Goal: Task Accomplishment & Management: Manage account settings

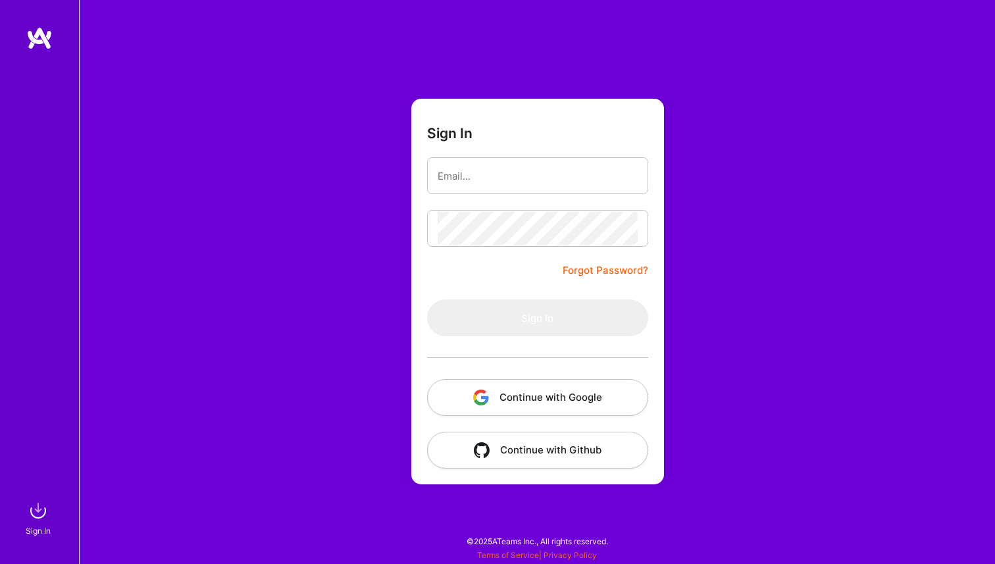
click at [536, 338] on div at bounding box center [537, 357] width 221 height 43
click at [496, 274] on form "Sign In Forgot Password? Sign In Continue with Google Continue with Github" at bounding box center [537, 292] width 253 height 386
click at [516, 338] on div at bounding box center [537, 357] width 221 height 43
click at [516, 395] on button "Continue with Google" at bounding box center [537, 397] width 221 height 37
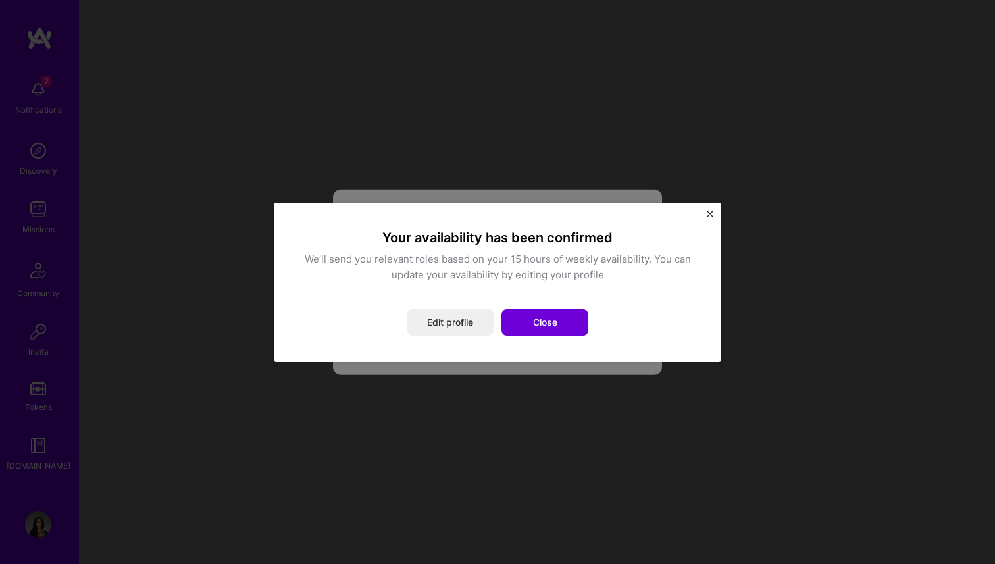
click at [414, 305] on div "Your availability has been confirmed We’ll send you relevant roles based on you…" at bounding box center [497, 282] width 395 height 107
click at [462, 326] on button "Edit profile" at bounding box center [450, 322] width 87 height 26
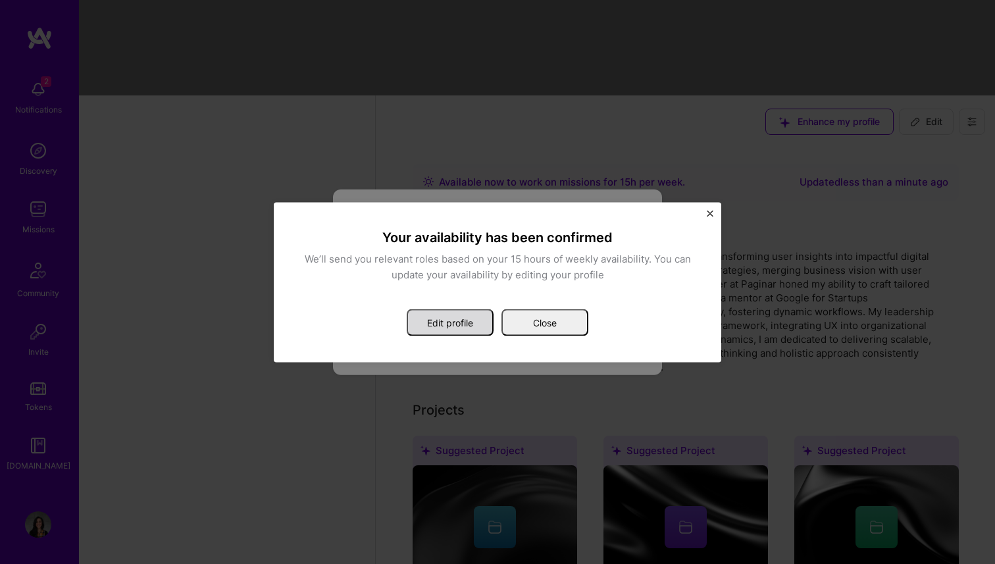
select select "ES"
select select "Right Now"
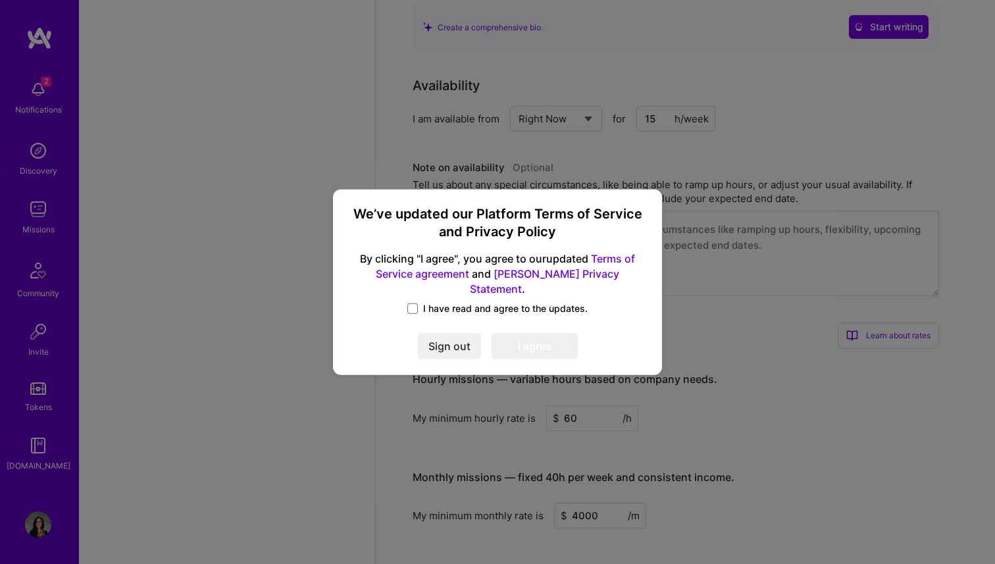
scroll to position [926, 0]
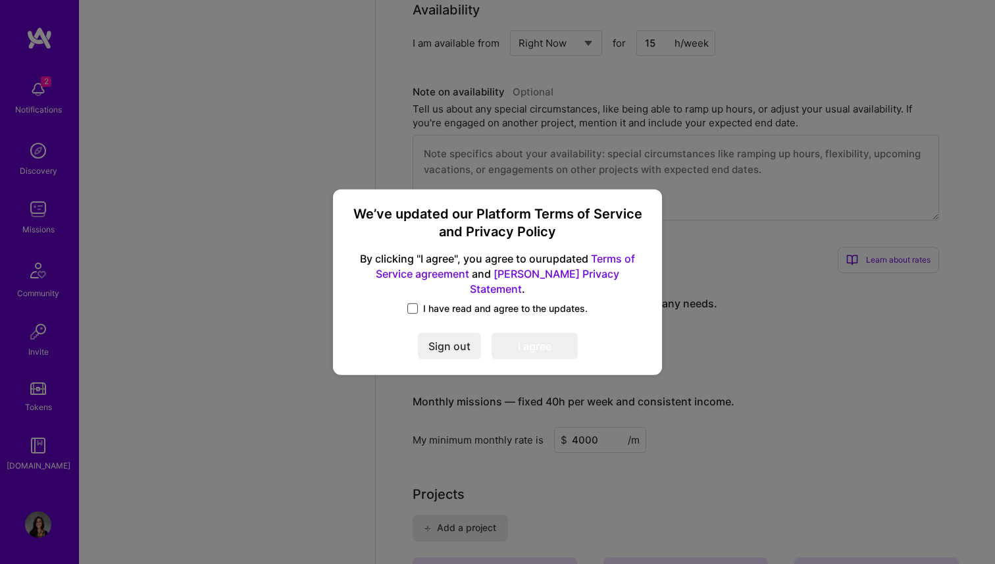
click at [414, 303] on span at bounding box center [412, 308] width 11 height 11
click at [0, 0] on input "I have read and agree to the updates." at bounding box center [0, 0] width 0 height 0
click at [546, 354] on div "We’ve updated our Platform Terms of Service and Privacy Policy By clicking "I a…" at bounding box center [497, 282] width 318 height 176
click at [542, 343] on button "I agree" at bounding box center [535, 346] width 86 height 26
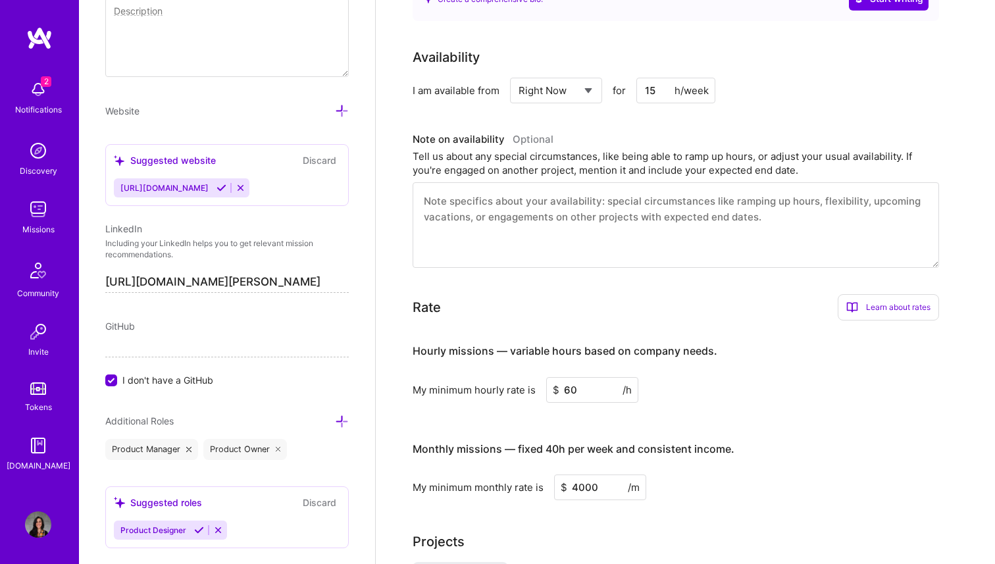
scroll to position [295, 0]
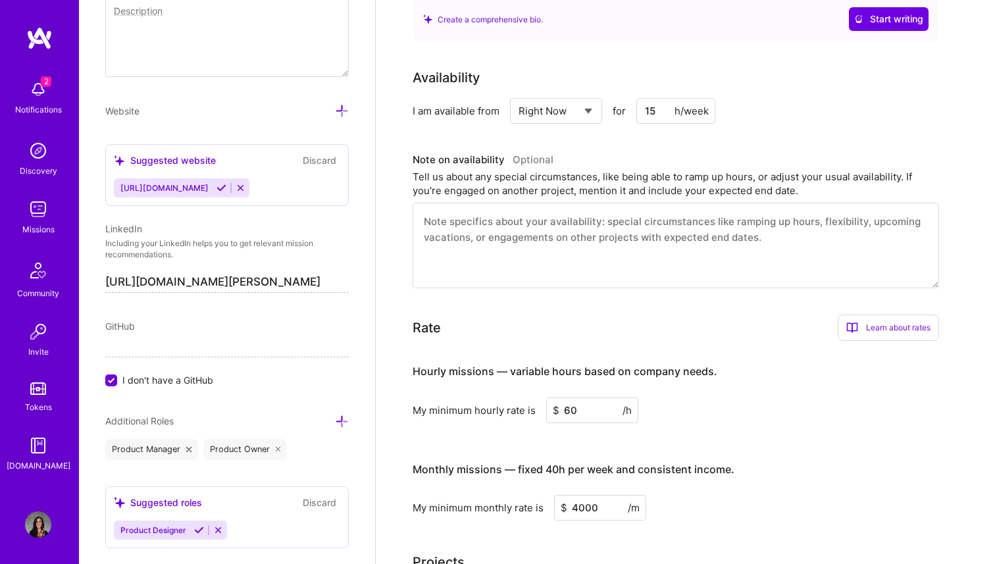
click at [644, 116] on input "15" at bounding box center [675, 111] width 79 height 26
type input "30"
click at [682, 270] on textarea at bounding box center [676, 246] width 526 height 86
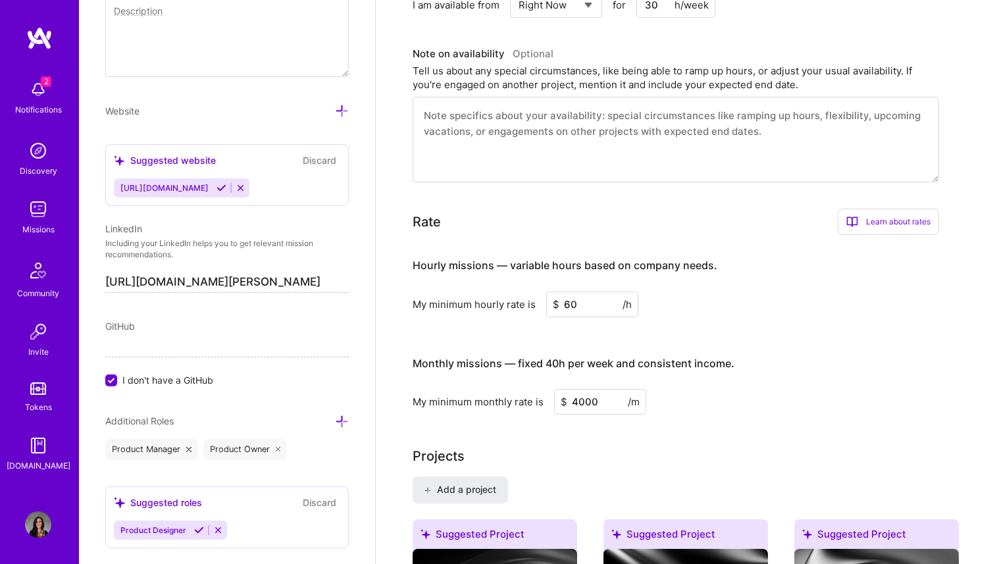
scroll to position [0, 0]
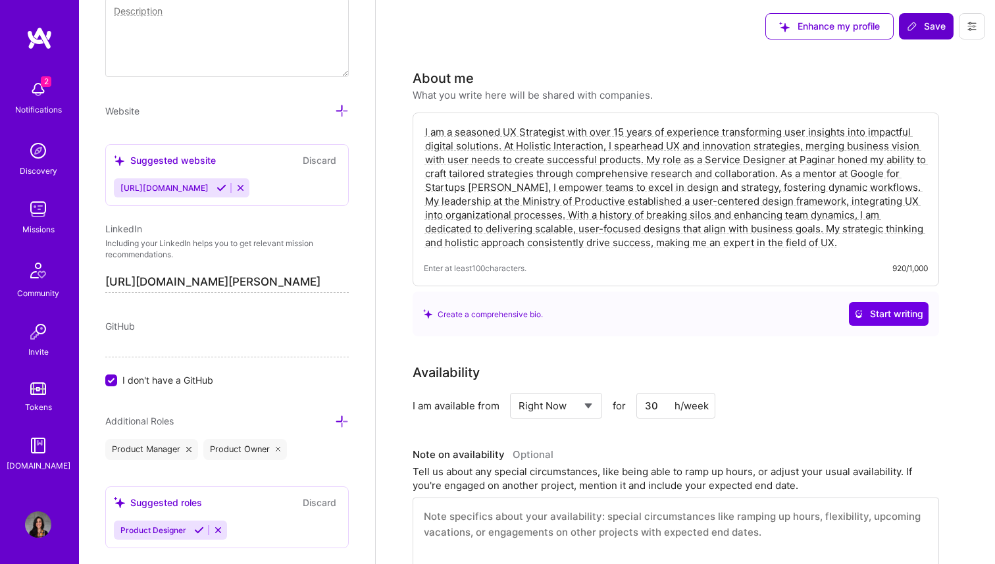
click at [922, 26] on span "Save" at bounding box center [926, 26] width 39 height 13
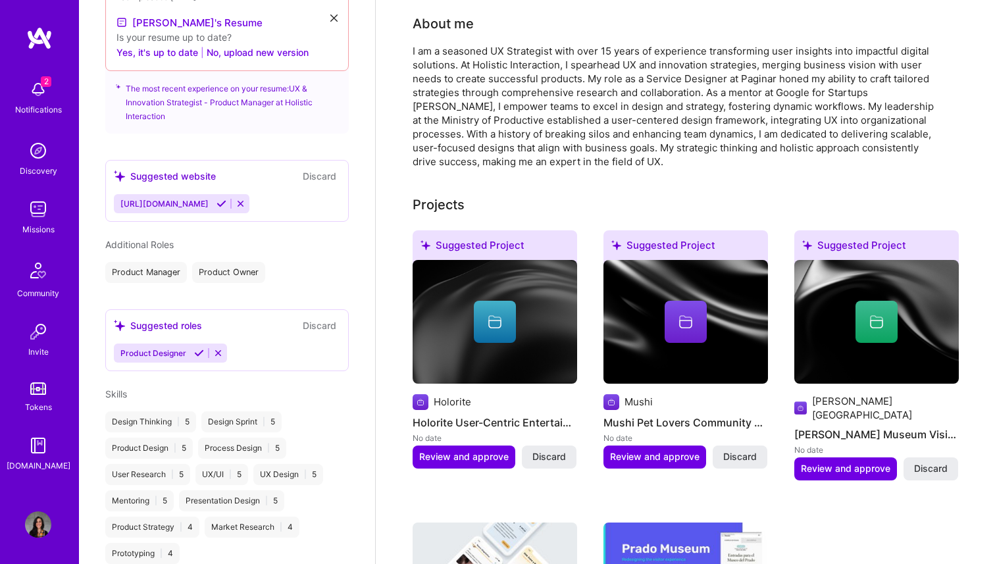
scroll to position [111, 0]
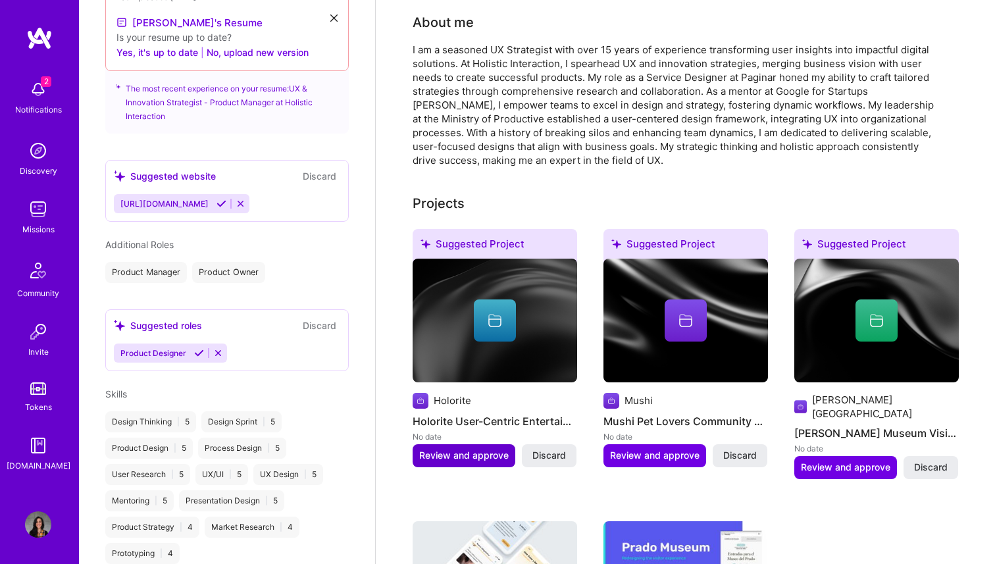
click at [469, 449] on span "Review and approve" at bounding box center [463, 455] width 89 height 13
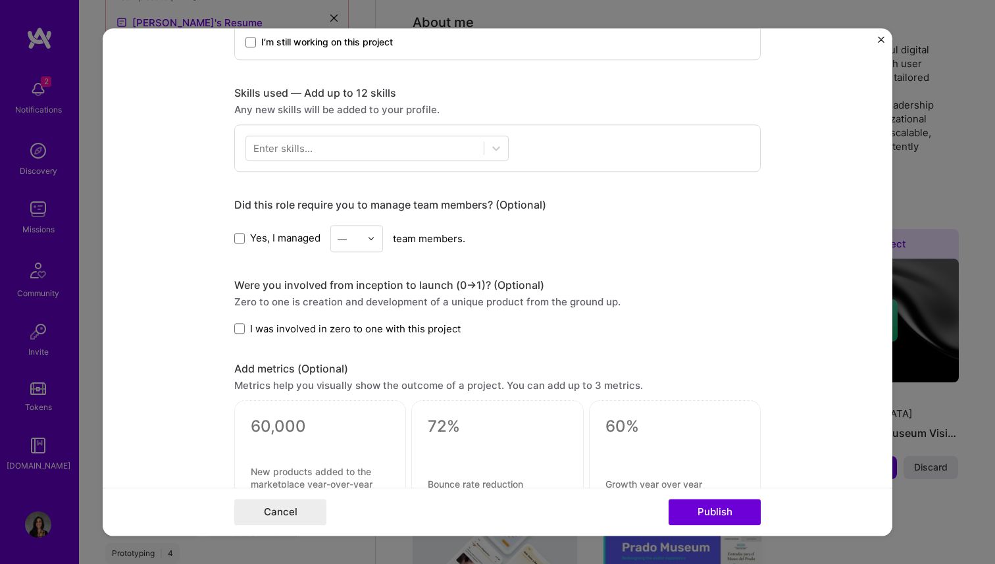
scroll to position [592, 0]
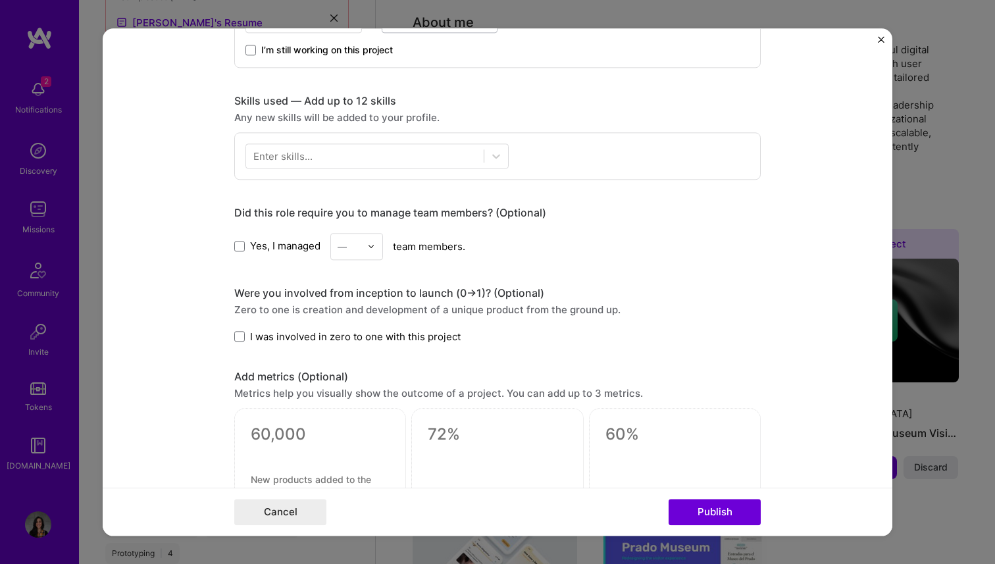
click at [243, 253] on label "Yes, I managed" at bounding box center [277, 247] width 86 height 14
click at [0, 0] on input "Yes, I managed" at bounding box center [0, 0] width 0 height 0
click at [351, 247] on input "text" at bounding box center [349, 247] width 23 height 14
click at [350, 449] on div "8" at bounding box center [356, 452] width 45 height 24
click at [236, 340] on span at bounding box center [239, 337] width 11 height 11
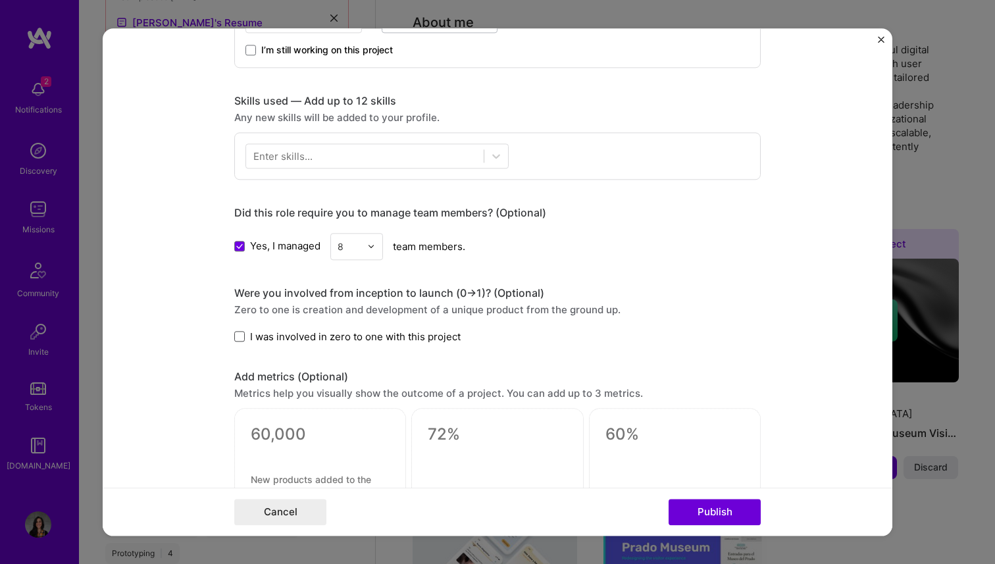
click at [0, 0] on input "I was involved in zero to one with this project" at bounding box center [0, 0] width 0 height 0
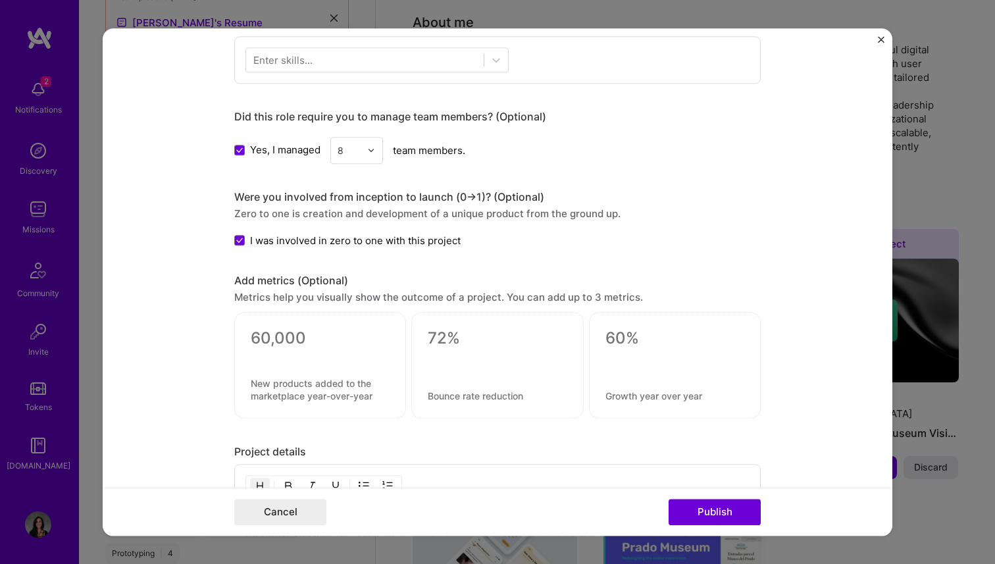
scroll to position [713, 0]
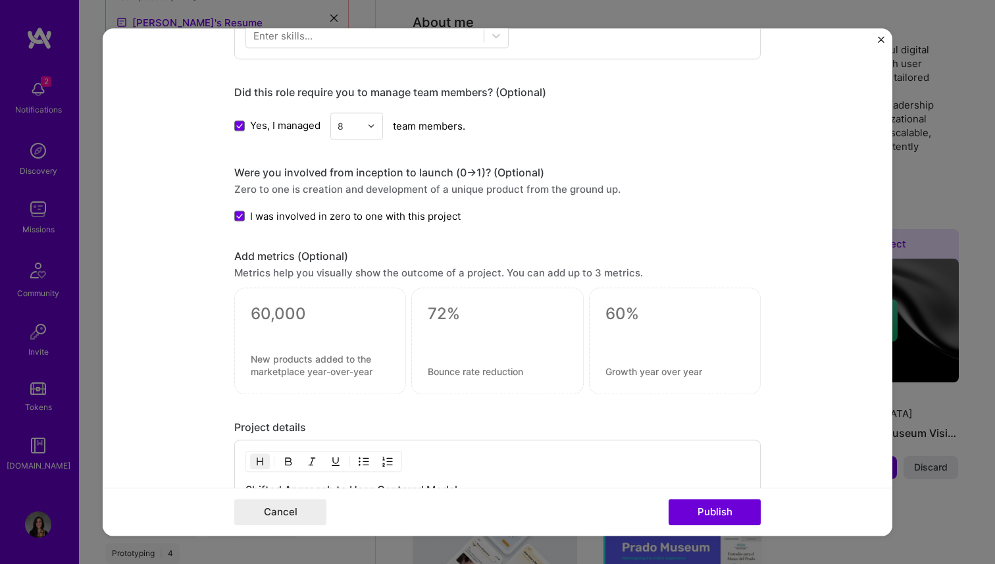
click at [379, 132] on div at bounding box center [374, 126] width 15 height 26
click at [354, 240] on div "4" at bounding box center [356, 234] width 45 height 24
click at [721, 505] on button "Publish" at bounding box center [715, 512] width 92 height 26
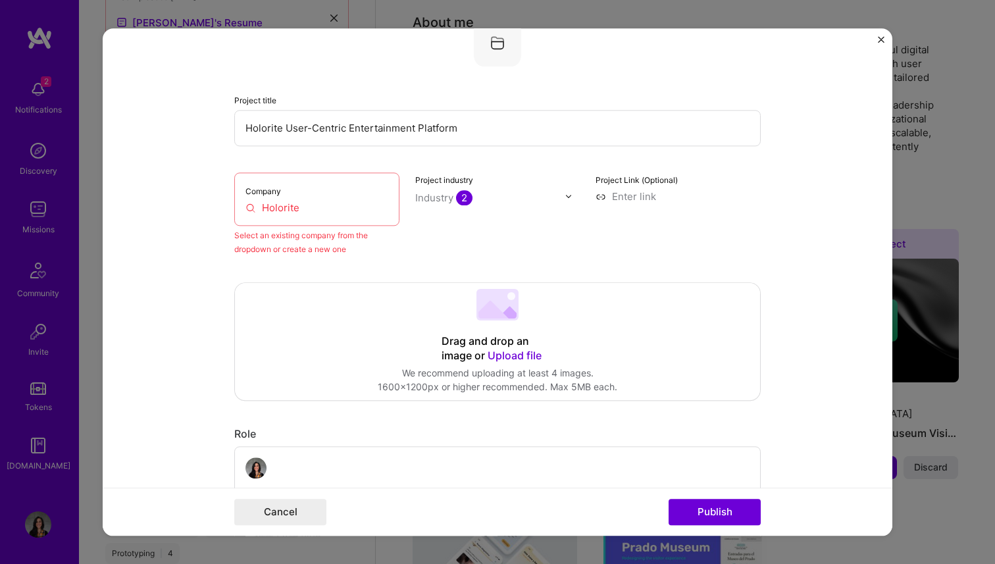
scroll to position [86, 0]
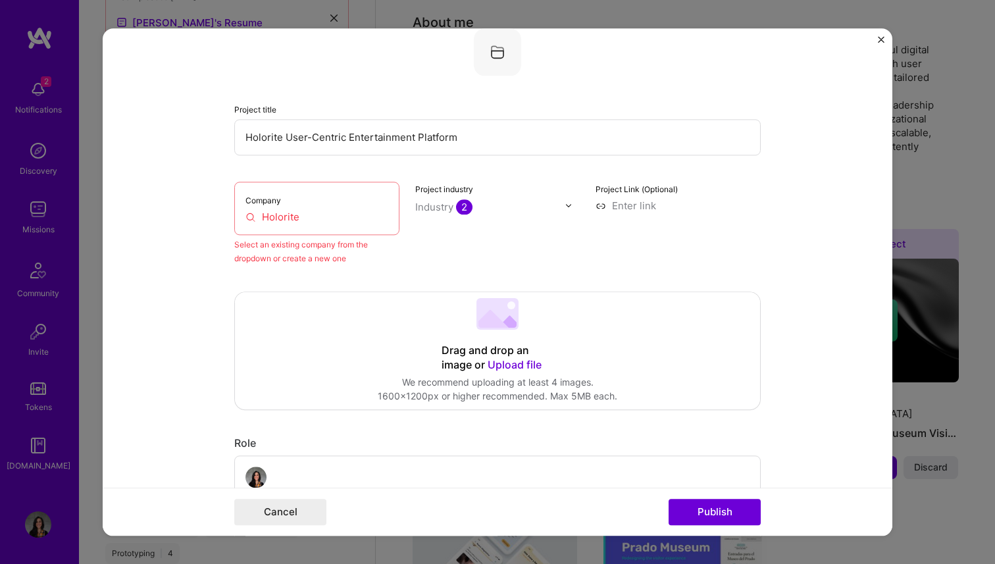
click at [288, 223] on input "Holorite" at bounding box center [316, 217] width 143 height 14
click at [312, 222] on input "Holorite" at bounding box center [316, 217] width 143 height 14
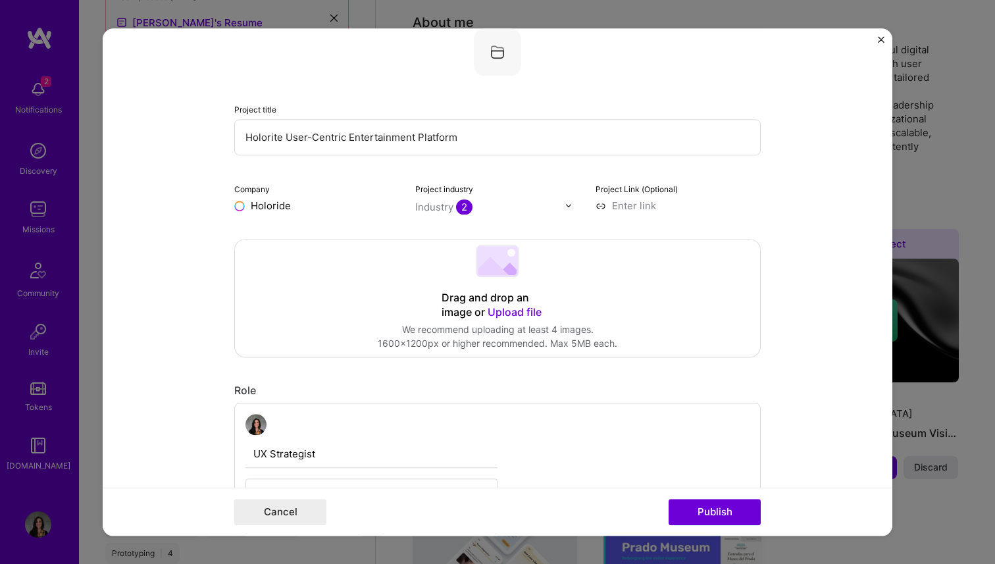
type input "Holoride"
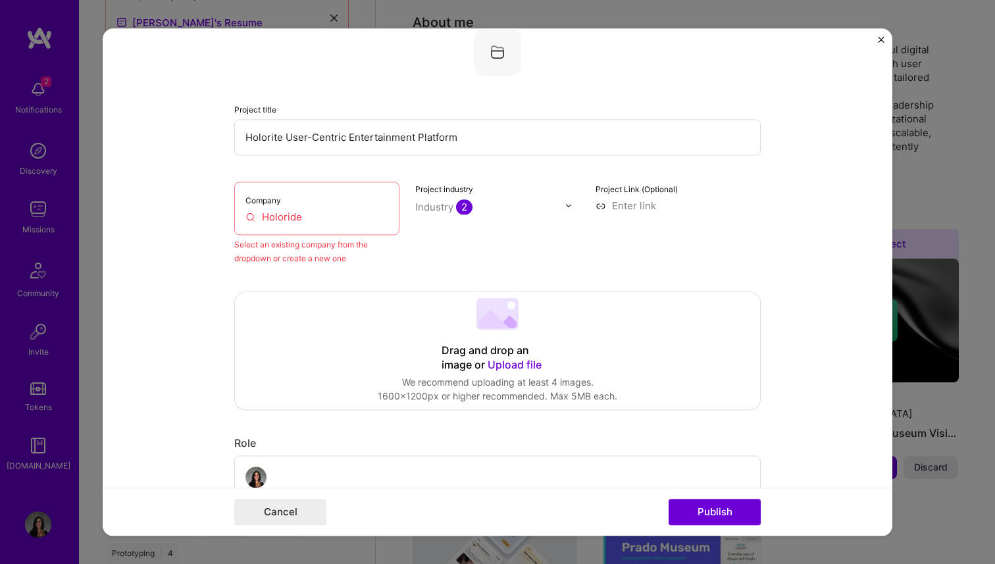
click at [434, 209] on div "Industry 2" at bounding box center [443, 207] width 57 height 14
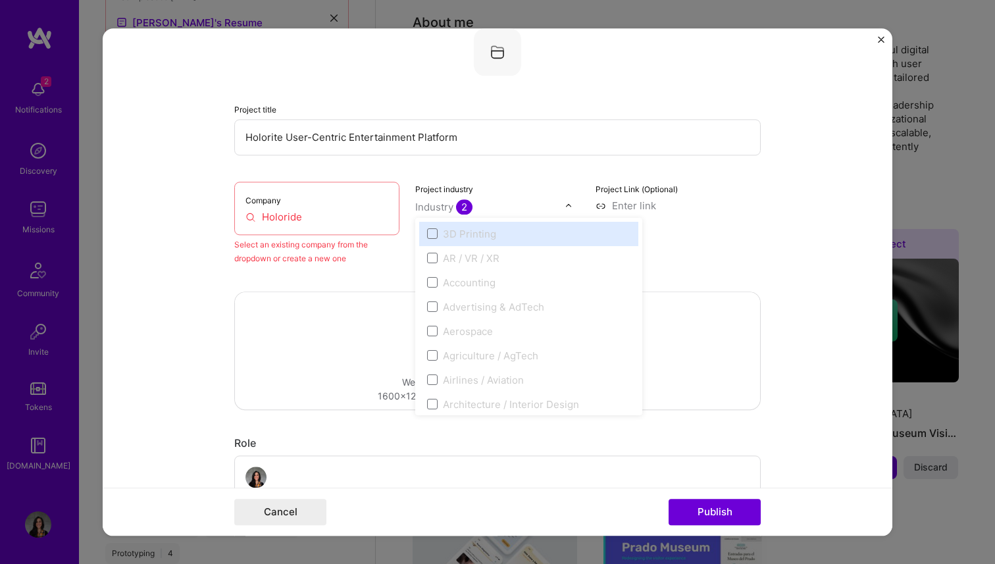
click at [441, 253] on label "AR / VR / XR" at bounding box center [528, 258] width 203 height 14
click at [434, 256] on span at bounding box center [432, 258] width 11 height 11
click at [428, 261] on span at bounding box center [432, 258] width 11 height 11
click at [434, 299] on div "Advertising & AdTech" at bounding box center [528, 307] width 219 height 24
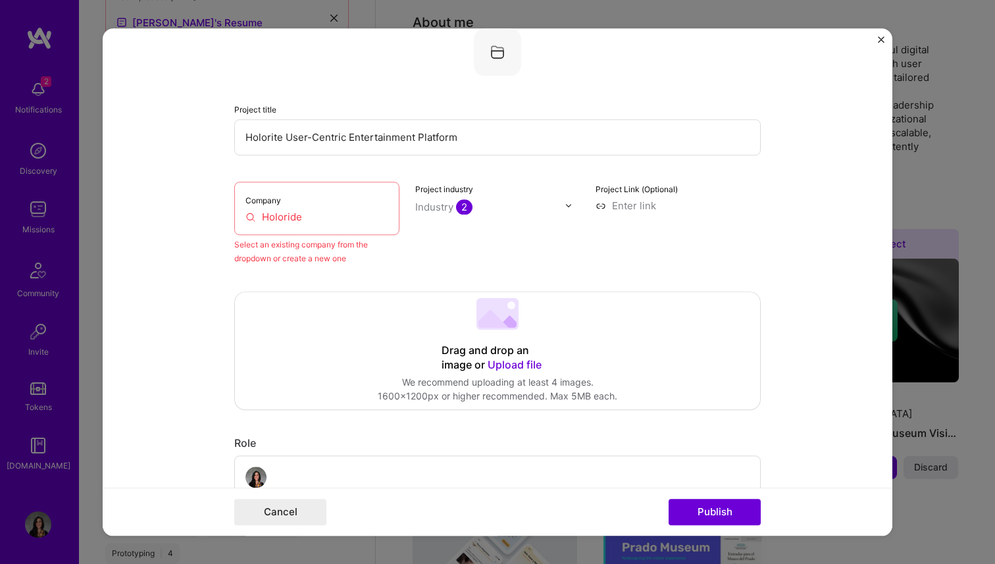
click at [390, 293] on div "Drag and drop an image or Upload file Upload file We recommend uploading at lea…" at bounding box center [497, 350] width 525 height 117
click at [628, 206] on input at bounding box center [677, 206] width 165 height 14
type input "[URL][DOMAIN_NAME]"
click at [332, 215] on input "Holoride" at bounding box center [316, 217] width 143 height 14
click at [341, 254] on div "Select an existing company from the dropdown or create a new one" at bounding box center [316, 252] width 165 height 28
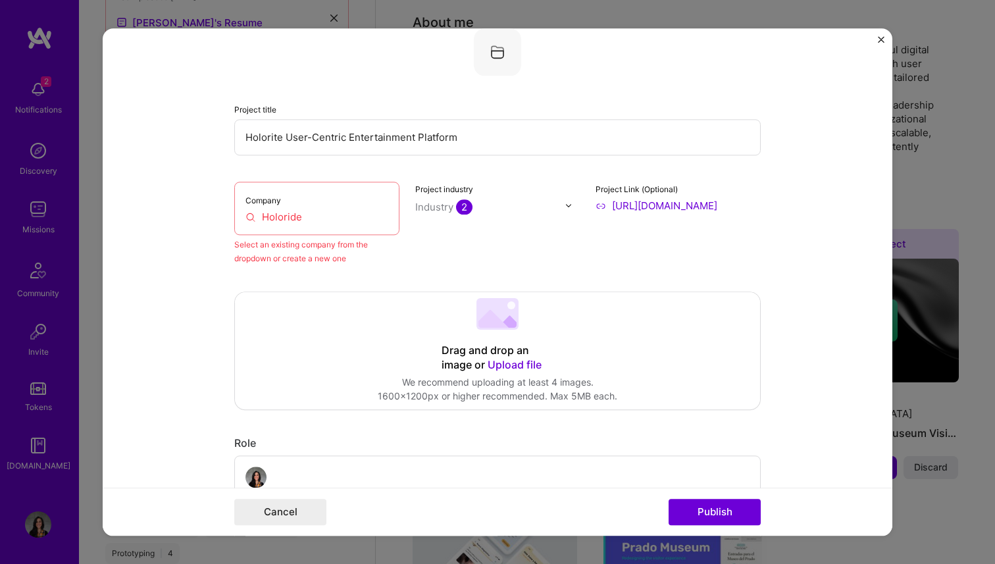
click at [265, 223] on input "Holoride" at bounding box center [316, 217] width 143 height 14
click at [280, 223] on input "Holoride" at bounding box center [316, 217] width 143 height 14
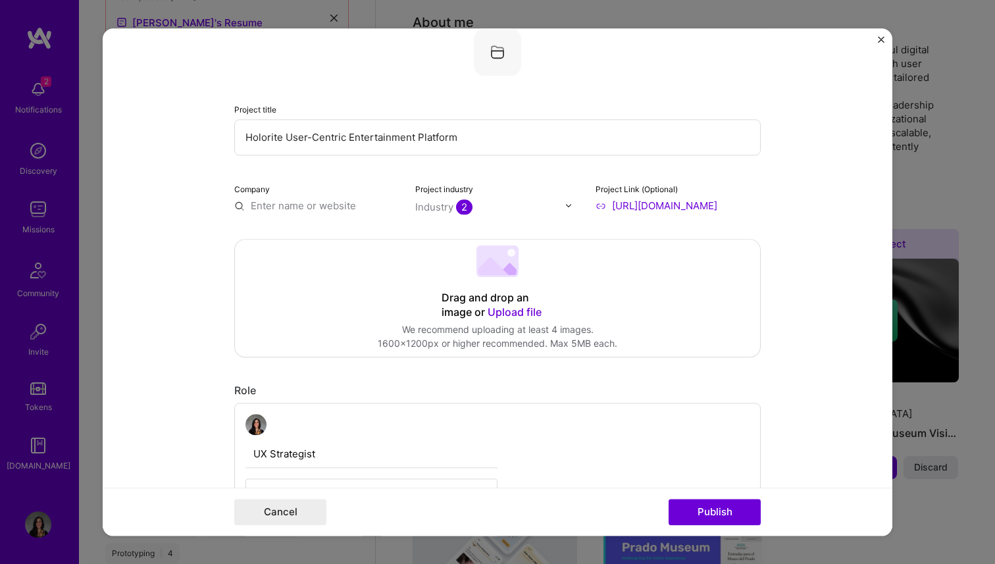
click at [287, 209] on input "text" at bounding box center [316, 206] width 165 height 14
click at [289, 201] on input "text" at bounding box center [316, 206] width 165 height 14
type input "e"
type input "[DOMAIN_NAME]"
click at [366, 238] on div "[DOMAIN_NAME]" at bounding box center [354, 235] width 92 height 23
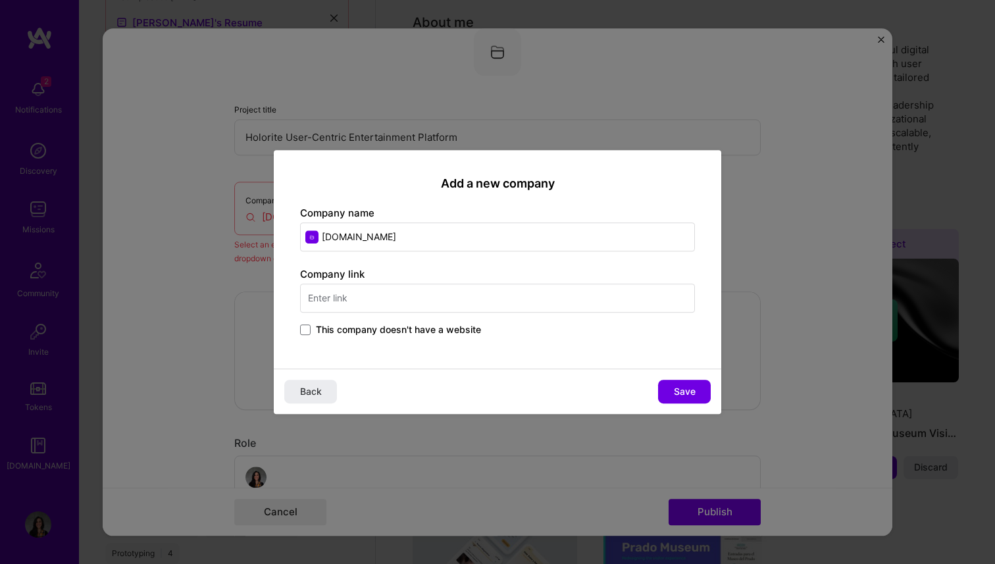
click at [431, 298] on input "text" at bounding box center [497, 298] width 395 height 29
type input "Holoride"
click at [381, 340] on span "[DOMAIN_NAME]" at bounding box center [372, 345] width 64 height 11
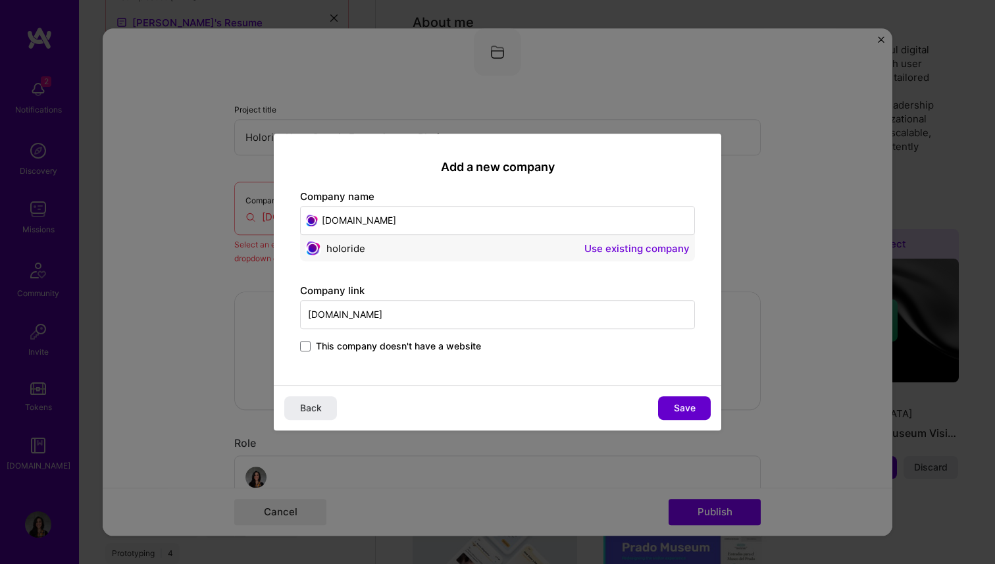
click at [678, 413] on span "Save" at bounding box center [685, 407] width 22 height 13
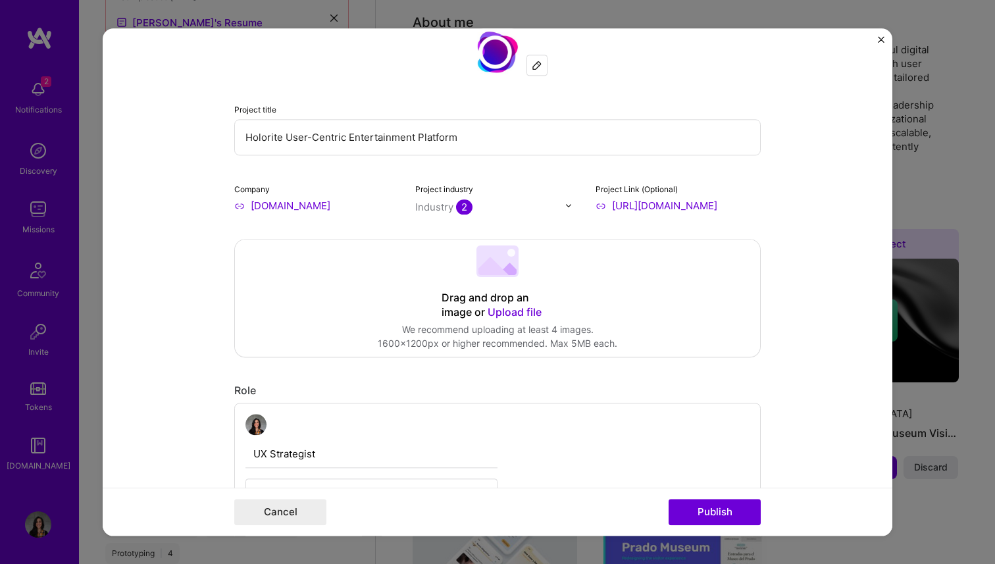
click at [440, 213] on div "Industry 2" at bounding box center [443, 207] width 57 height 14
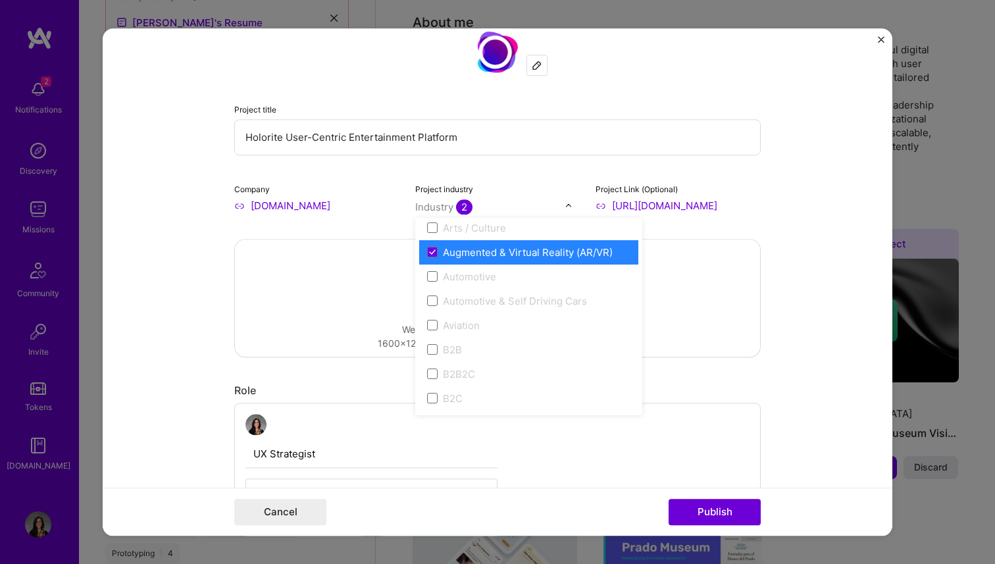
scroll to position [230, 0]
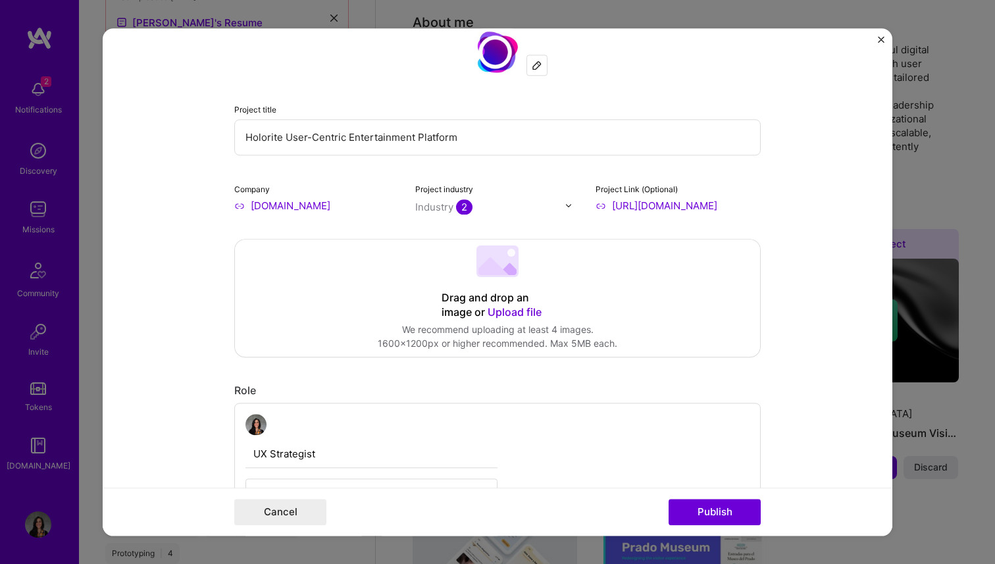
click at [910, 415] on div "Editing suggested project This project is suggested based on your LinkedIn, res…" at bounding box center [497, 282] width 995 height 564
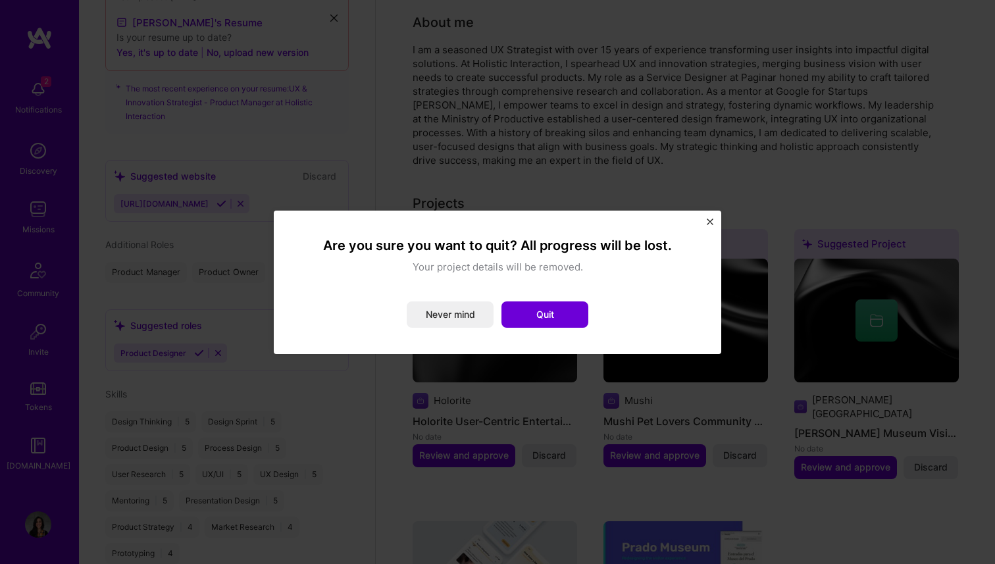
click at [705, 222] on div "Are you sure you want to quit? All progress will be lost. Your project details …" at bounding box center [497, 282] width 447 height 143
click at [709, 222] on img "Close" at bounding box center [710, 221] width 7 height 7
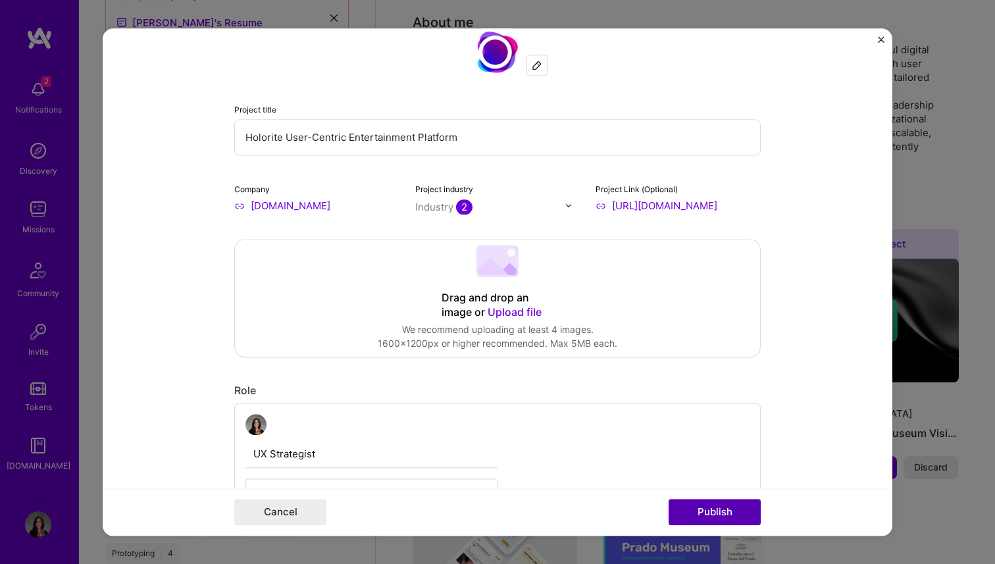
click at [732, 509] on button "Publish" at bounding box center [715, 512] width 92 height 26
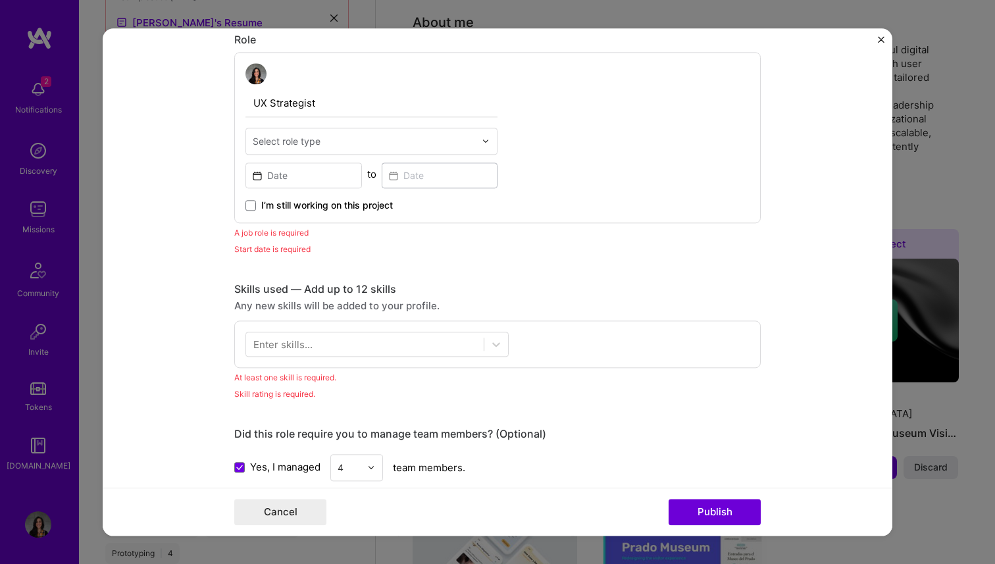
scroll to position [442, 0]
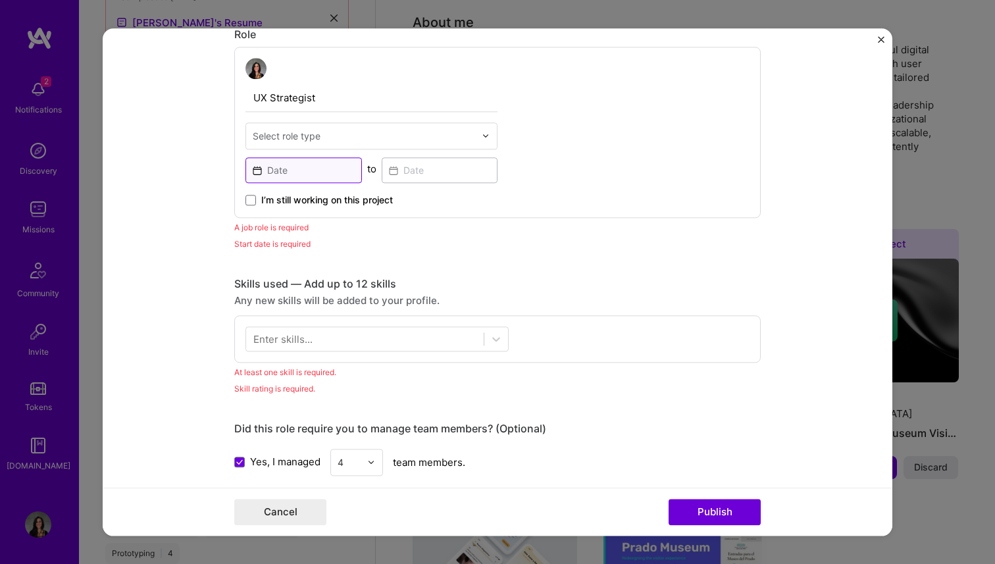
click at [291, 174] on input at bounding box center [303, 170] width 116 height 26
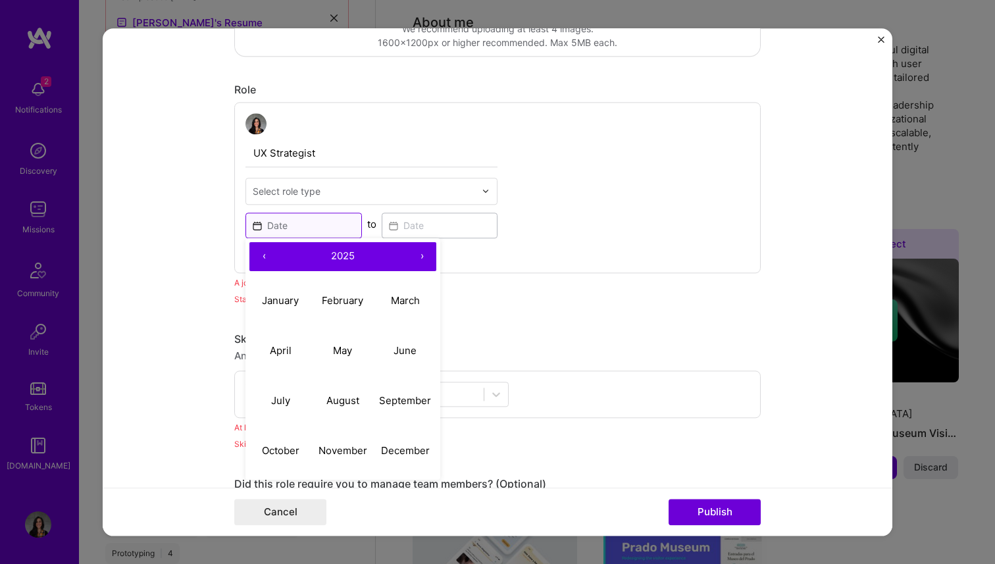
scroll to position [391, 0]
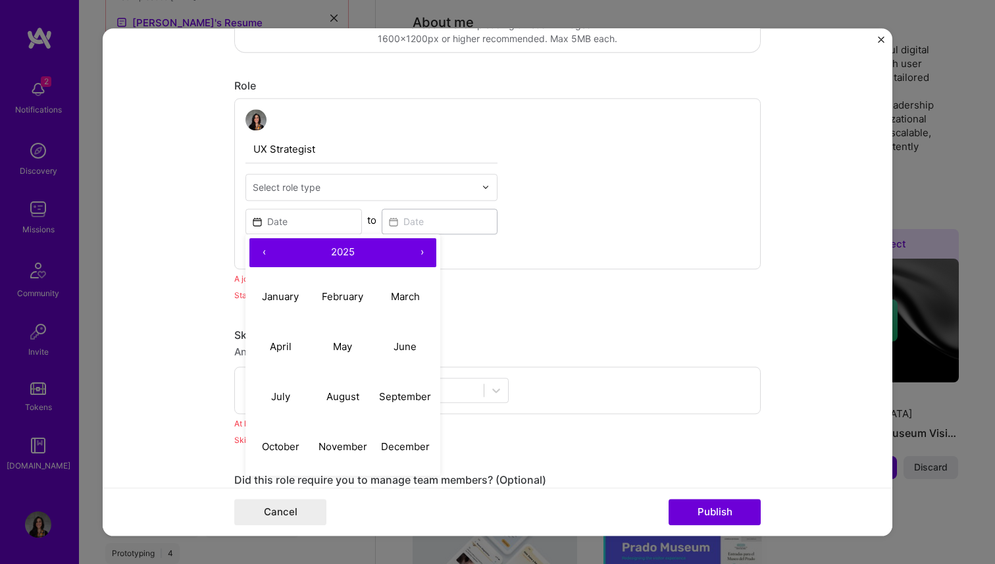
click at [290, 191] on div "Select role type" at bounding box center [287, 187] width 68 height 14
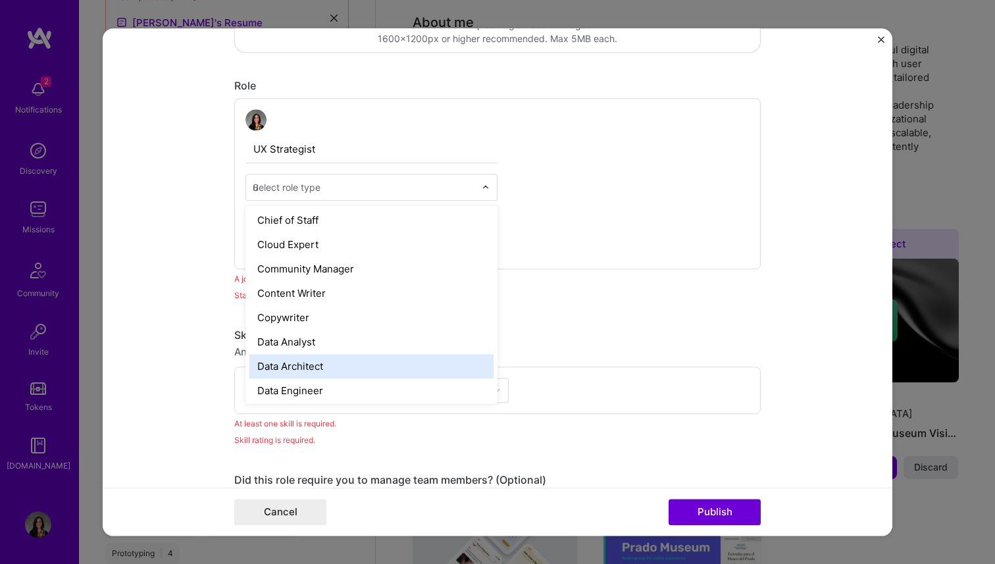
scroll to position [0, 0]
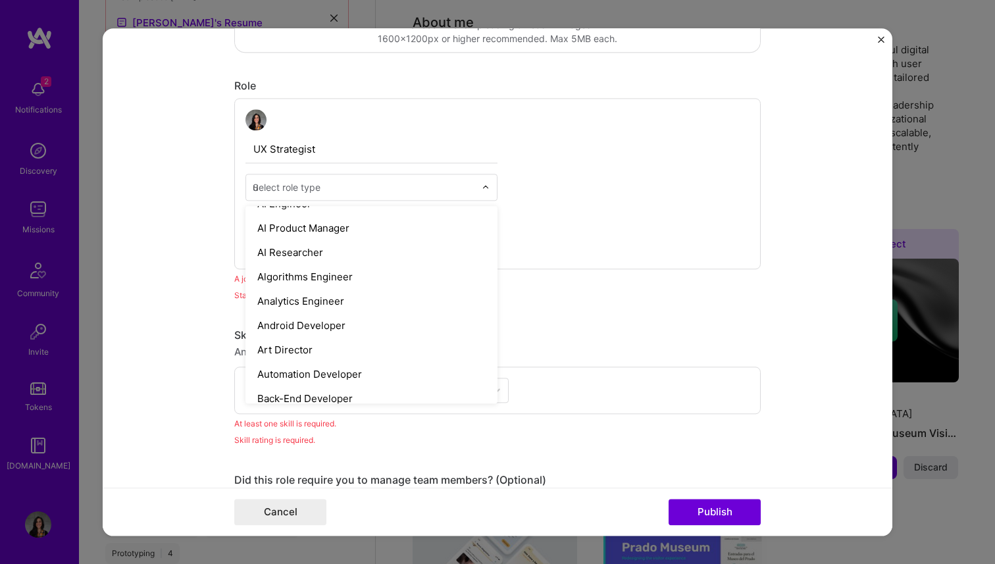
type input "ux"
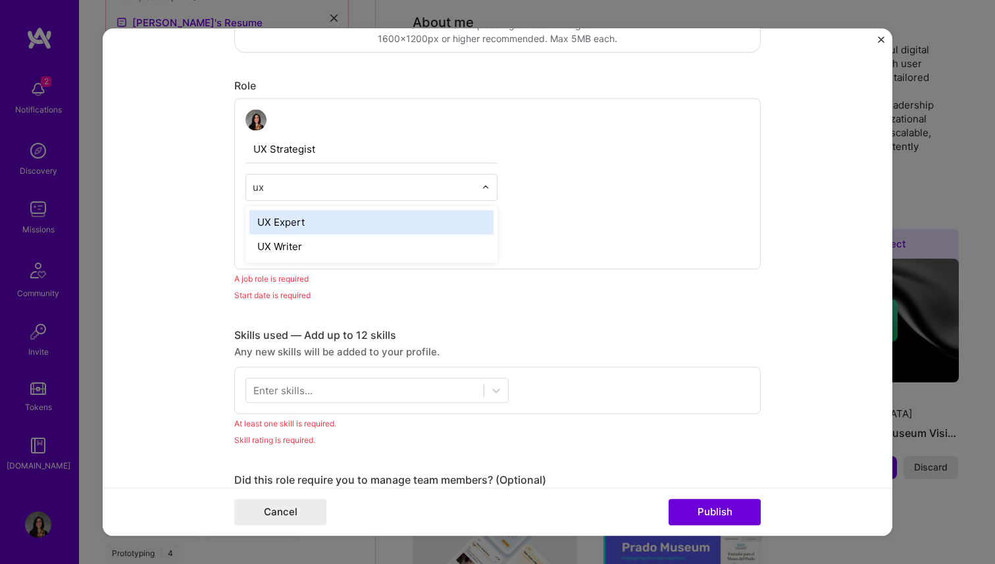
click at [265, 232] on div "UX Expert" at bounding box center [371, 222] width 244 height 24
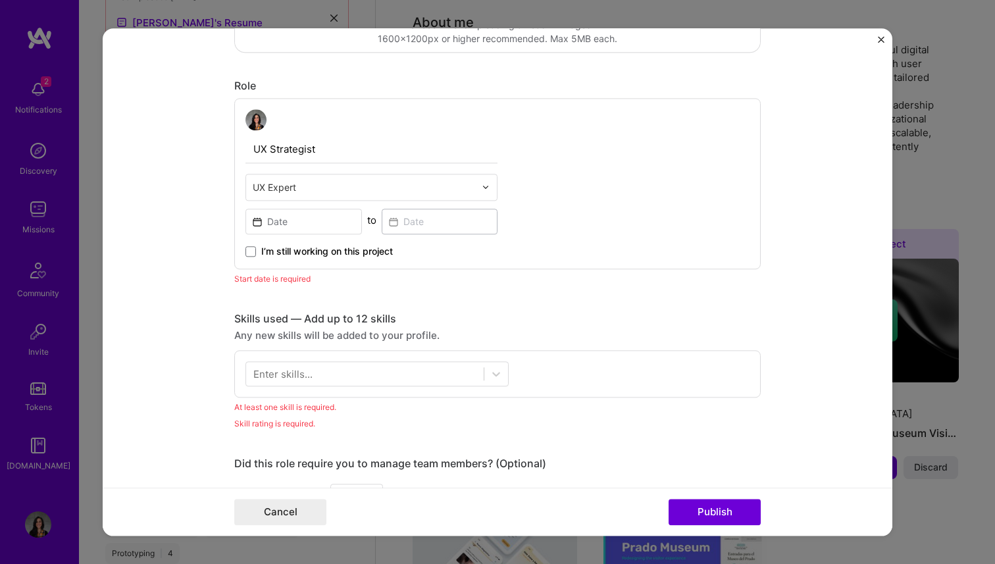
click at [280, 196] on div "UX Expert" at bounding box center [364, 187] width 236 height 26
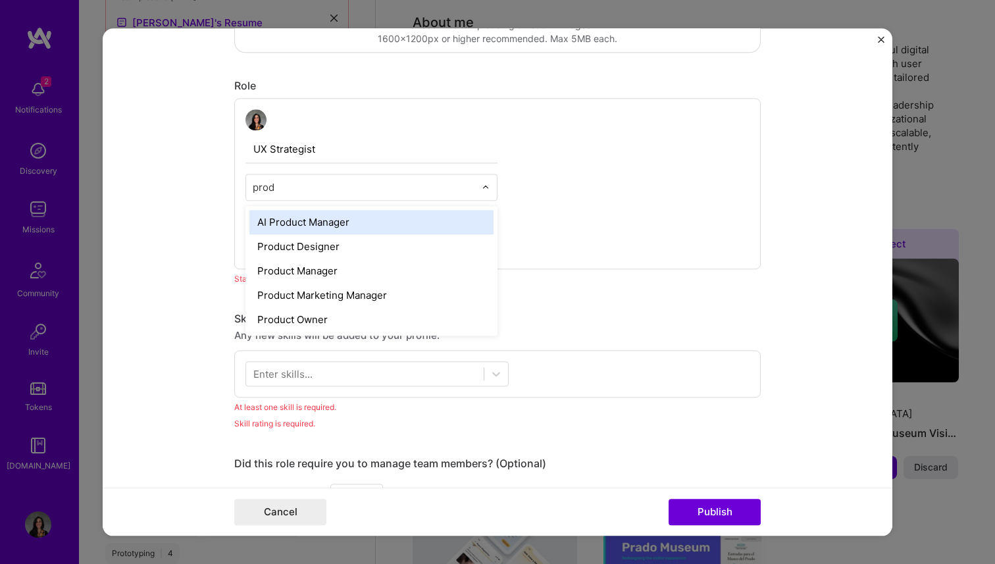
click at [265, 190] on input "prod" at bounding box center [364, 187] width 222 height 14
type input "l"
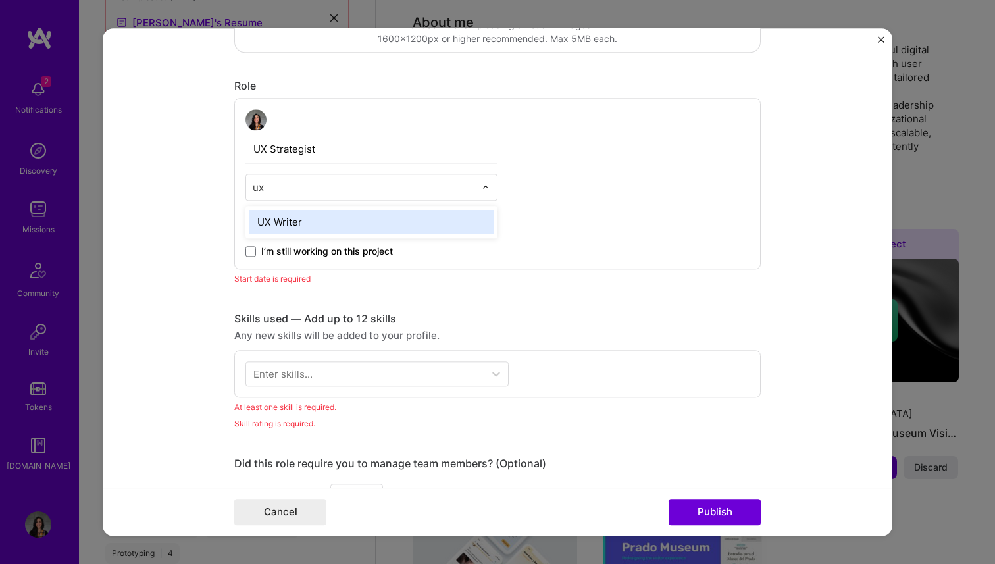
type input "u"
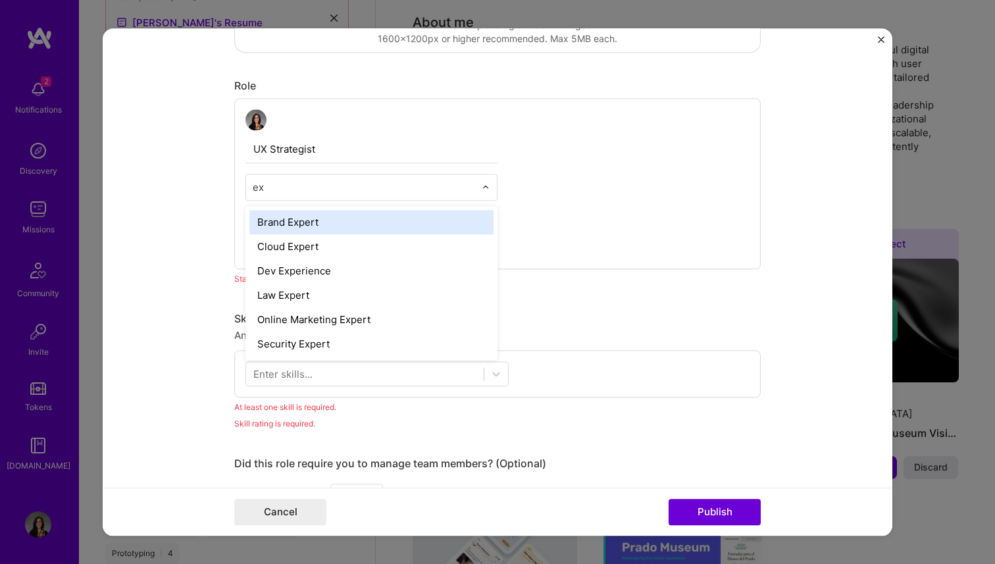
type input "e"
click at [186, 215] on form "Editing suggested project This project is suggested based on your LinkedIn, res…" at bounding box center [498, 281] width 790 height 507
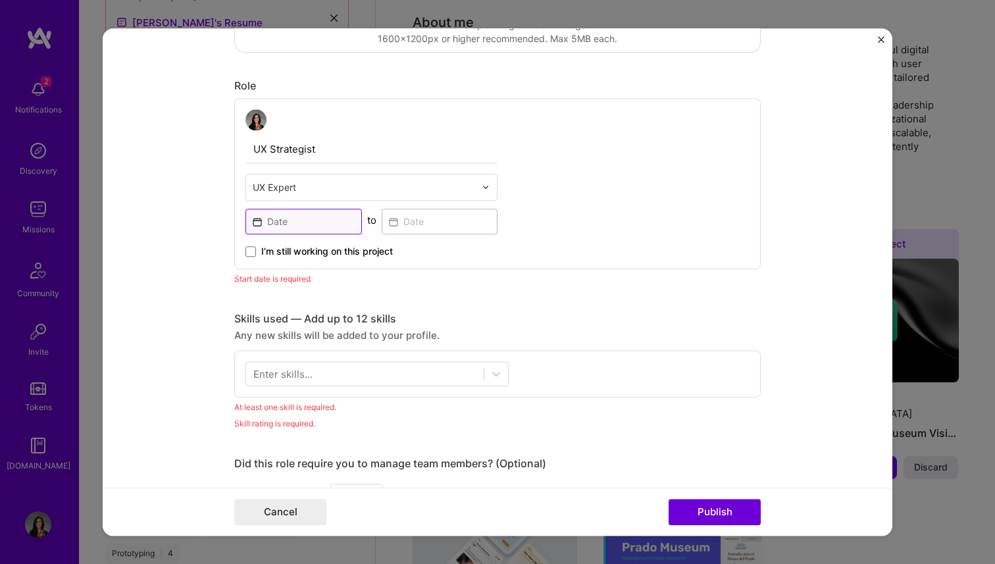
click at [274, 219] on input at bounding box center [303, 222] width 116 height 26
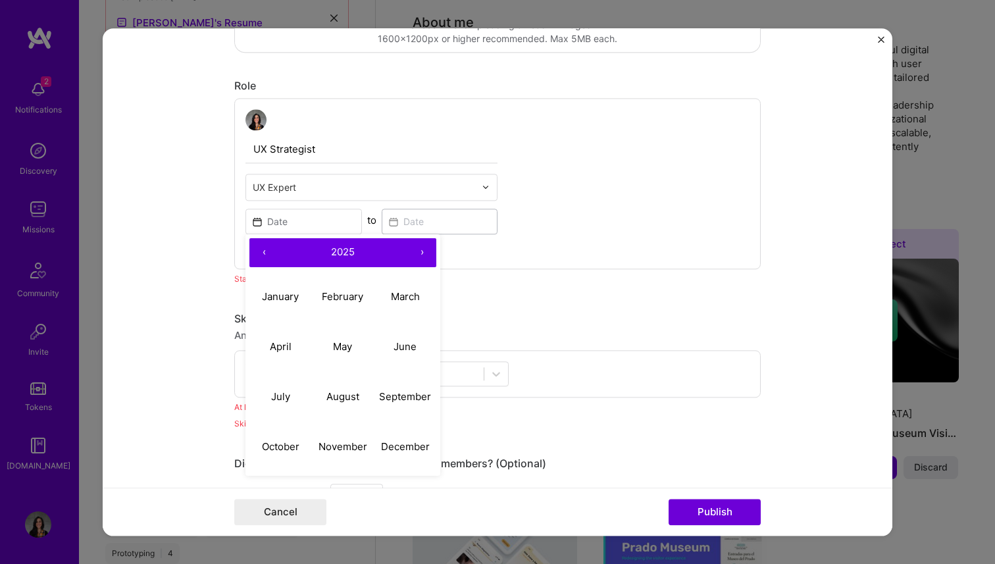
click at [261, 244] on button "‹" at bounding box center [263, 252] width 29 height 29
click at [270, 341] on abbr "April" at bounding box center [281, 346] width 22 height 13
type input "[DATE]"
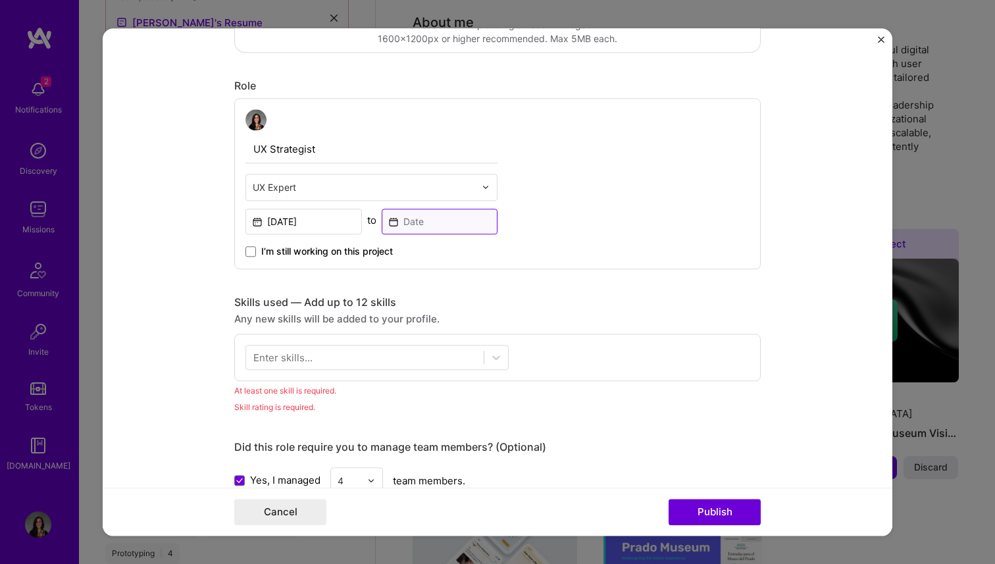
click at [415, 220] on input at bounding box center [440, 222] width 116 height 26
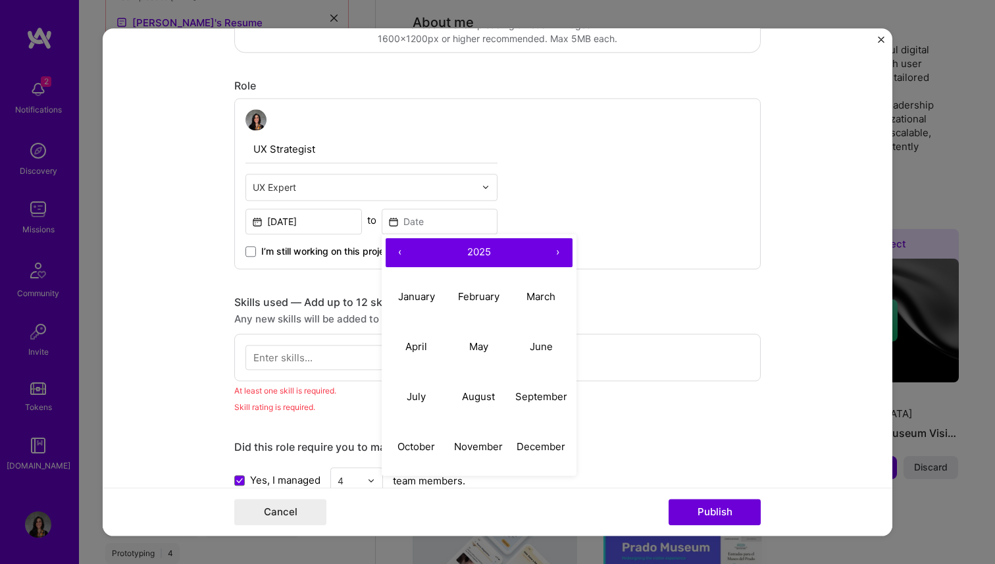
click at [396, 256] on button "‹" at bounding box center [400, 252] width 29 height 29
click at [492, 345] on button "May" at bounding box center [478, 347] width 63 height 50
type input "[DATE]"
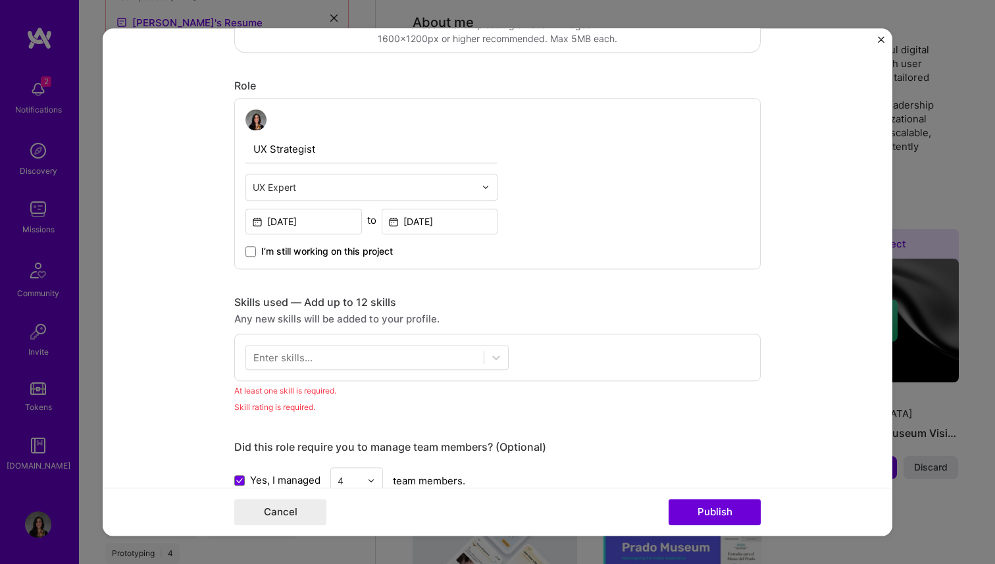
click at [590, 284] on div "Editing suggested project This project is suggested based on your LinkedIn, res…" at bounding box center [497, 433] width 526 height 1538
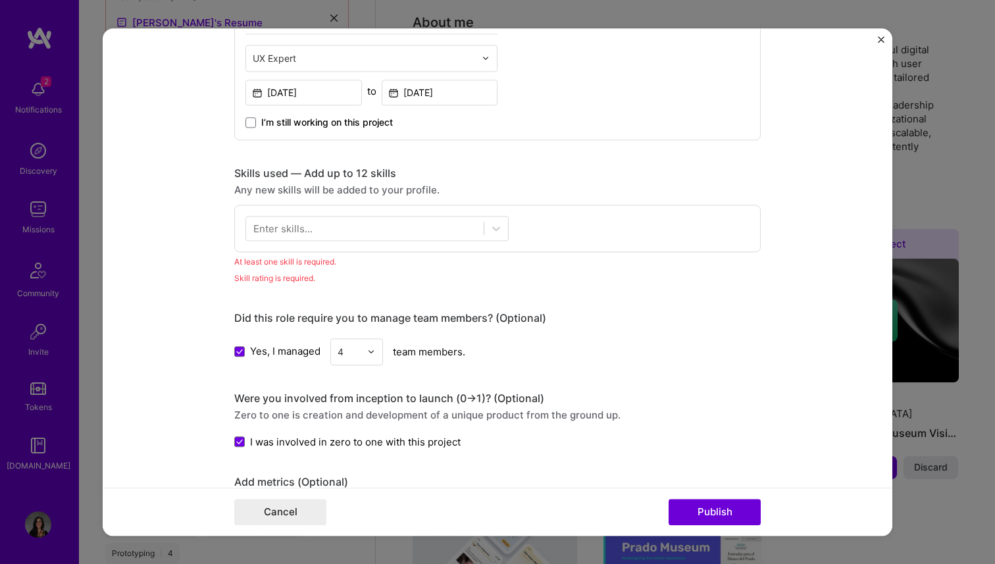
scroll to position [521, 0]
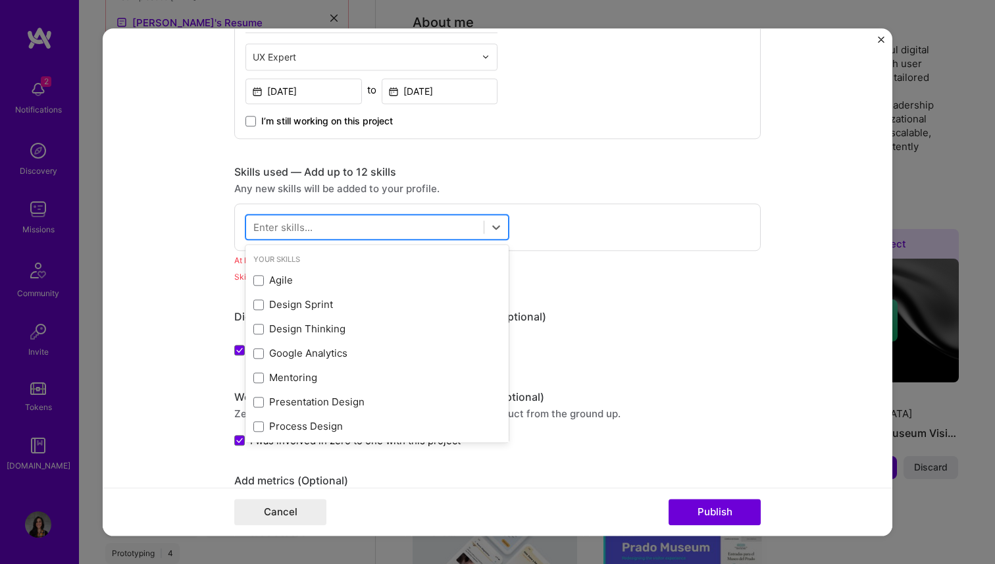
click at [358, 216] on div at bounding box center [365, 227] width 238 height 22
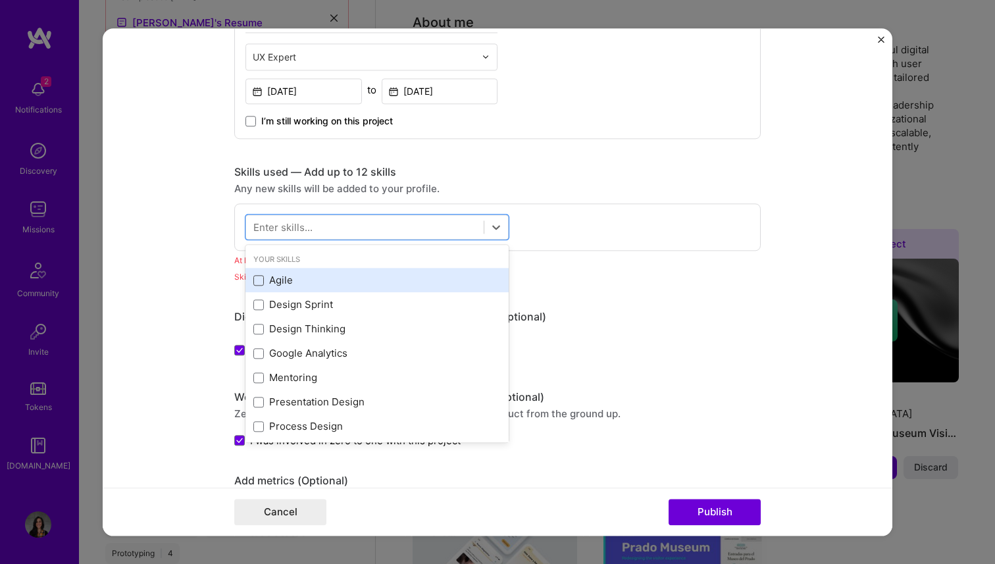
click at [262, 280] on span at bounding box center [258, 280] width 11 height 11
click at [0, 0] on input "checkbox" at bounding box center [0, 0] width 0 height 0
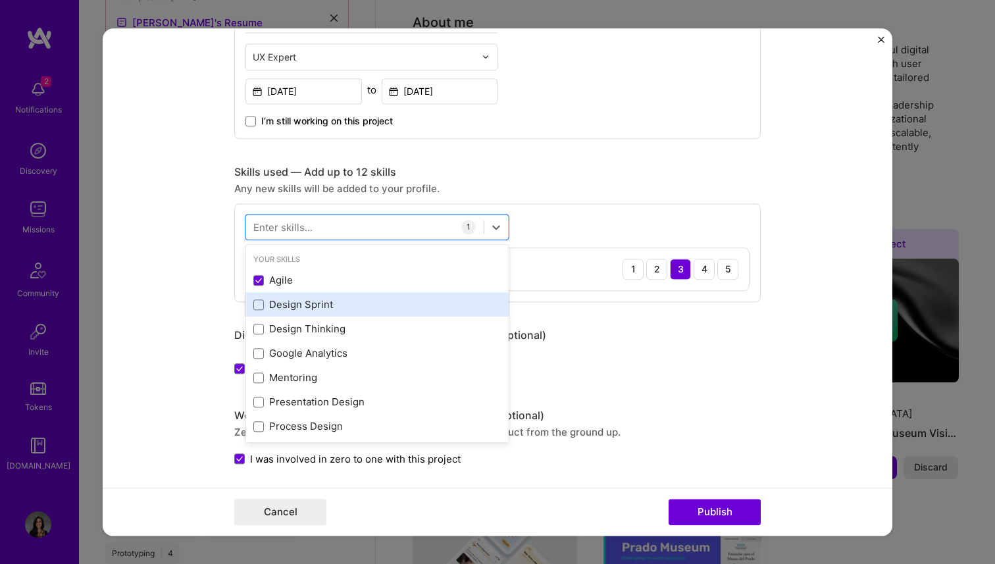
click at [266, 306] on div "Design Sprint" at bounding box center [376, 305] width 247 height 14
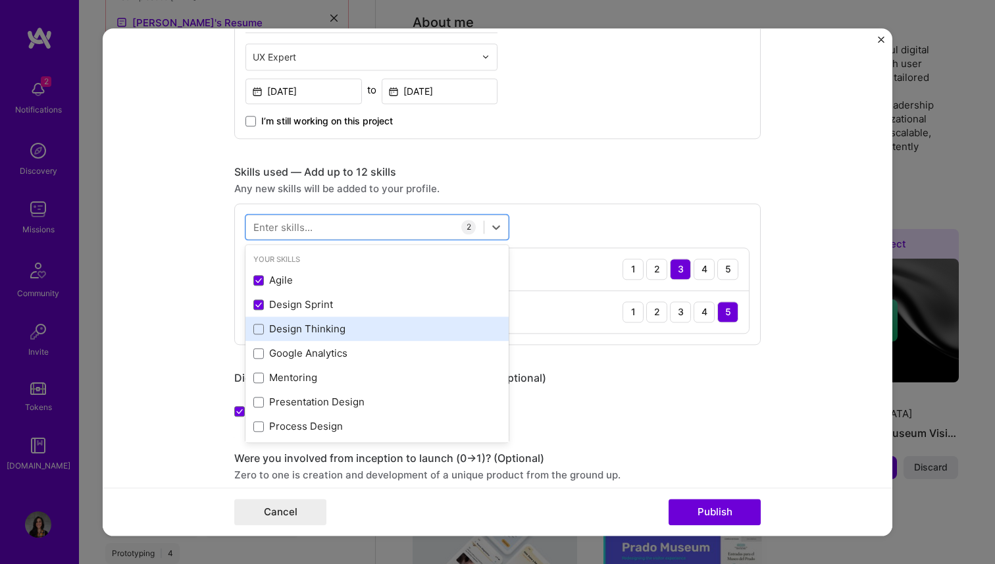
click at [268, 332] on div "Design Thinking" at bounding box center [376, 329] width 247 height 14
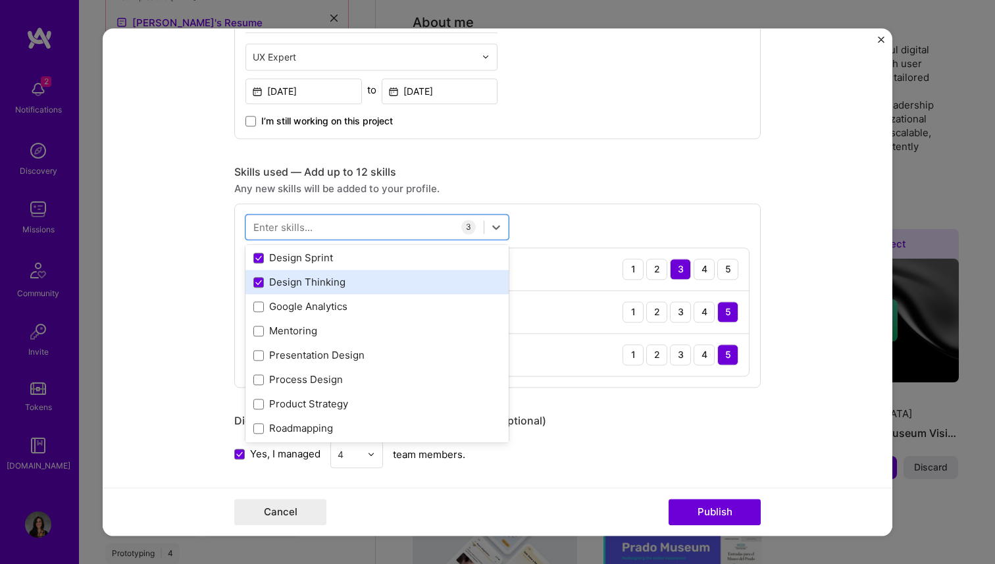
scroll to position [53, 0]
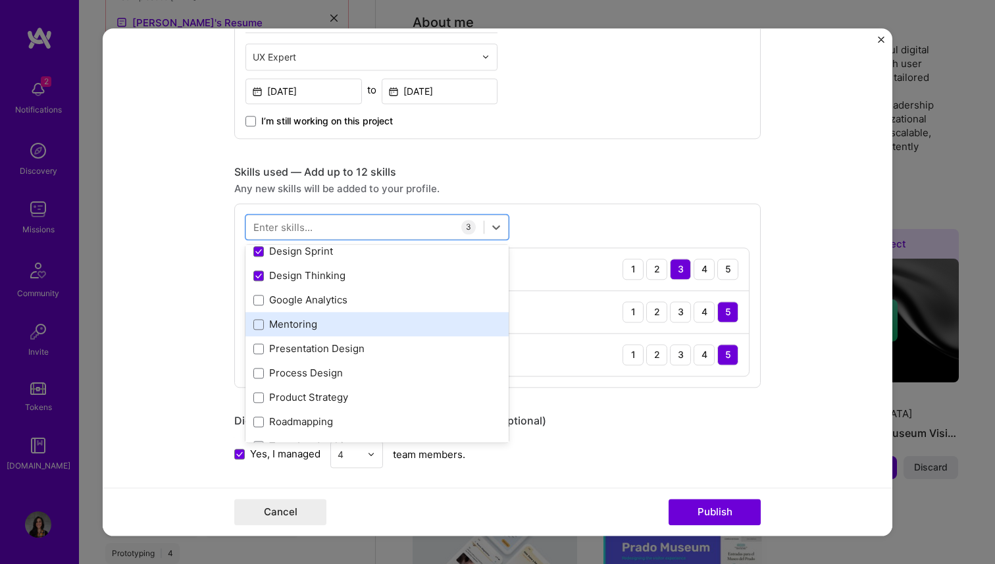
click at [267, 321] on div "Mentoring" at bounding box center [376, 325] width 247 height 14
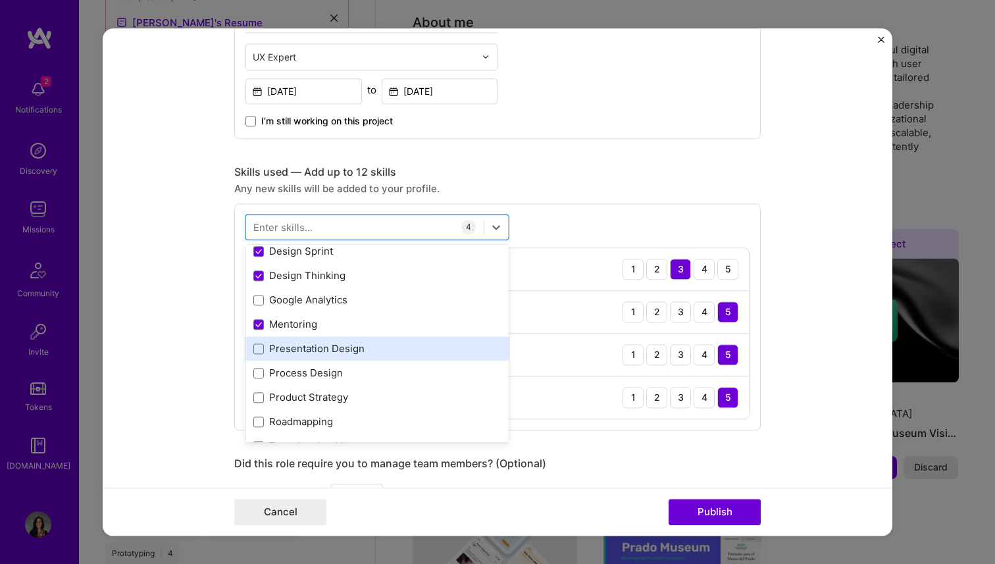
click at [269, 348] on div "Presentation Design" at bounding box center [376, 349] width 247 height 14
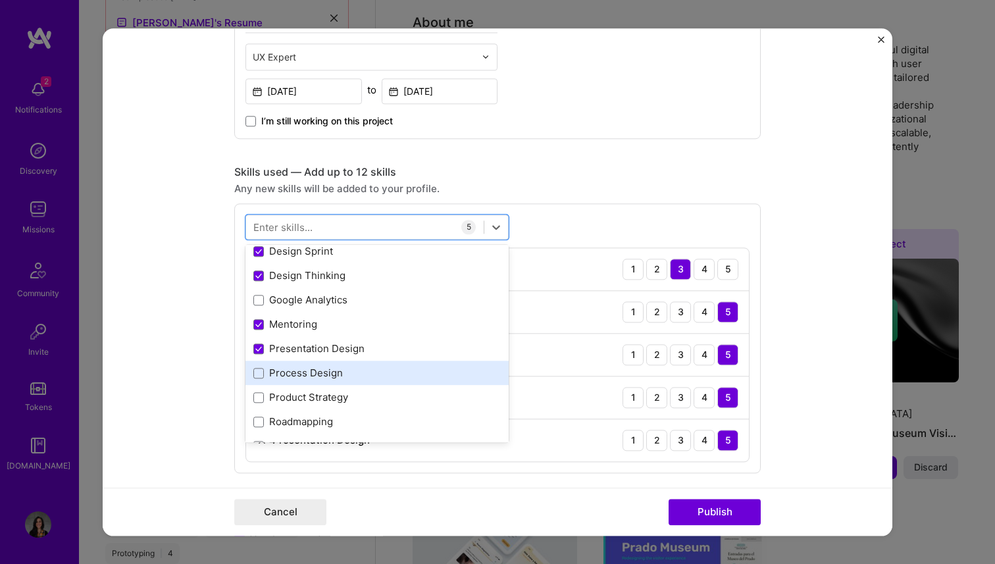
click at [267, 385] on div "Process Design" at bounding box center [376, 373] width 263 height 24
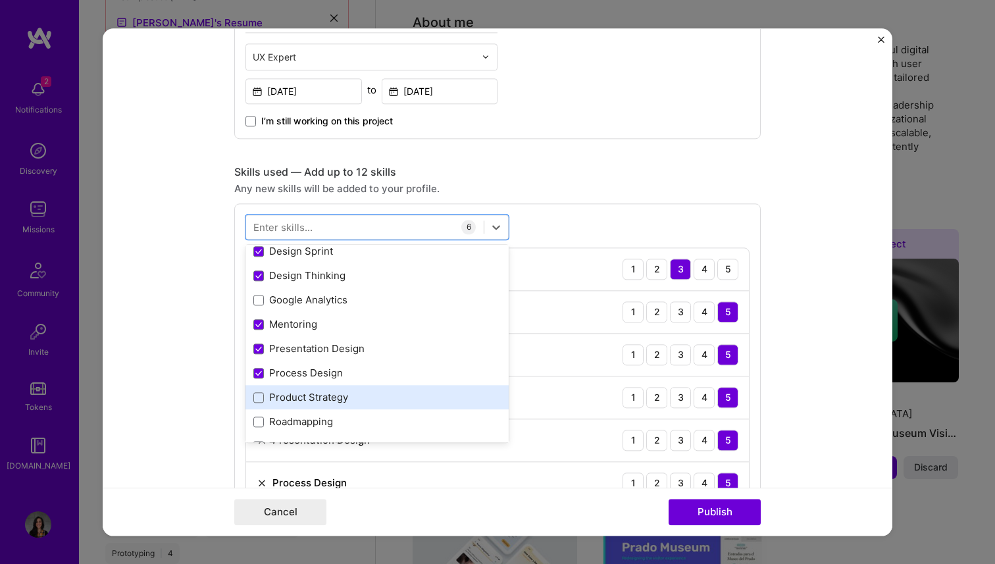
click at [267, 393] on div "Product Strategy" at bounding box center [376, 398] width 247 height 14
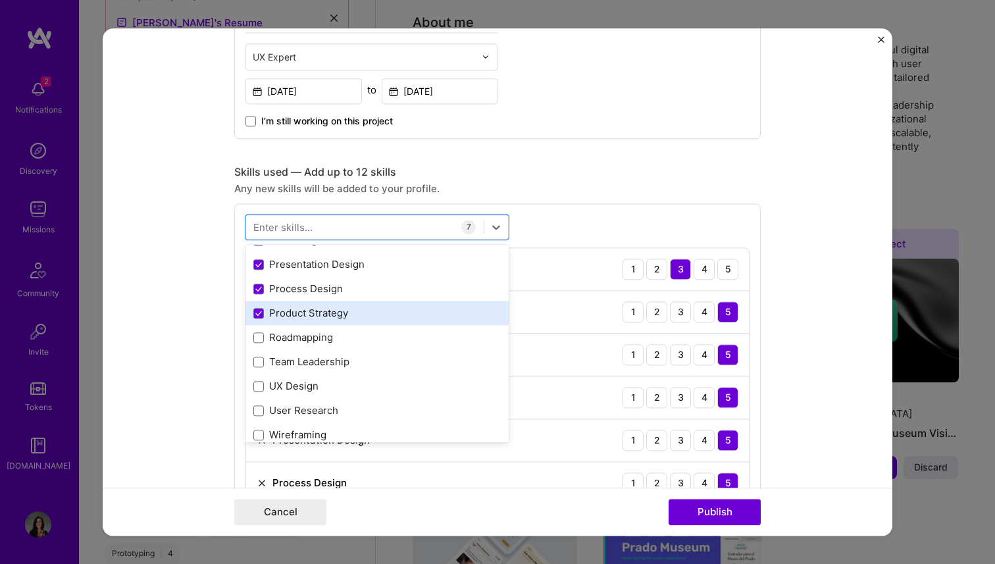
scroll to position [159, 0]
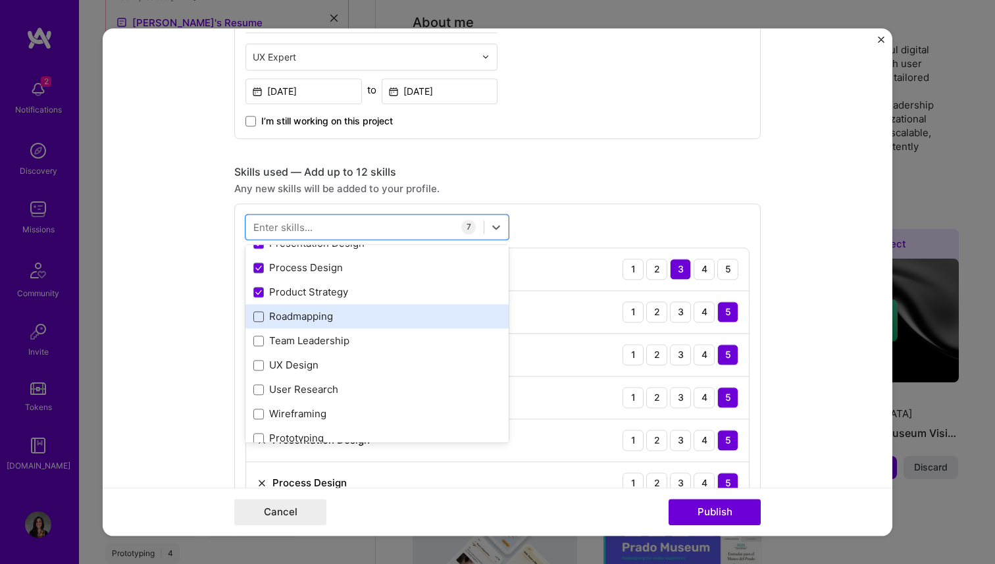
click at [257, 322] on span at bounding box center [258, 316] width 11 height 11
click at [0, 0] on input "checkbox" at bounding box center [0, 0] width 0 height 0
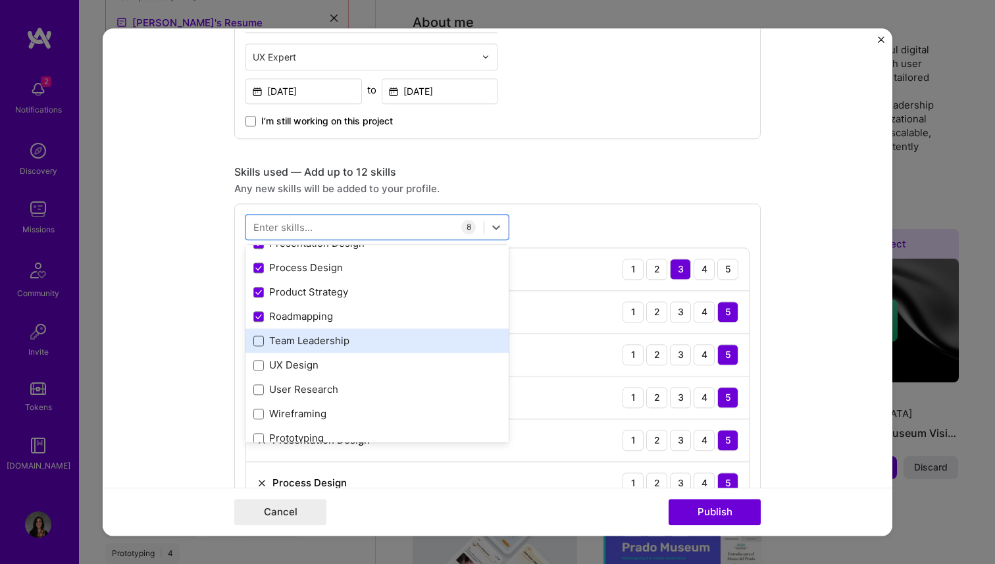
click at [257, 337] on span at bounding box center [258, 341] width 11 height 11
click at [0, 0] on input "checkbox" at bounding box center [0, 0] width 0 height 0
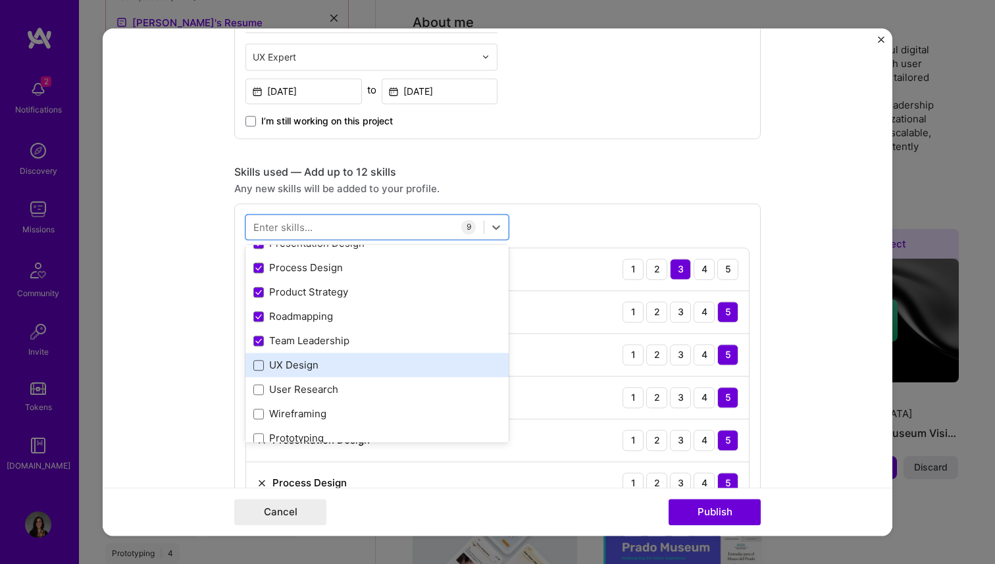
click at [257, 368] on span at bounding box center [258, 365] width 11 height 11
click at [0, 0] on input "checkbox" at bounding box center [0, 0] width 0 height 0
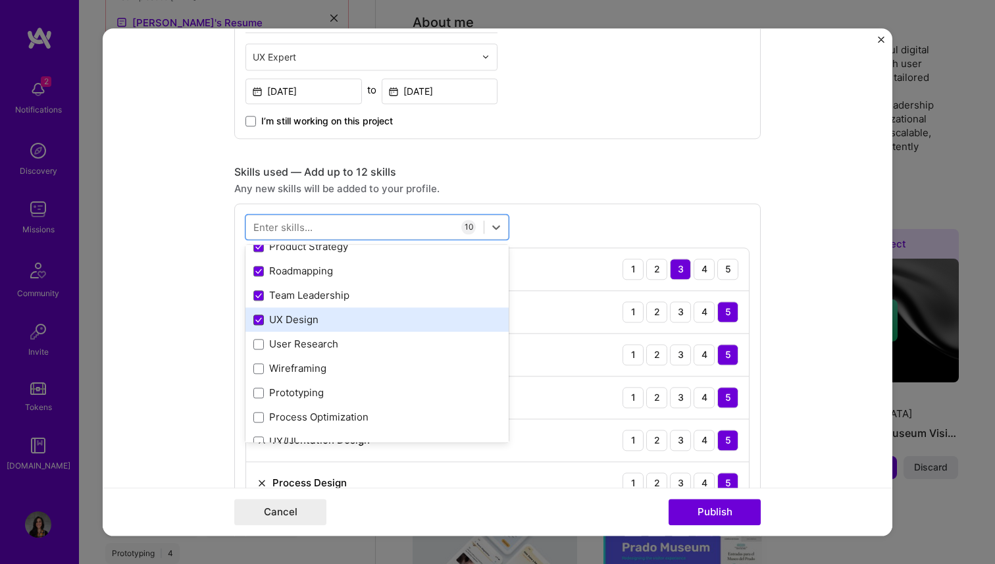
scroll to position [238, 0]
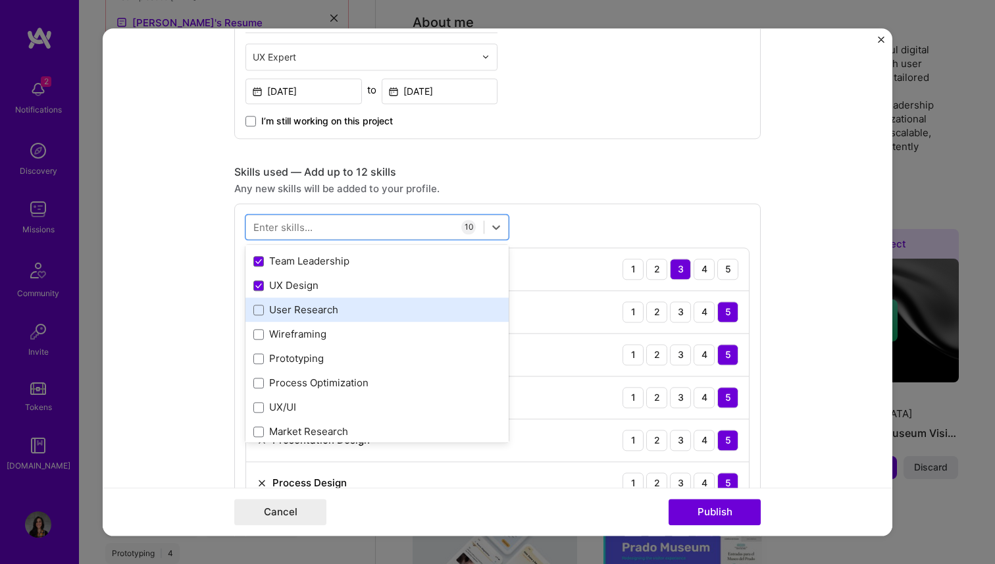
click at [256, 318] on div "User Research" at bounding box center [376, 310] width 263 height 24
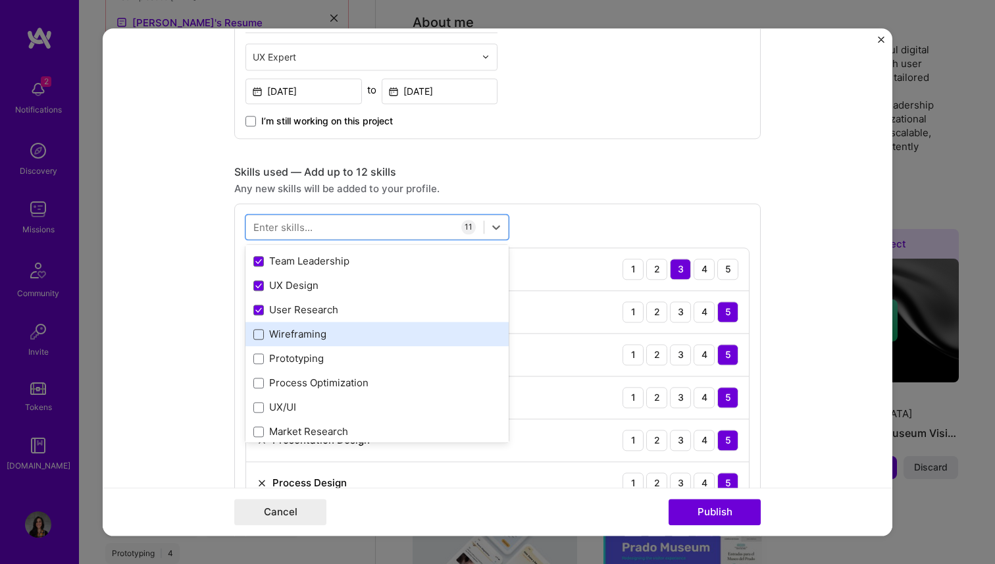
click at [259, 340] on span at bounding box center [258, 334] width 11 height 11
click at [0, 0] on input "checkbox" at bounding box center [0, 0] width 0 height 0
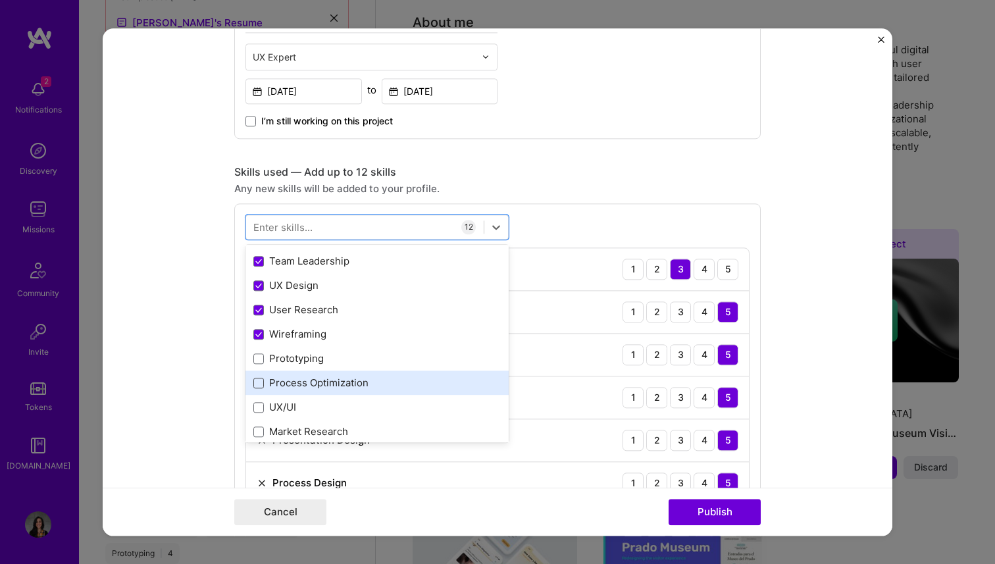
click at [259, 382] on span at bounding box center [258, 383] width 11 height 11
click at [0, 0] on input "checkbox" at bounding box center [0, 0] width 0 height 0
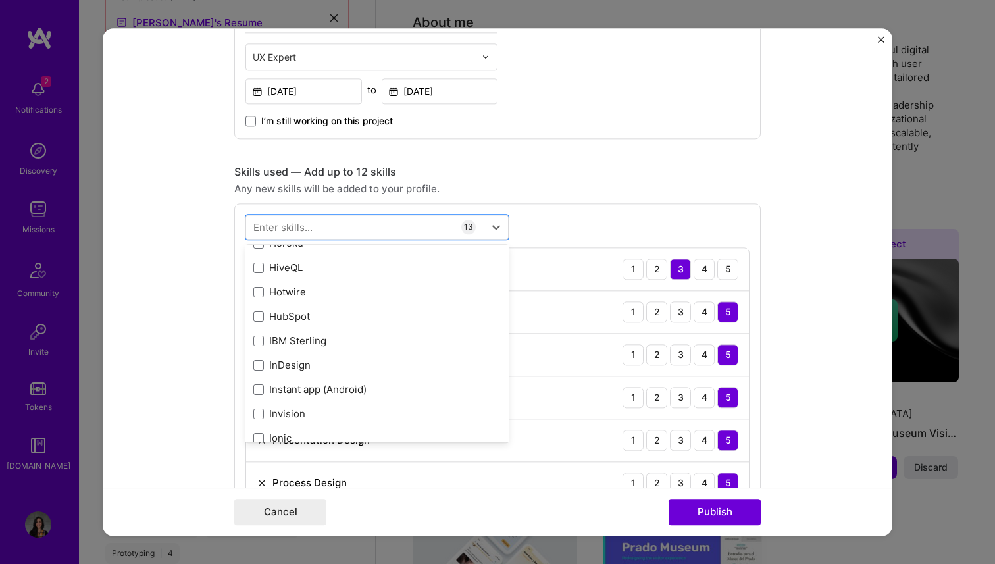
scroll to position [4364, 0]
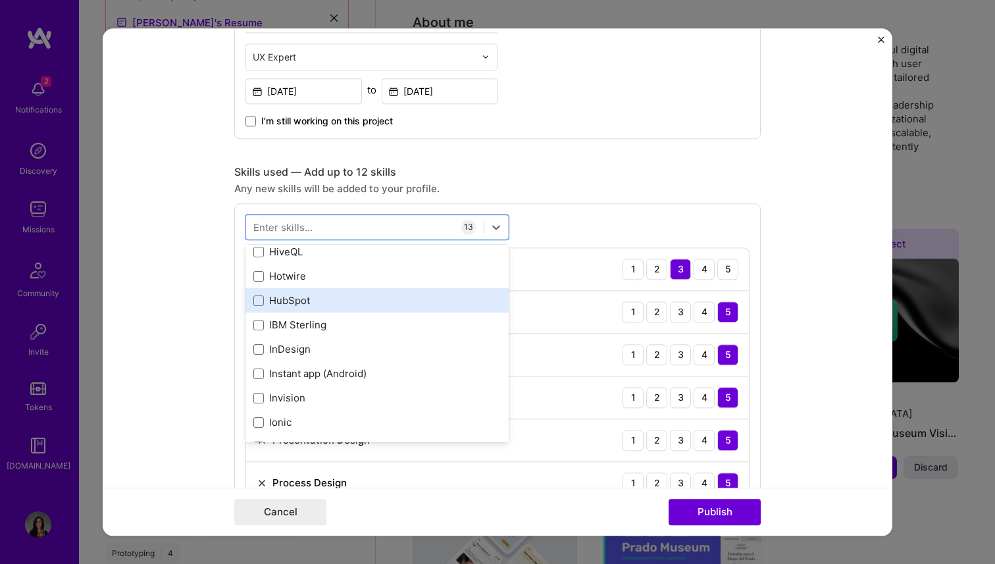
click at [299, 301] on div "HubSpot" at bounding box center [376, 300] width 247 height 14
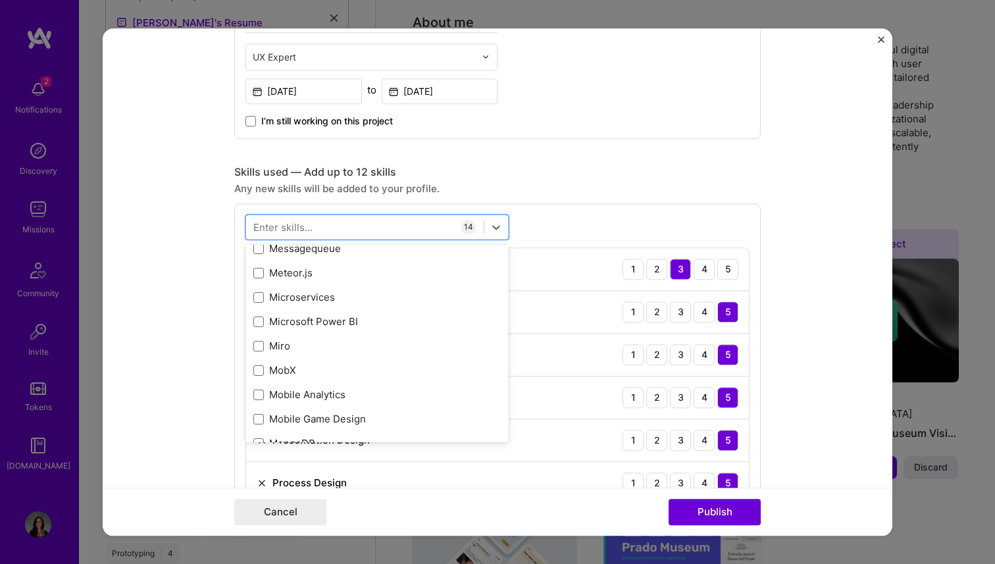
scroll to position [5305, 0]
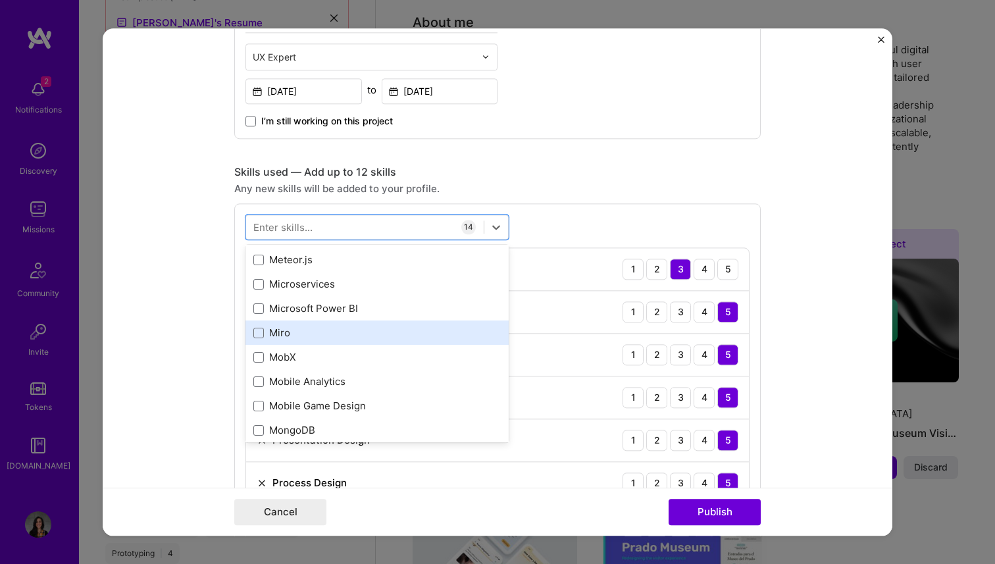
click at [283, 336] on div "Miro" at bounding box center [376, 333] width 247 height 14
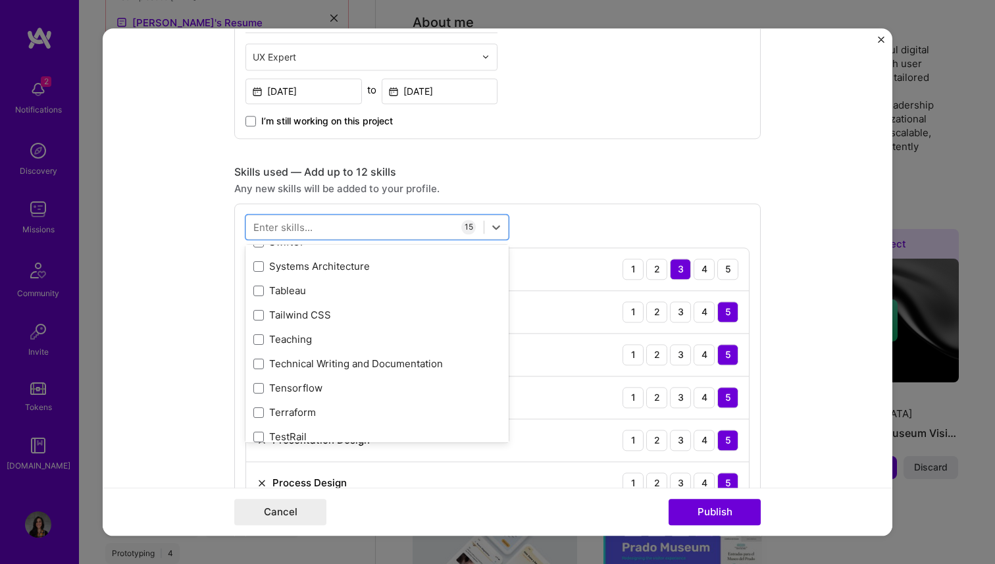
scroll to position [8080, 0]
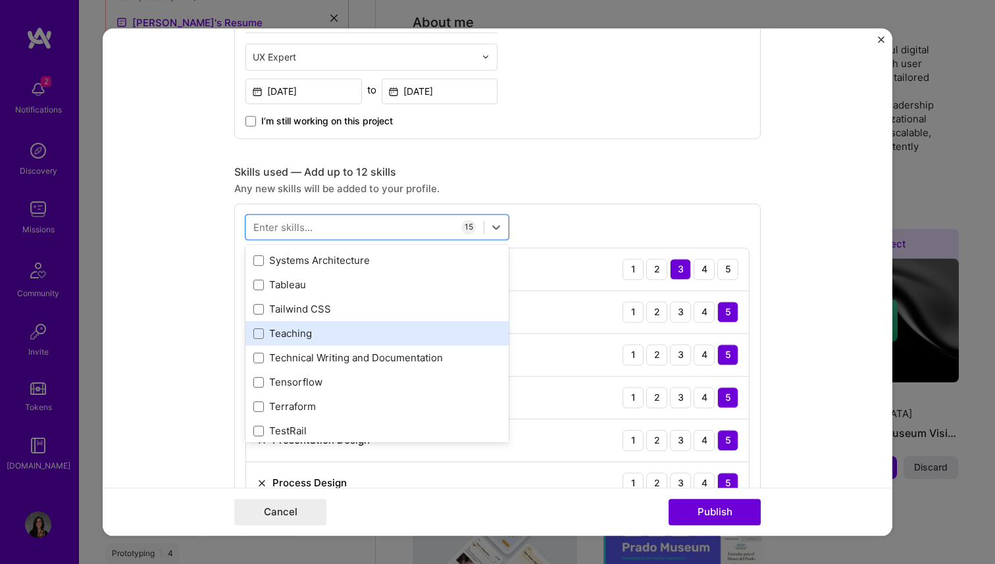
click at [290, 327] on div "Teaching" at bounding box center [376, 333] width 247 height 14
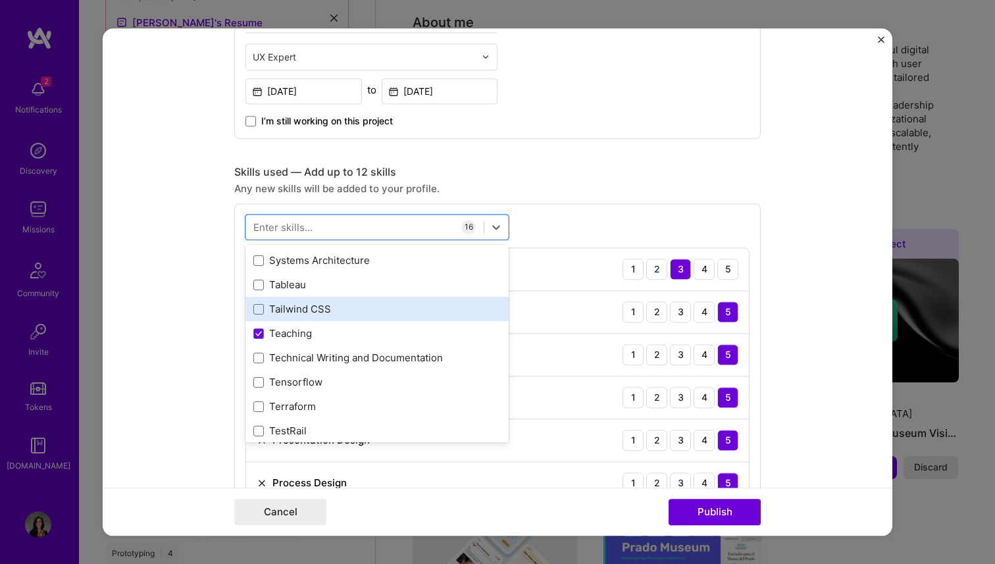
click at [291, 307] on div "Tailwind CSS" at bounding box center [376, 309] width 247 height 14
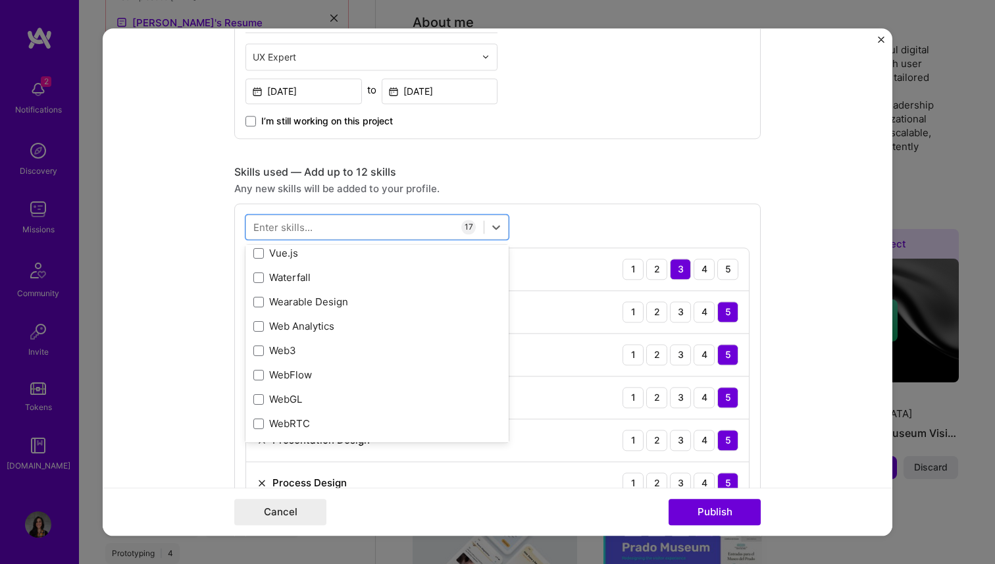
scroll to position [8649, 0]
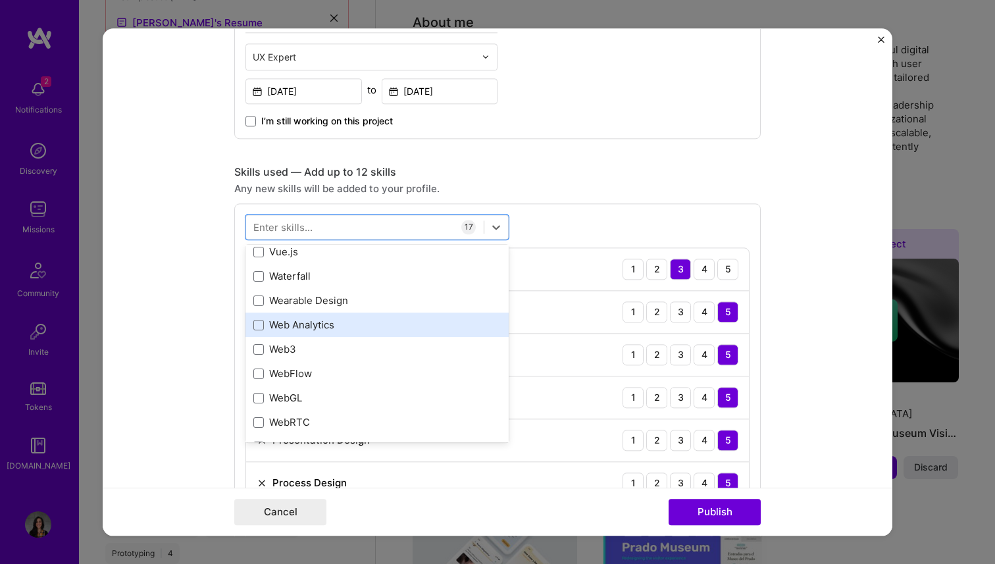
click at [278, 331] on div "Web Analytics" at bounding box center [376, 325] width 247 height 14
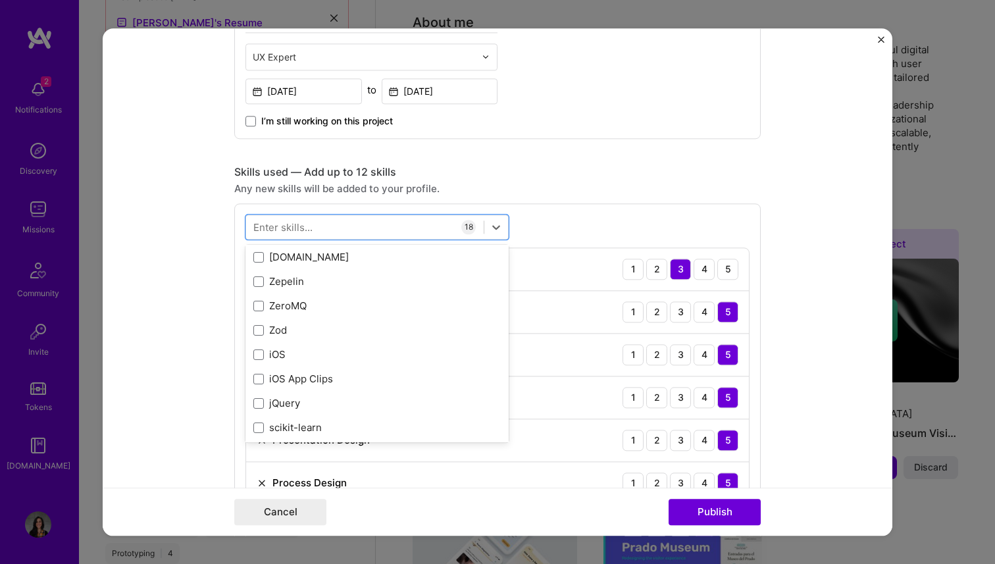
scroll to position [9063, 0]
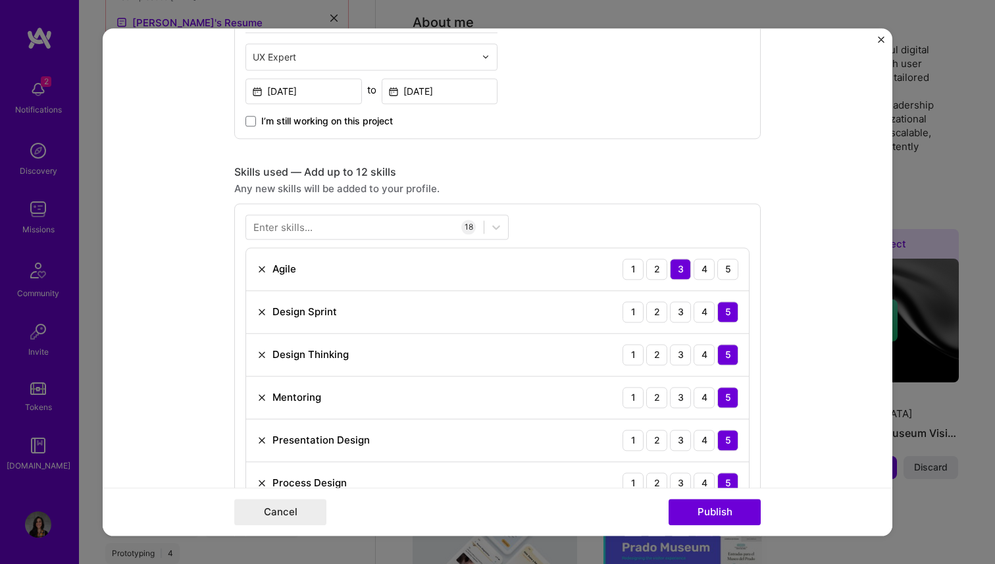
click at [569, 188] on div "Any new skills will be added to your profile." at bounding box center [497, 189] width 526 height 14
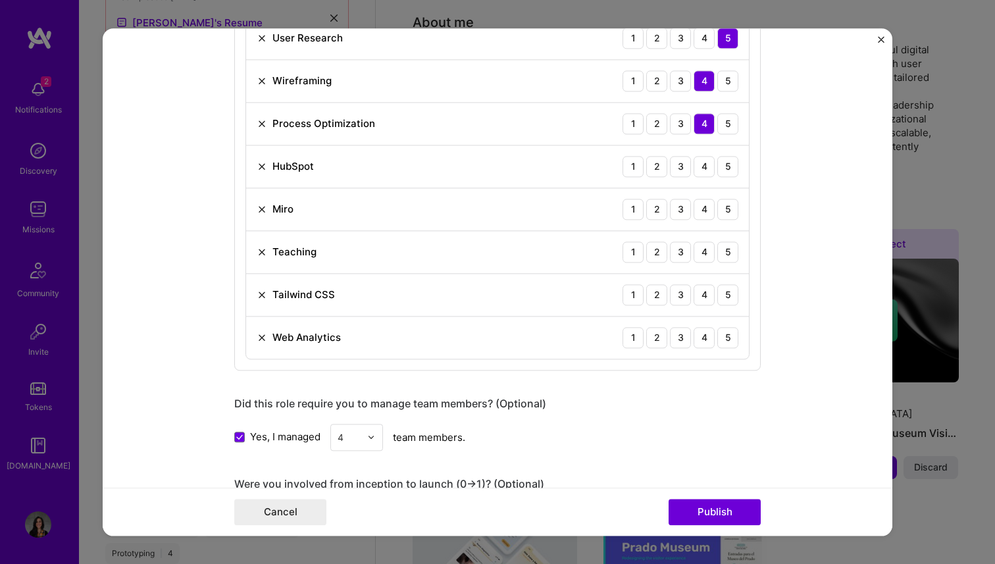
scroll to position [1177, 0]
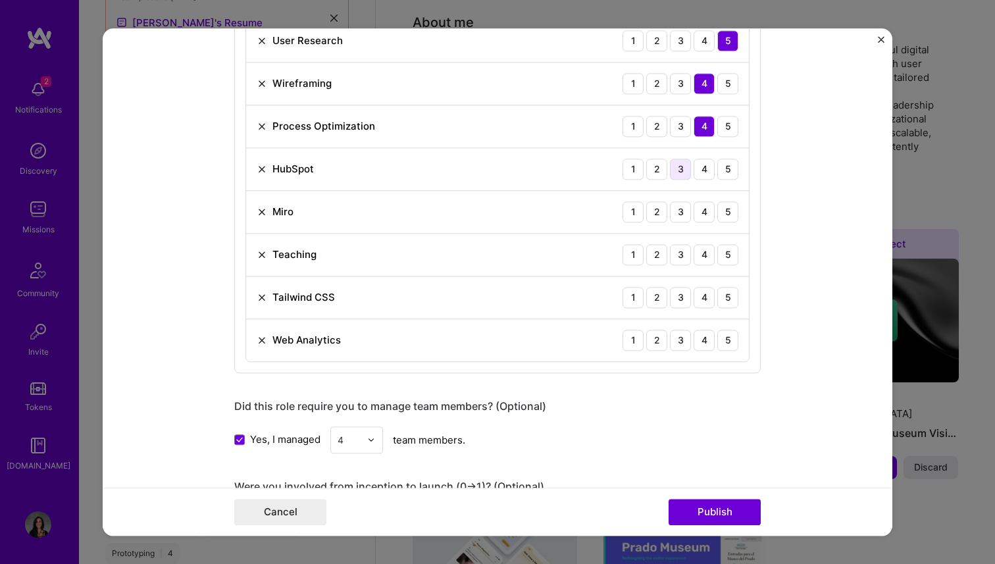
click at [684, 171] on div "3" at bounding box center [680, 169] width 21 height 21
click at [728, 212] on div "5" at bounding box center [727, 211] width 21 height 21
click at [728, 254] on div "5" at bounding box center [727, 254] width 21 height 21
click at [679, 300] on div "3" at bounding box center [680, 297] width 21 height 21
click at [684, 342] on div "3" at bounding box center [680, 340] width 21 height 21
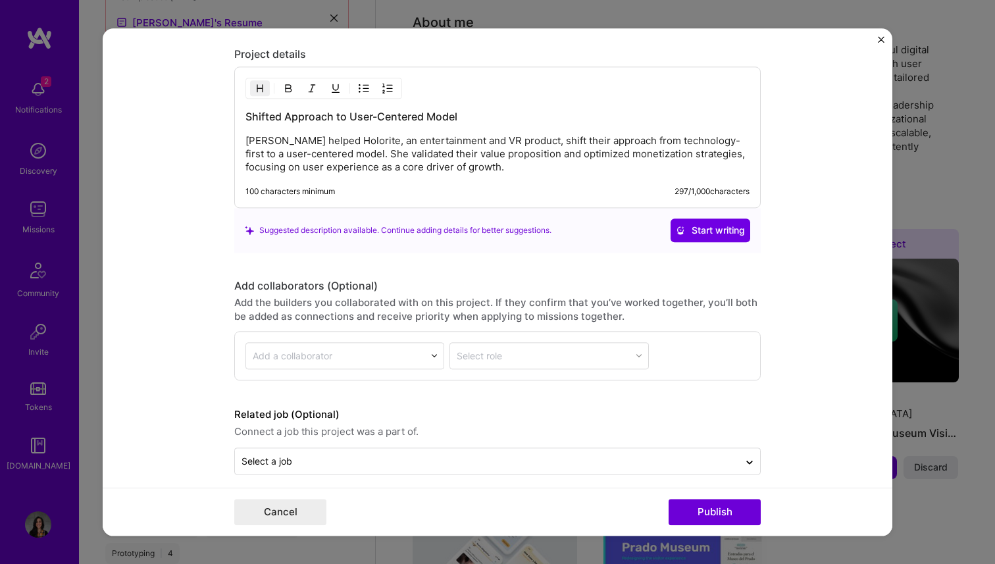
scroll to position [1876, 0]
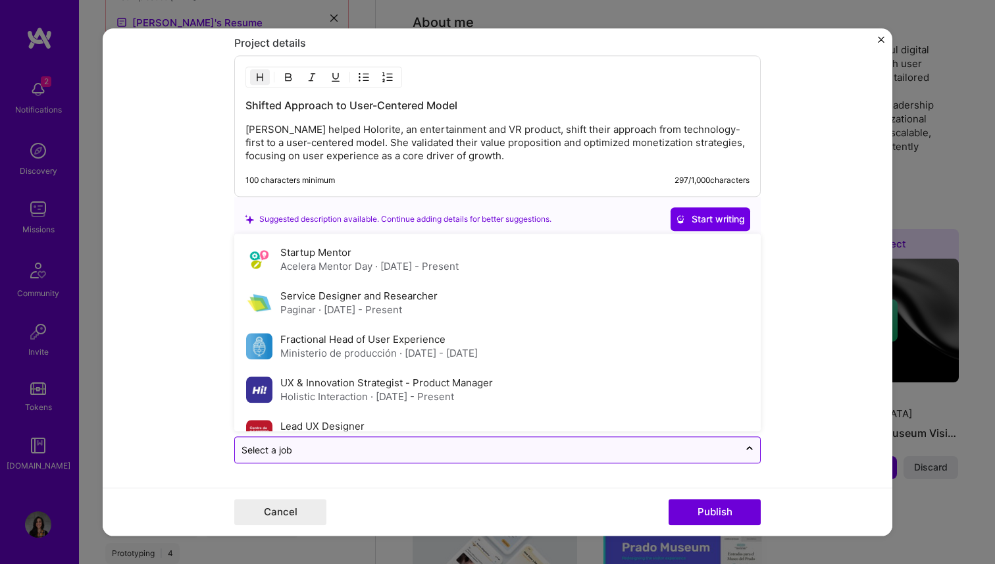
click at [456, 445] on input "text" at bounding box center [486, 450] width 491 height 14
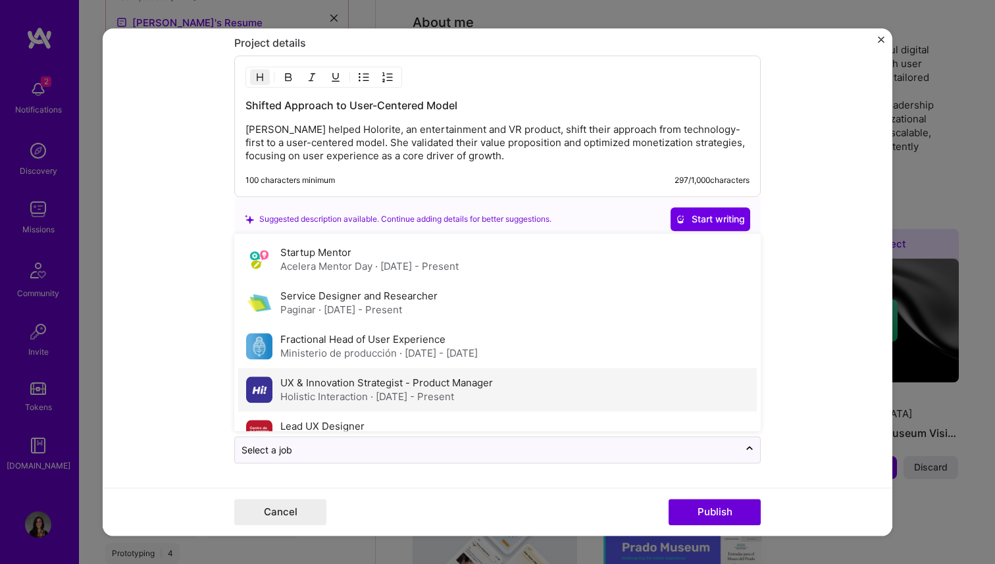
click at [332, 376] on div "UX & Innovation Strategist - Product Manager Holistic Interaction · [DATE] - Pr…" at bounding box center [386, 390] width 213 height 28
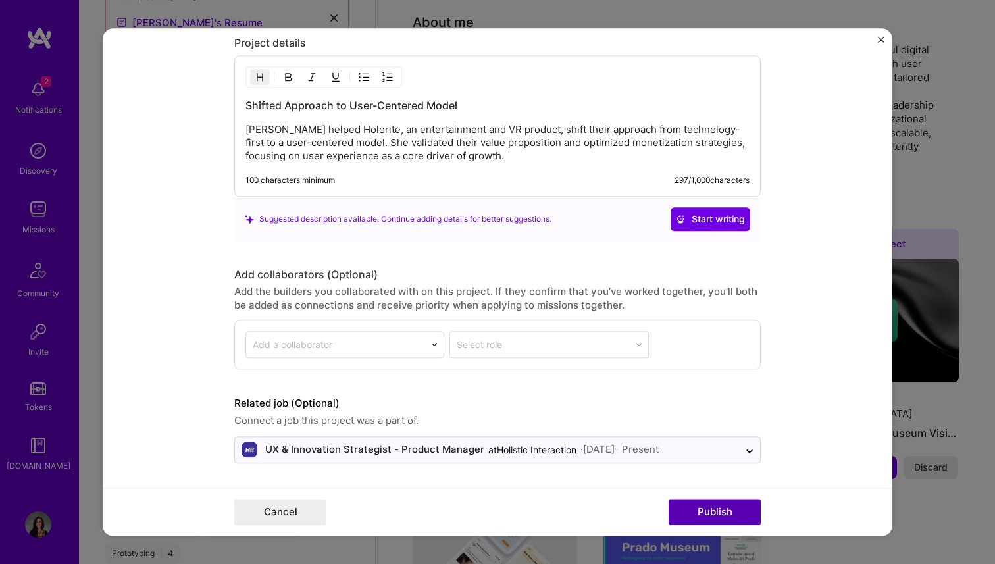
click at [710, 512] on button "Publish" at bounding box center [715, 512] width 92 height 26
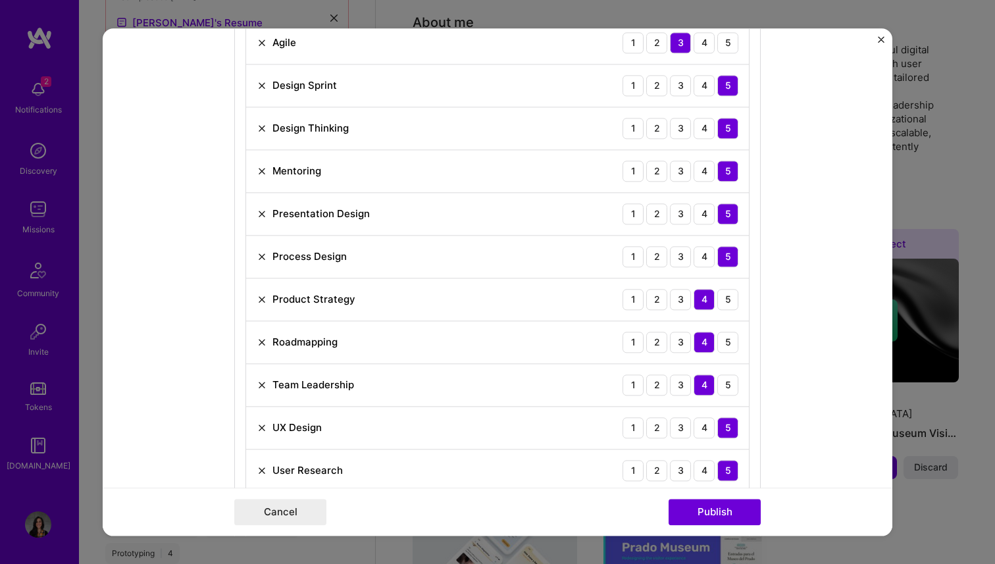
scroll to position [732, 0]
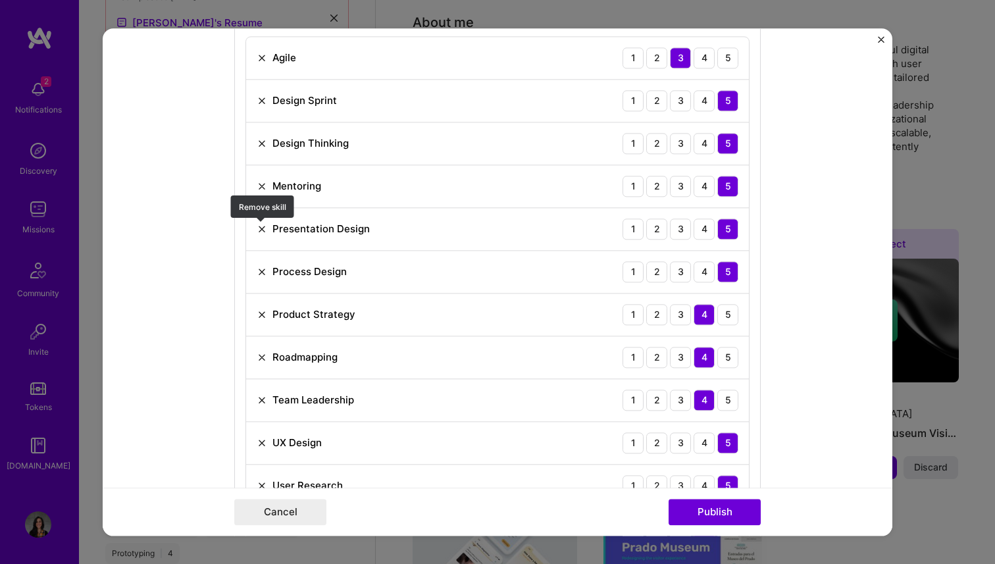
click at [263, 226] on img at bounding box center [262, 229] width 11 height 11
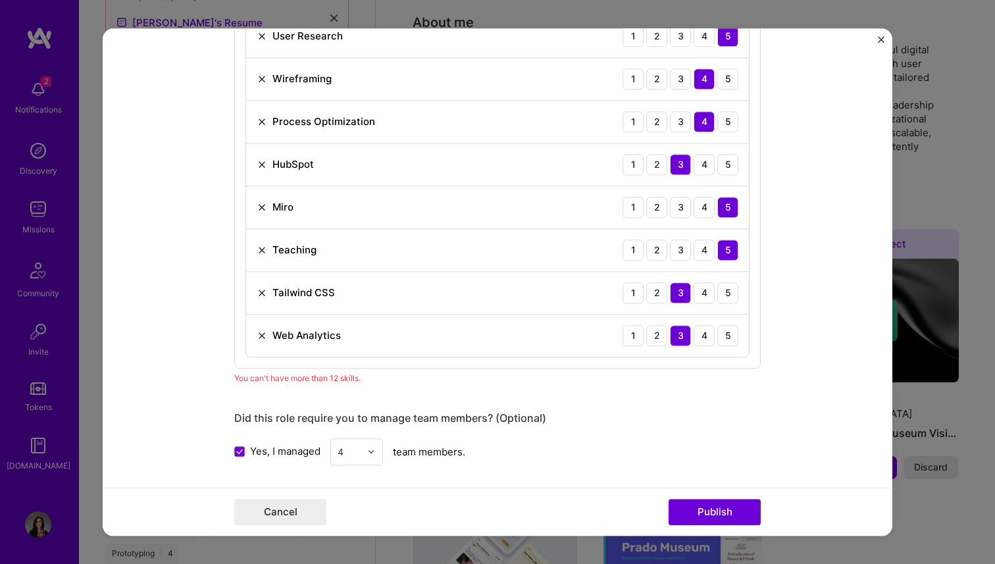
scroll to position [1142, 0]
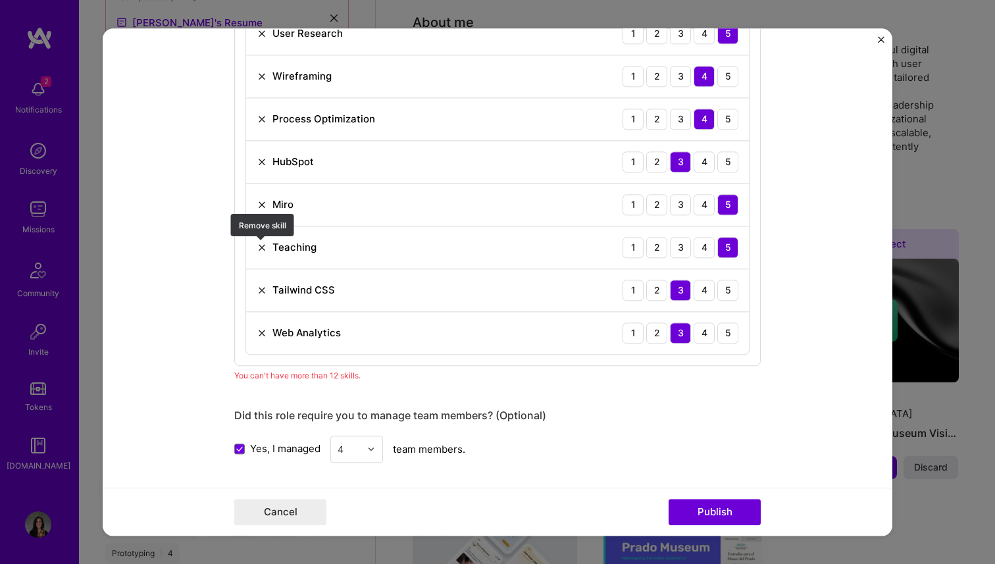
click at [257, 247] on img at bounding box center [262, 247] width 11 height 11
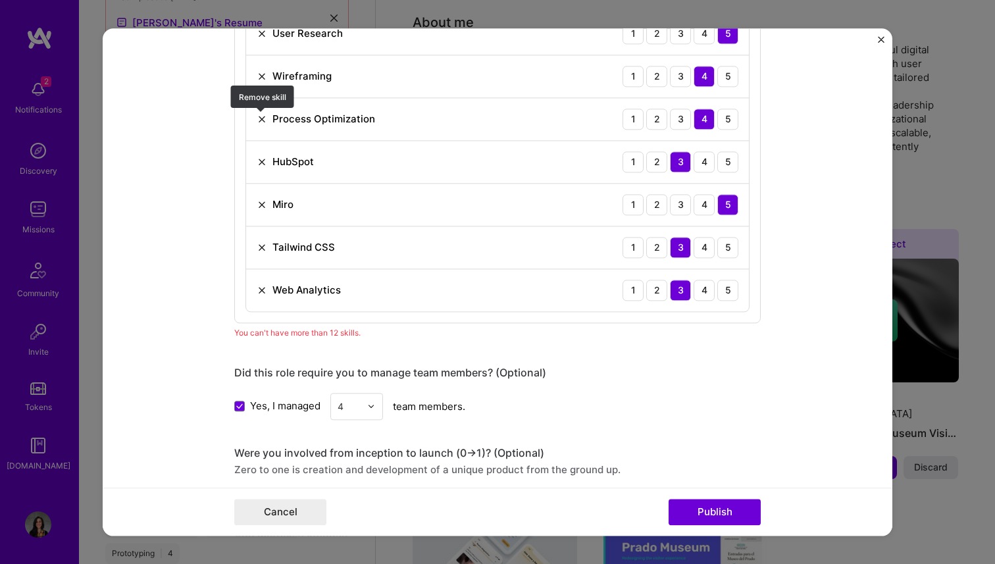
click at [261, 118] on img at bounding box center [262, 119] width 11 height 11
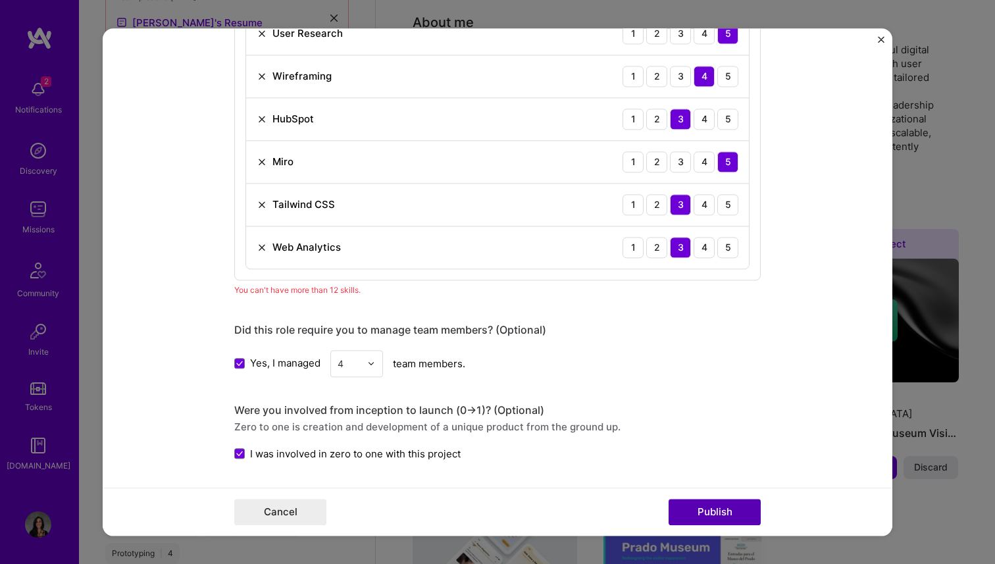
click at [711, 512] on button "Publish" at bounding box center [715, 512] width 92 height 26
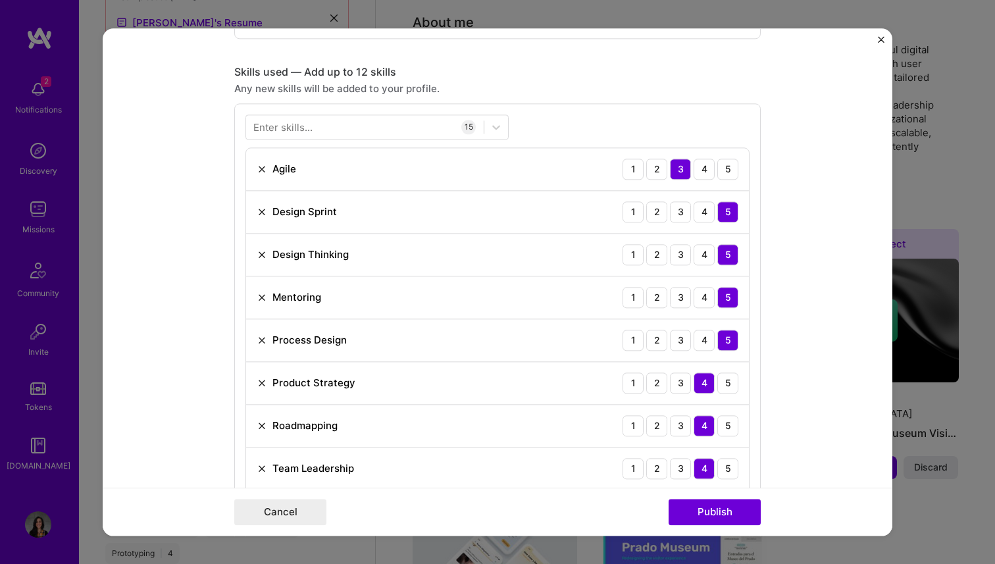
scroll to position [619, 0]
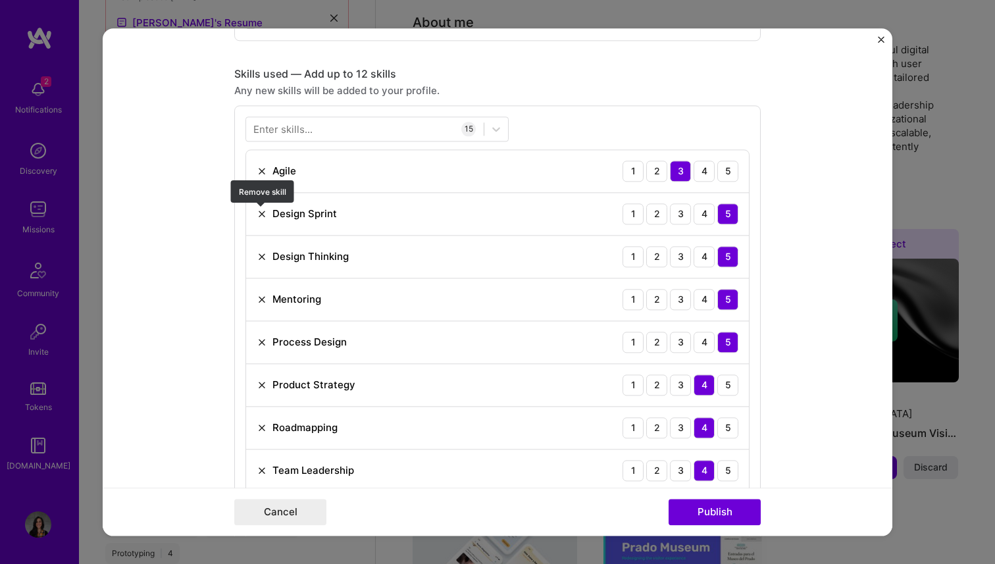
click at [257, 211] on img at bounding box center [262, 214] width 11 height 11
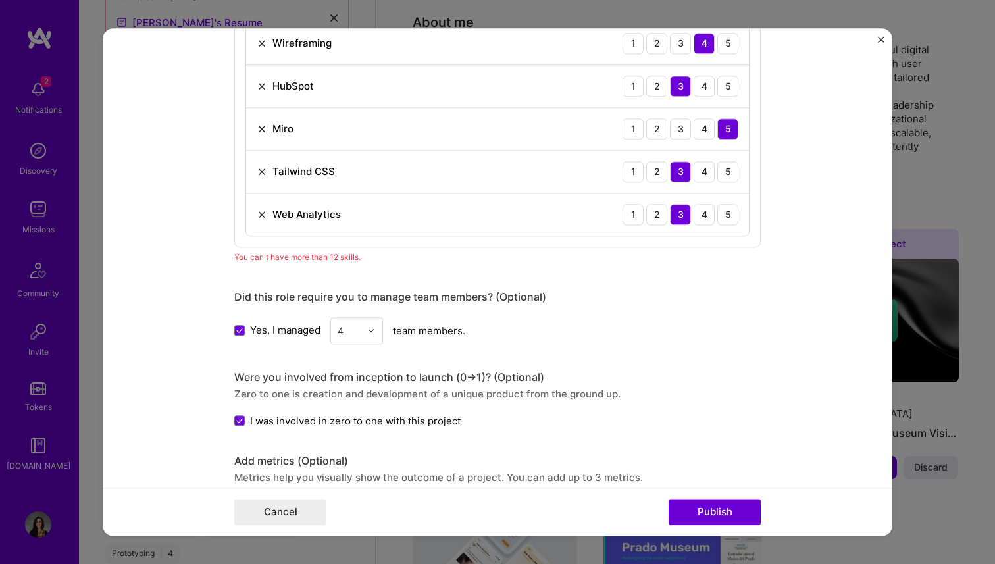
scroll to position [1177, 0]
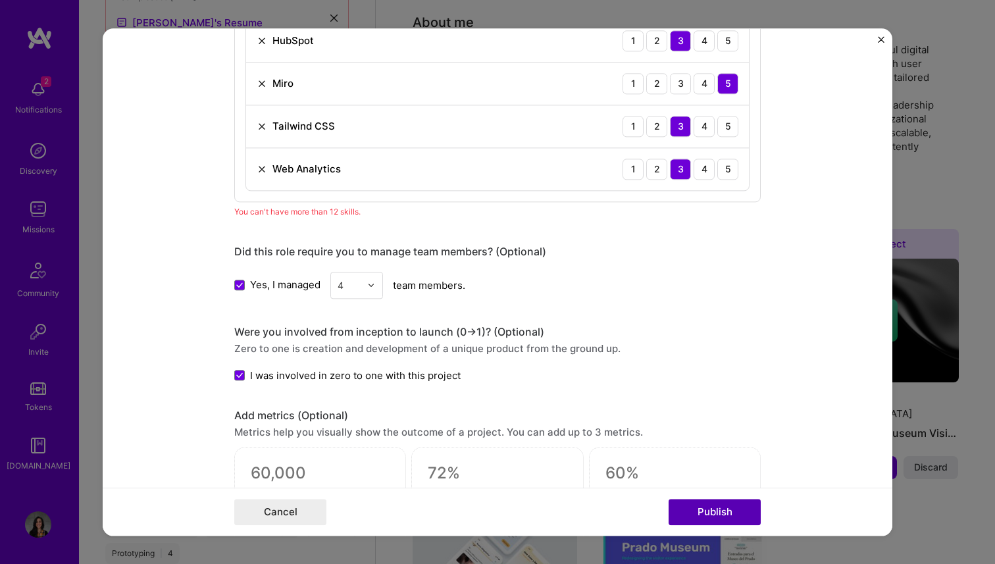
click at [708, 511] on button "Publish" at bounding box center [715, 512] width 92 height 26
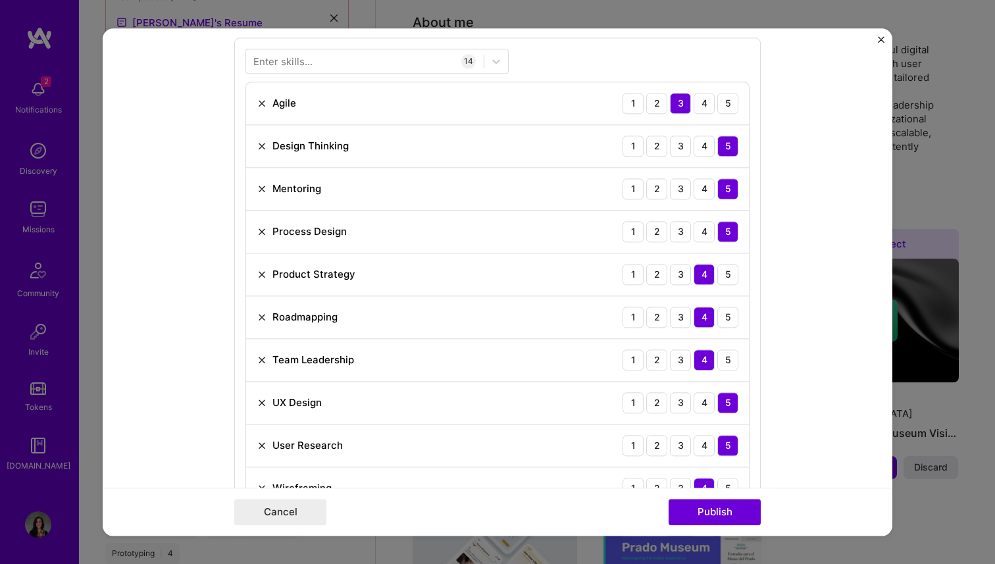
scroll to position [675, 0]
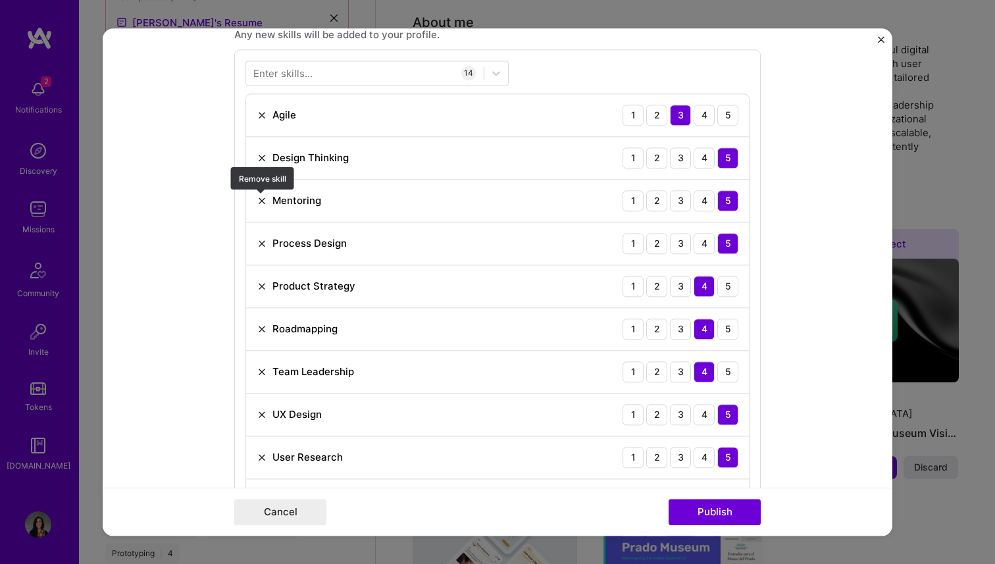
click at [261, 201] on img at bounding box center [262, 200] width 11 height 11
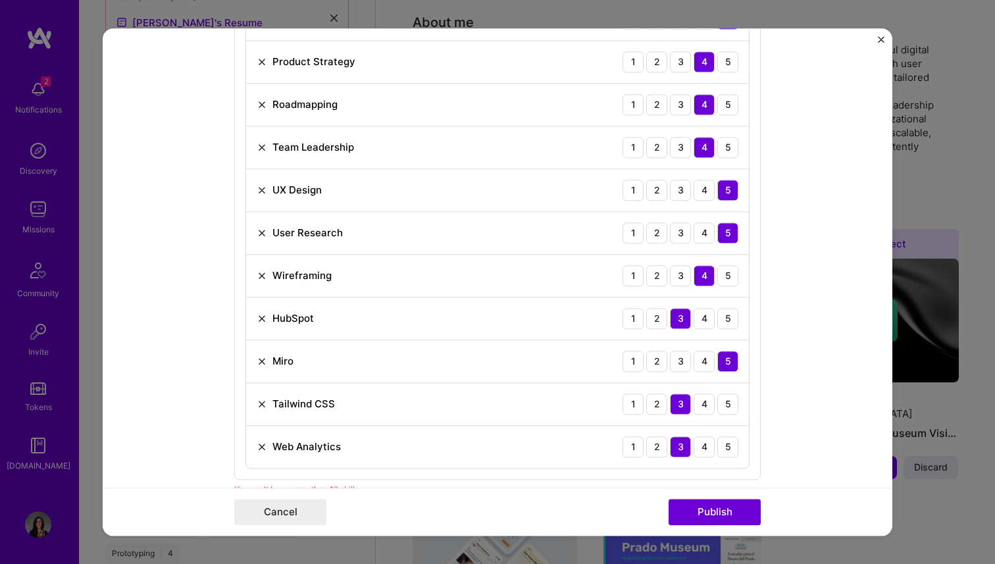
scroll to position [884, 0]
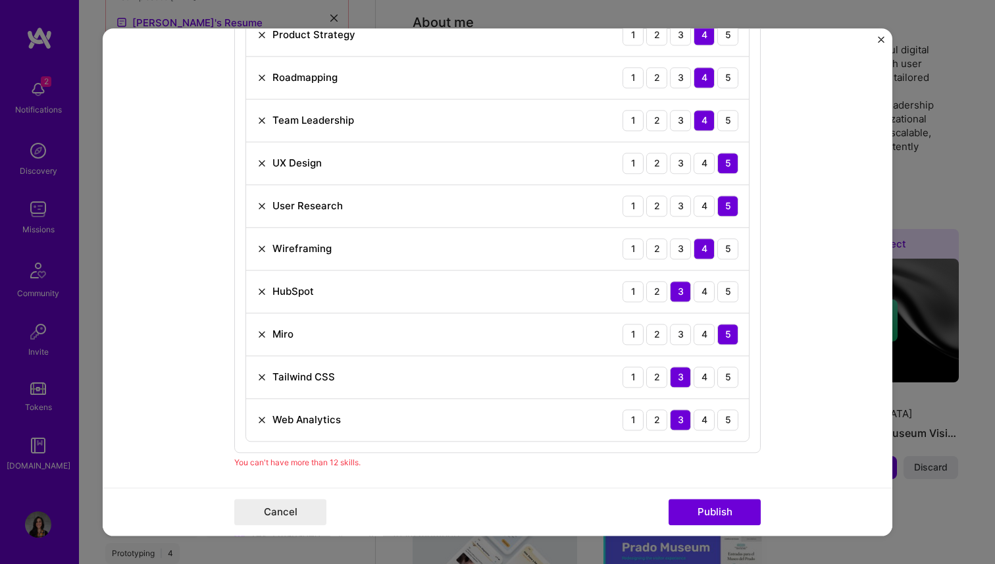
click at [265, 248] on img at bounding box center [262, 248] width 11 height 11
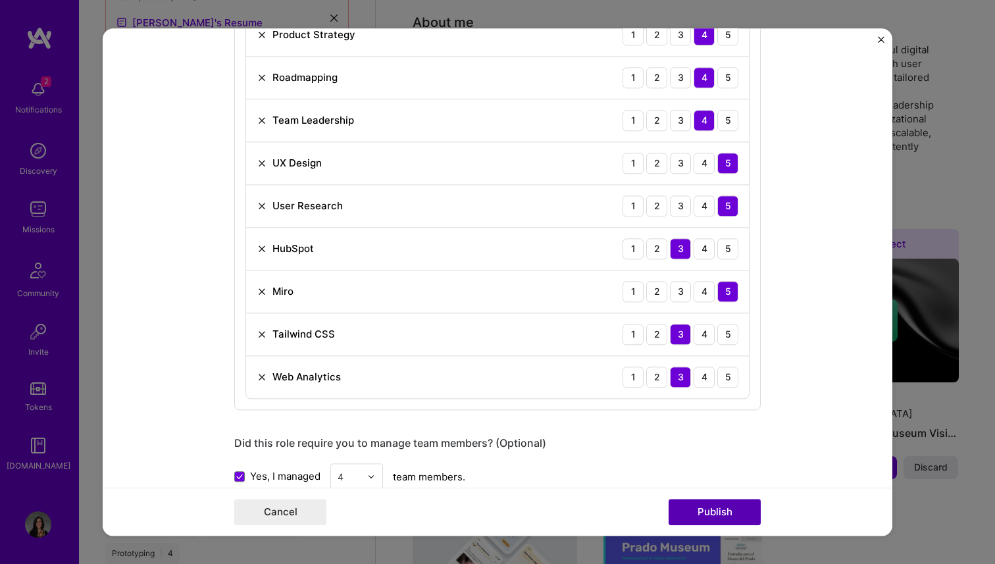
click at [712, 515] on button "Publish" at bounding box center [715, 512] width 92 height 26
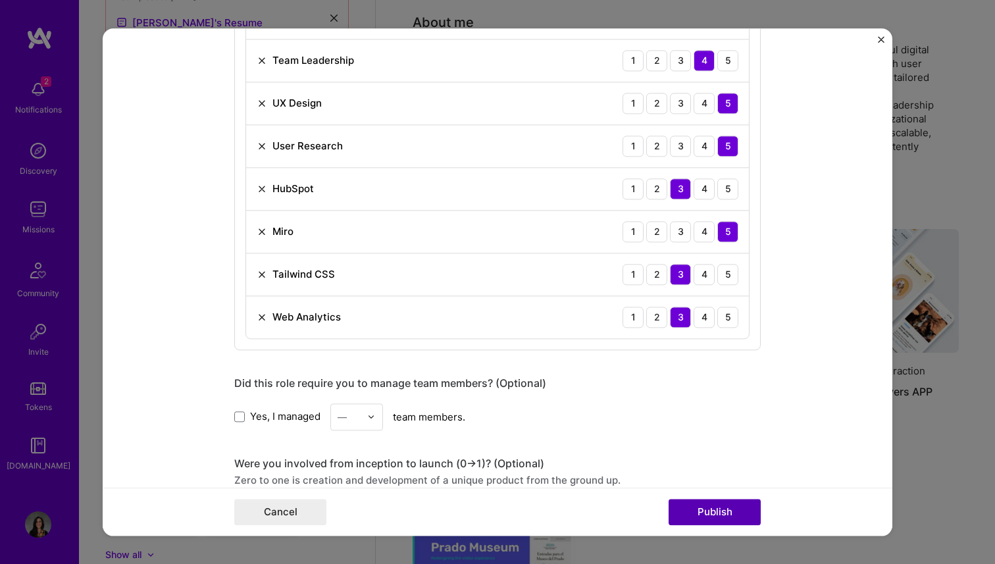
scroll to position [824, 0]
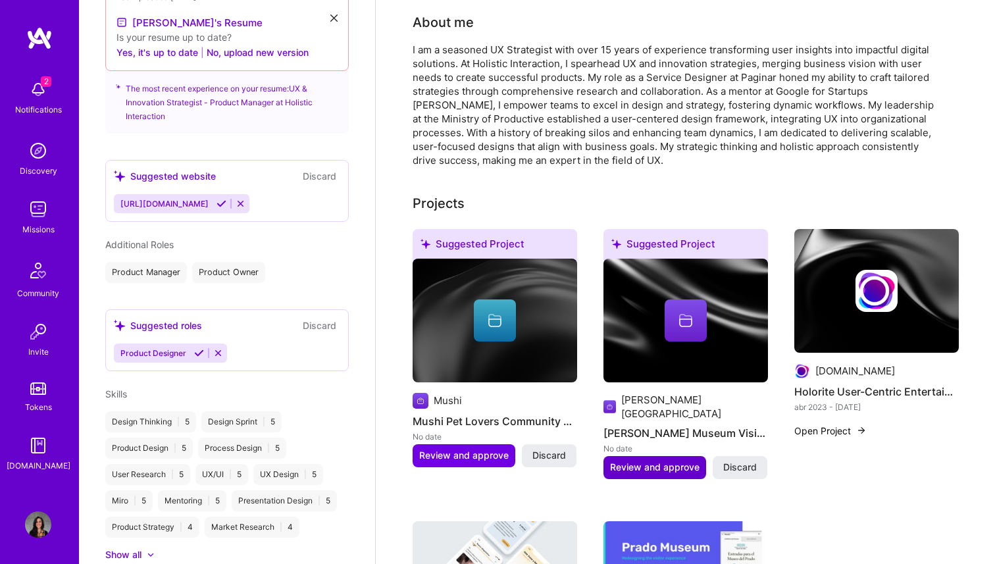
click at [664, 461] on span "Review and approve" at bounding box center [654, 467] width 89 height 13
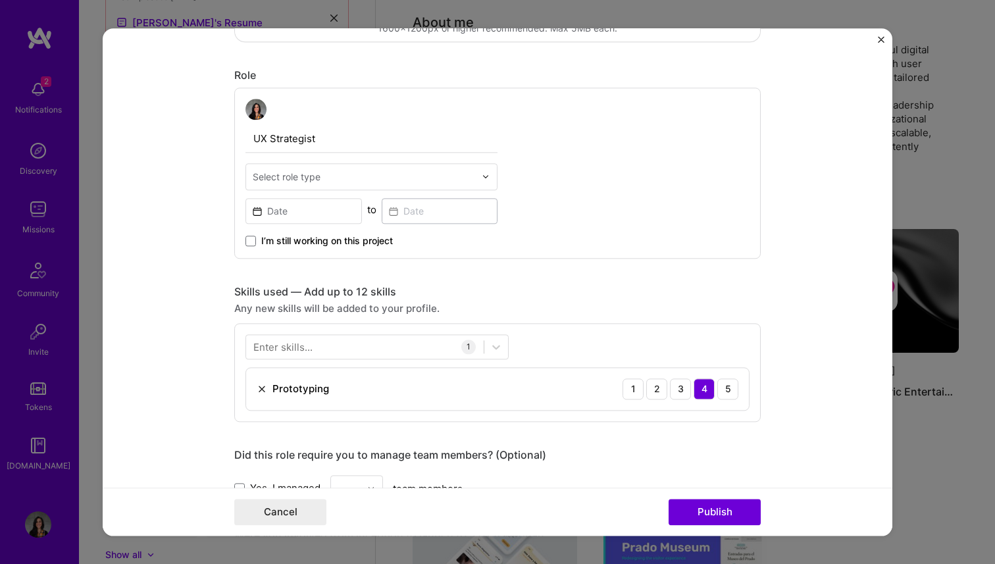
scroll to position [403, 0]
click at [291, 215] on input at bounding box center [303, 210] width 116 height 26
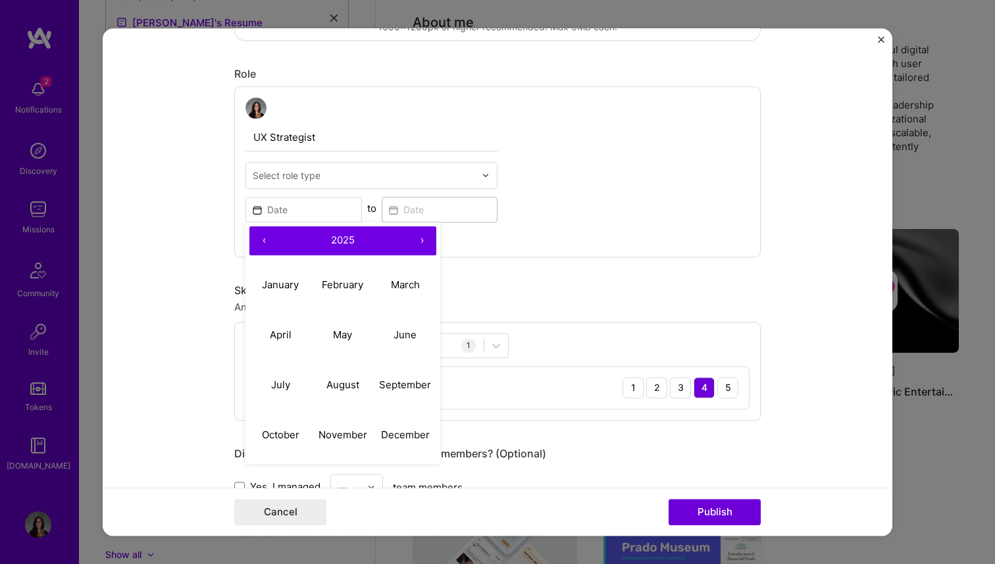
click at [270, 243] on button "‹" at bounding box center [263, 240] width 29 height 29
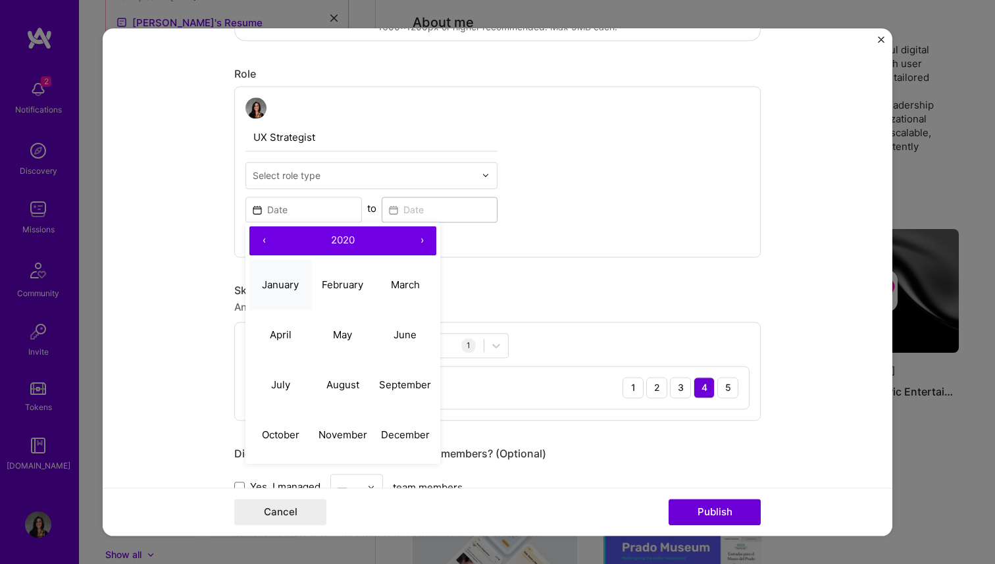
click at [276, 285] on abbr "January" at bounding box center [280, 284] width 37 height 13
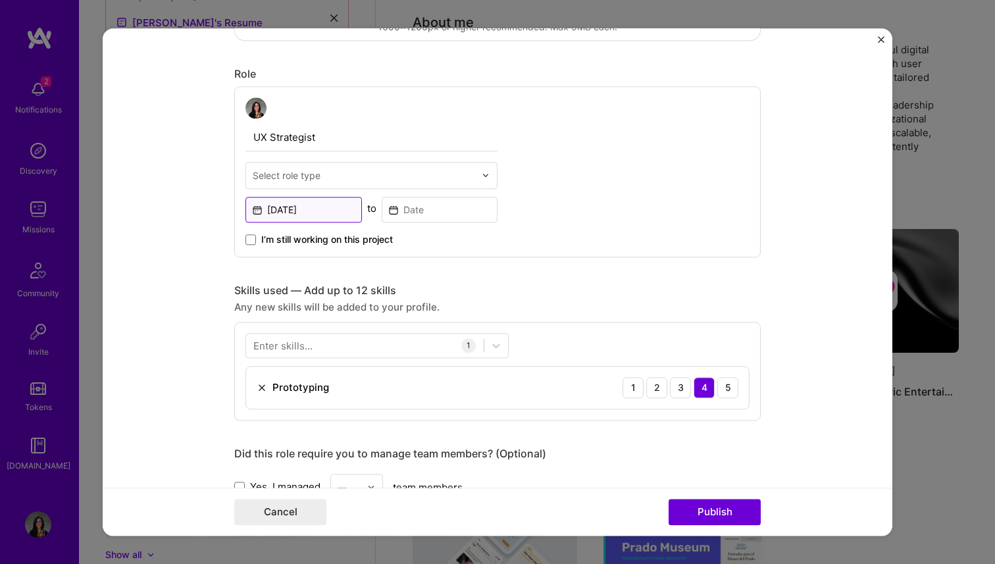
click at [281, 211] on input "[DATE]" at bounding box center [303, 210] width 116 height 26
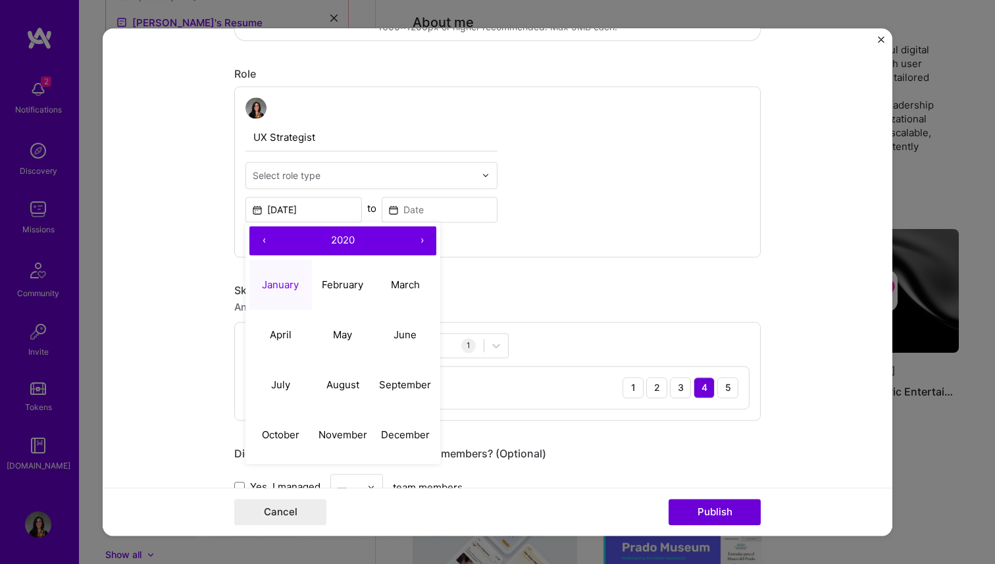
click at [263, 245] on button "‹" at bounding box center [263, 240] width 29 height 29
click at [288, 340] on abbr "April" at bounding box center [281, 334] width 22 height 13
type input "[DATE]"
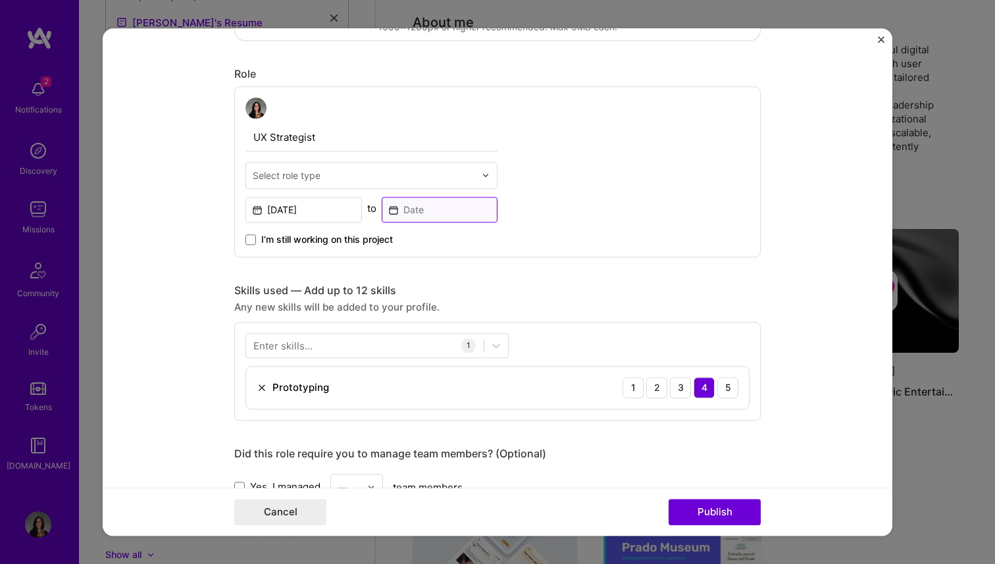
click at [412, 204] on input at bounding box center [440, 210] width 116 height 26
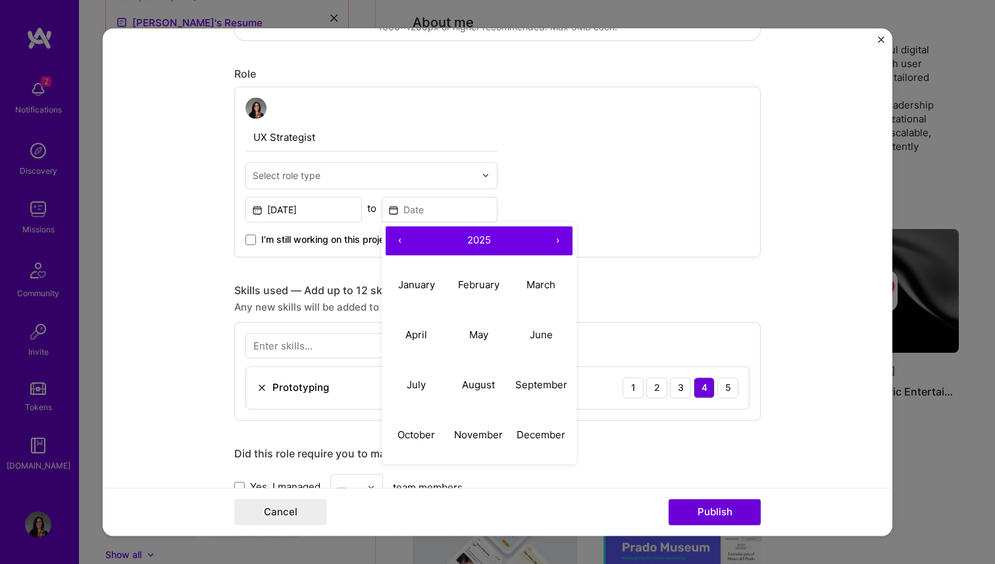
click at [397, 245] on button "‹" at bounding box center [400, 240] width 29 height 29
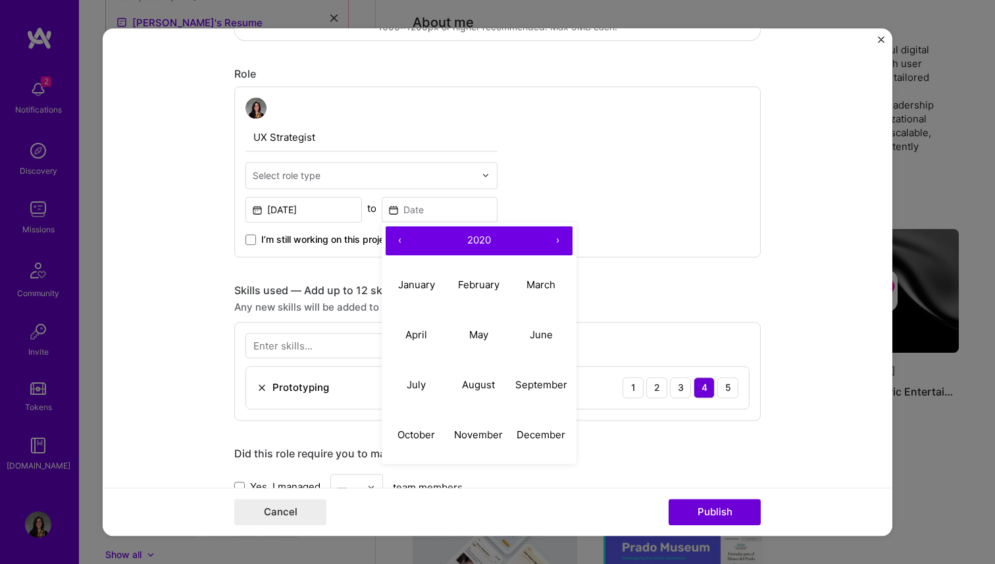
click at [559, 241] on button "›" at bounding box center [558, 240] width 29 height 29
click at [428, 286] on abbr "January" at bounding box center [416, 284] width 37 height 13
type input "[DATE]"
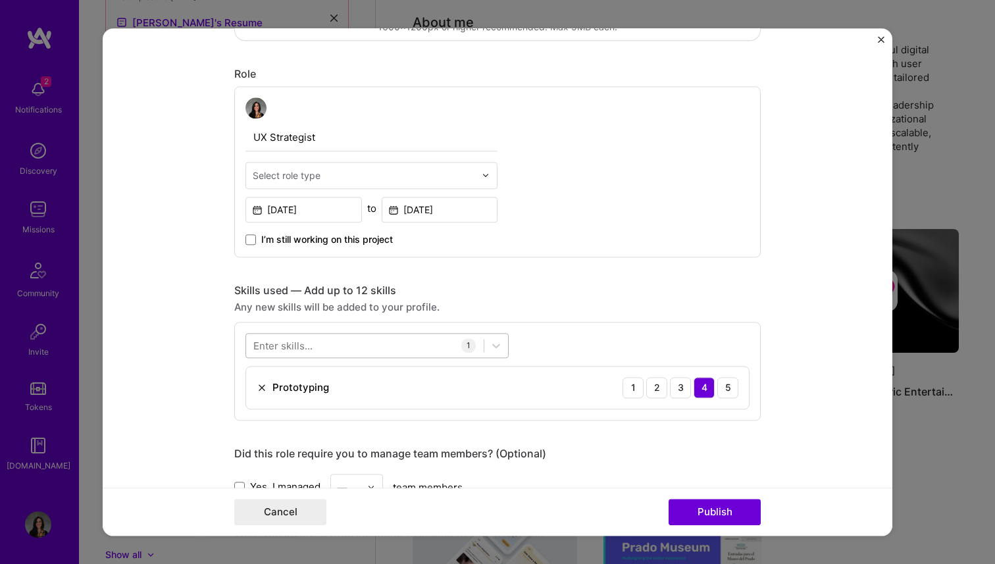
click at [324, 347] on div at bounding box center [365, 345] width 238 height 22
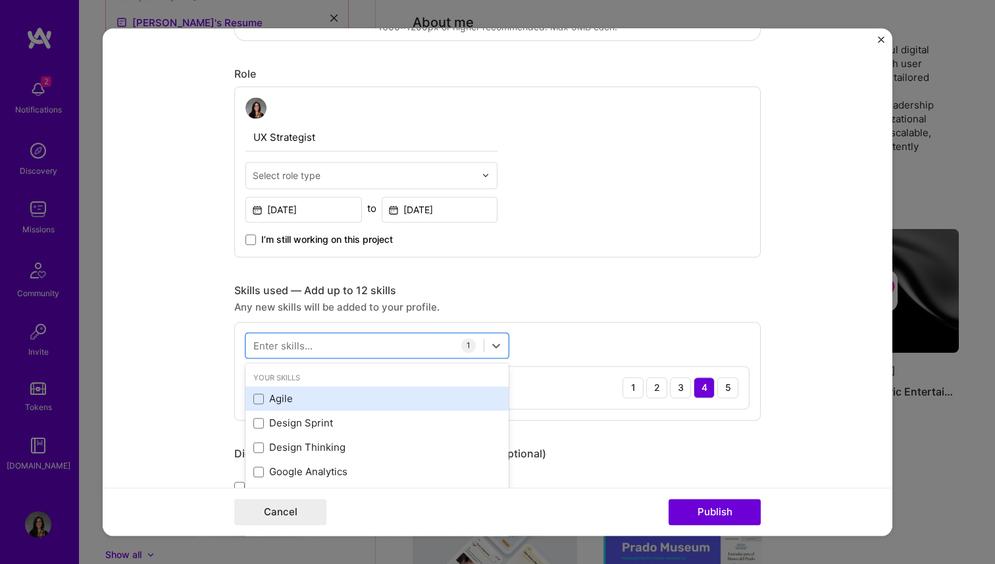
click at [272, 399] on div "Agile" at bounding box center [376, 399] width 247 height 14
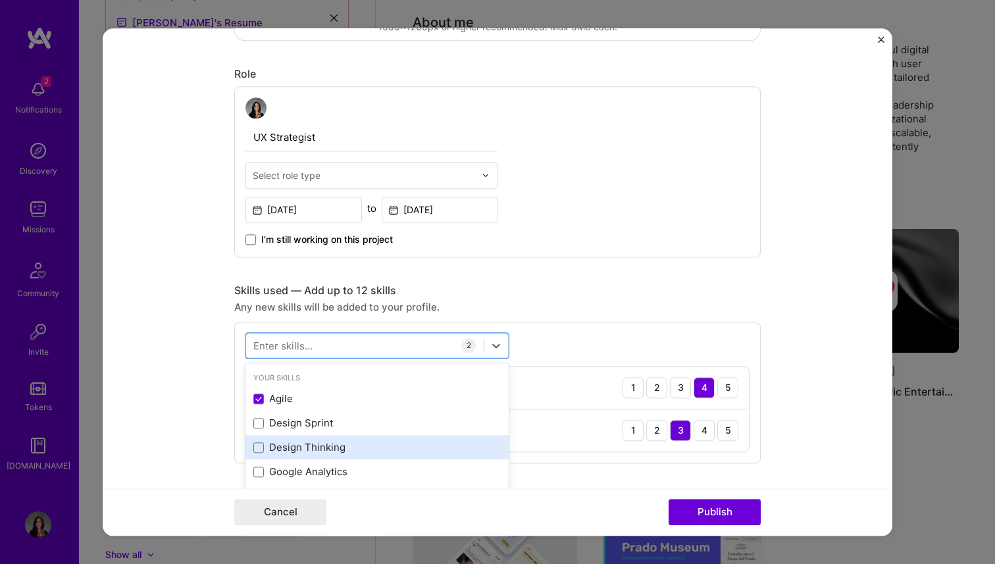
click at [285, 448] on div "Design Thinking" at bounding box center [376, 448] width 247 height 14
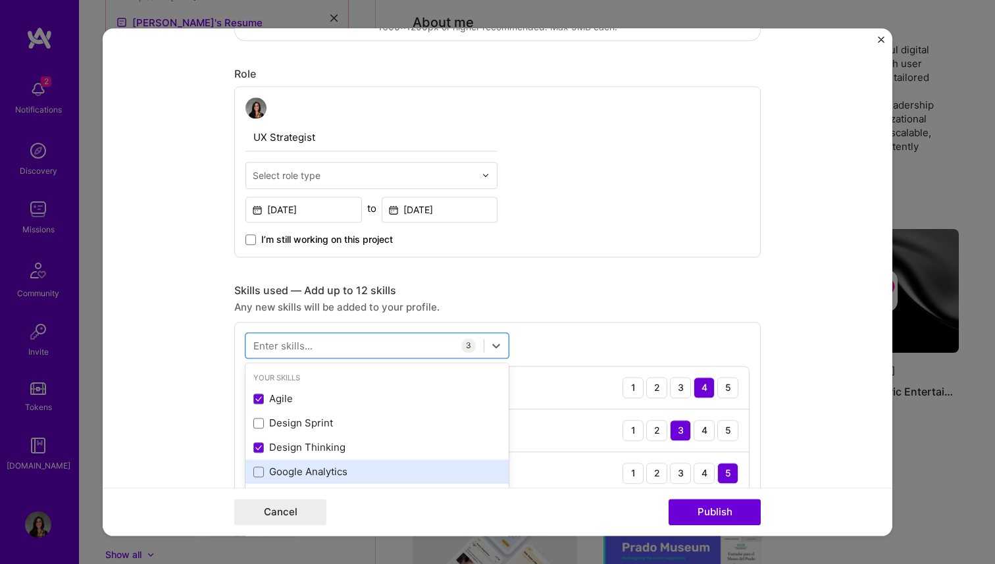
click at [280, 470] on div "Google Analytics" at bounding box center [376, 472] width 247 height 14
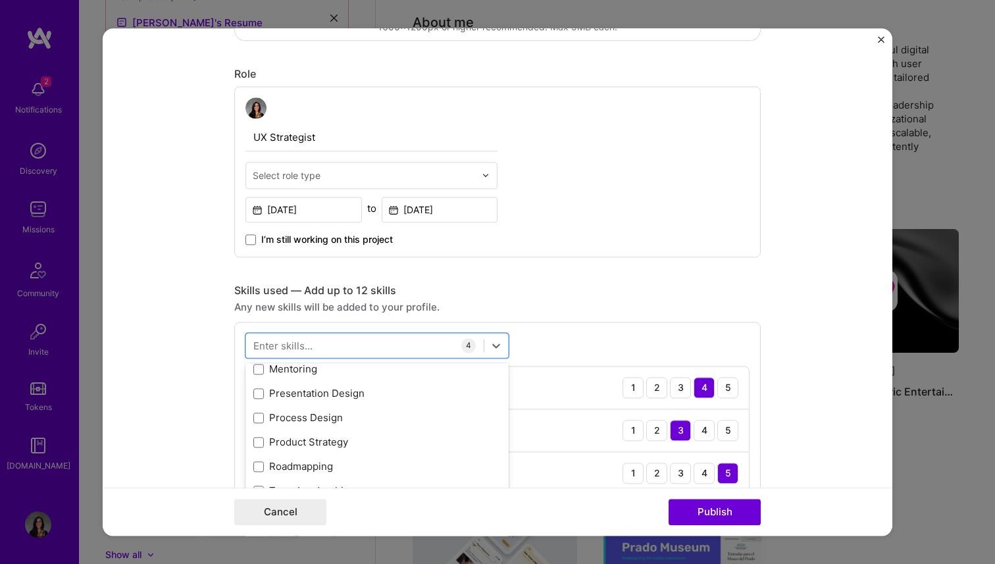
scroll to position [134, 0]
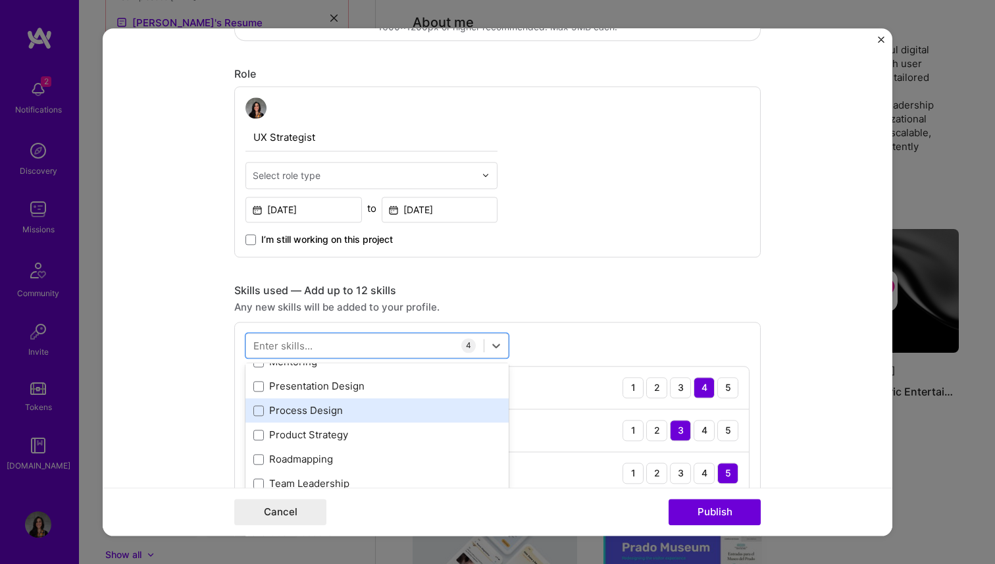
click at [274, 409] on div "Process Design" at bounding box center [376, 411] width 247 height 14
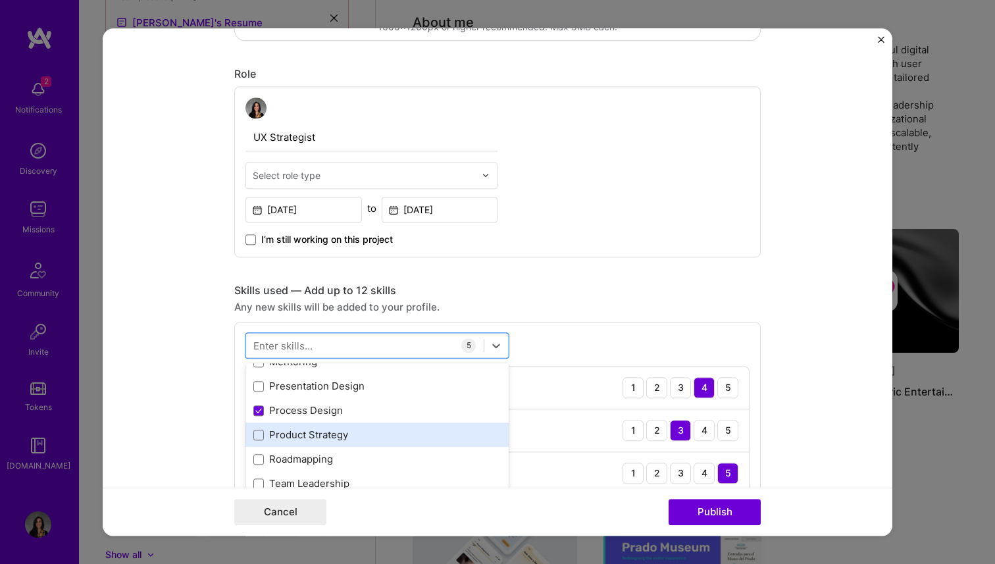
click at [292, 443] on div "Product Strategy" at bounding box center [376, 435] width 263 height 24
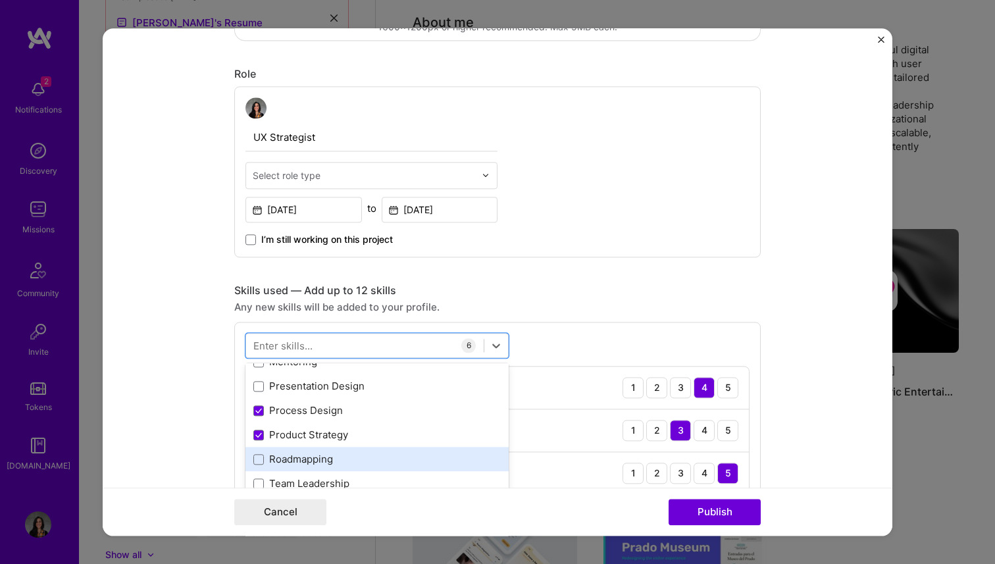
click at [295, 462] on div "Roadmapping" at bounding box center [376, 460] width 247 height 14
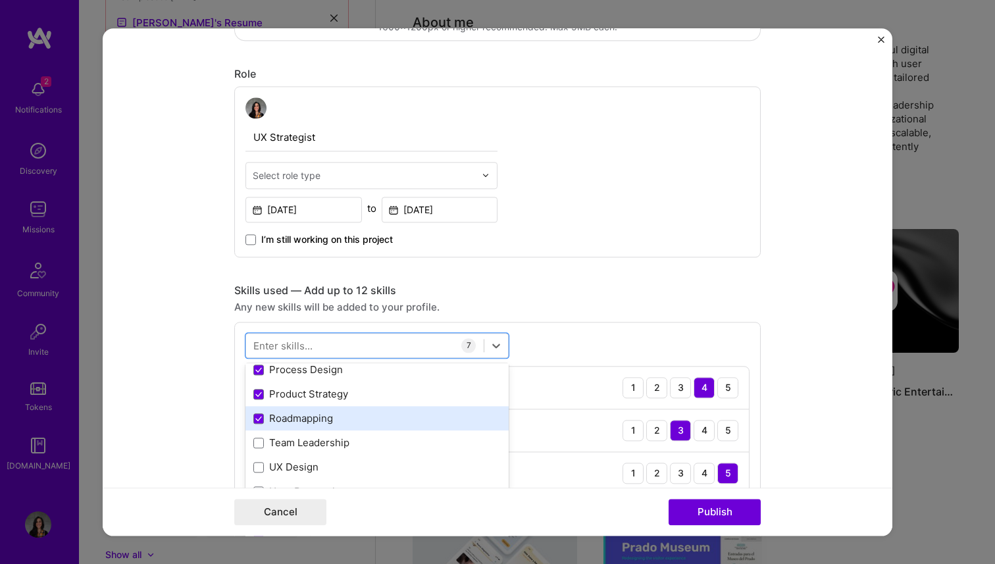
scroll to position [178, 0]
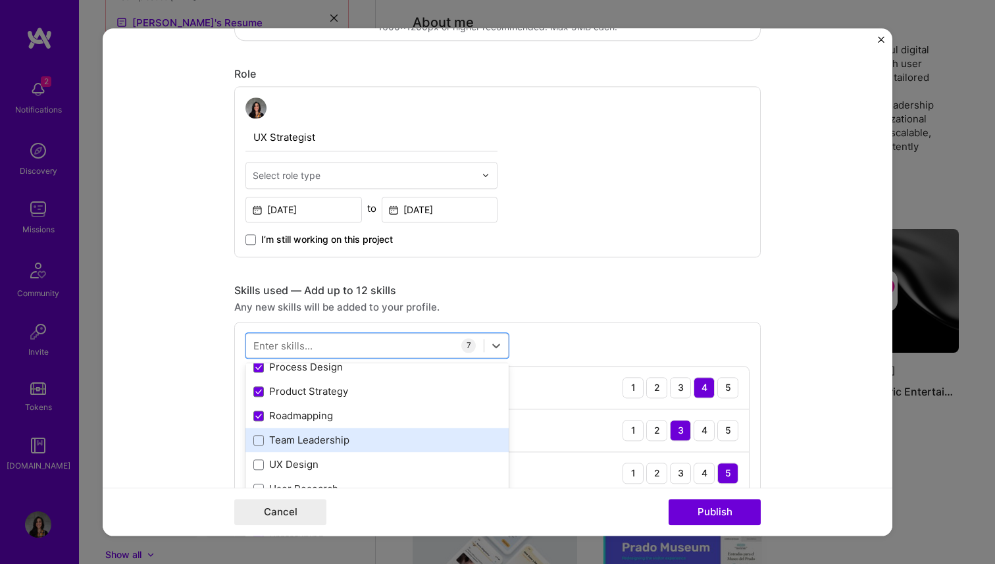
click at [294, 442] on div "Team Leadership" at bounding box center [376, 441] width 247 height 14
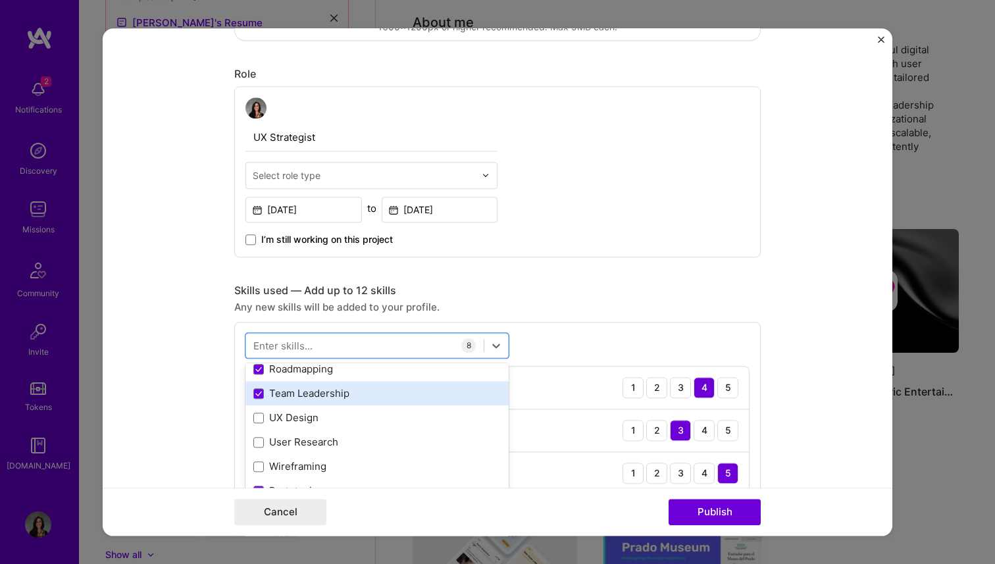
scroll to position [225, 0]
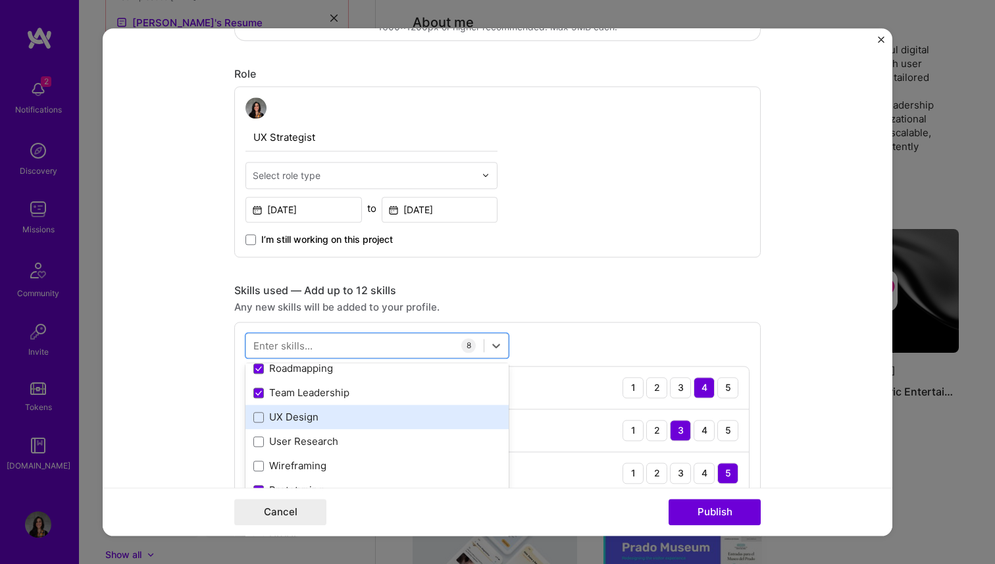
click at [280, 420] on div "UX Design" at bounding box center [376, 418] width 247 height 14
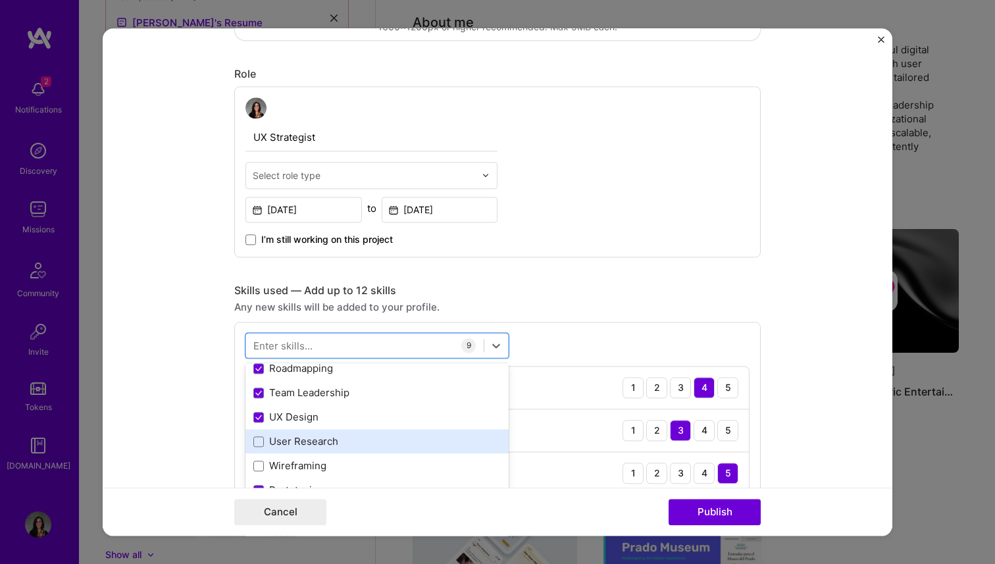
click at [282, 440] on div "User Research" at bounding box center [376, 442] width 247 height 14
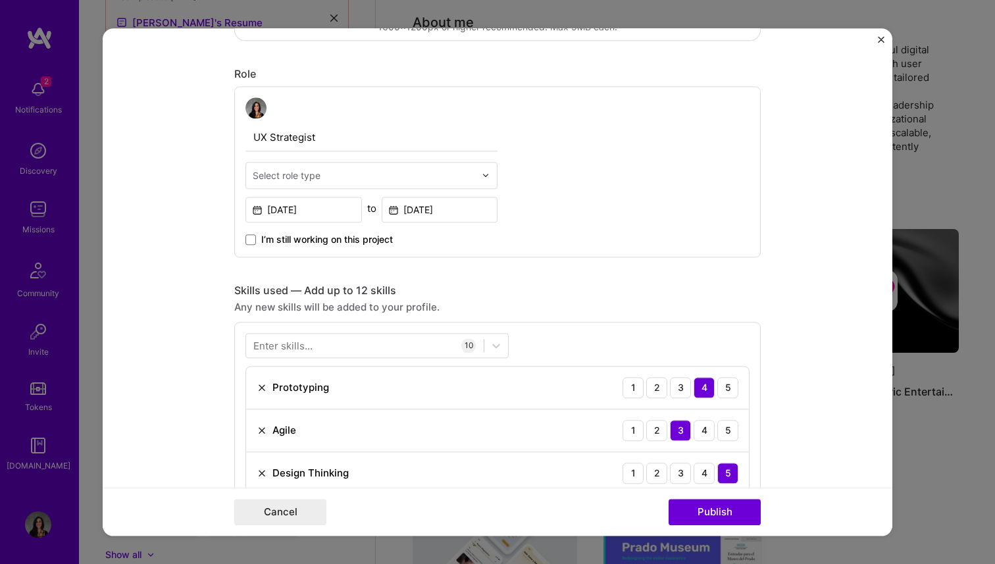
click at [320, 177] on div "Select role type" at bounding box center [287, 175] width 68 height 14
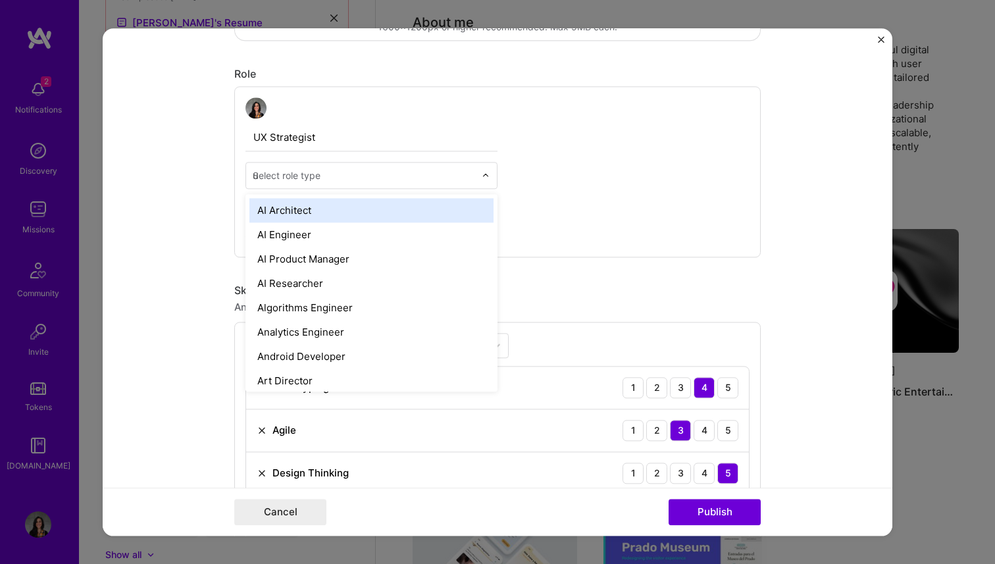
type input "ux"
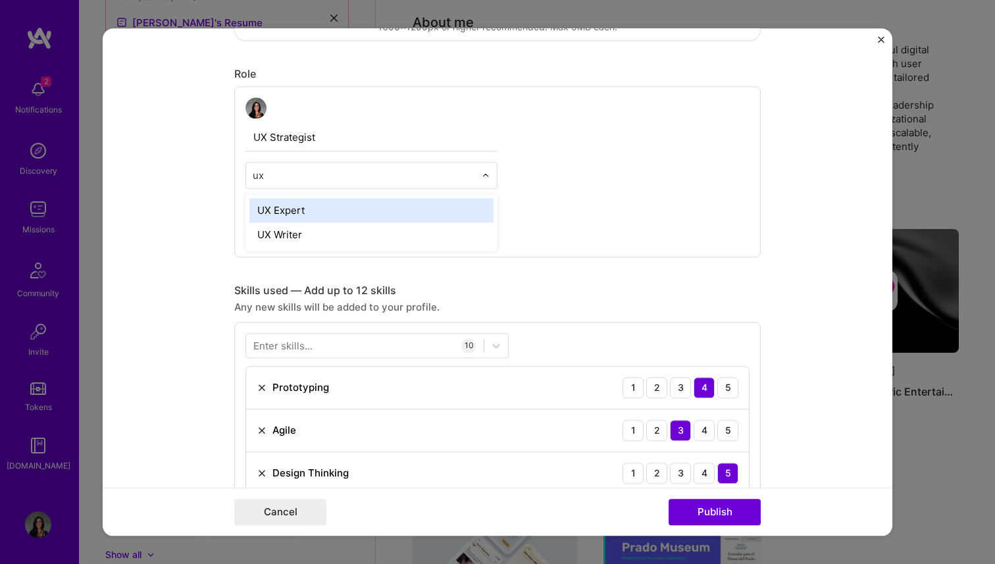
click at [324, 212] on div "UX Expert" at bounding box center [371, 210] width 244 height 24
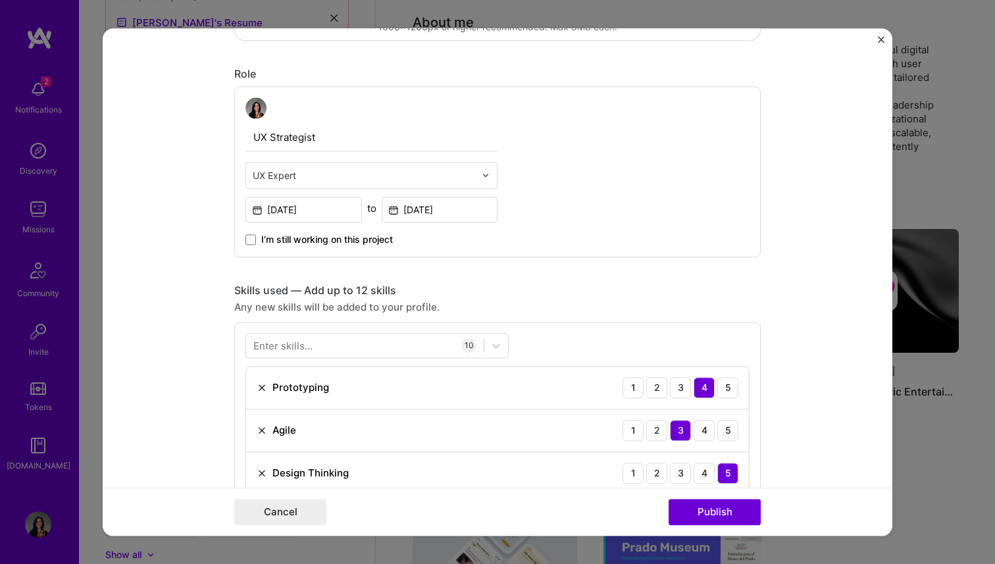
click at [209, 225] on form "Editing suggested project This project is suggested based on your LinkedIn, res…" at bounding box center [498, 281] width 790 height 507
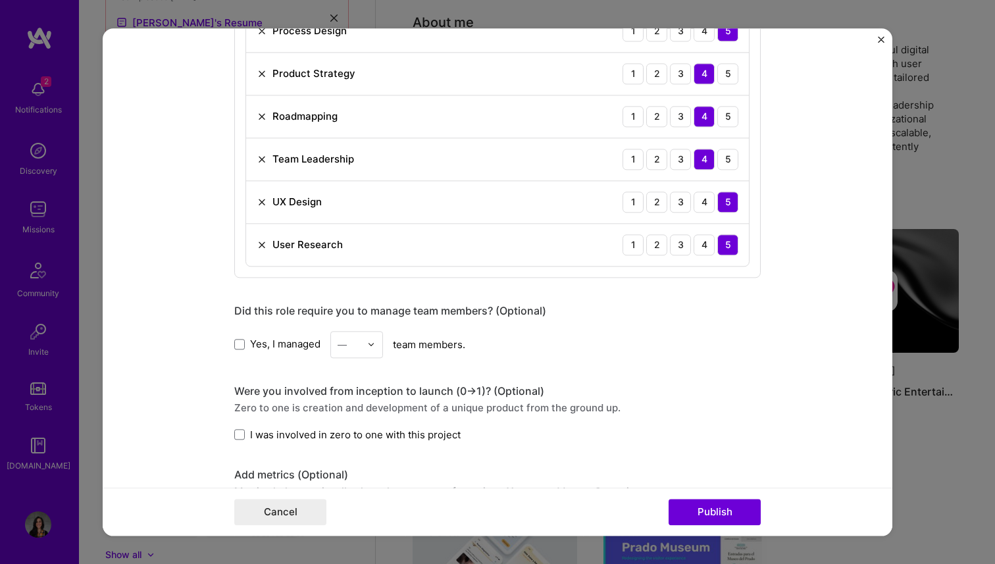
scroll to position [934, 0]
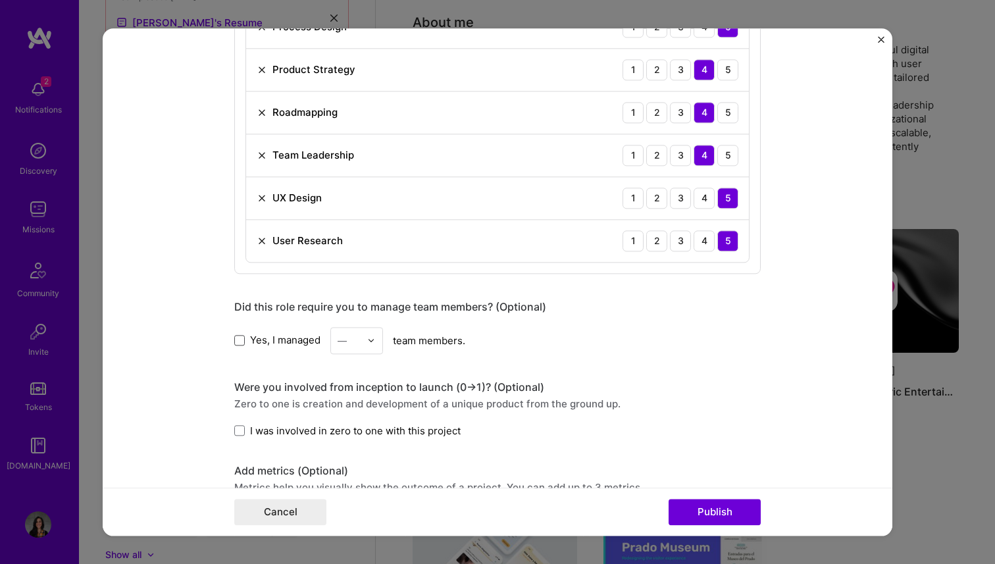
click at [241, 341] on span at bounding box center [239, 340] width 11 height 11
click at [0, 0] on input "Yes, I managed" at bounding box center [0, 0] width 0 height 0
click at [343, 340] on div "—" at bounding box center [342, 341] width 9 height 14
click at [341, 410] on div "2" at bounding box center [356, 400] width 45 height 24
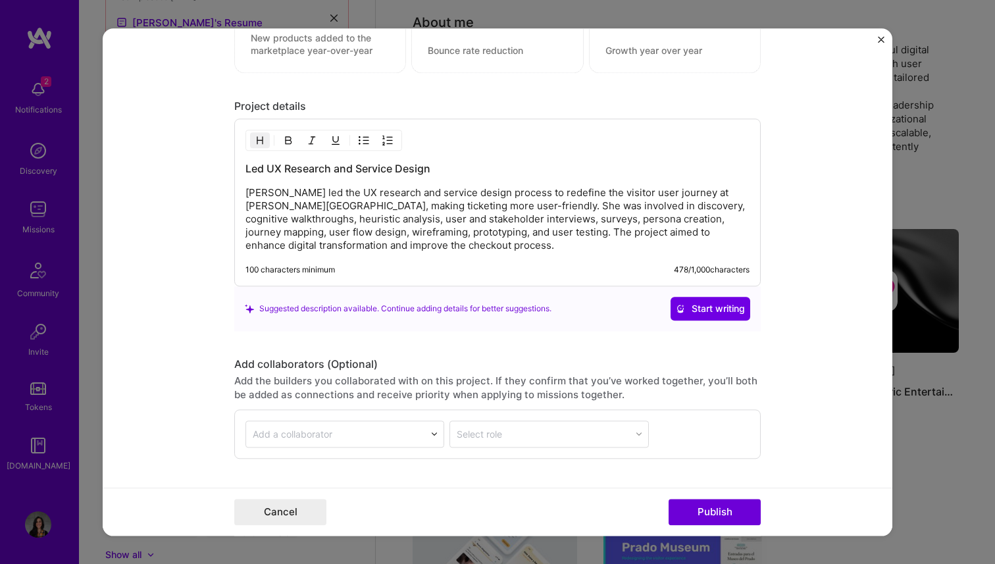
scroll to position [1560, 0]
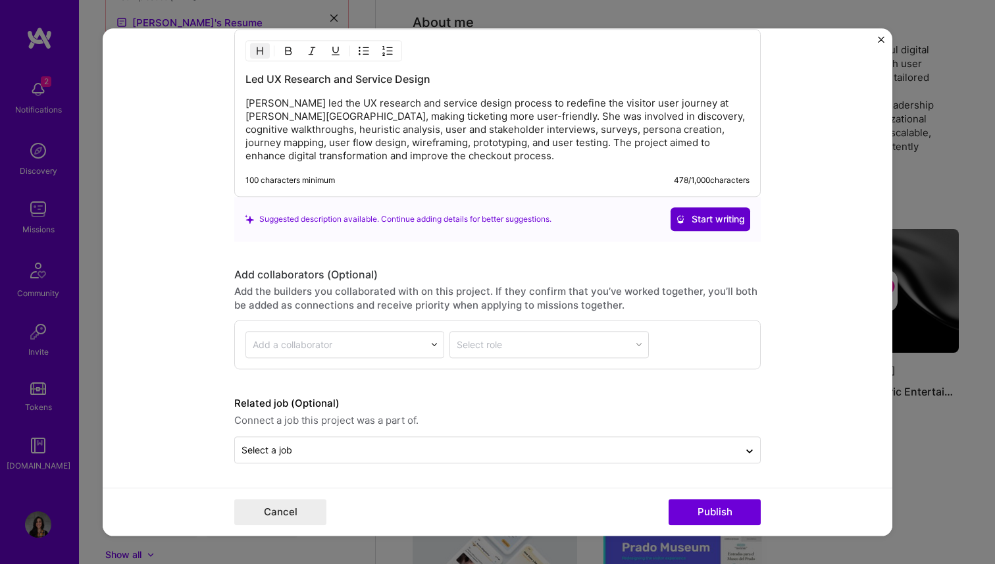
click at [707, 218] on span "Start writing" at bounding box center [710, 219] width 69 height 13
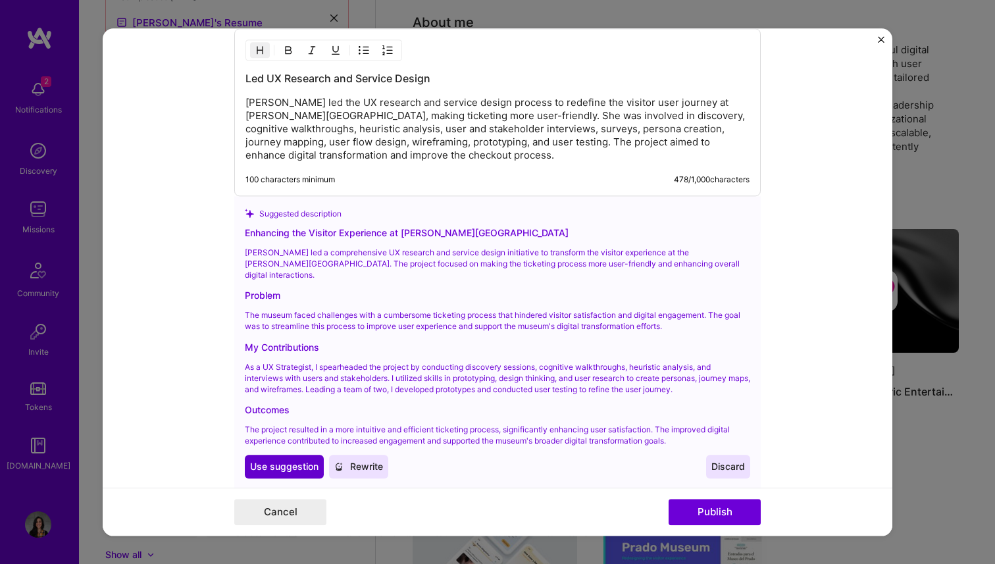
click at [288, 460] on span "Use suggestion" at bounding box center [284, 466] width 68 height 13
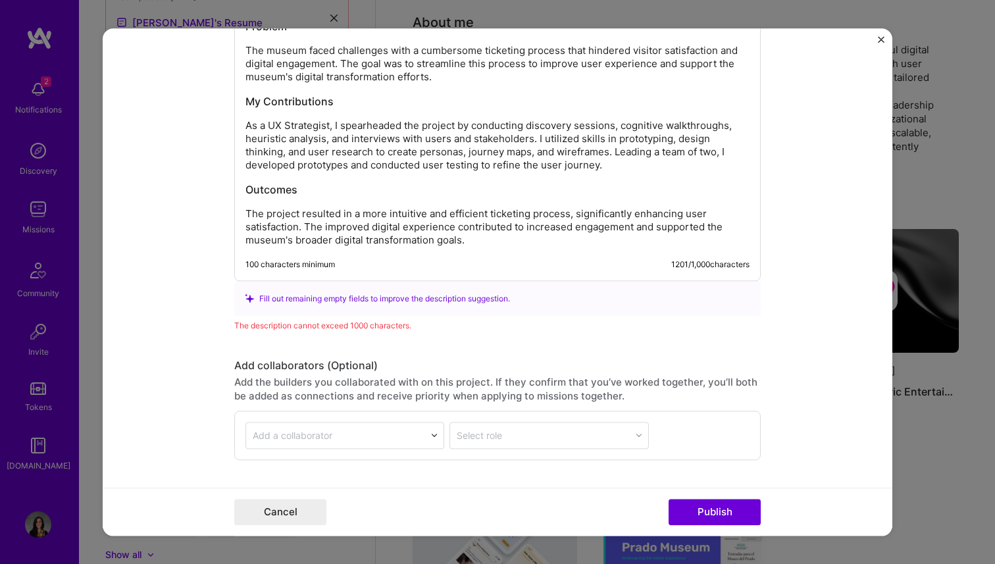
scroll to position [1779, 0]
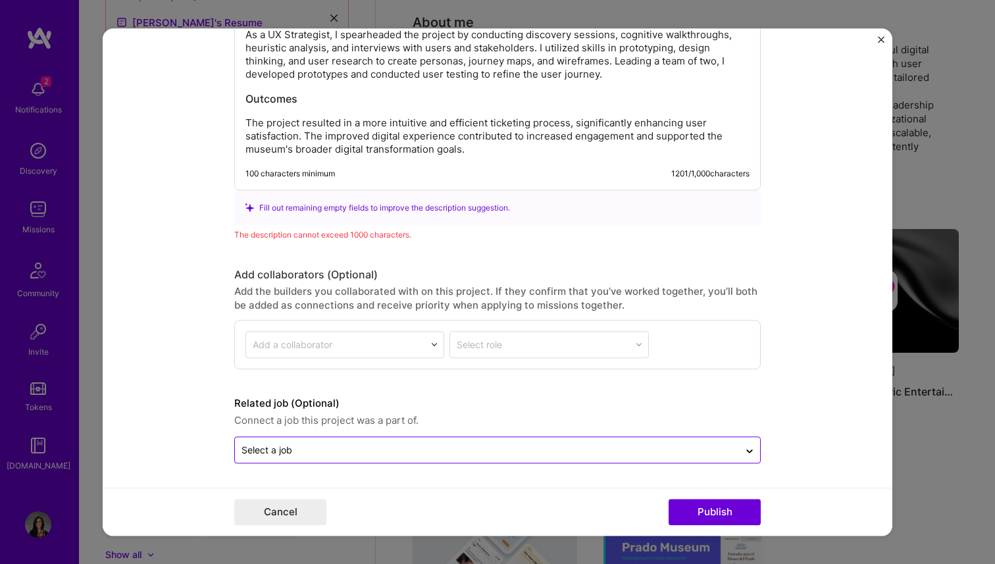
click at [257, 447] on div "Select a job" at bounding box center [266, 450] width 51 height 14
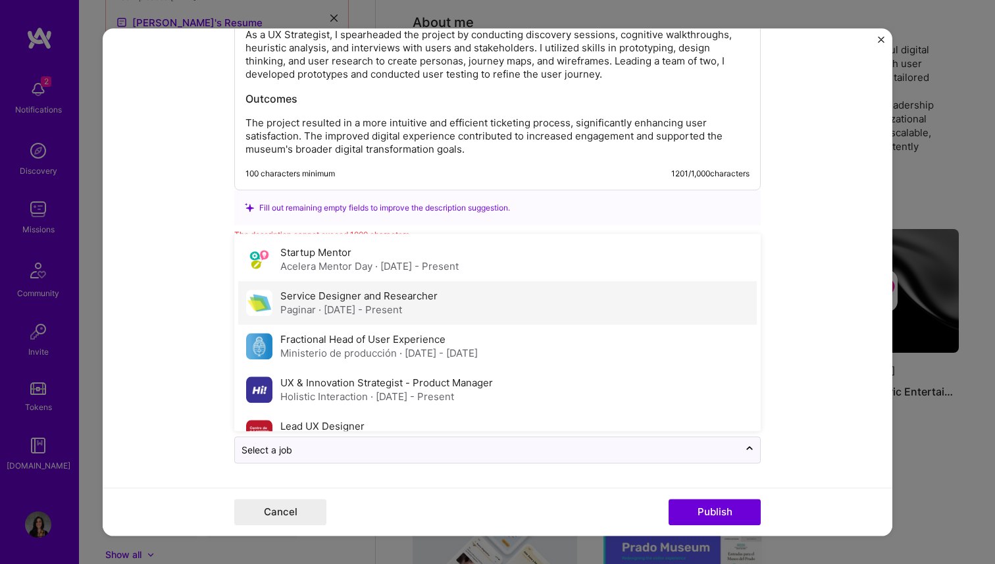
click at [270, 320] on div "Service Designer and Researcher Paginar · [DATE] - Present" at bounding box center [497, 302] width 518 height 43
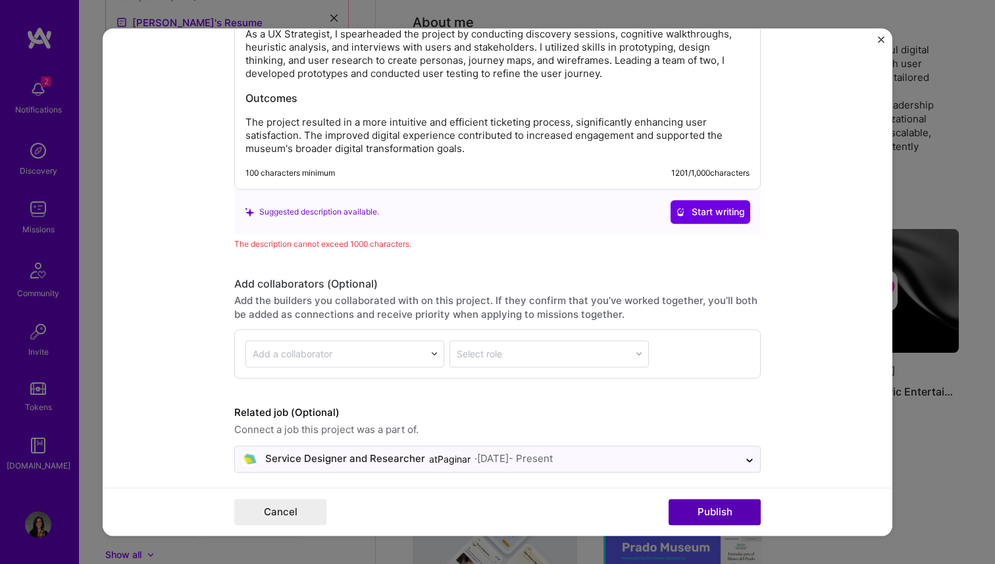
click at [709, 513] on button "Publish" at bounding box center [715, 512] width 92 height 26
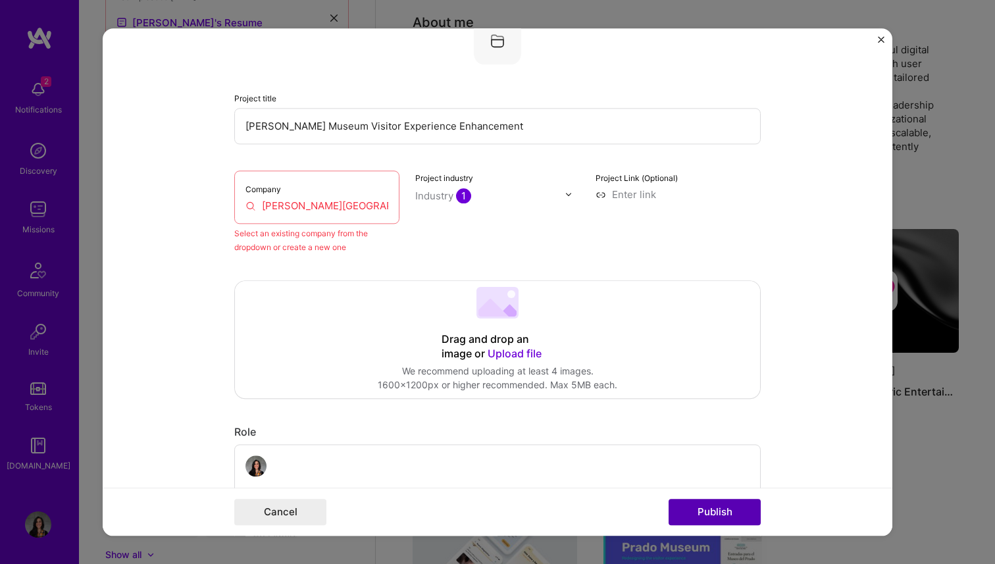
scroll to position [86, 0]
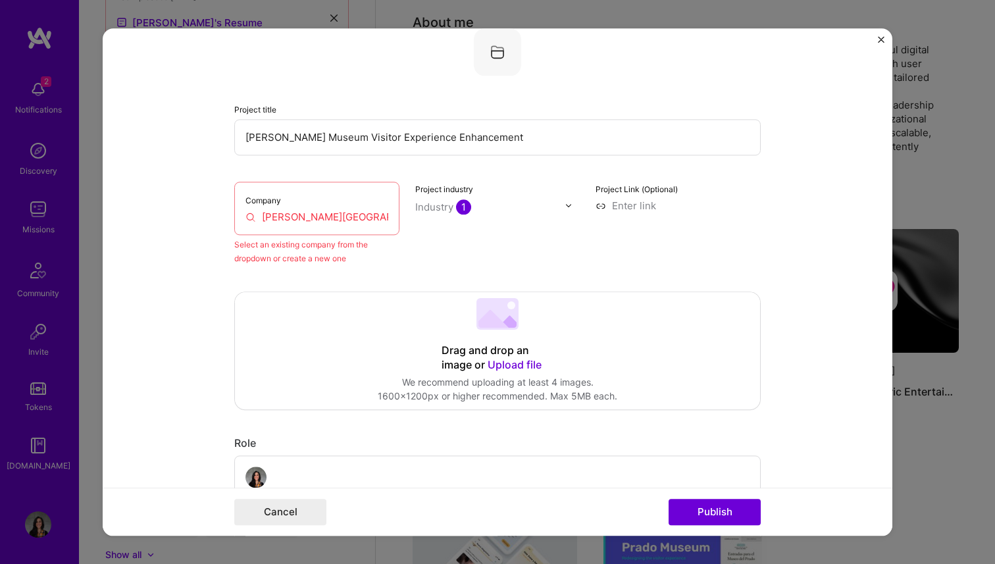
click at [308, 216] on input "[PERSON_NAME][GEOGRAPHIC_DATA]" at bounding box center [316, 217] width 143 height 14
click at [321, 218] on input "[PERSON_NAME][GEOGRAPHIC_DATA]" at bounding box center [316, 217] width 143 height 14
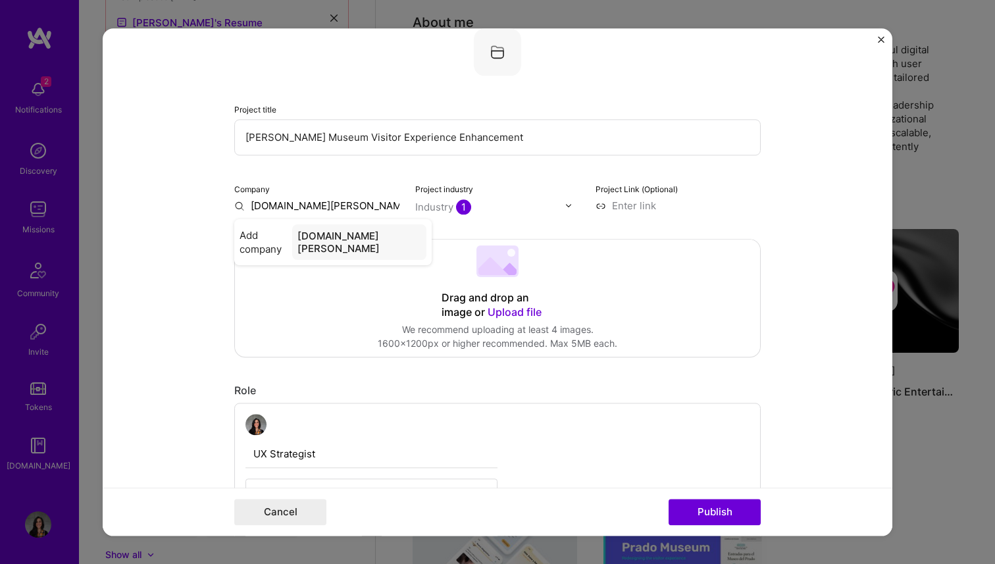
click at [277, 205] on input "[DOMAIN_NAME][PERSON_NAME]" at bounding box center [316, 206] width 165 height 14
type input "[DOMAIN_NAME]"
click at [333, 240] on div "[DOMAIN_NAME]" at bounding box center [354, 235] width 92 height 23
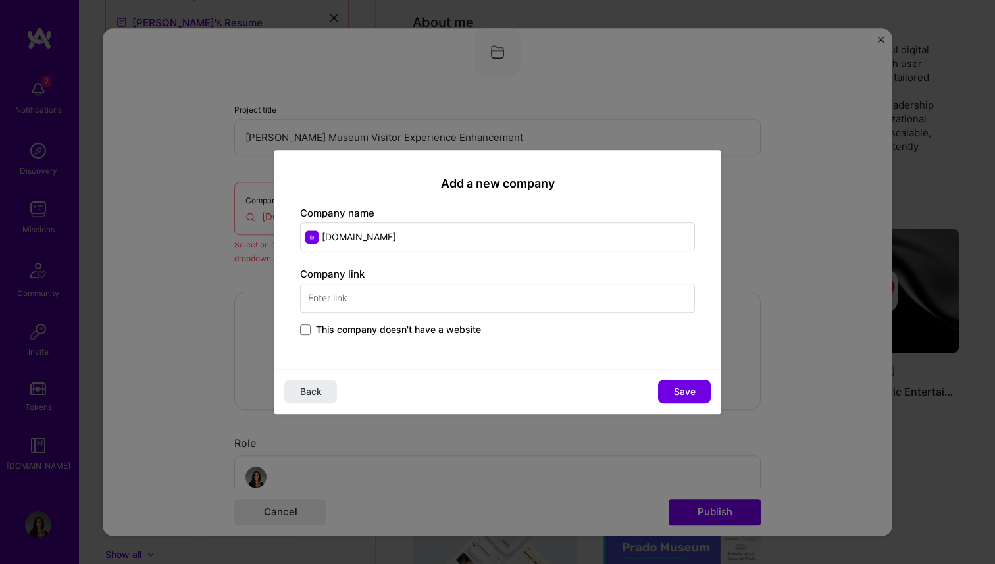
click at [370, 293] on input "text" at bounding box center [497, 298] width 395 height 29
type input "[GEOGRAPHIC_DATA][PERSON_NAME]"
click at [703, 382] on button "Save" at bounding box center [684, 392] width 53 height 24
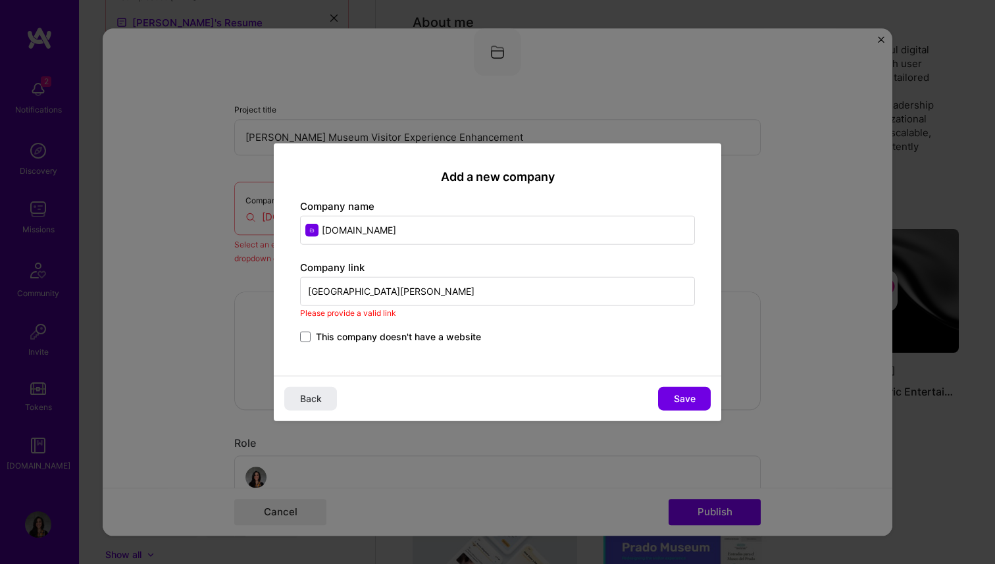
click at [343, 293] on input "[GEOGRAPHIC_DATA][PERSON_NAME]" at bounding box center [497, 291] width 395 height 29
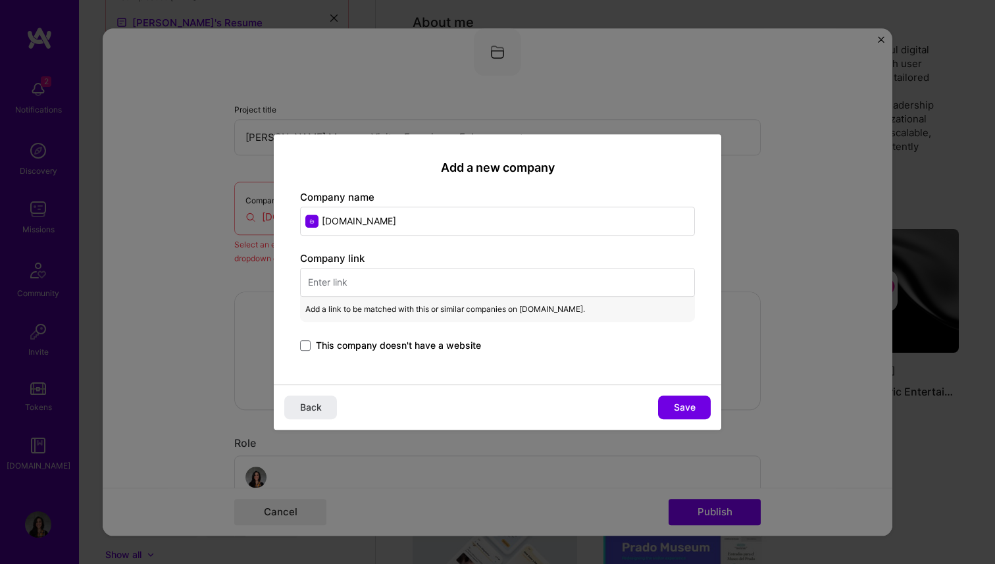
click at [322, 224] on input "[DOMAIN_NAME]" at bounding box center [497, 221] width 395 height 29
paste input "[GEOGRAPHIC_DATA][PERSON_NAME]"
type input "[GEOGRAPHIC_DATA][PERSON_NAME]"
click at [321, 290] on input "text" at bounding box center [497, 282] width 395 height 29
paste input "[DOMAIN_NAME]"
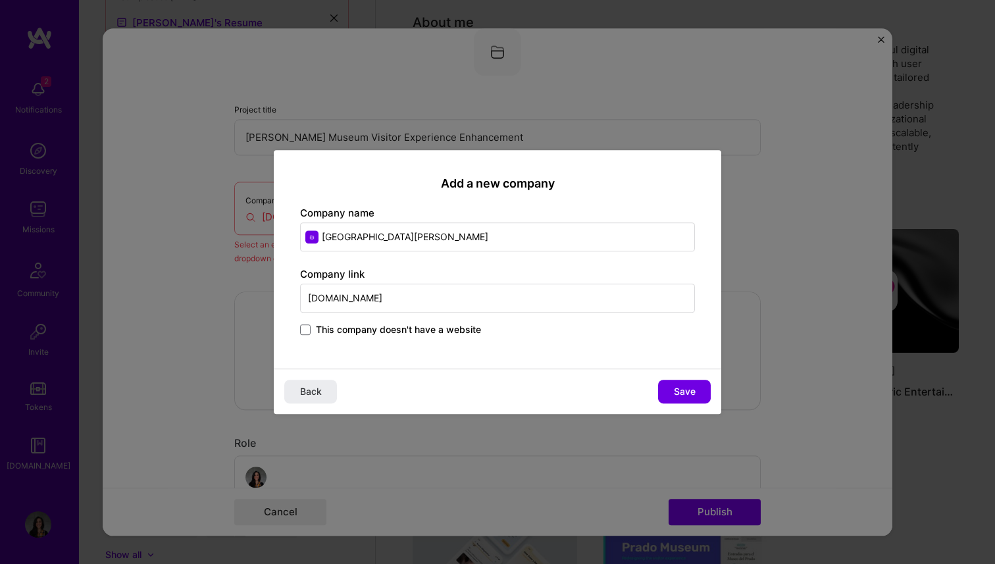
click at [544, 344] on div "Add a new company Company name Museo del [PERSON_NAME] Company link [DOMAIN_NAM…" at bounding box center [497, 259] width 447 height 219
click at [340, 297] on input "[DOMAIN_NAME]" at bounding box center [497, 298] width 395 height 29
click at [340, 298] on input "[DOMAIN_NAME]" at bounding box center [497, 298] width 395 height 29
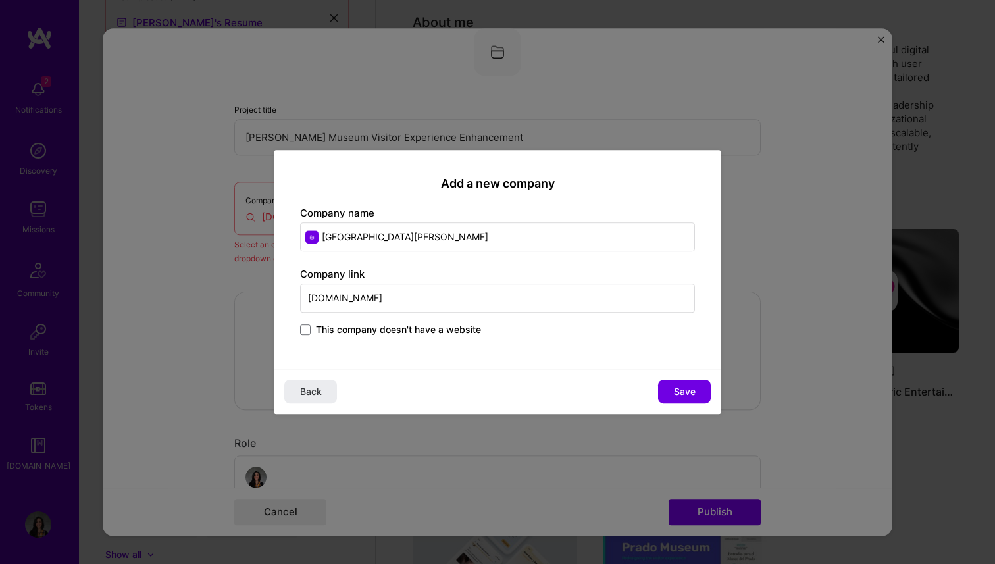
click at [340, 298] on input "[DOMAIN_NAME]" at bounding box center [497, 298] width 395 height 29
paste input "[URL][DOMAIN_NAME]"
type input "[URL][DOMAIN_NAME]"
click at [677, 392] on span "Save" at bounding box center [685, 391] width 22 height 13
type input "[GEOGRAPHIC_DATA][PERSON_NAME]"
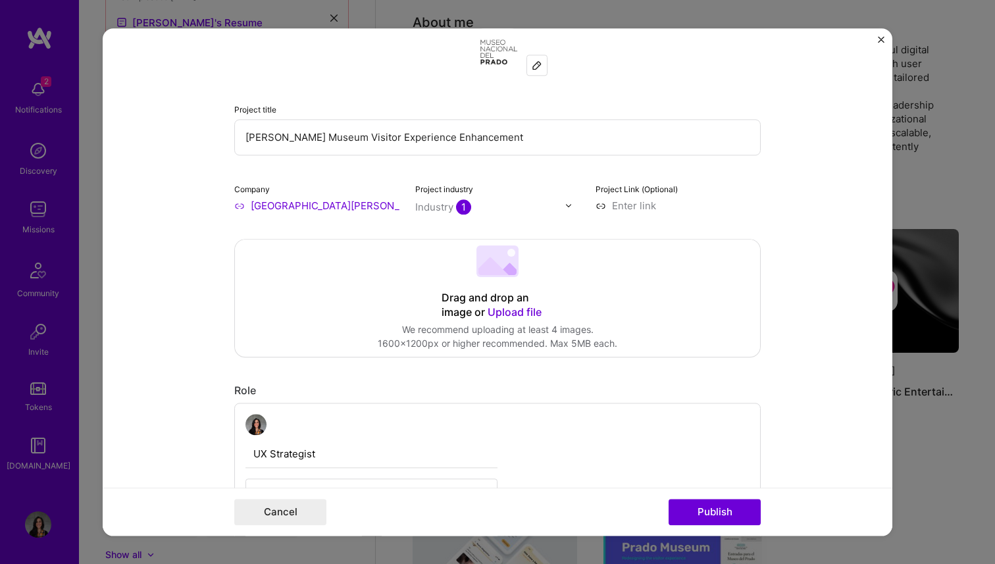
click at [613, 204] on input at bounding box center [677, 206] width 165 height 14
click at [619, 333] on div "Drag and drop an image or Upload file Upload file We recommend uploading at lea…" at bounding box center [497, 298] width 525 height 117
click at [694, 510] on button "Publish" at bounding box center [715, 512] width 92 height 26
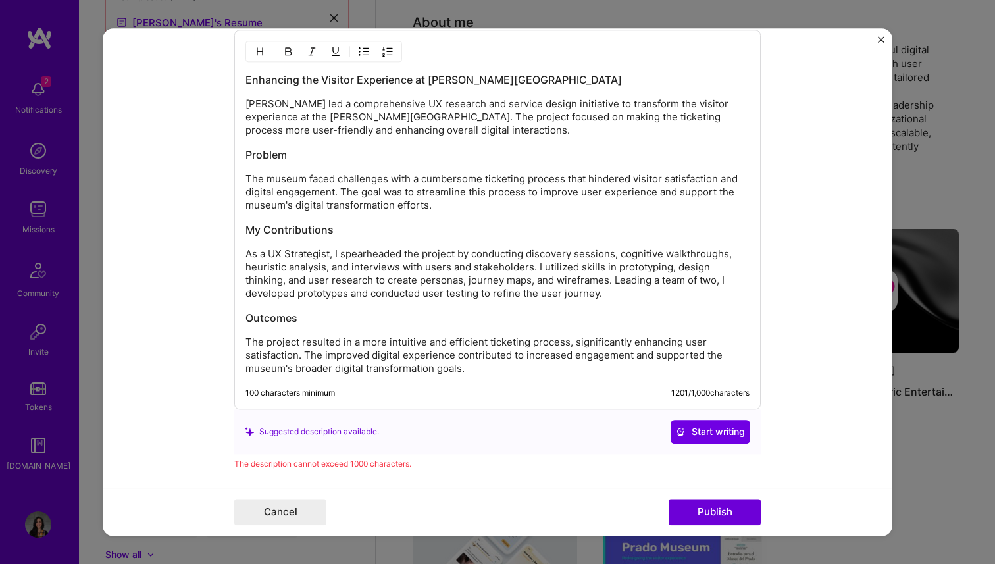
scroll to position [1558, 0]
click at [272, 107] on p "[PERSON_NAME] led a comprehensive UX research and service design initiative to …" at bounding box center [497, 117] width 504 height 39
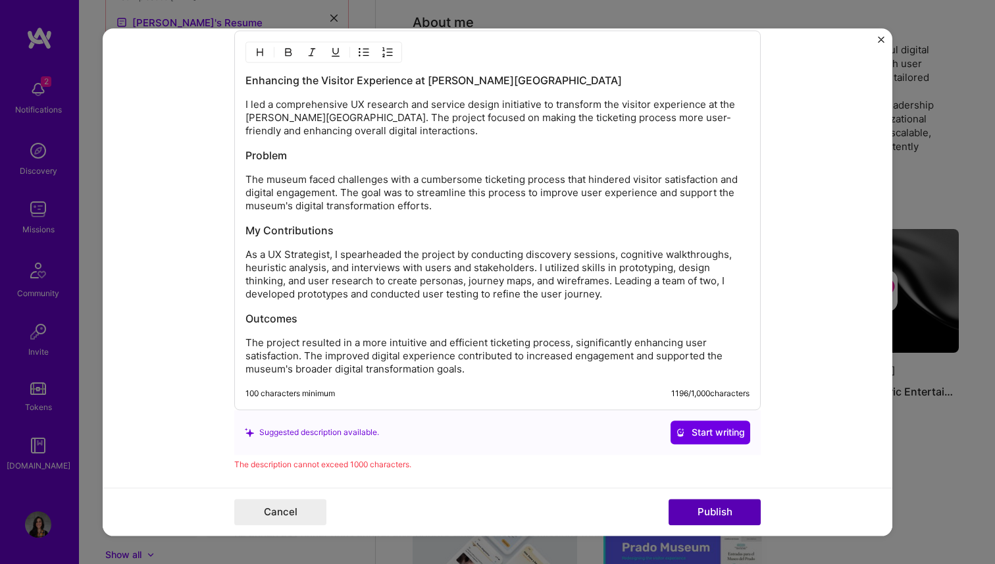
click at [692, 513] on button "Publish" at bounding box center [715, 512] width 92 height 26
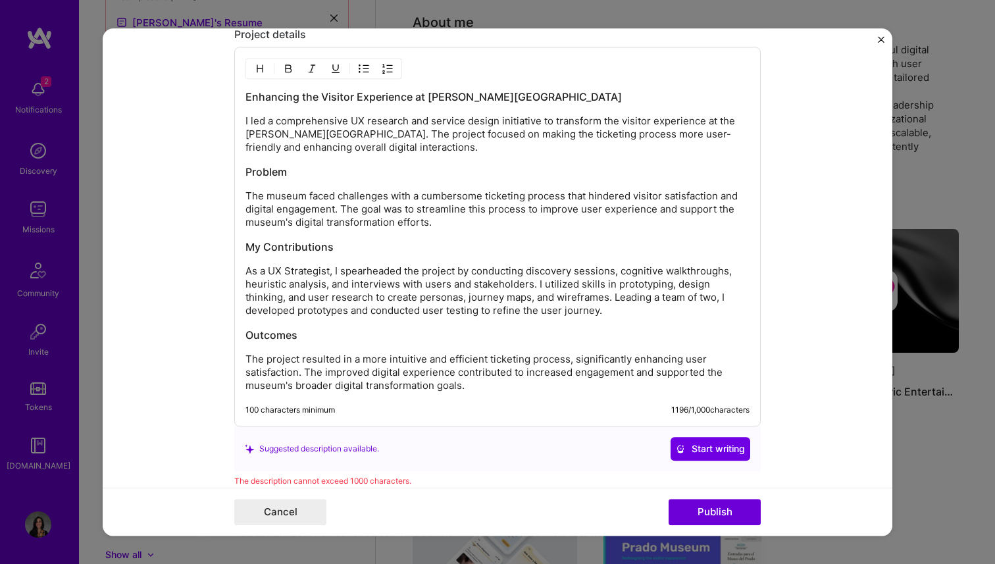
click at [299, 270] on p "As a UX Strategist, I spearheaded the project by conducting discovery sessions,…" at bounding box center [497, 291] width 504 height 53
drag, startPoint x: 269, startPoint y: 268, endPoint x: 329, endPoint y: 269, distance: 59.9
click at [329, 269] on p "As a UX Strategist, I spearheaded the project by conducting discovery sessions,…" at bounding box center [497, 291] width 504 height 53
drag, startPoint x: 652, startPoint y: 298, endPoint x: 267, endPoint y: 313, distance: 385.2
click at [267, 313] on p "As a Service Designer, I spearheaded the project by conducting discovery sessio…" at bounding box center [497, 291] width 504 height 53
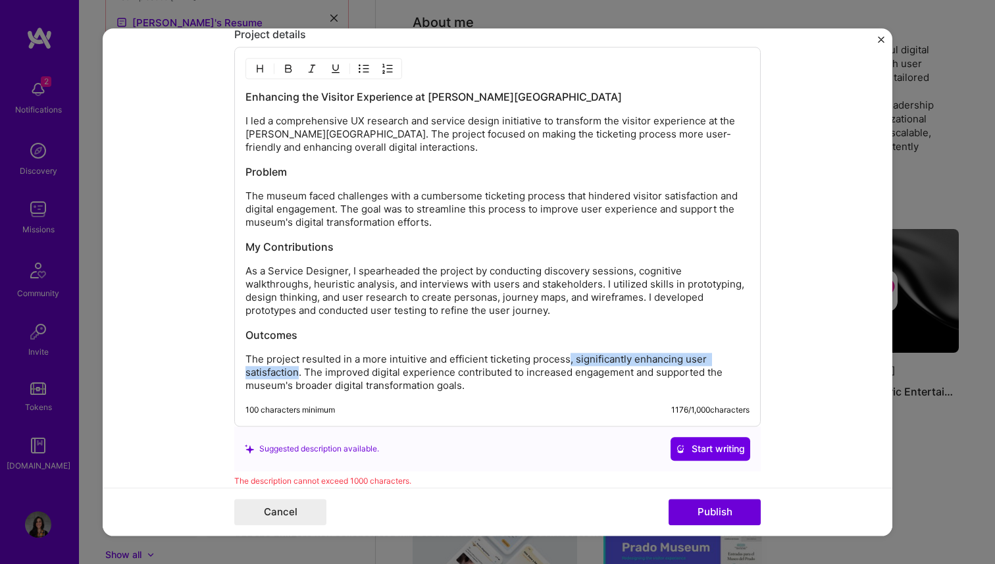
drag, startPoint x: 567, startPoint y: 357, endPoint x: 299, endPoint y: 376, distance: 268.4
click at [299, 376] on p "The project resulted in a more intuitive and efficient ticketing process, signi…" at bounding box center [497, 372] width 504 height 39
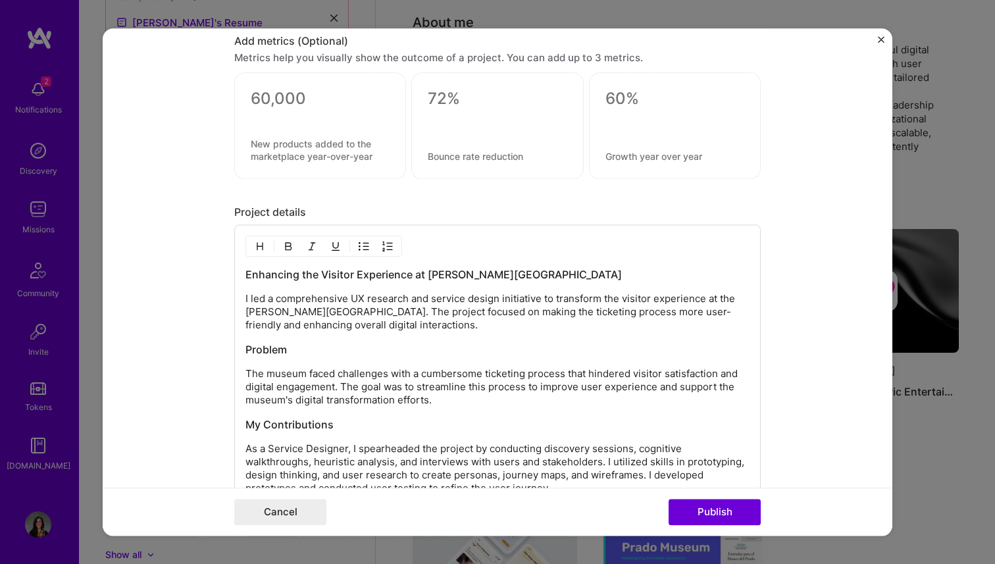
scroll to position [1438, 0]
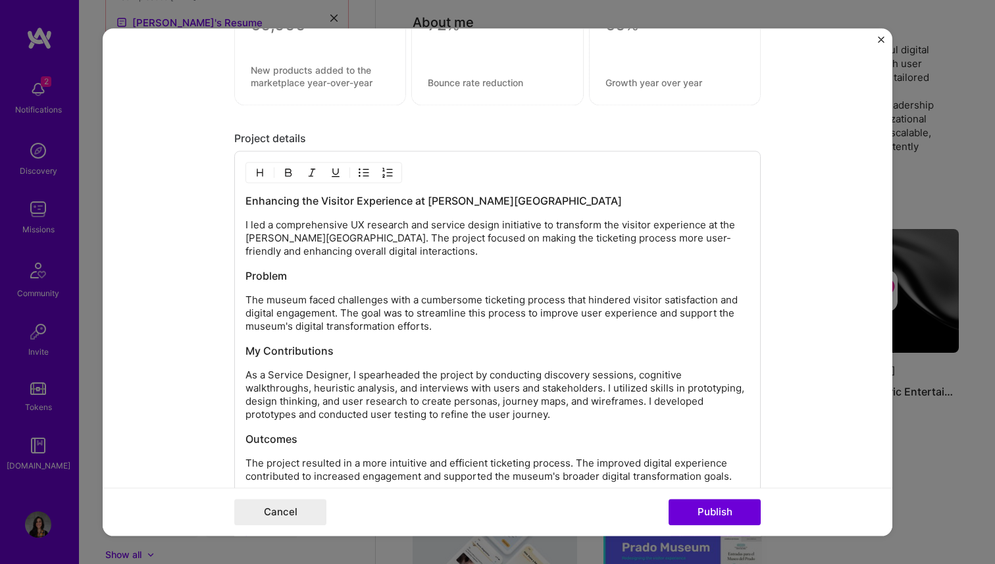
click at [319, 288] on div "Enhancing the Visitor Experience at [PERSON_NAME][GEOGRAPHIC_DATA] I led a comp…" at bounding box center [497, 338] width 504 height 290
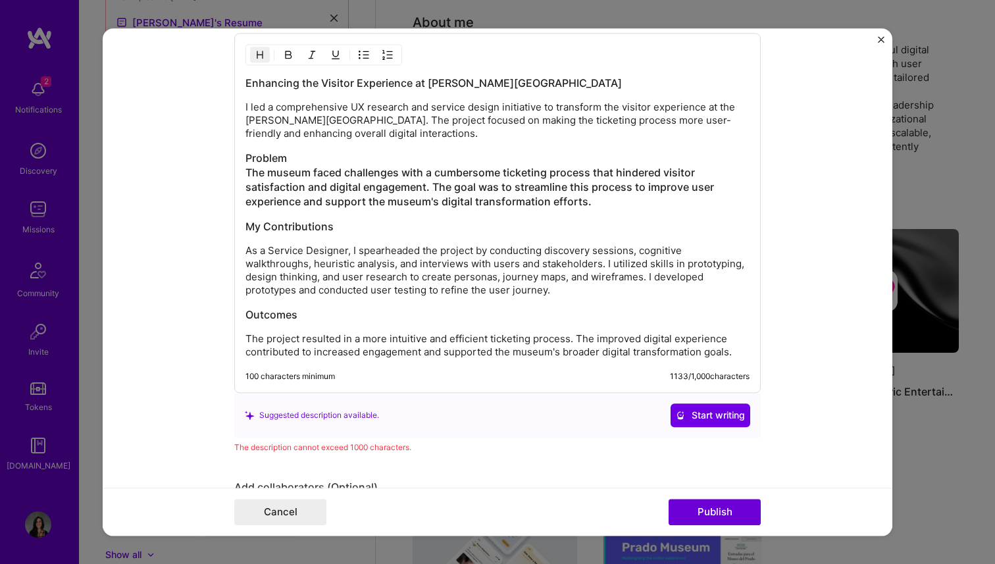
scroll to position [1546, 0]
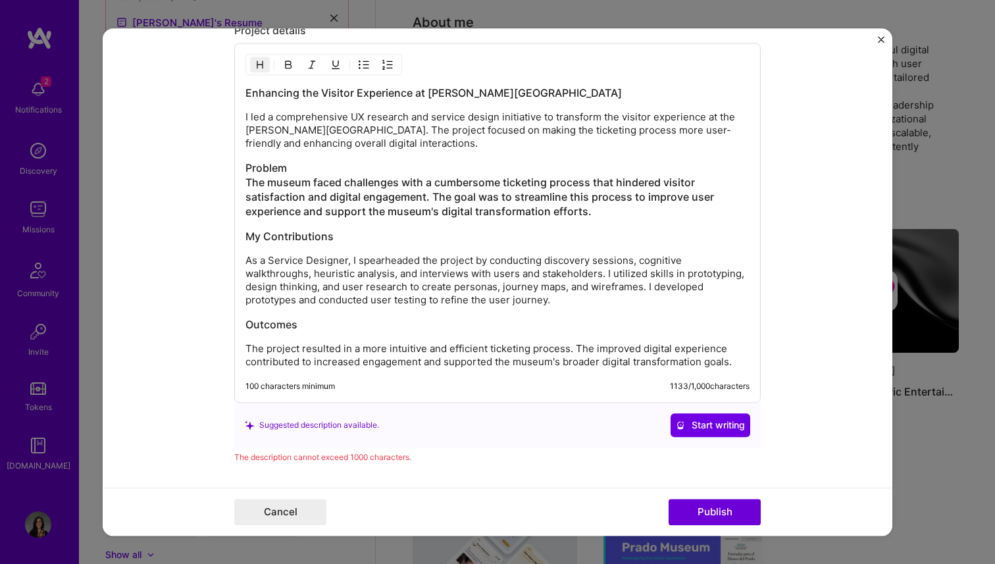
click at [245, 257] on div "Enhancing the Visitor Experience at [PERSON_NAME][GEOGRAPHIC_DATA] I led a comp…" at bounding box center [497, 223] width 526 height 360
click at [247, 261] on p "As a Service Designer, I spearheaded the project by conducting discovery sessio…" at bounding box center [497, 280] width 504 height 53
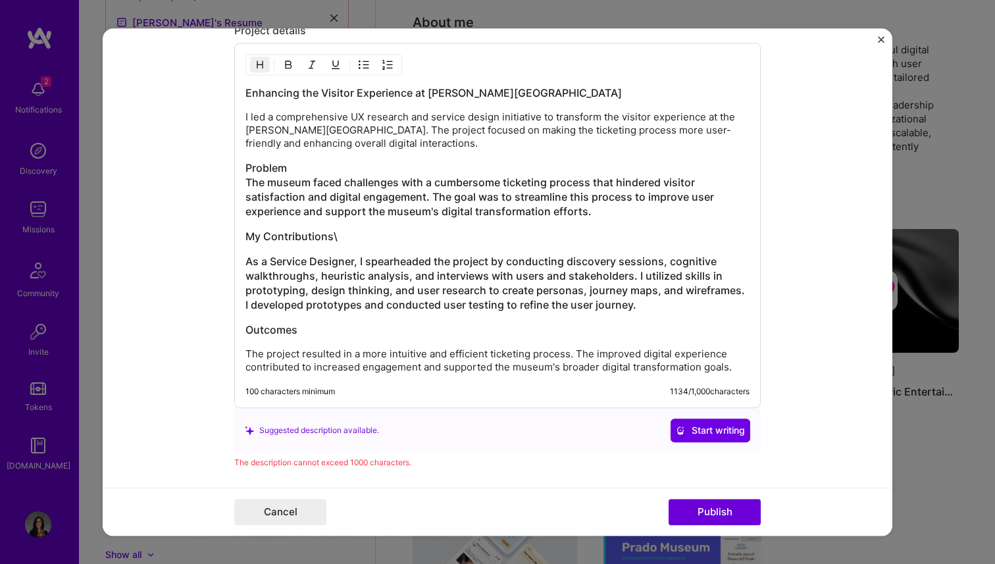
click at [244, 355] on div "Enhancing the Visitor Experience at [PERSON_NAME][GEOGRAPHIC_DATA] I led a comp…" at bounding box center [497, 225] width 526 height 365
click at [250, 355] on p "The project resulted in a more intuitive and efficient ticketing process. The i…" at bounding box center [497, 360] width 504 height 26
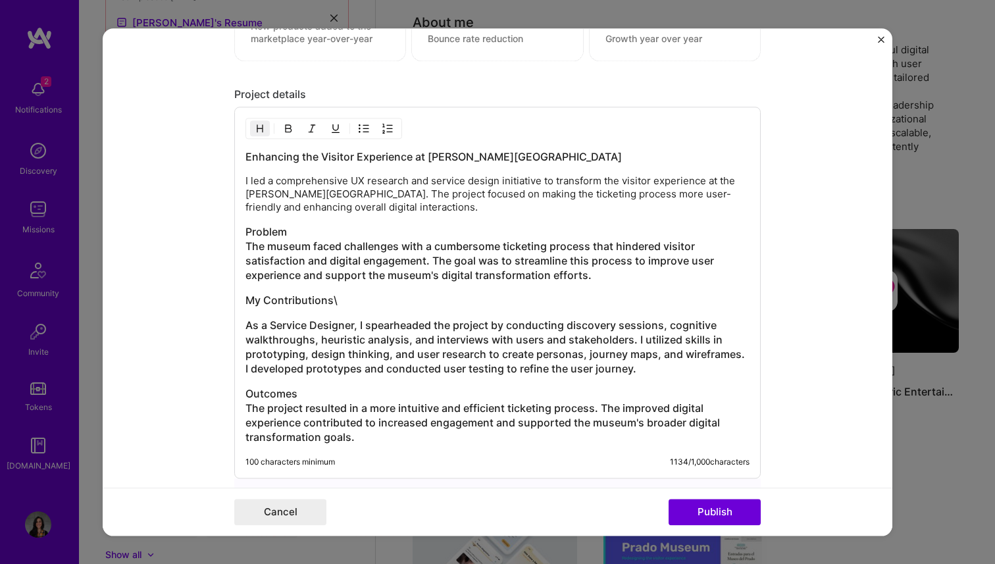
scroll to position [1480, 0]
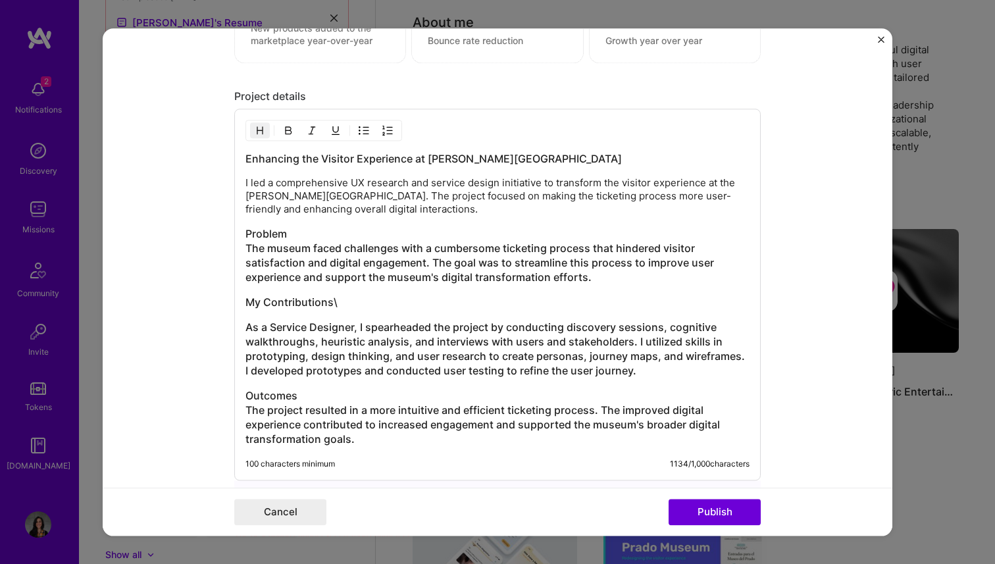
click at [251, 192] on p "I led a comprehensive UX research and service design initiative to transform th…" at bounding box center [497, 195] width 504 height 39
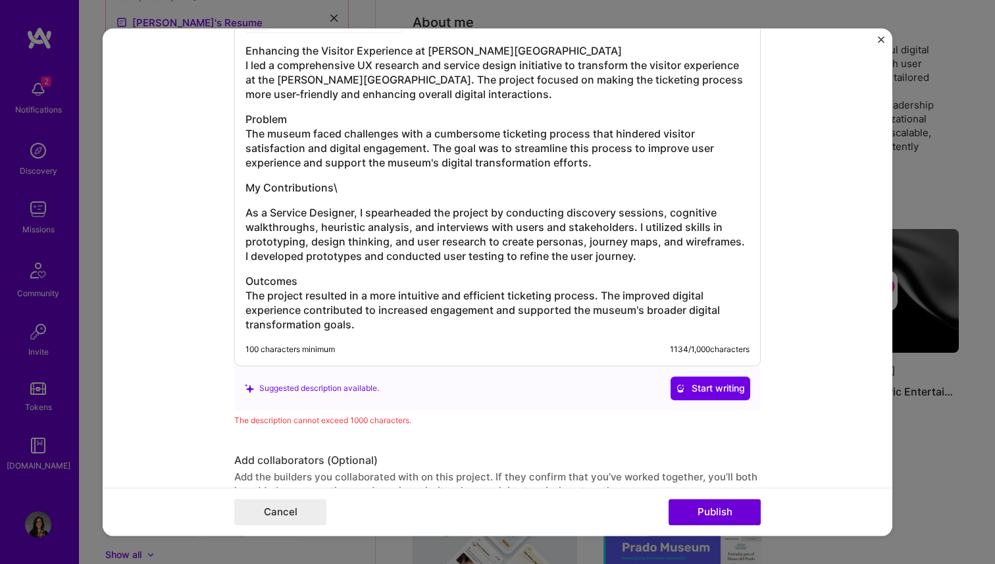
scroll to position [1588, 0]
drag, startPoint x: 359, startPoint y: 211, endPoint x: 245, endPoint y: 211, distance: 113.2
click at [245, 211] on h3 "As a Service Designer, I spearheaded the project by conducting discovery sessio…" at bounding box center [497, 234] width 504 height 58
click at [336, 191] on h3 "My Contributions\" at bounding box center [497, 187] width 504 height 14
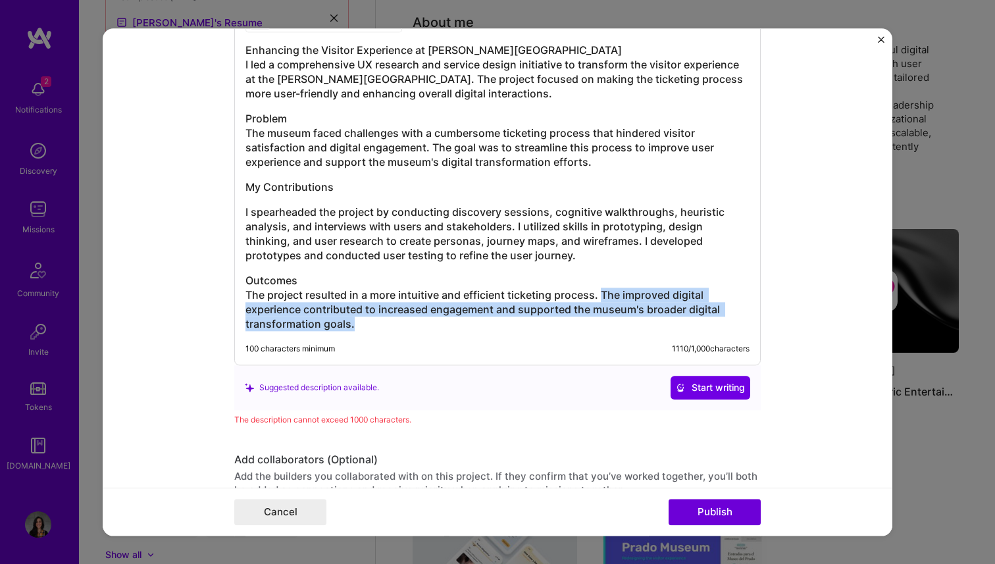
drag, startPoint x: 603, startPoint y: 296, endPoint x: 627, endPoint y: 321, distance: 34.9
click at [627, 321] on h3 "Outcomes The project resulted in a more intuitive and efficient ticketing proce…" at bounding box center [497, 302] width 504 height 58
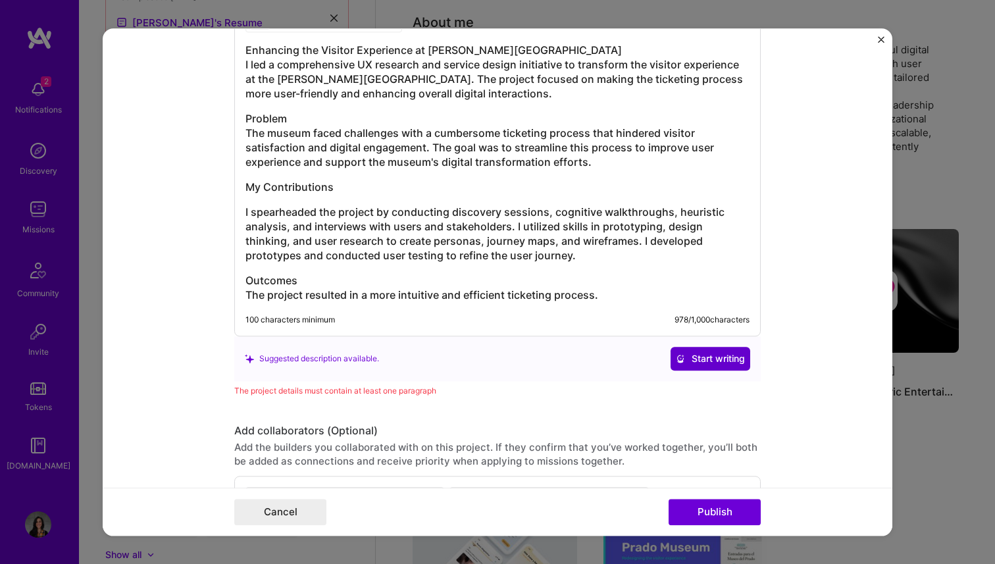
click at [682, 360] on icon at bounding box center [680, 358] width 9 height 9
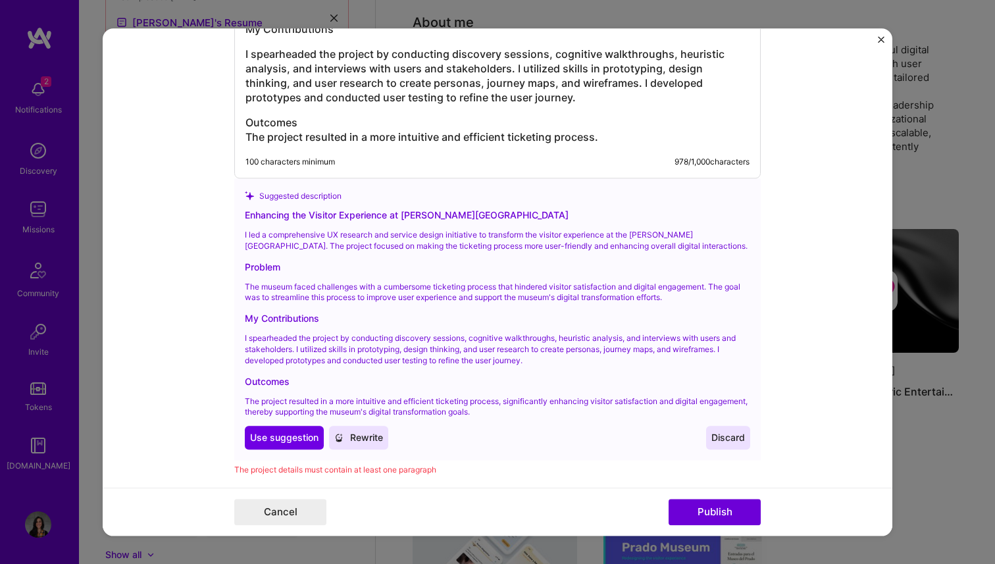
scroll to position [1836, 0]
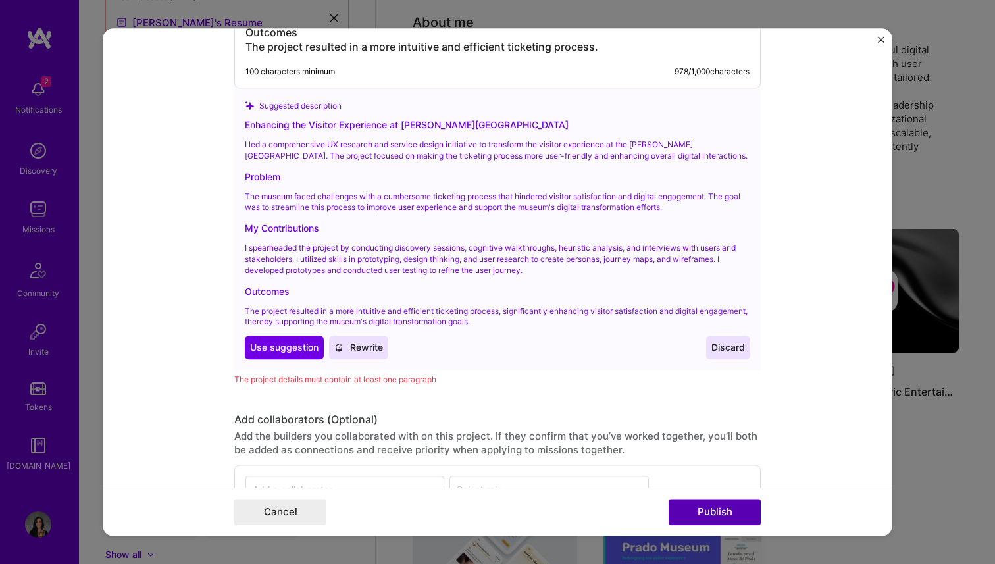
click at [690, 512] on button "Publish" at bounding box center [715, 512] width 92 height 26
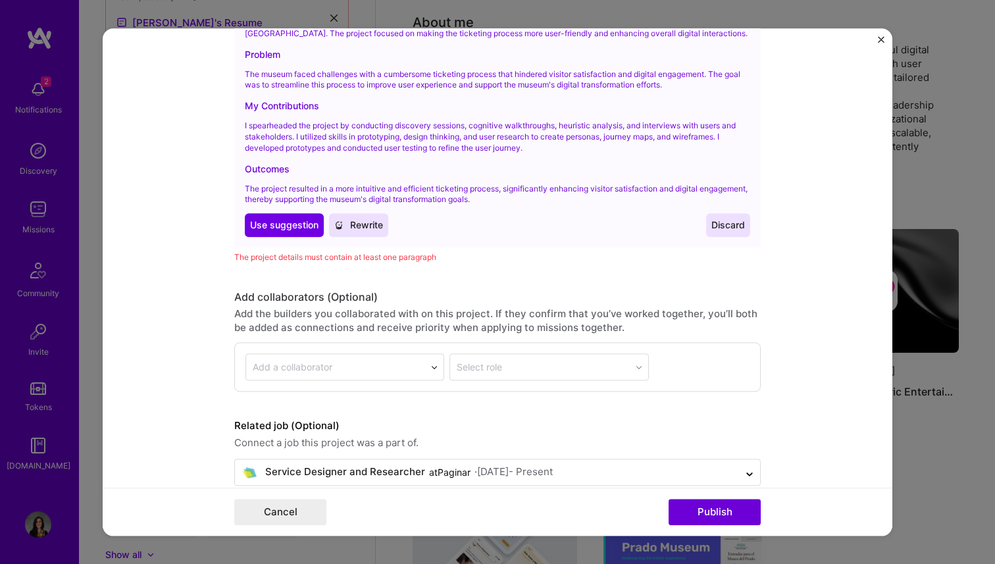
scroll to position [1982, 0]
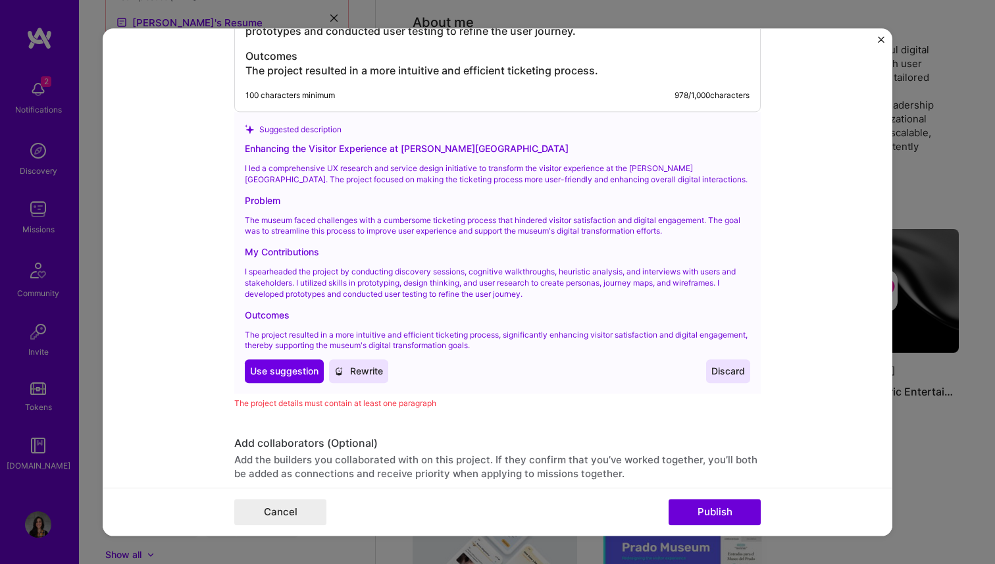
click at [720, 372] on span "Discard" at bounding box center [728, 371] width 34 height 13
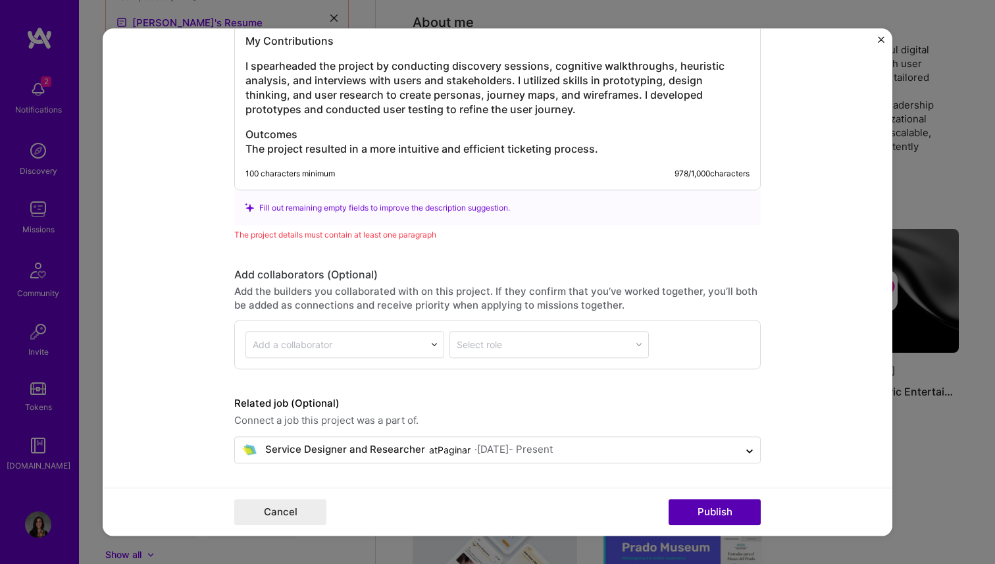
click at [711, 524] on button "Publish" at bounding box center [715, 512] width 92 height 26
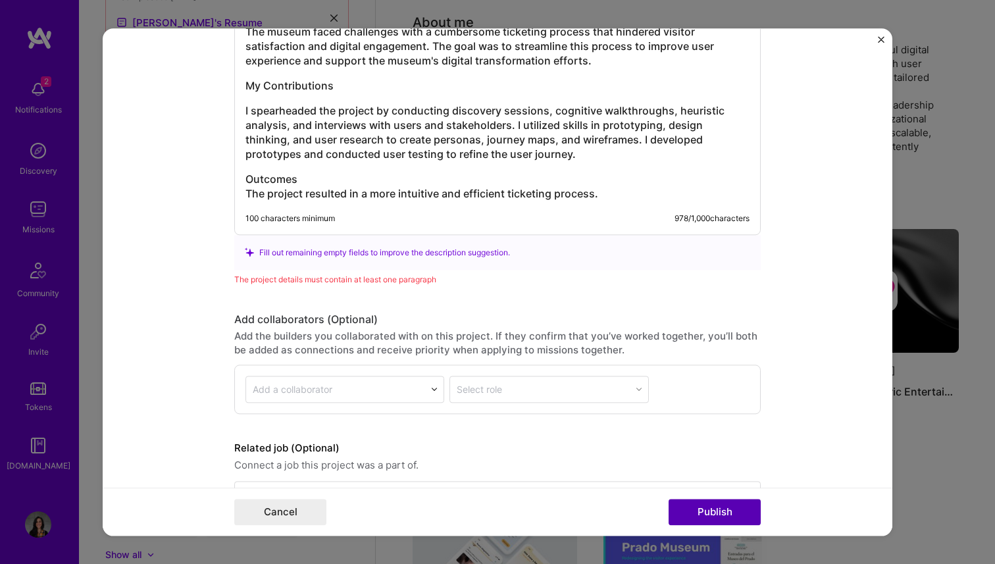
click at [705, 515] on button "Publish" at bounding box center [715, 512] width 92 height 26
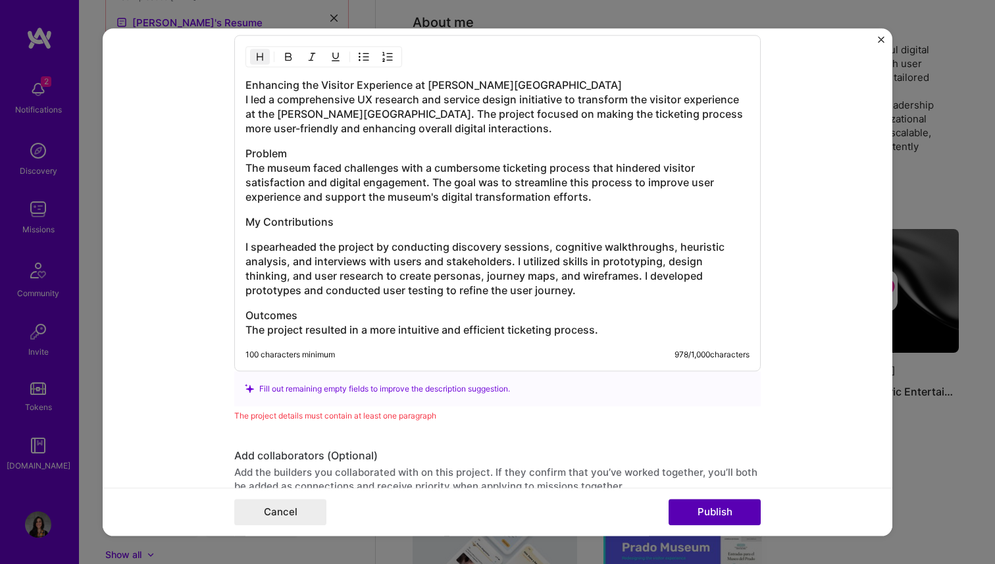
scroll to position [1542, 0]
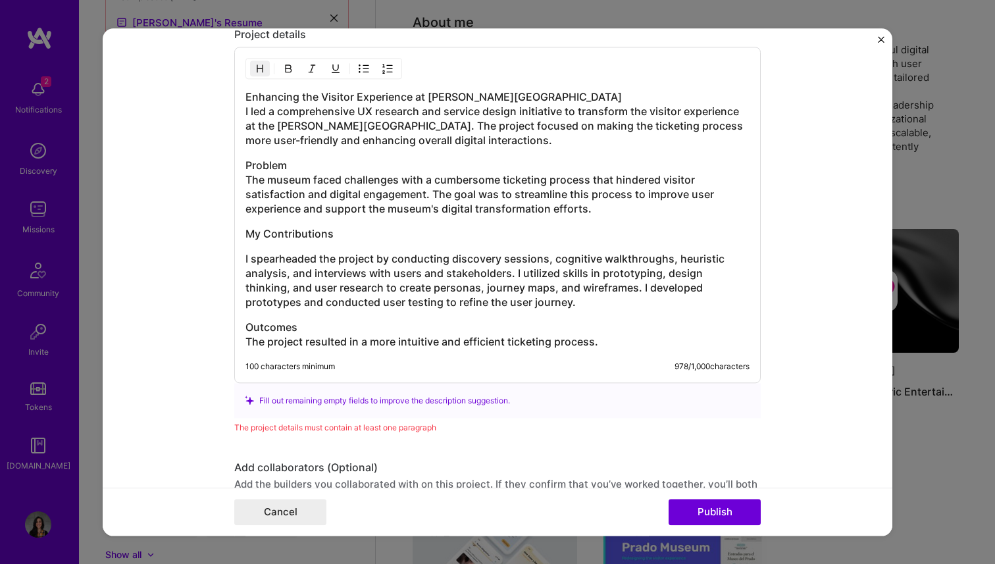
click at [353, 298] on h3 "I spearheaded the project by conducting discovery sessions, cognitive walkthrou…" at bounding box center [497, 280] width 504 height 58
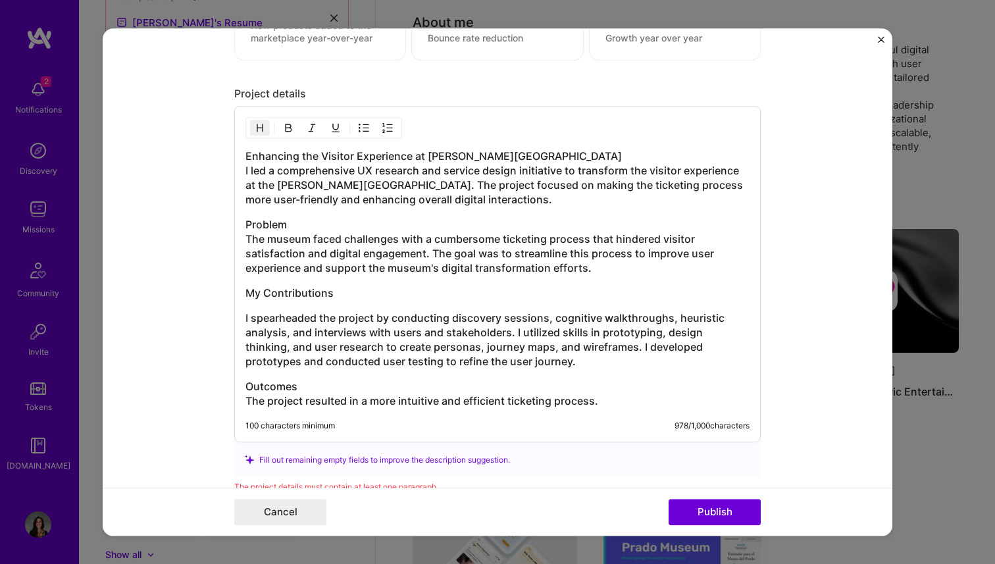
scroll to position [1438, 0]
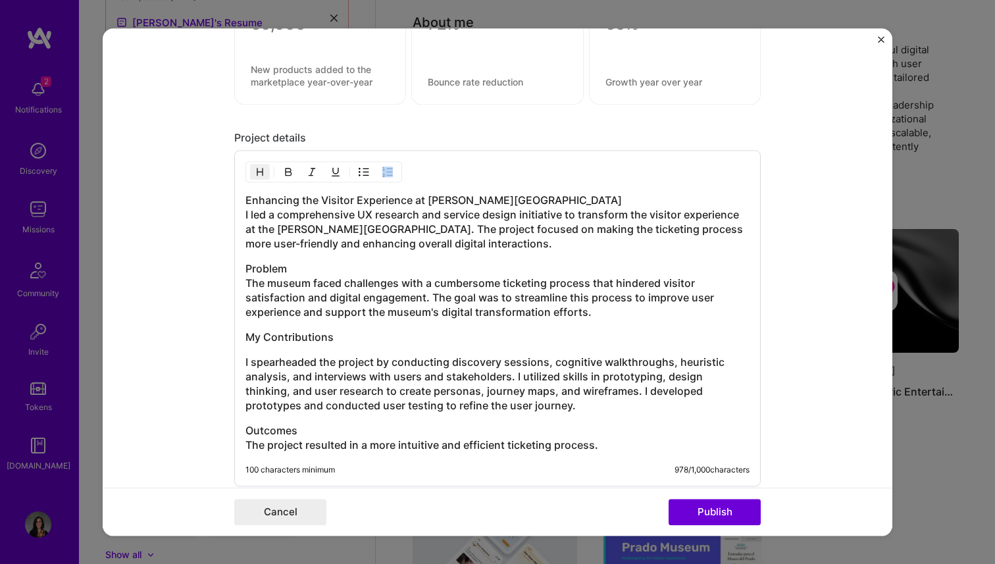
drag, startPoint x: 243, startPoint y: 218, endPoint x: 430, endPoint y: 238, distance: 187.3
click at [430, 238] on div "Enhancing the Visitor Experience at [PERSON_NAME][GEOGRAPHIC_DATA] I led a comp…" at bounding box center [497, 318] width 526 height 336
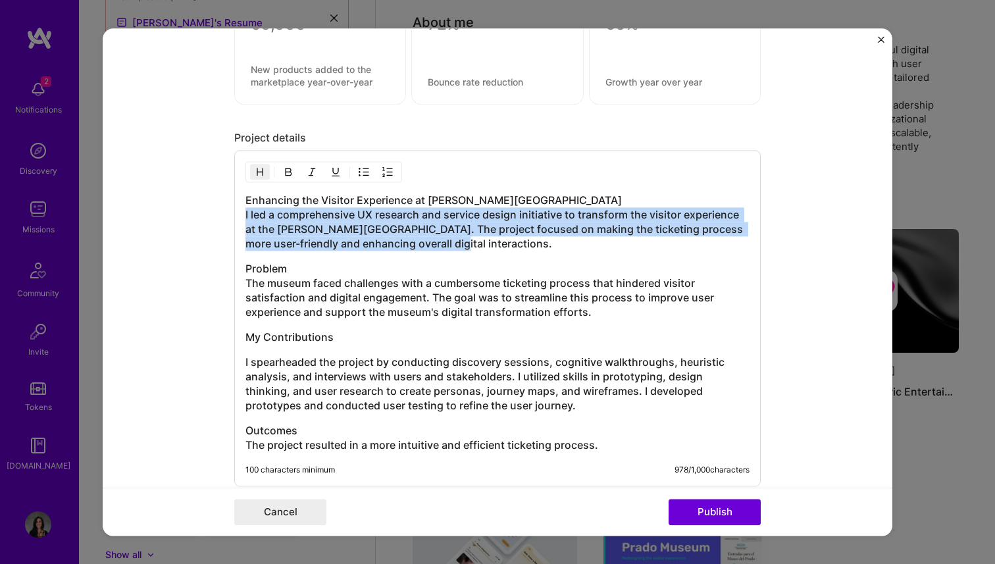
drag, startPoint x: 434, startPoint y: 243, endPoint x: 238, endPoint y: 216, distance: 198.0
click at [238, 216] on div "Enhancing the Visitor Experience at [PERSON_NAME][GEOGRAPHIC_DATA] I led a comp…" at bounding box center [497, 318] width 526 height 336
click at [265, 173] on img "button" at bounding box center [260, 171] width 11 height 11
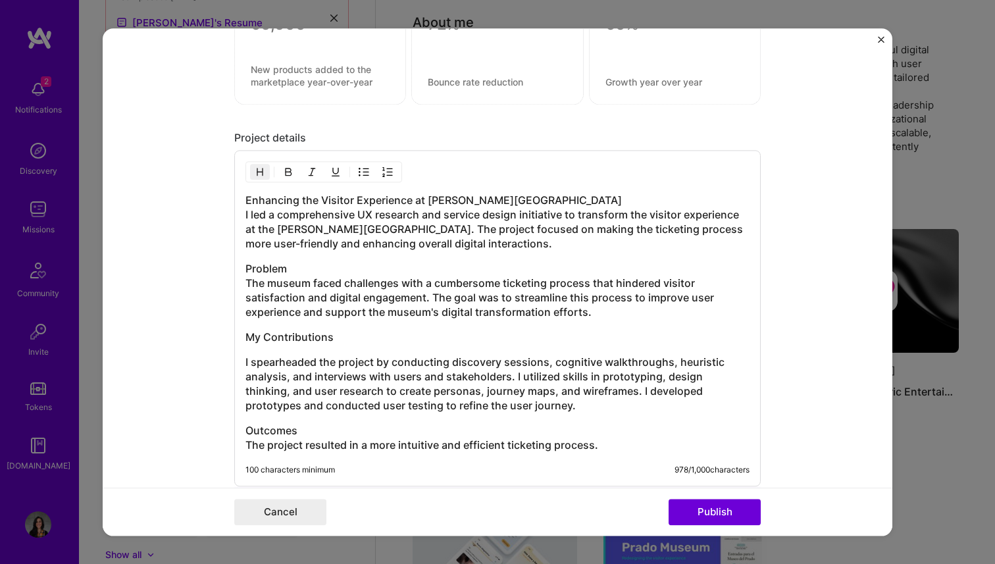
click at [249, 215] on h3 "Enhancing the Visitor Experience at [PERSON_NAME][GEOGRAPHIC_DATA] I led a comp…" at bounding box center [497, 222] width 504 height 58
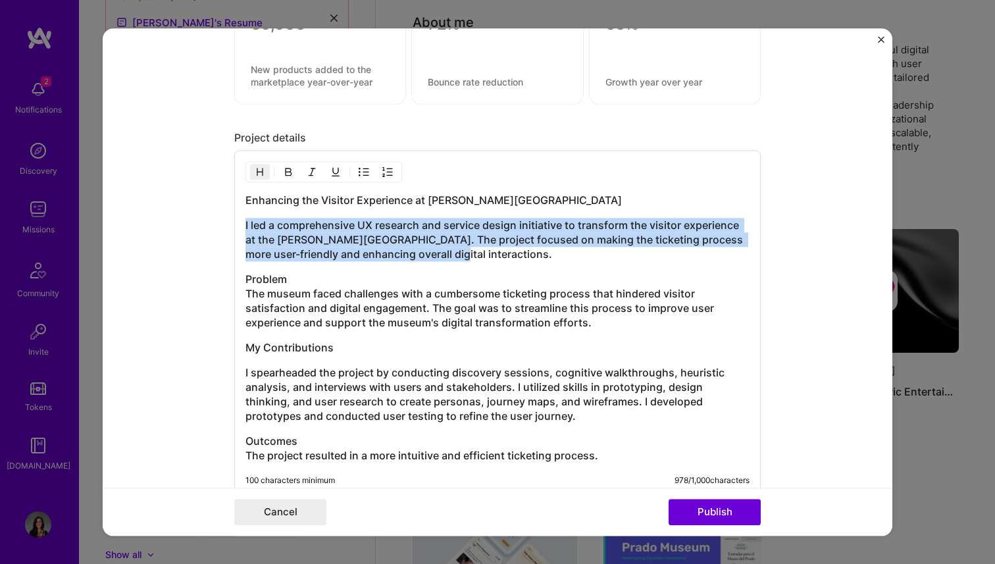
click at [437, 259] on h3 "I led a comprehensive UX research and service design initiative to transform th…" at bounding box center [497, 239] width 504 height 43
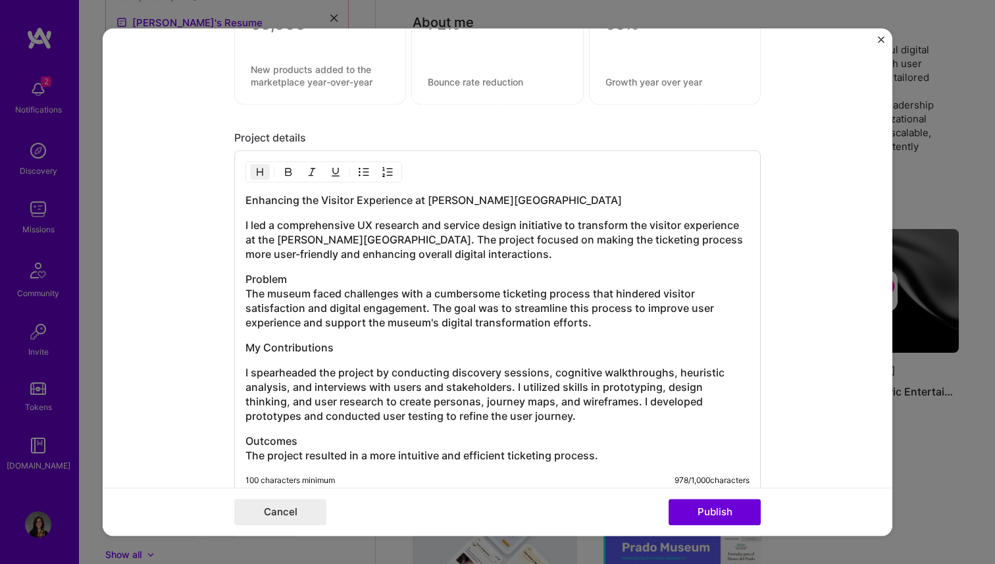
click at [274, 173] on div at bounding box center [323, 171] width 157 height 21
click at [278, 221] on h3 "I led a comprehensive UX research and service design initiative to transform th…" at bounding box center [497, 239] width 504 height 43
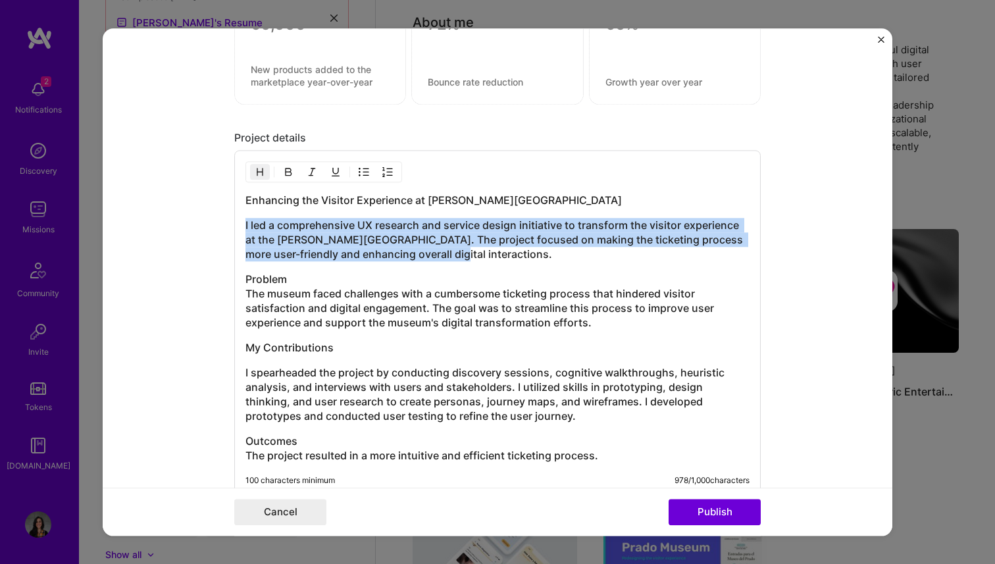
click at [278, 221] on h3 "I led a comprehensive UX research and service design initiative to transform th…" at bounding box center [497, 239] width 504 height 43
click at [256, 170] on img "button" at bounding box center [260, 171] width 11 height 11
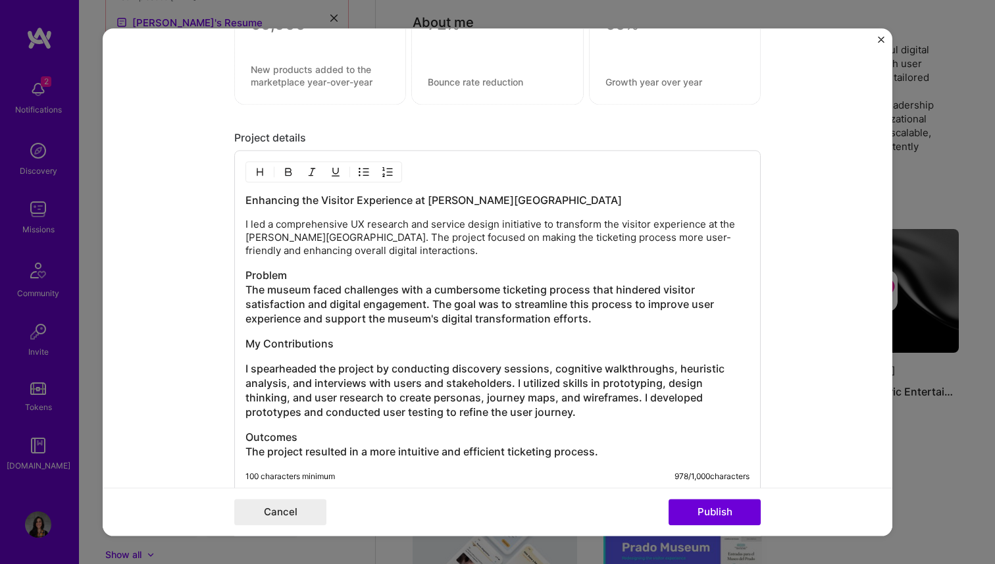
click at [284, 304] on h3 "Problem The museum faced challenges with a cumbersome ticketing process that hi…" at bounding box center [497, 297] width 504 height 58
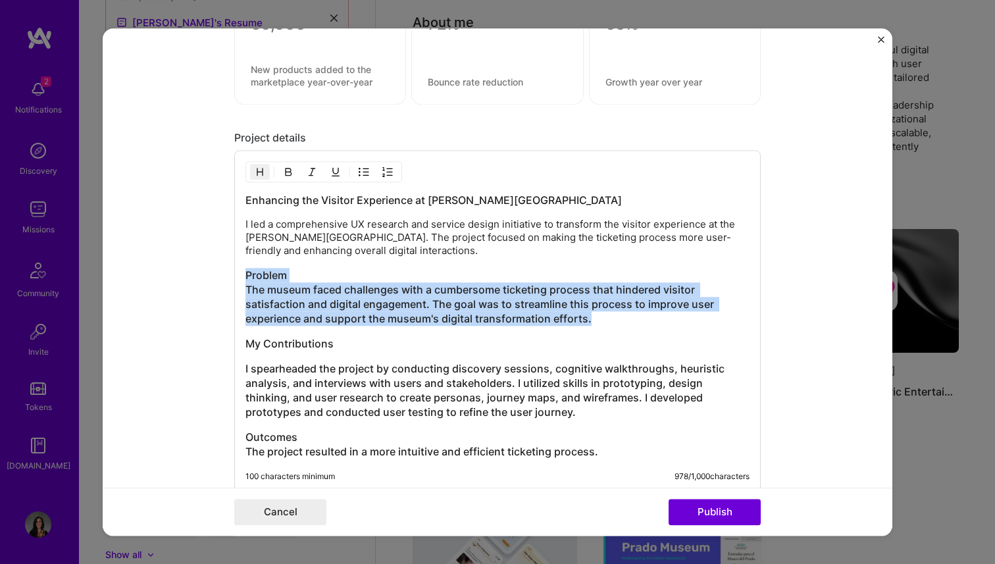
click at [284, 304] on h3 "Problem The museum faced challenges with a cumbersome ticketing process that hi…" at bounding box center [497, 297] width 504 height 58
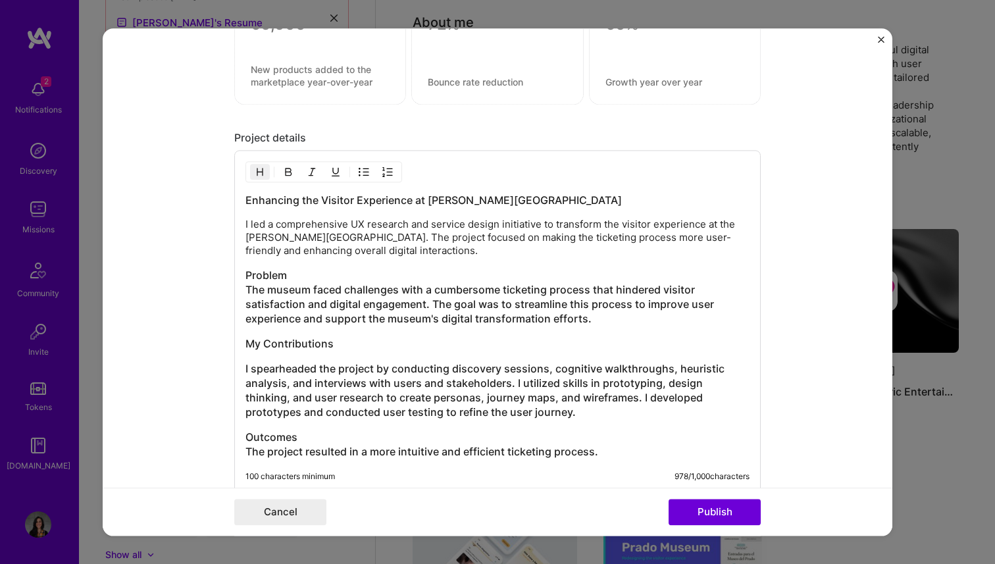
click at [260, 293] on h3 "Problem The museum faced challenges with a cumbersome ticketing process that hi…" at bounding box center [497, 297] width 504 height 58
click at [248, 289] on h3 "Problem The museum faced challenges with a cumbersome ticketing process that hi…" at bounding box center [497, 297] width 504 height 58
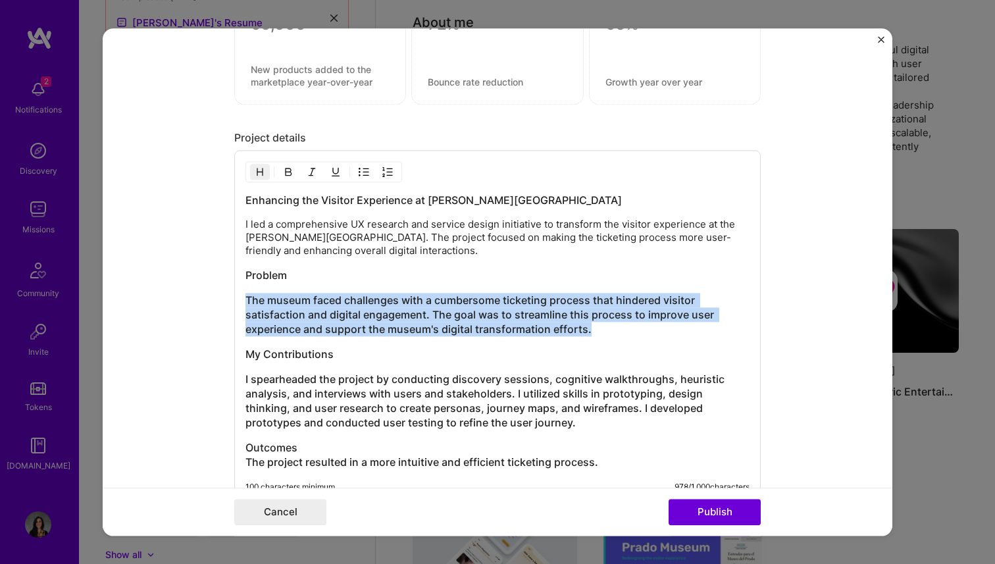
click at [597, 328] on h3 "The museum faced challenges with a cumbersome ticketing process that hindered v…" at bounding box center [497, 314] width 504 height 43
click at [258, 172] on img "button" at bounding box center [260, 171] width 11 height 11
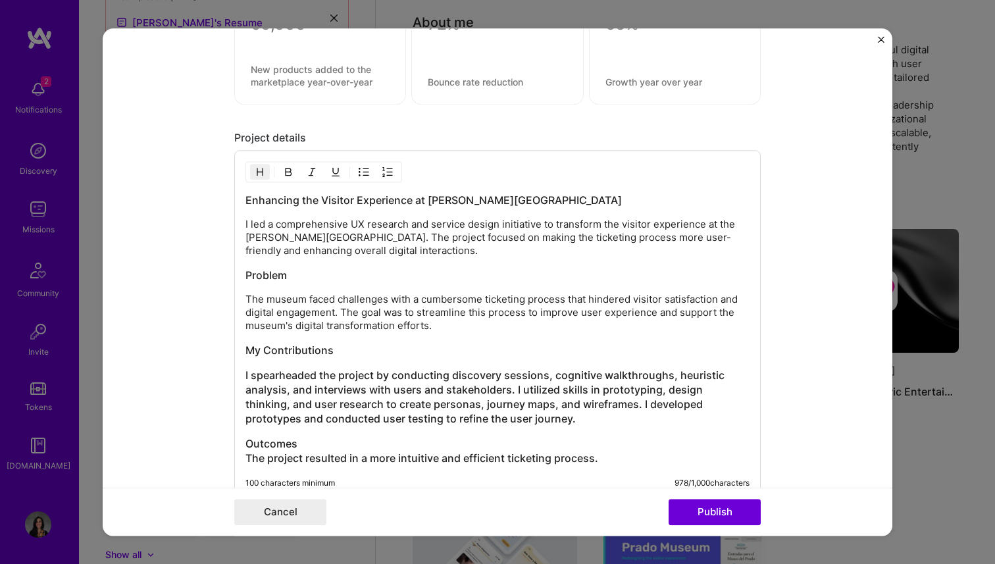
click at [245, 378] on h3 "I spearheaded the project by conducting discovery sessions, cognitive walkthrou…" at bounding box center [497, 397] width 504 height 58
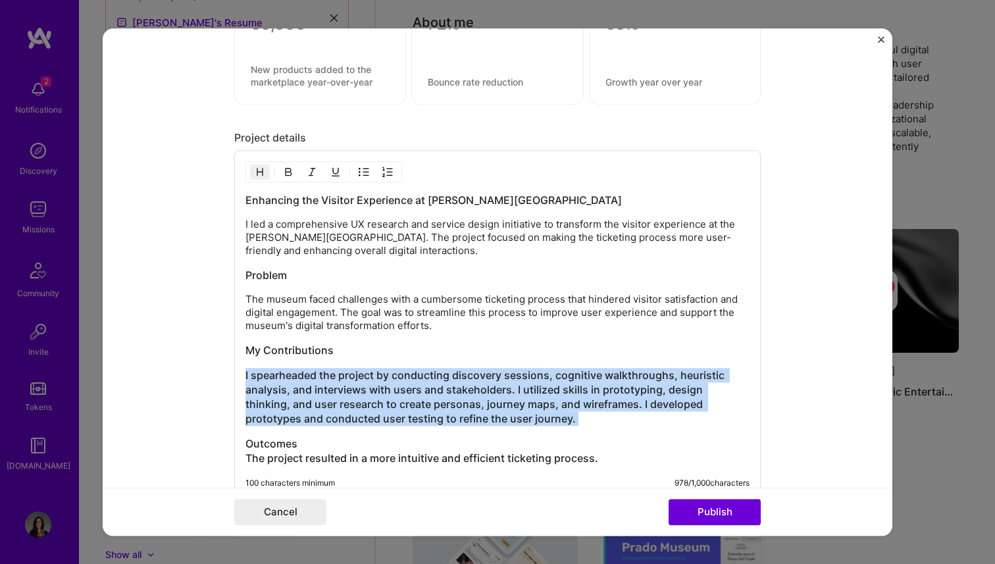
click at [548, 427] on div "Enhancing the Visitor Experience at [PERSON_NAME][GEOGRAPHIC_DATA] I led a comp…" at bounding box center [497, 329] width 504 height 272
click at [261, 175] on img "button" at bounding box center [260, 171] width 11 height 11
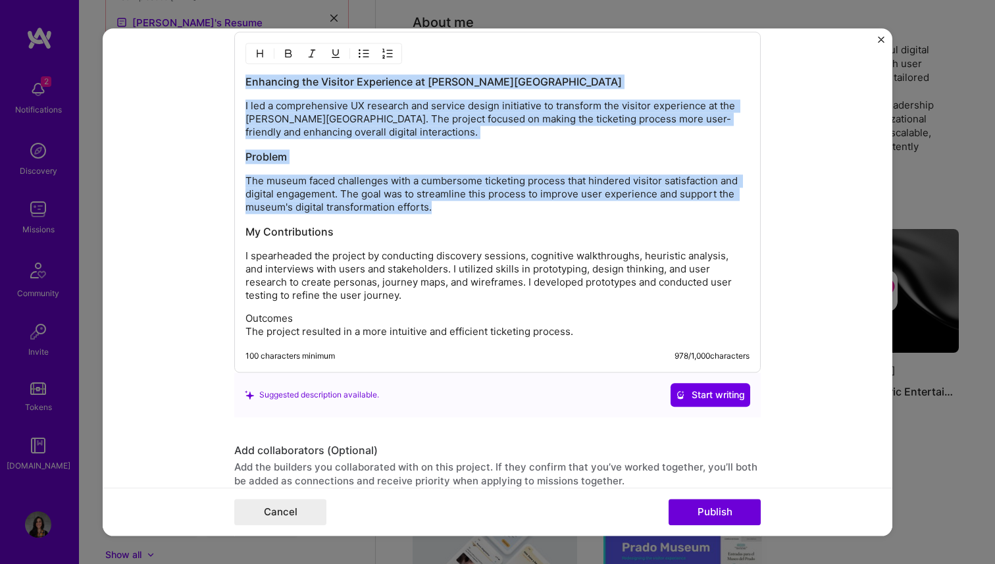
scroll to position [1579, 0]
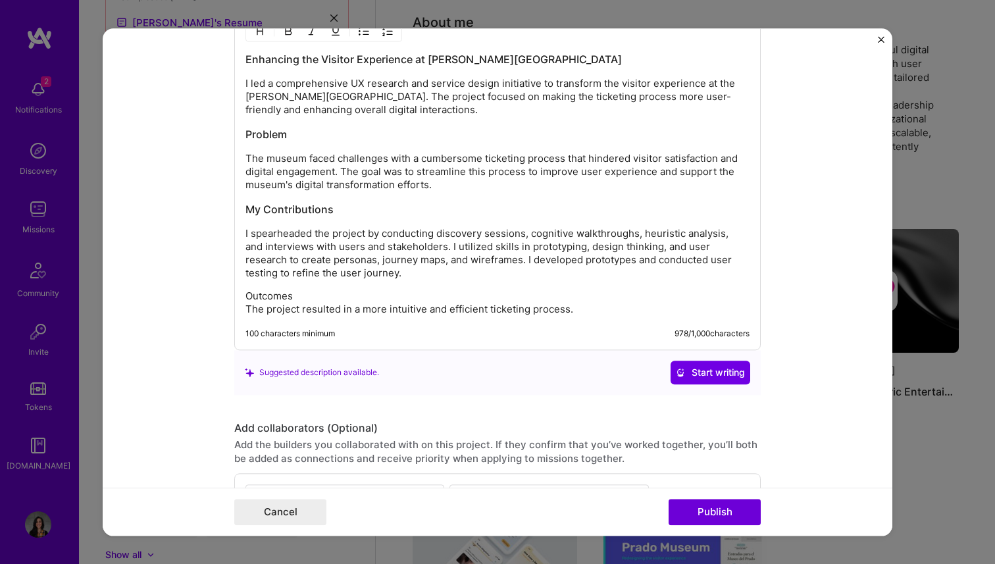
click at [288, 310] on p "Outcomes The project resulted in a more intuitive and efficient ticketing proce…" at bounding box center [497, 303] width 504 height 26
click at [709, 519] on button "Publish" at bounding box center [715, 512] width 92 height 26
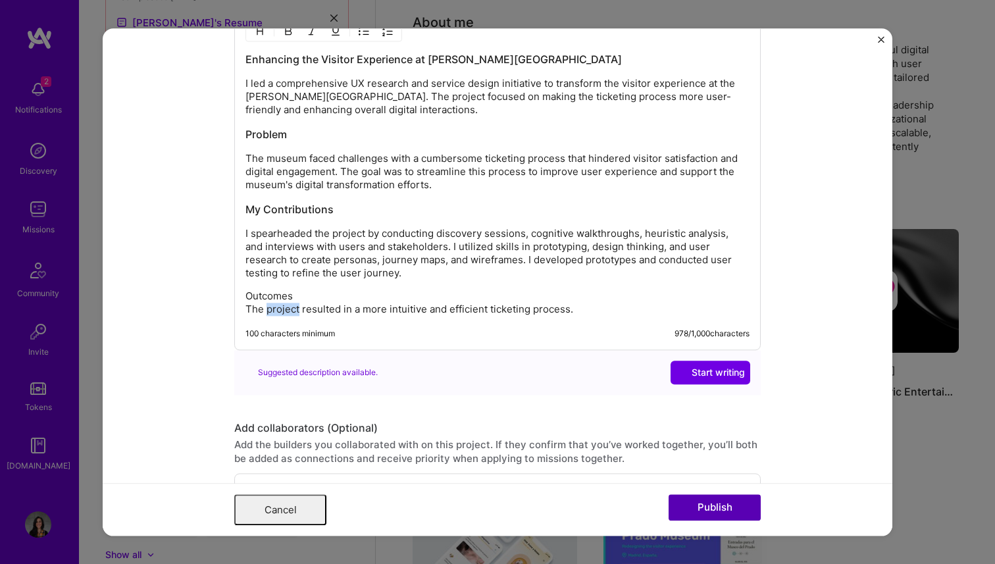
scroll to position [0, 0]
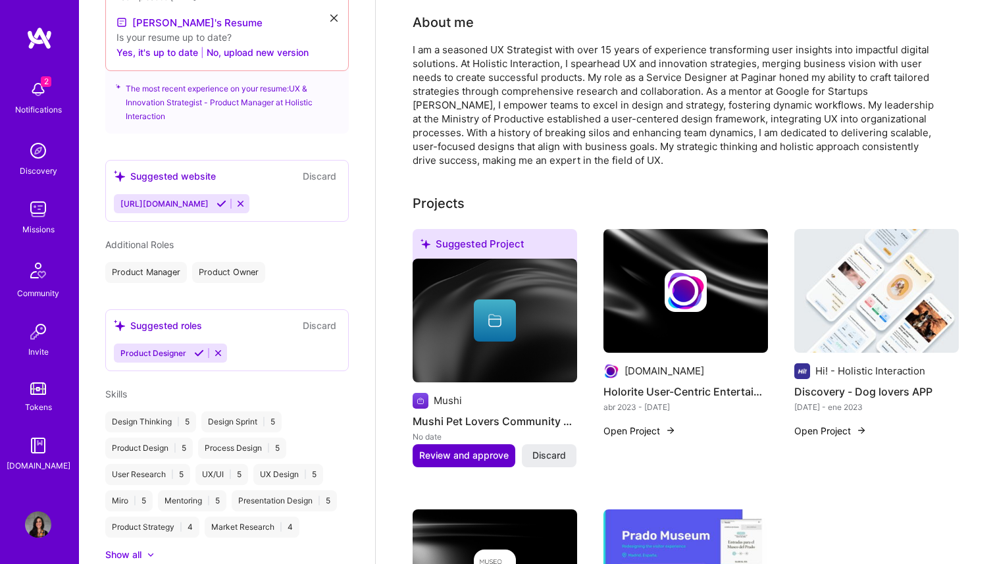
click at [480, 452] on span "Review and approve" at bounding box center [463, 455] width 89 height 13
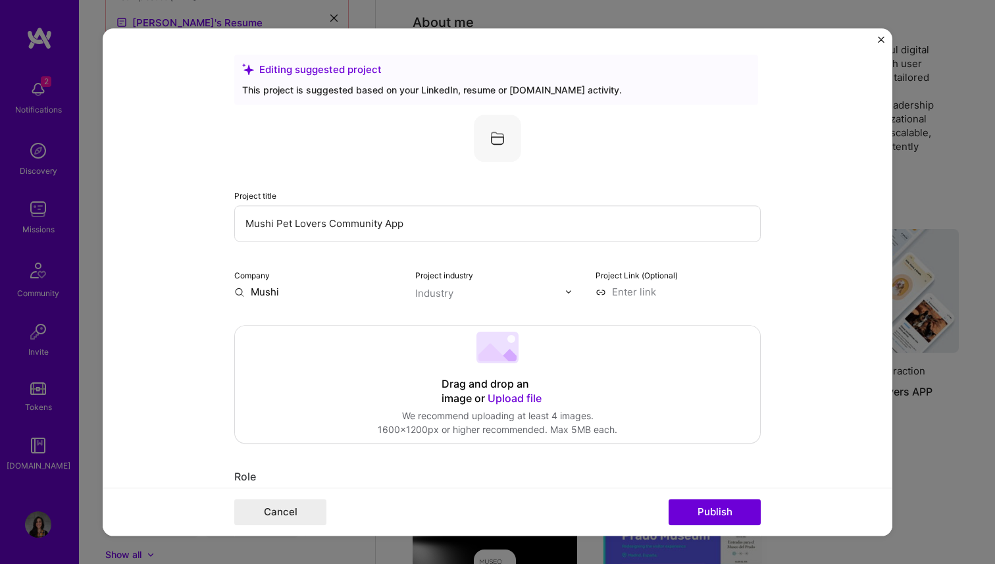
click at [263, 223] on input "Mushi Pet Lovers Community App" at bounding box center [497, 223] width 526 height 36
type input "Moolli Pet Lovers Community App"
click at [266, 291] on input "Mushi" at bounding box center [316, 292] width 165 height 14
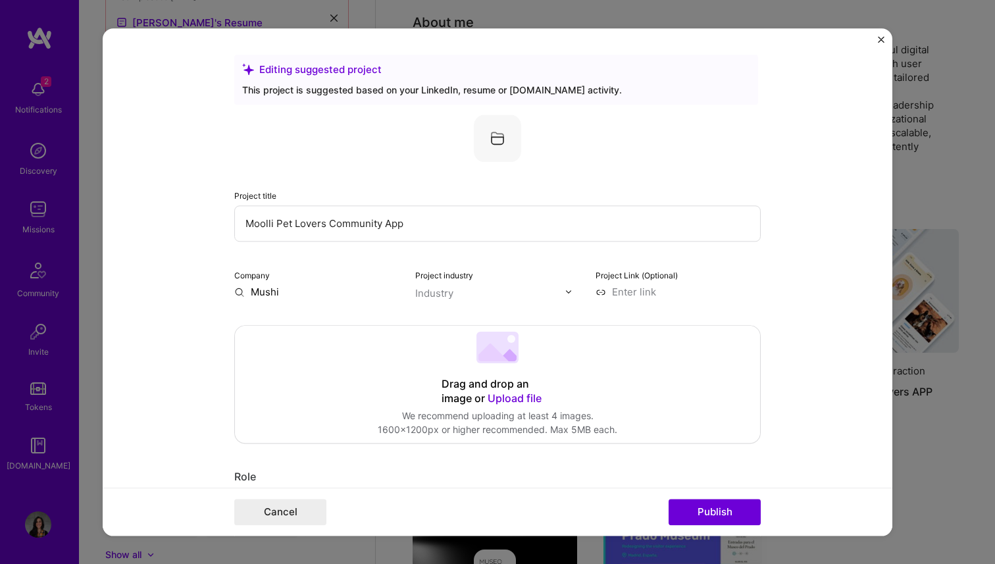
click at [266, 291] on input "Mushi" at bounding box center [316, 292] width 165 height 14
click at [259, 288] on input "Mushi" at bounding box center [316, 292] width 165 height 14
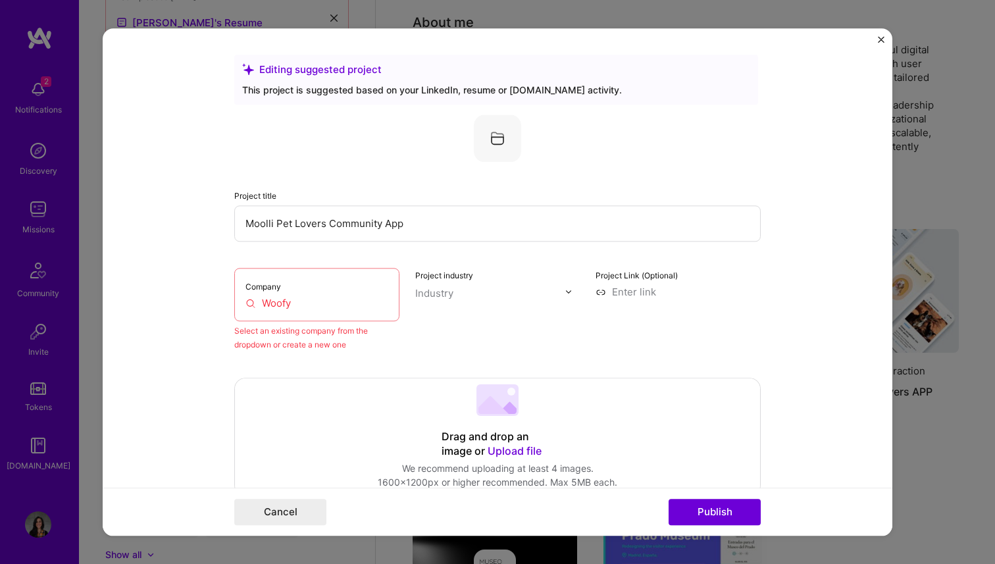
click at [274, 305] on input "Woofy" at bounding box center [316, 303] width 143 height 14
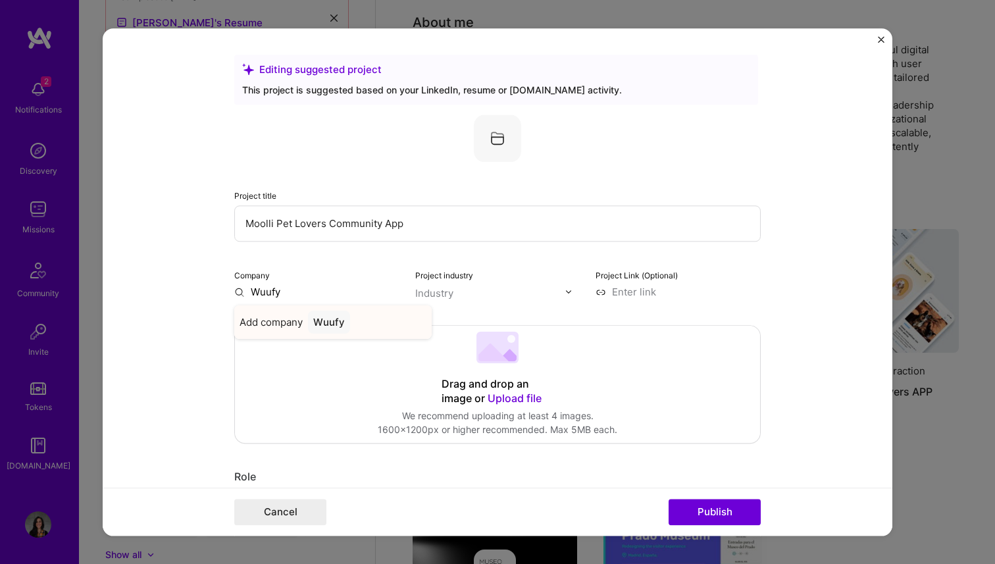
type input "Wuufy"
click at [318, 322] on div "Wuufy" at bounding box center [329, 322] width 42 height 23
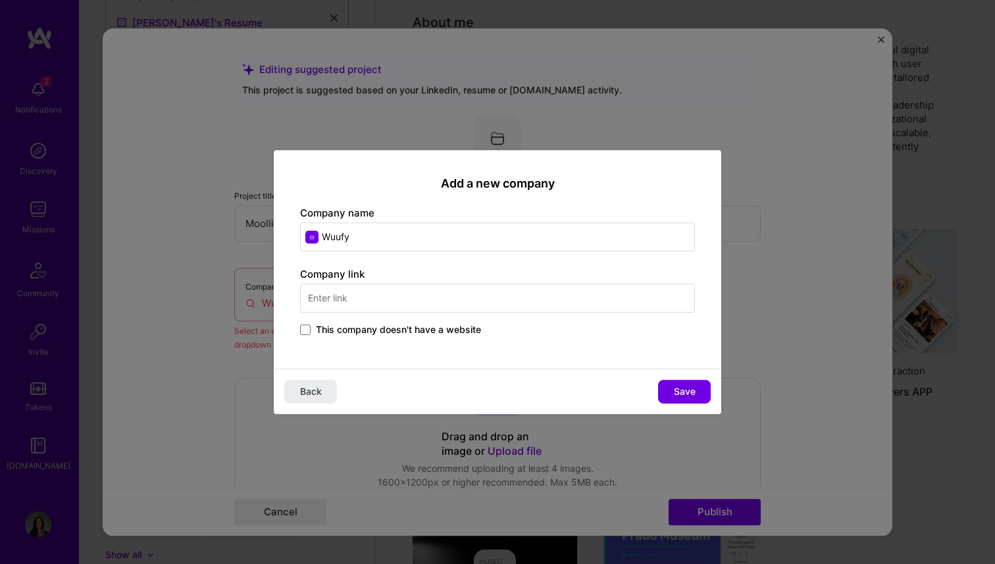
click at [328, 290] on input "text" at bounding box center [497, 298] width 395 height 29
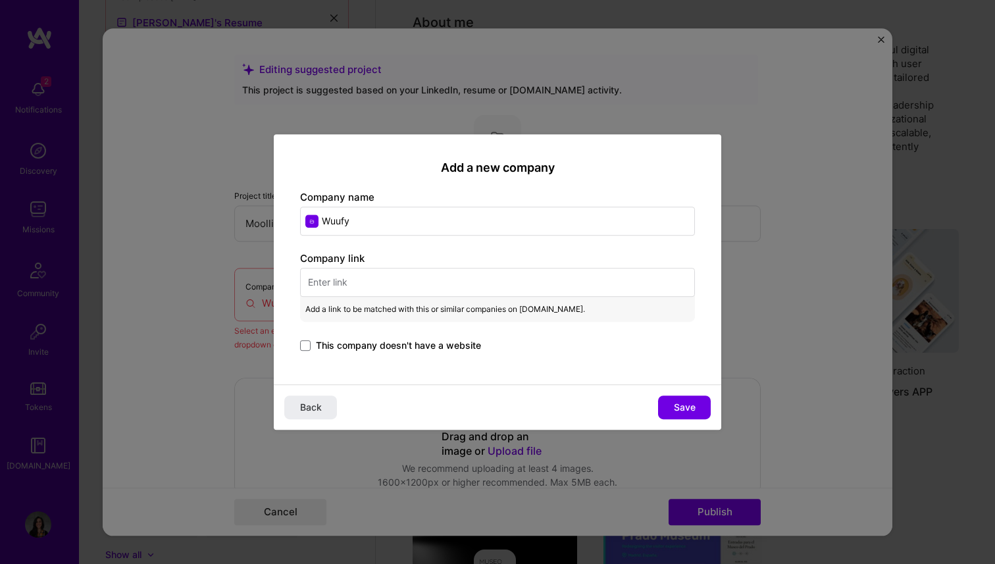
paste input "[URL][DOMAIN_NAME]"
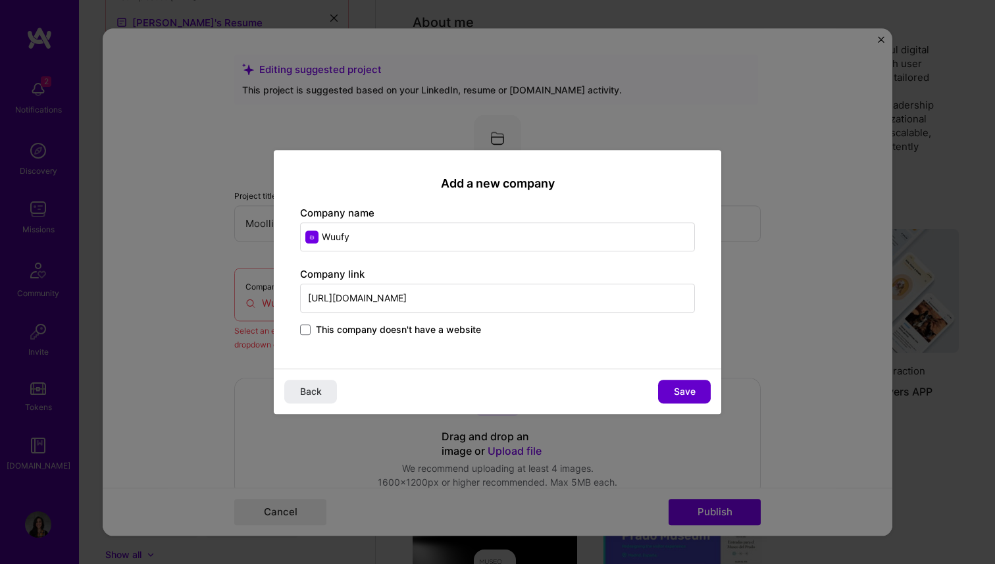
type input "[URL][DOMAIN_NAME]"
click at [682, 390] on span "Save" at bounding box center [685, 391] width 22 height 13
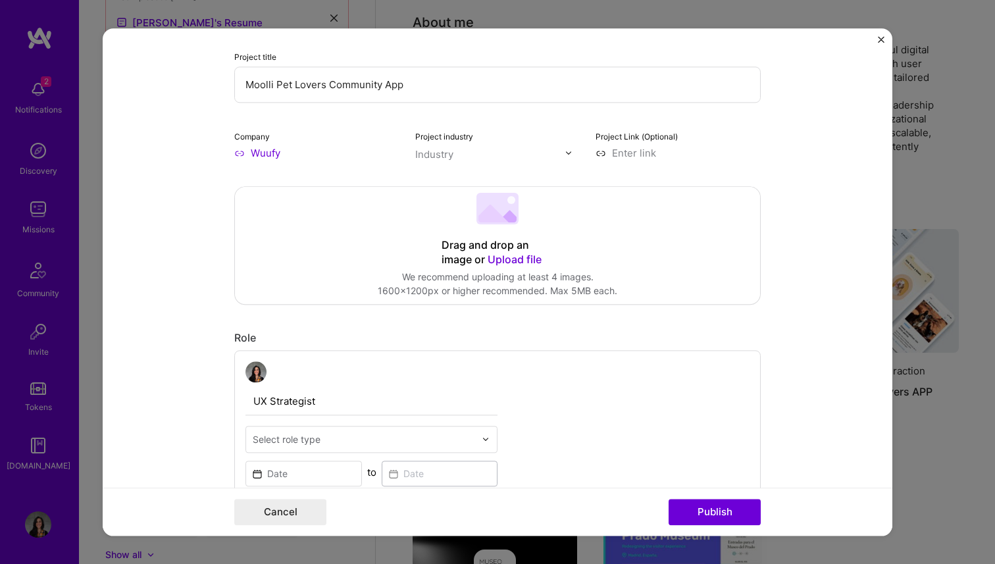
scroll to position [32, 0]
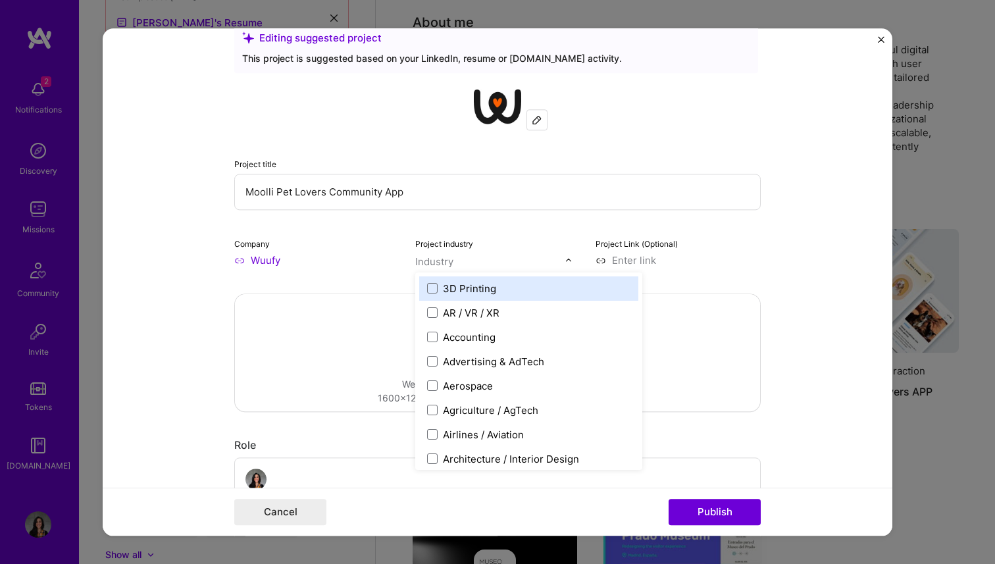
click at [438, 264] on div "Industry" at bounding box center [434, 262] width 38 height 14
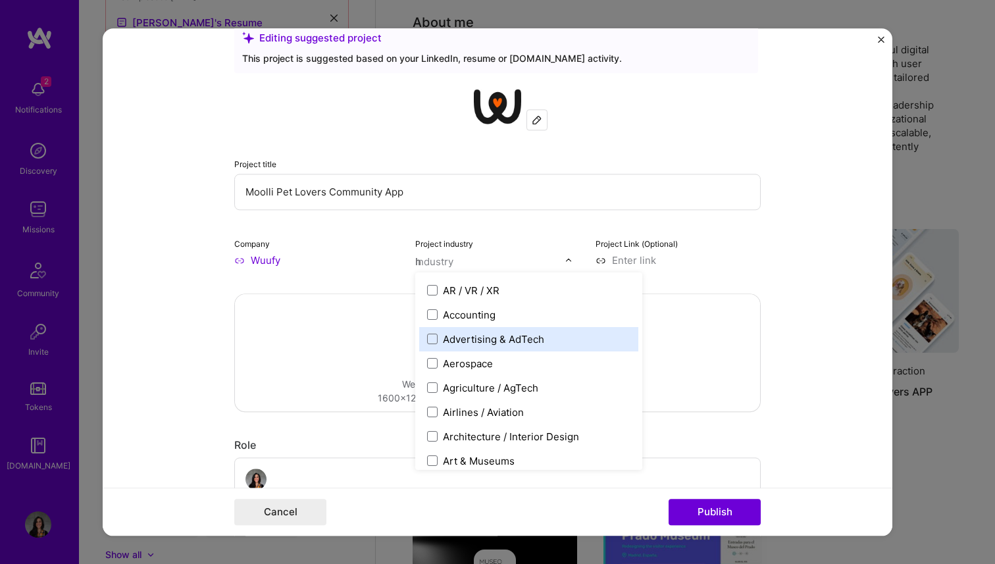
scroll to position [0, 0]
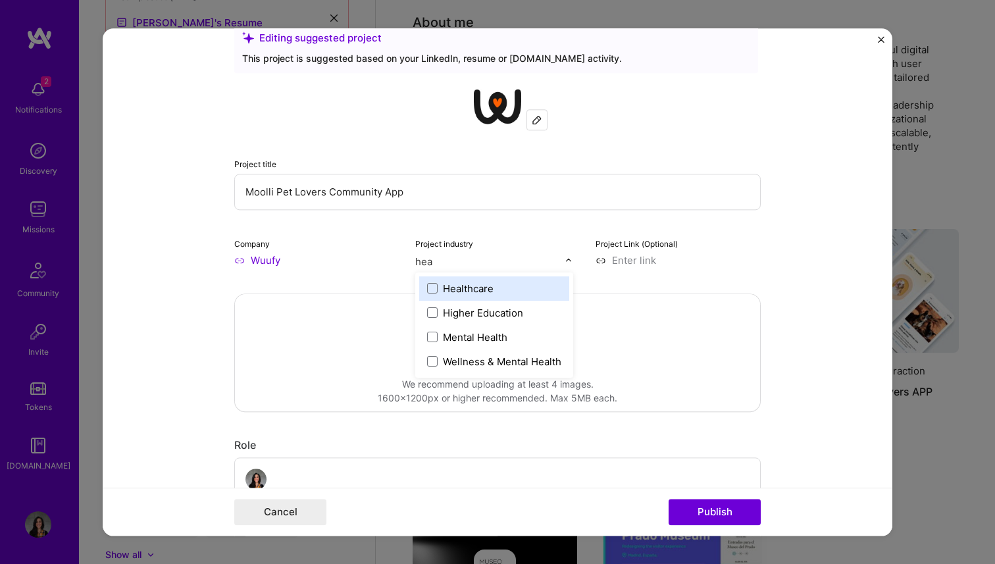
type input "heal"
click at [449, 287] on div "Healthcare" at bounding box center [468, 289] width 51 height 14
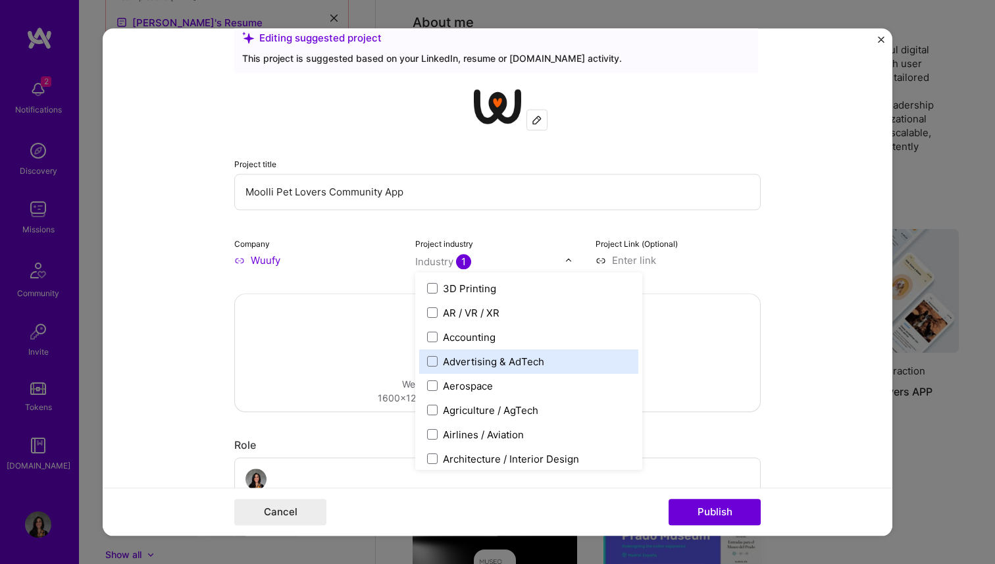
click at [715, 345] on div "Drag and drop an image or Upload file Upload file We recommend uploading at lea…" at bounding box center [497, 352] width 525 height 117
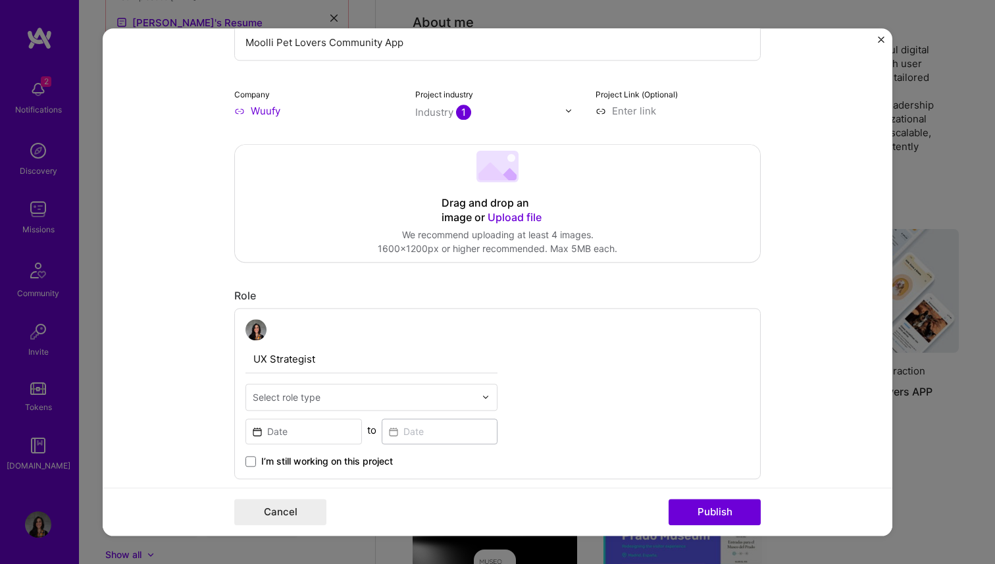
scroll to position [390, 0]
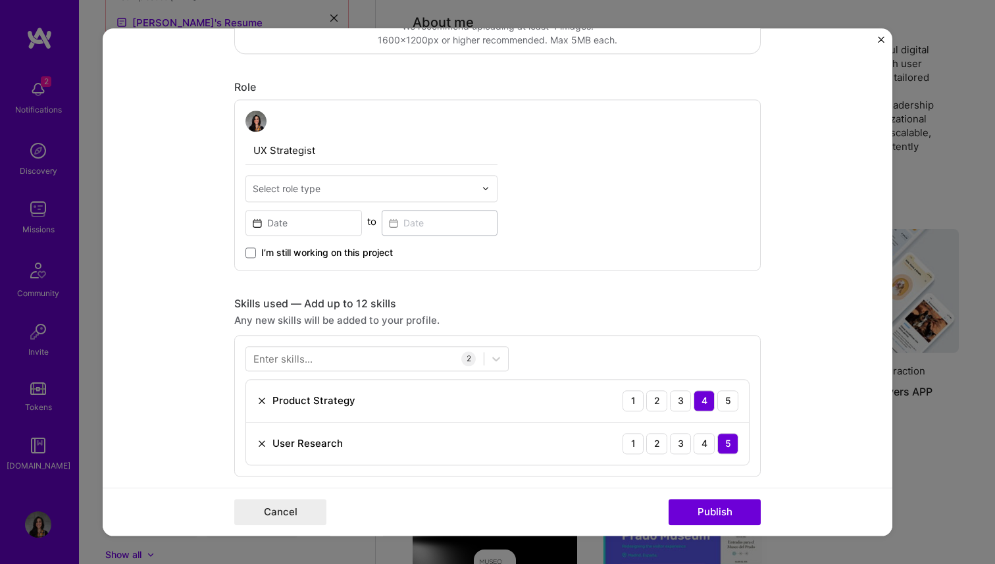
click at [290, 183] on div "Select role type" at bounding box center [287, 189] width 68 height 14
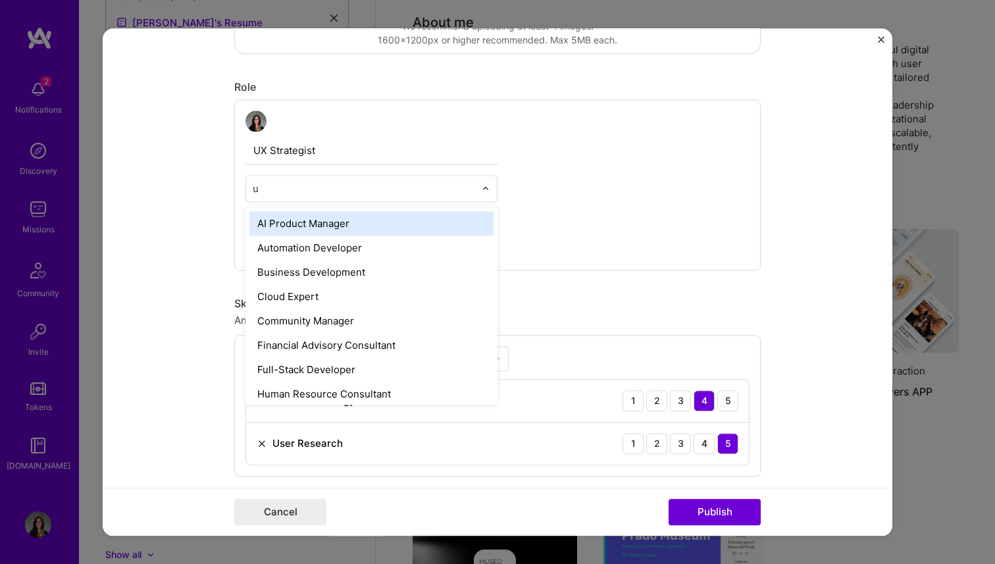
type input "ux"
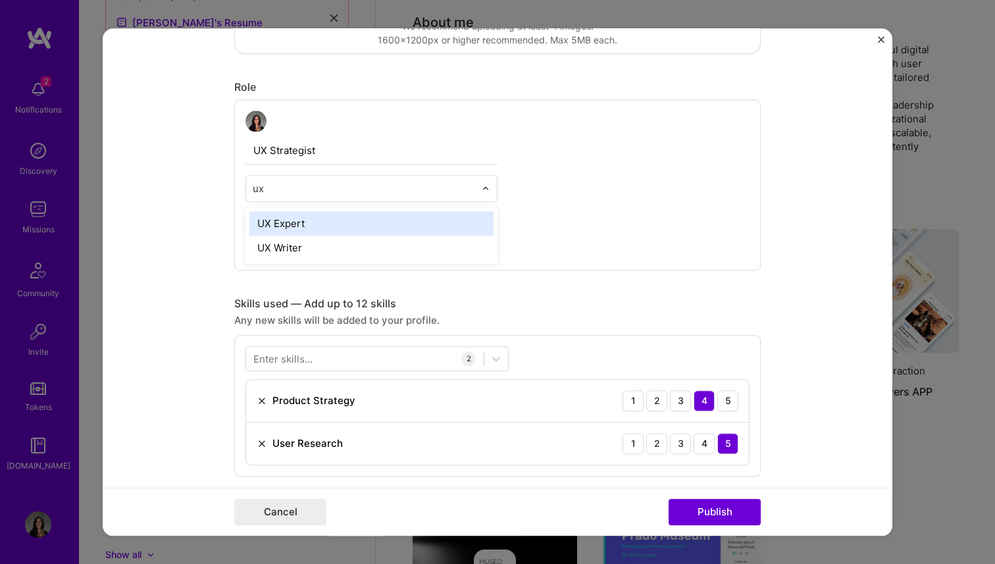
click at [277, 223] on div "UX Expert" at bounding box center [371, 223] width 244 height 24
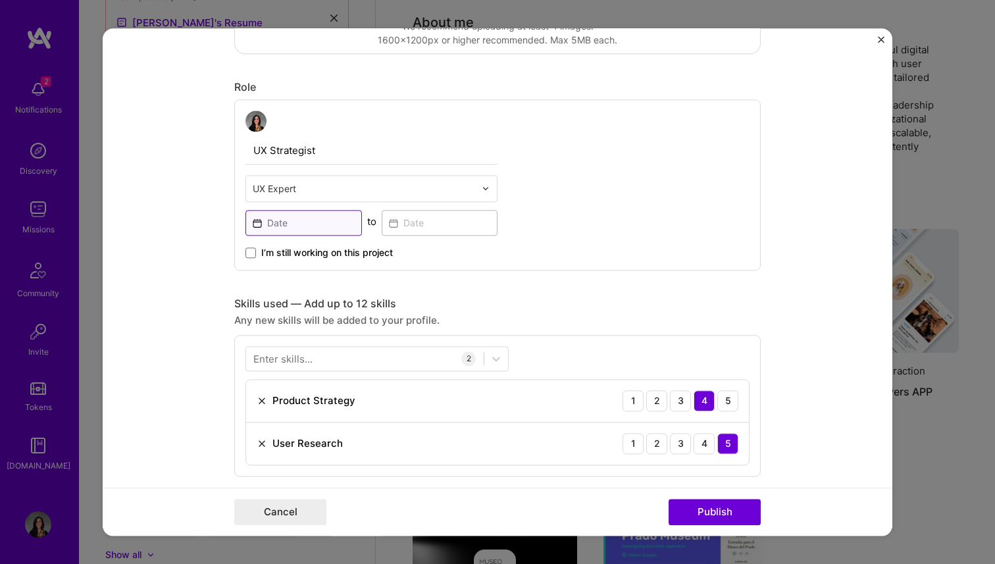
click at [282, 228] on input at bounding box center [303, 223] width 116 height 26
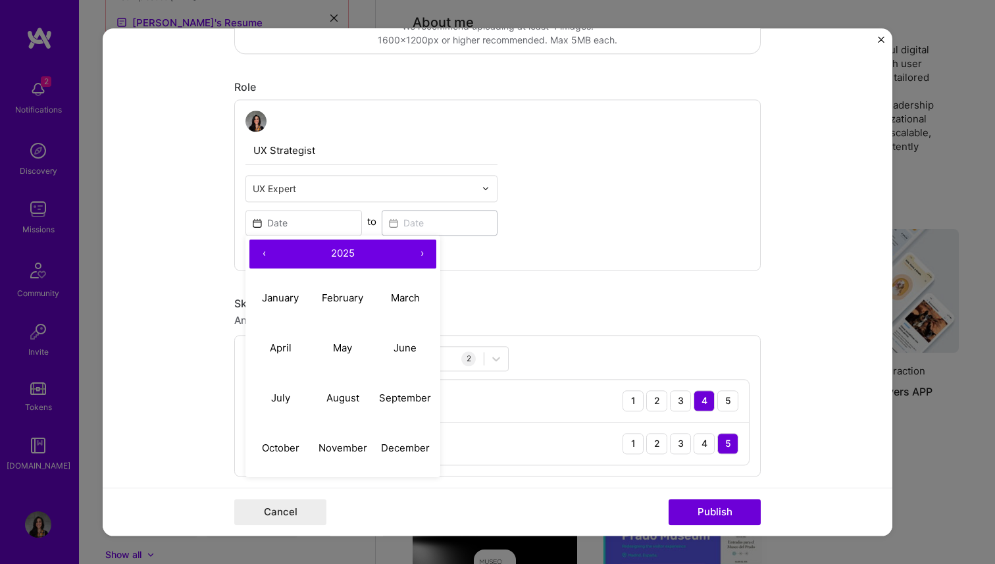
click at [265, 250] on button "‹" at bounding box center [263, 254] width 29 height 29
click at [276, 301] on abbr "January" at bounding box center [280, 297] width 37 height 13
type input "[DATE]"
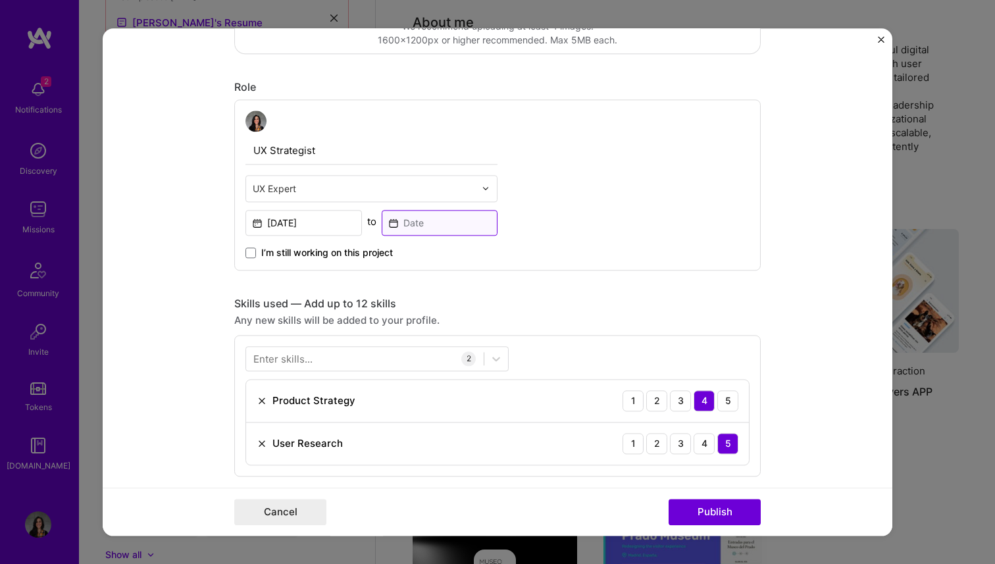
click at [418, 221] on input at bounding box center [440, 223] width 116 height 26
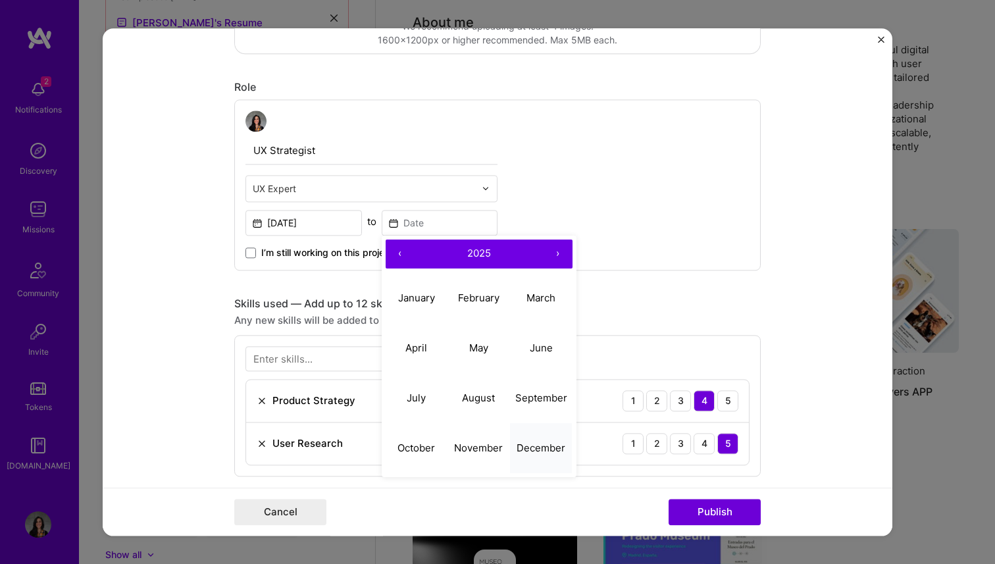
click at [549, 451] on abbr "December" at bounding box center [541, 448] width 49 height 13
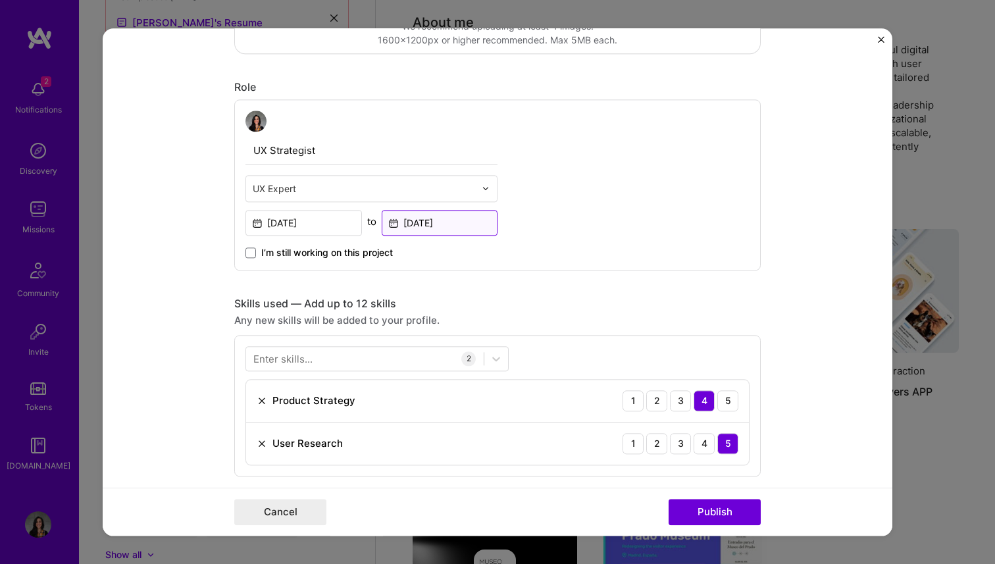
click at [415, 225] on input "[DATE]" at bounding box center [440, 223] width 116 height 26
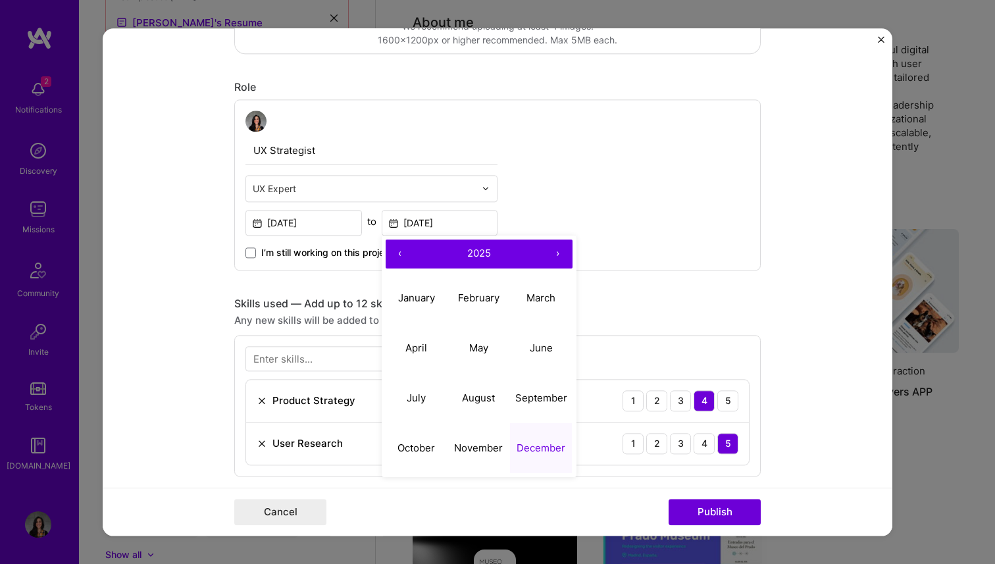
click at [397, 251] on button "‹" at bounding box center [400, 254] width 29 height 29
click at [415, 295] on abbr "January" at bounding box center [416, 297] width 37 height 13
type input "[DATE]"
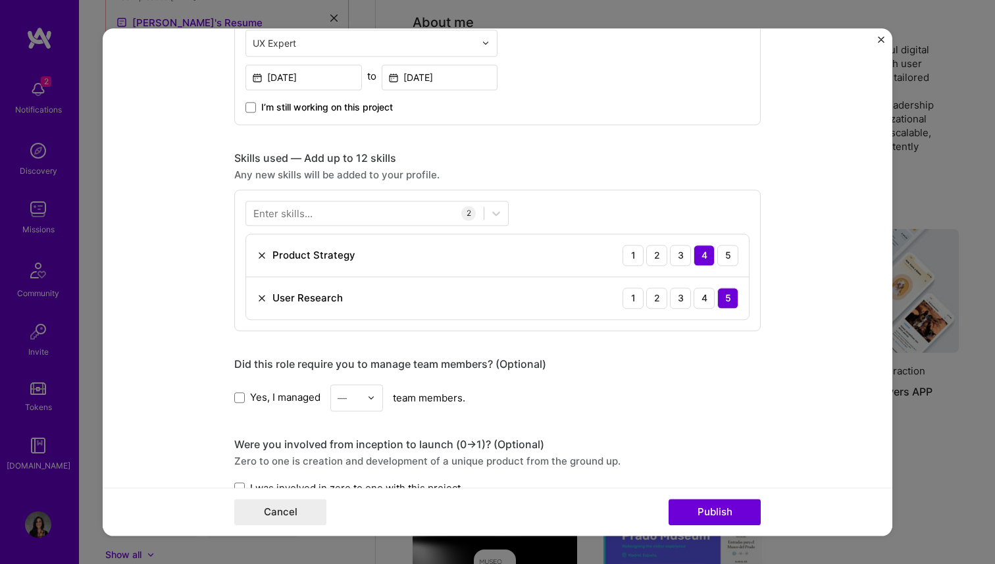
scroll to position [540, 0]
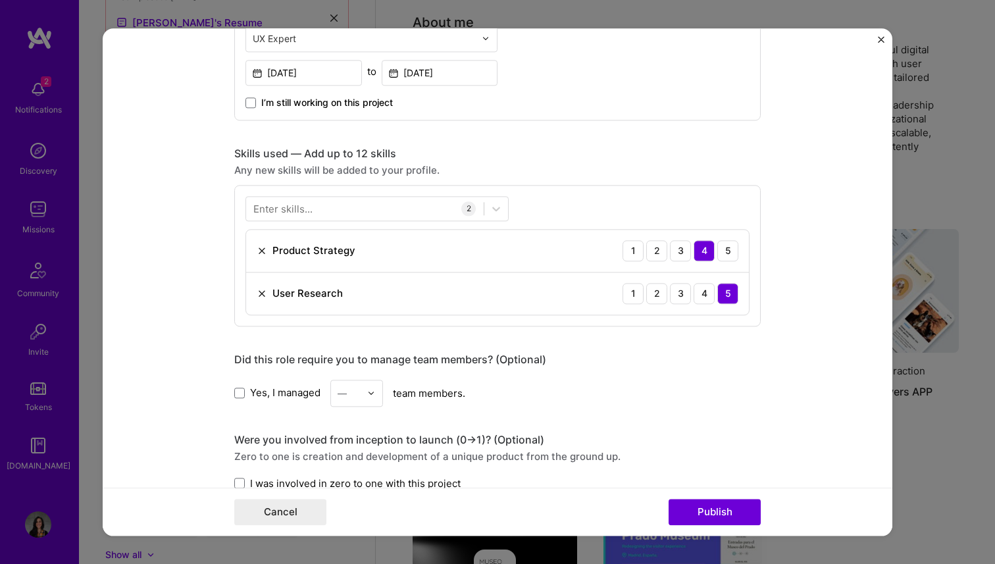
click at [307, 205] on div "Enter skills..." at bounding box center [282, 208] width 59 height 14
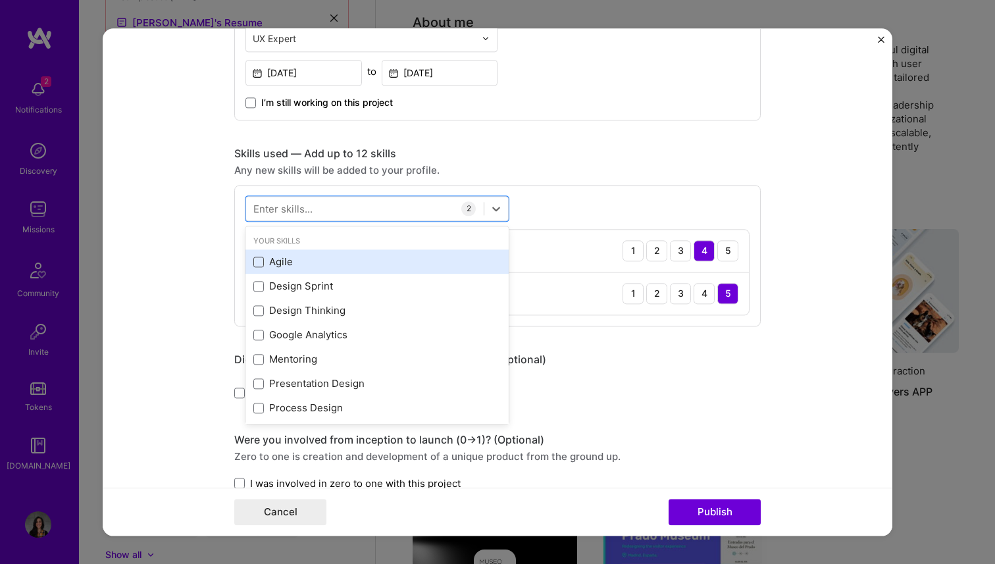
click at [261, 259] on span at bounding box center [258, 262] width 11 height 11
click at [0, 0] on input "checkbox" at bounding box center [0, 0] width 0 height 0
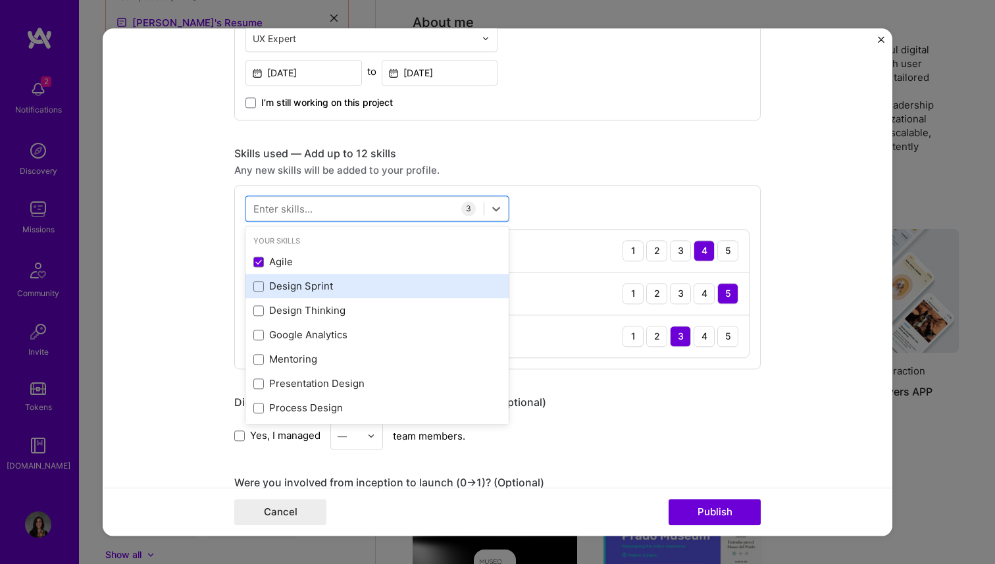
click at [265, 284] on div "Design Sprint" at bounding box center [376, 287] width 247 height 14
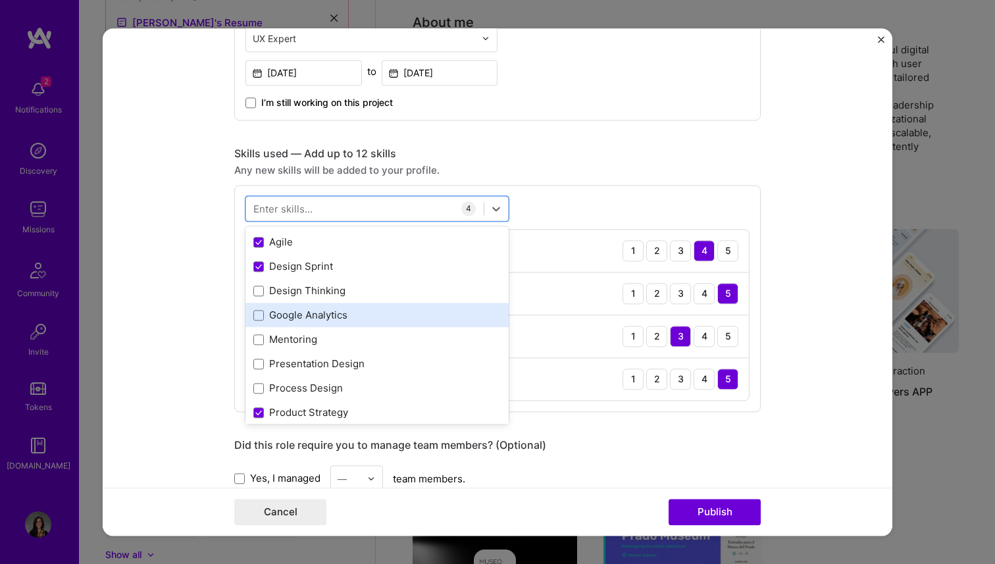
scroll to position [20, 0]
click at [264, 318] on div "Google Analytics" at bounding box center [376, 315] width 247 height 14
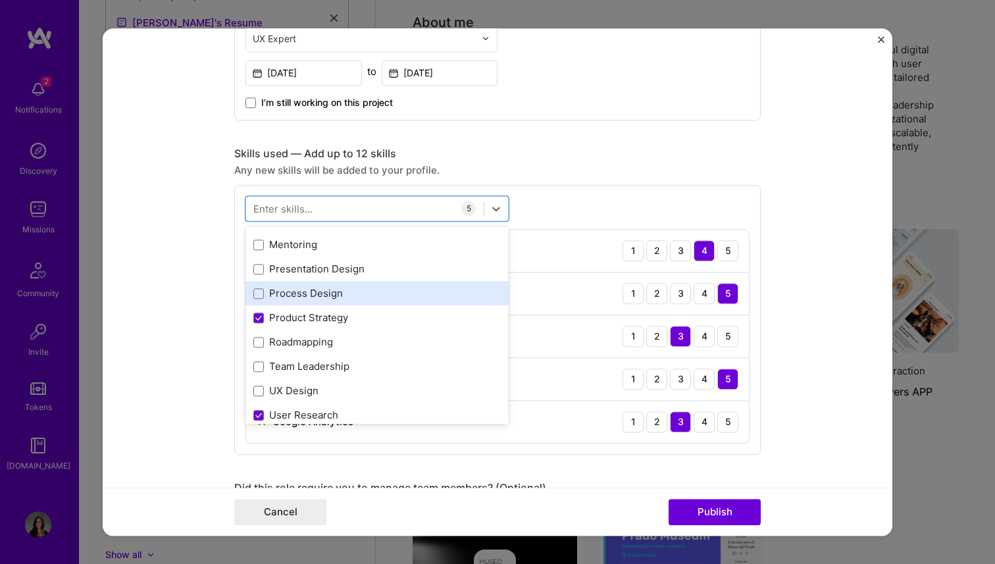
scroll to position [119, 0]
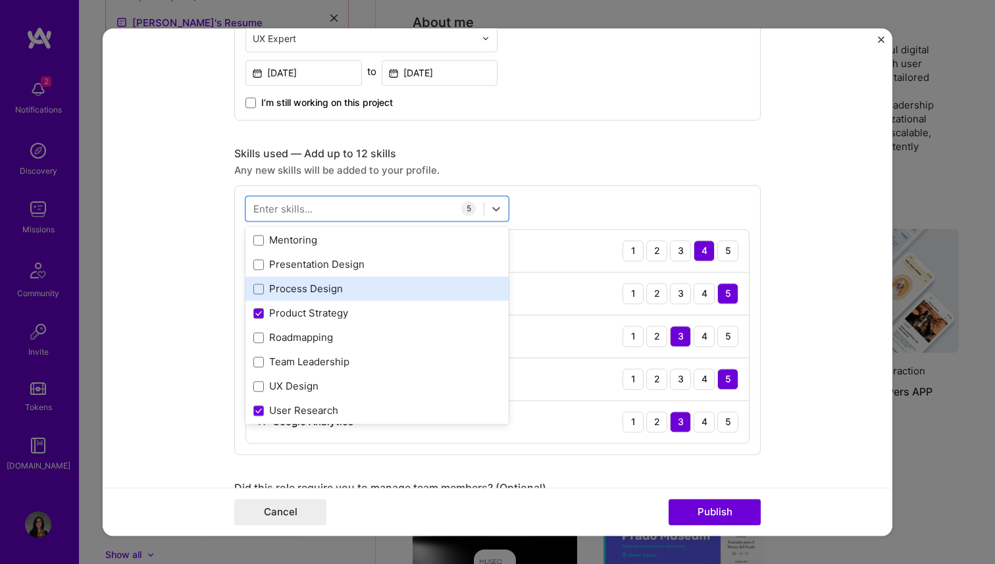
click at [293, 290] on div "Process Design" at bounding box center [376, 289] width 247 height 14
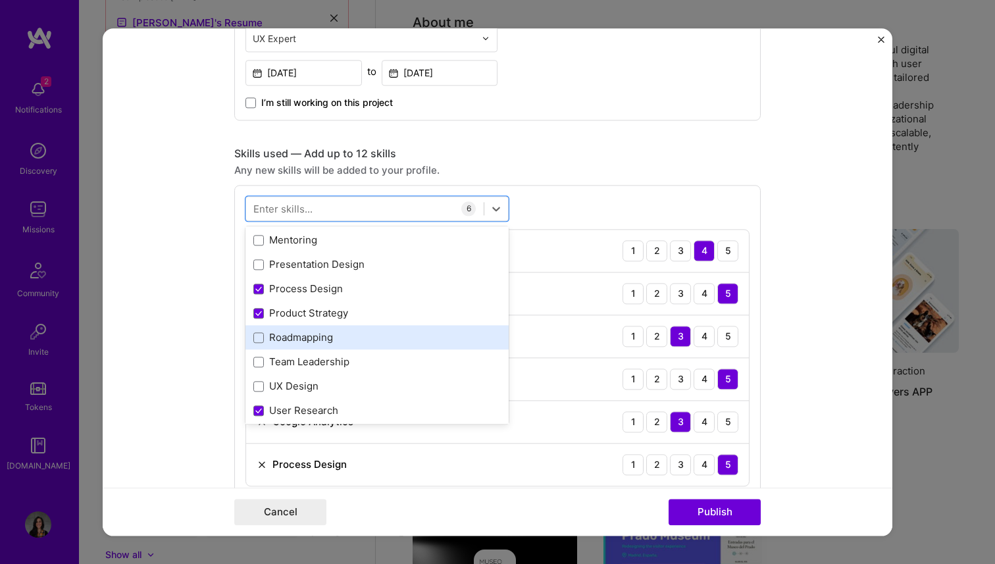
click at [301, 345] on div "Roadmapping" at bounding box center [376, 338] width 263 height 24
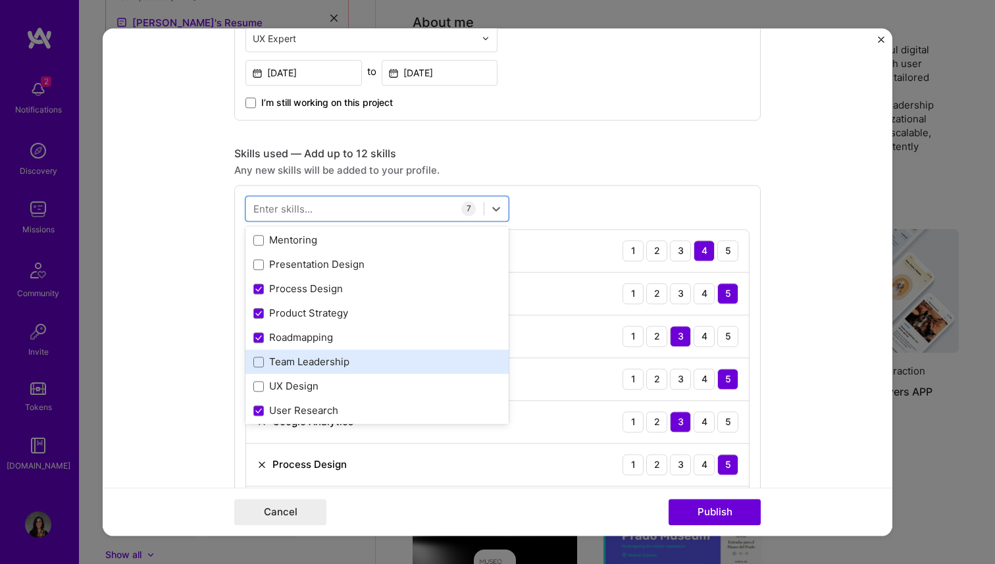
click at [300, 366] on div "Team Leadership" at bounding box center [376, 362] width 247 height 14
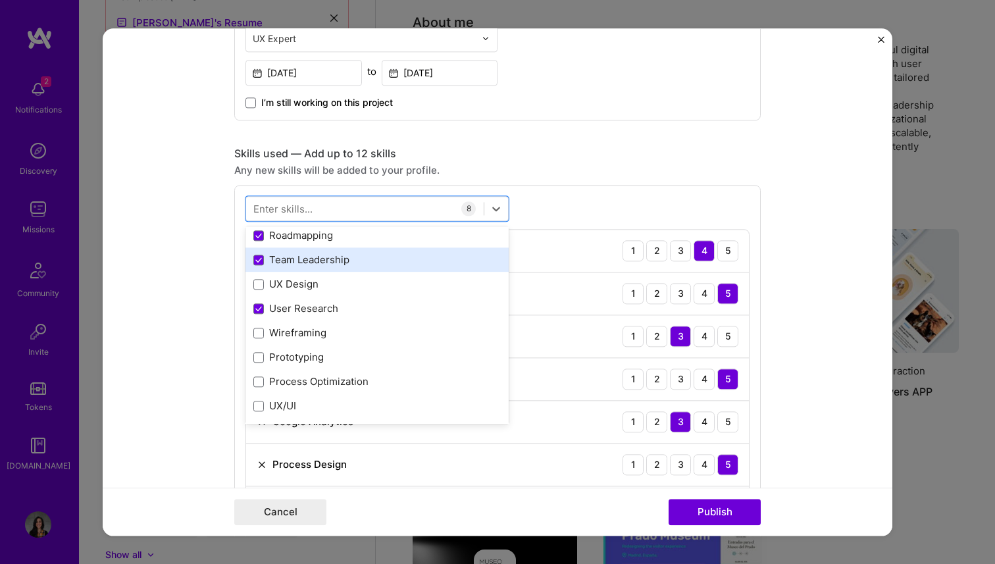
scroll to position [228, 0]
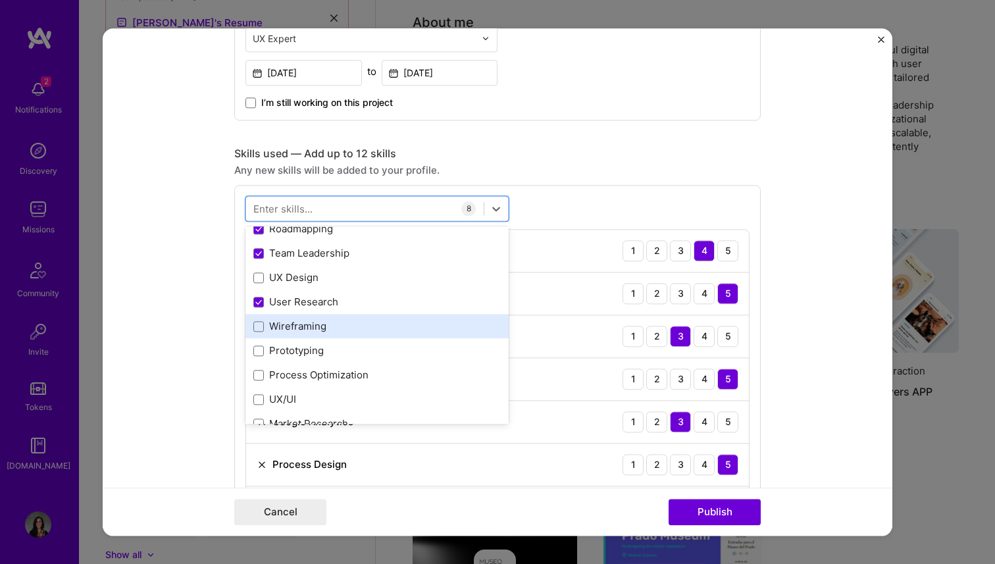
click at [284, 326] on div "Wireframing" at bounding box center [376, 327] width 247 height 14
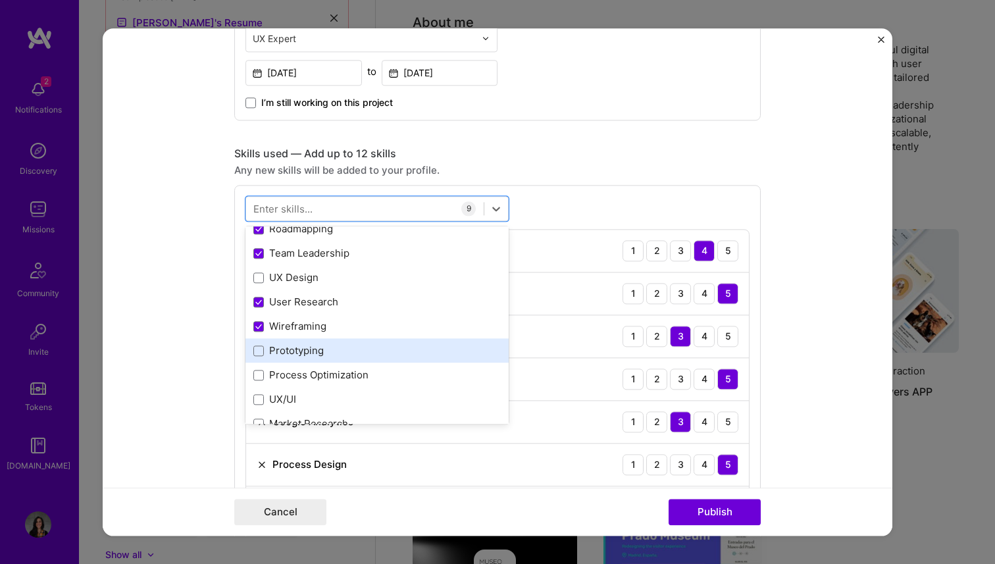
click at [284, 349] on div "Prototyping" at bounding box center [376, 351] width 247 height 14
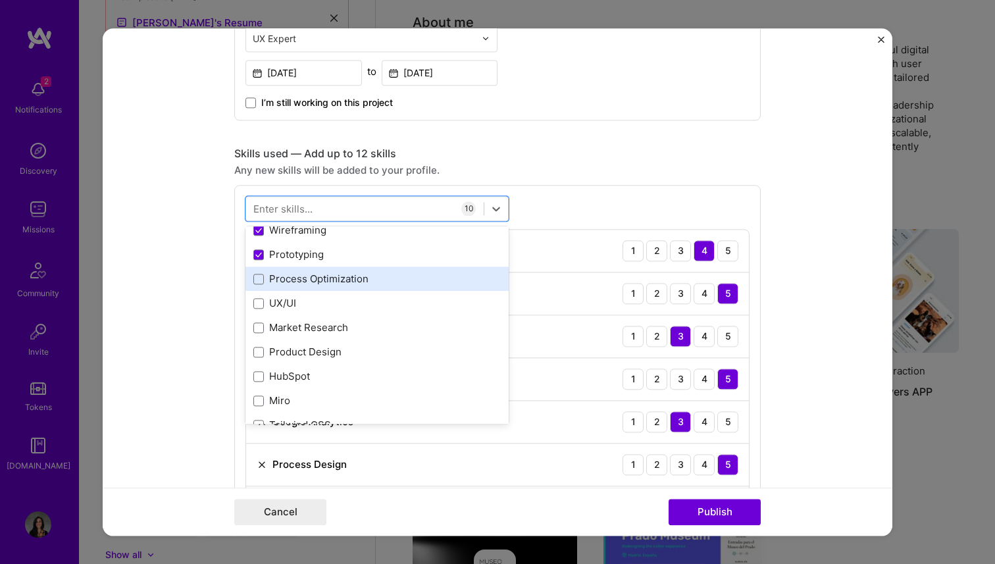
scroll to position [328, 0]
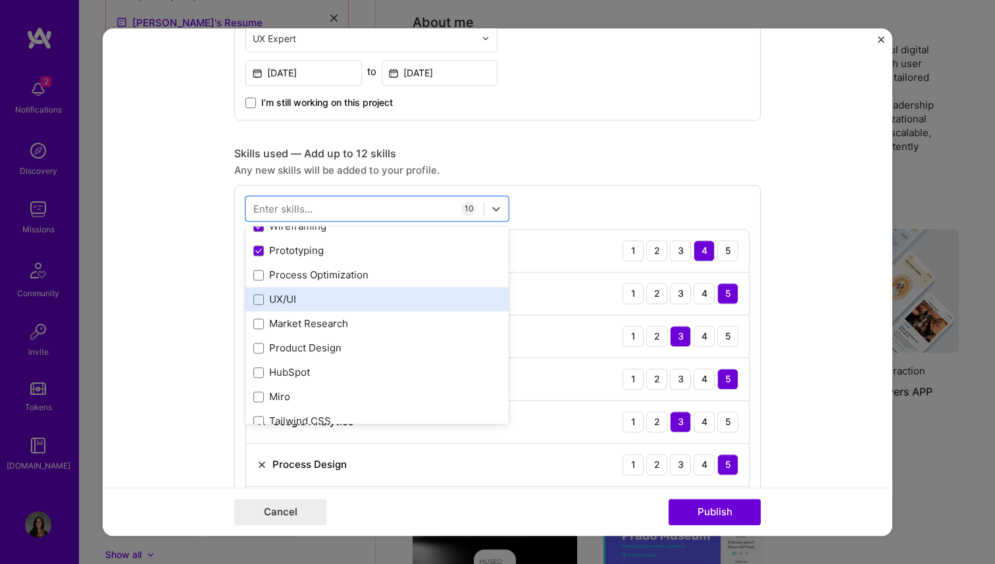
click at [264, 305] on div "UX/UI" at bounding box center [376, 300] width 247 height 14
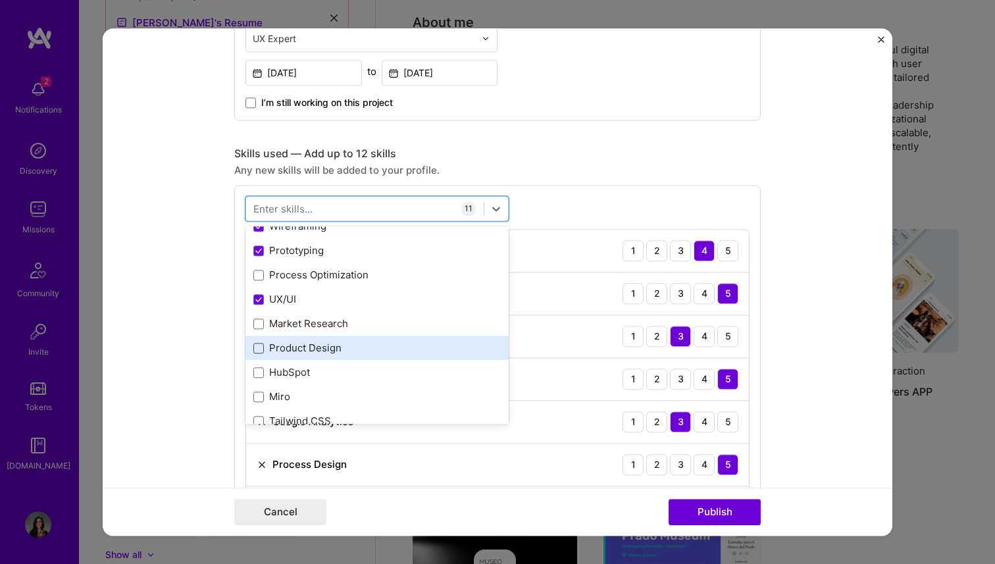
click at [258, 347] on span at bounding box center [258, 348] width 11 height 11
click at [0, 0] on input "checkbox" at bounding box center [0, 0] width 0 height 0
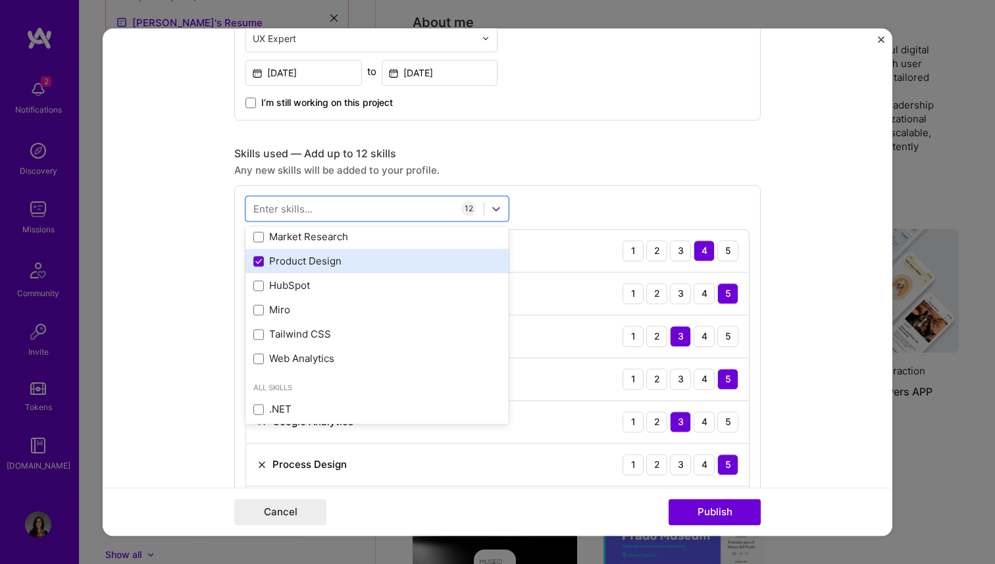
scroll to position [416, 0]
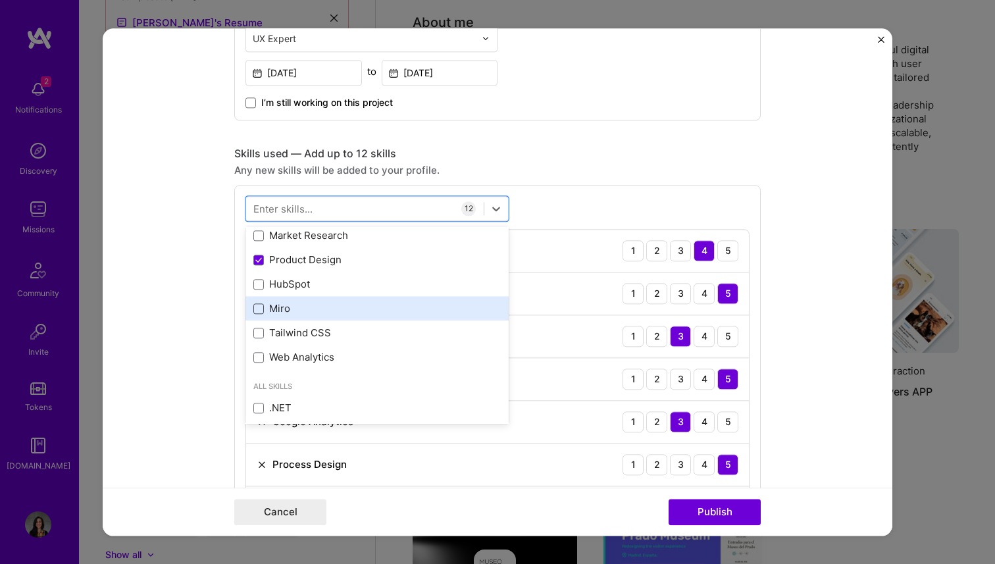
click at [259, 307] on span at bounding box center [258, 308] width 11 height 11
click at [0, 0] on input "checkbox" at bounding box center [0, 0] width 0 height 0
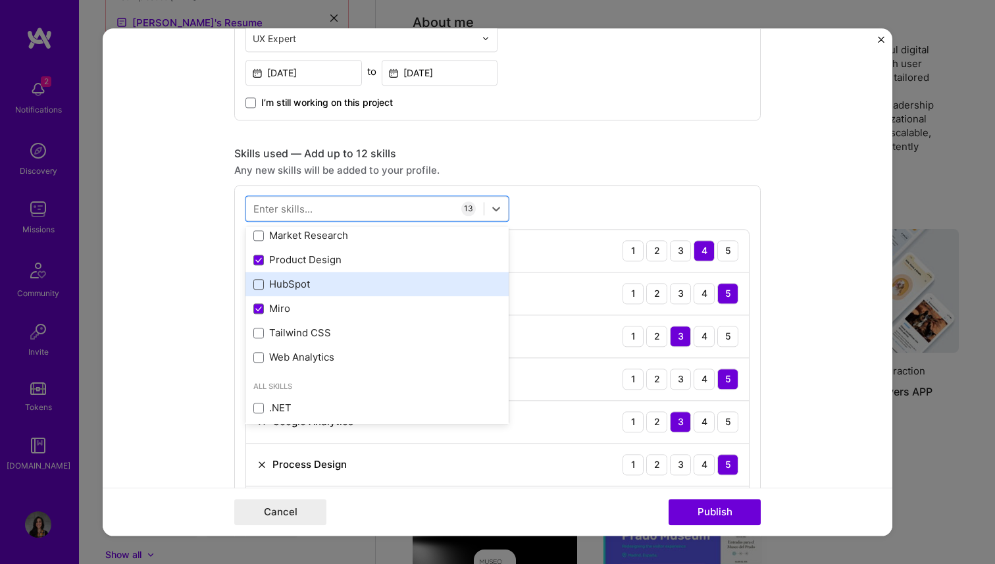
click at [259, 282] on span at bounding box center [258, 284] width 11 height 11
click at [0, 0] on input "checkbox" at bounding box center [0, 0] width 0 height 0
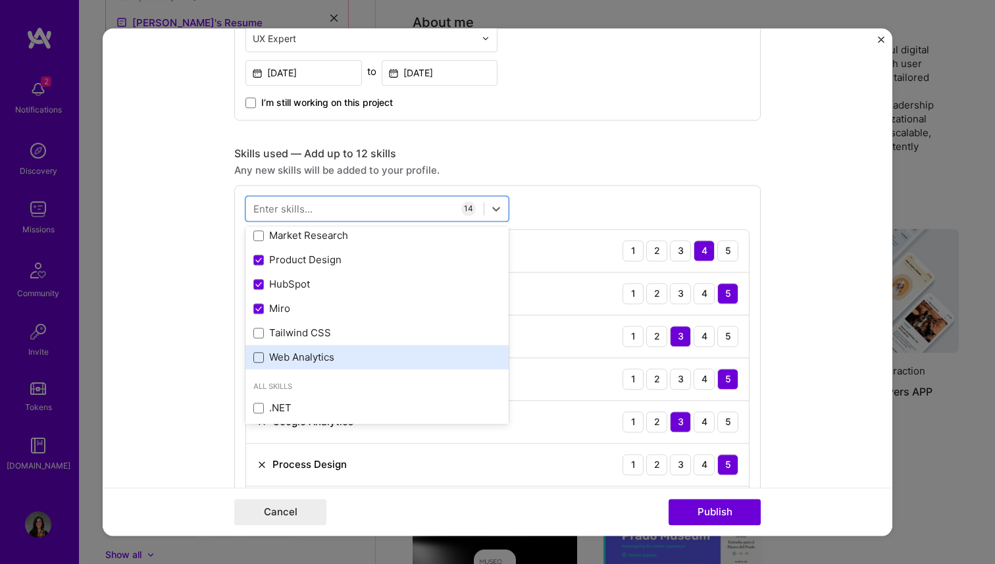
click at [259, 360] on span at bounding box center [258, 357] width 11 height 11
click at [0, 0] on input "checkbox" at bounding box center [0, 0] width 0 height 0
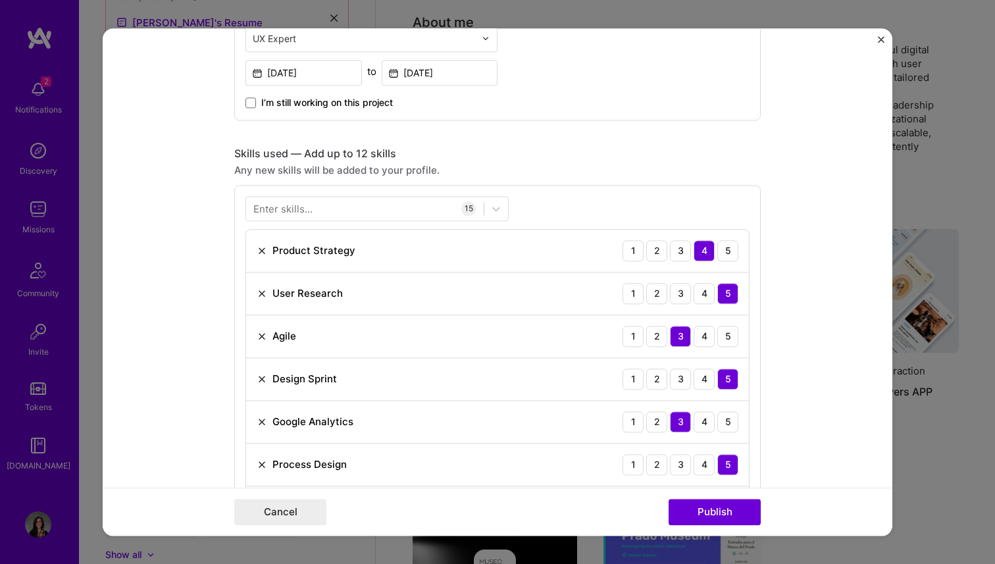
click at [279, 208] on div "Enter skills..." at bounding box center [282, 208] width 59 height 14
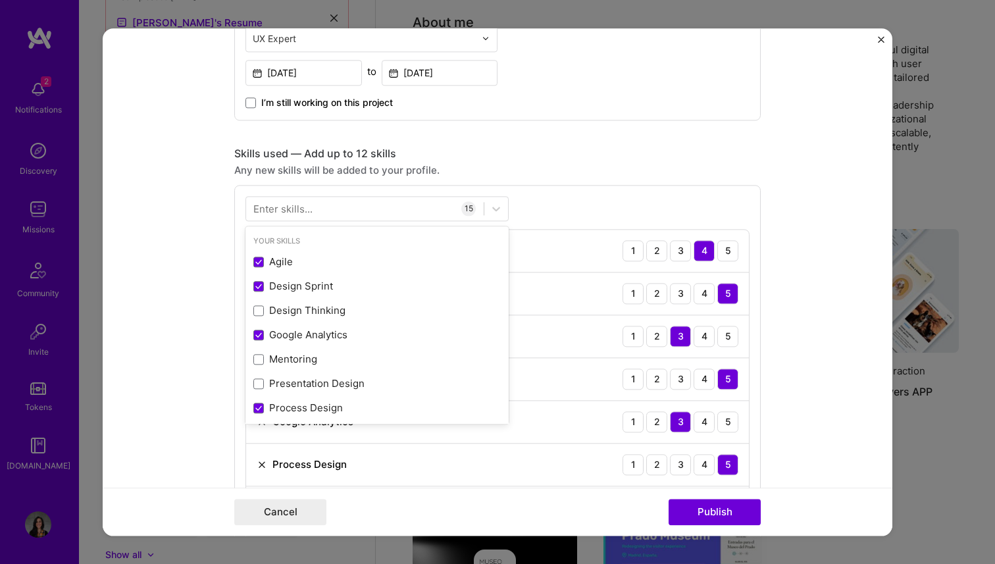
click at [279, 208] on div "Enter skills..." at bounding box center [282, 208] width 59 height 14
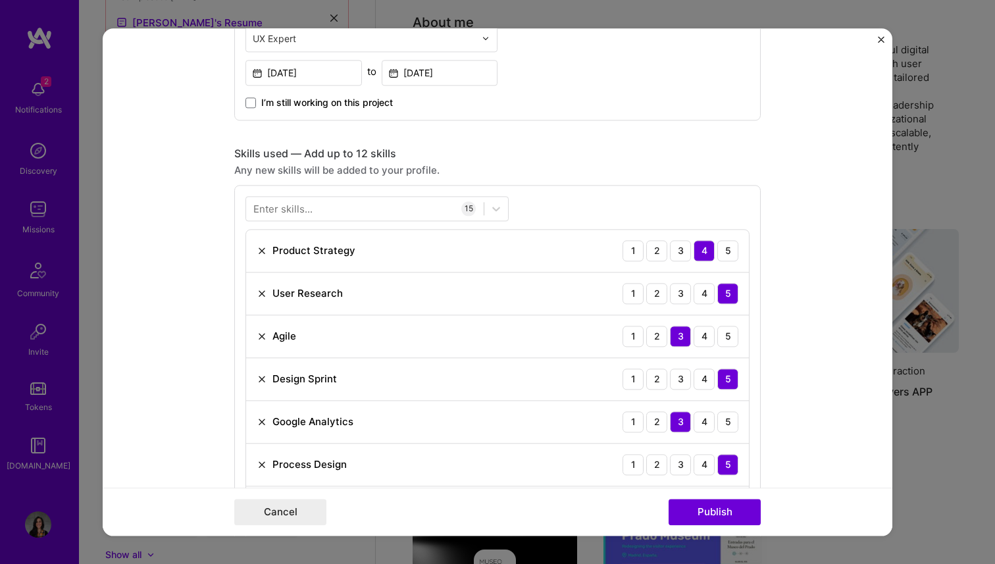
click at [280, 208] on div "Enter skills..." at bounding box center [282, 208] width 59 height 14
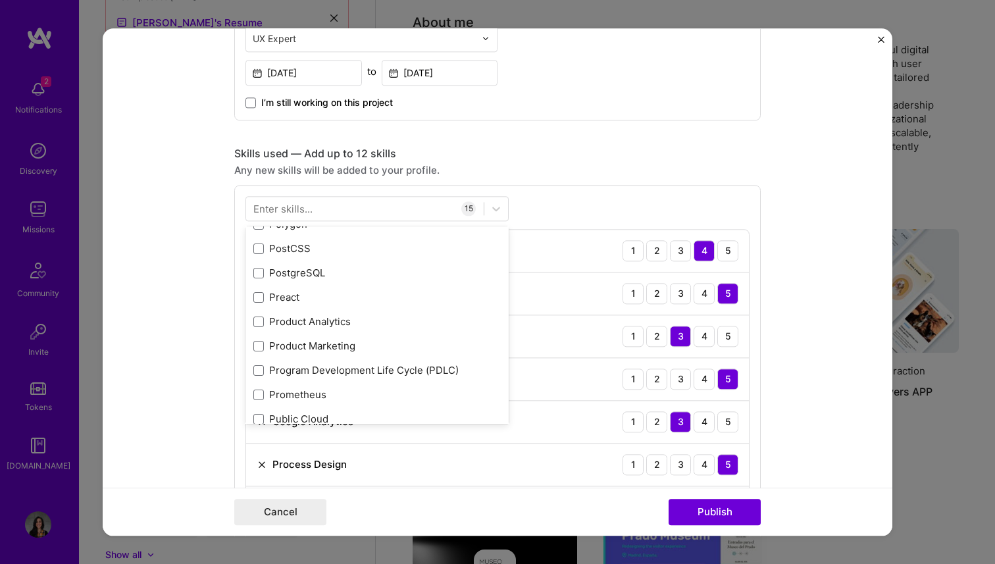
scroll to position [6247, 0]
click at [151, 349] on form "Editing suggested project This project is suggested based on your LinkedIn, res…" at bounding box center [498, 281] width 790 height 507
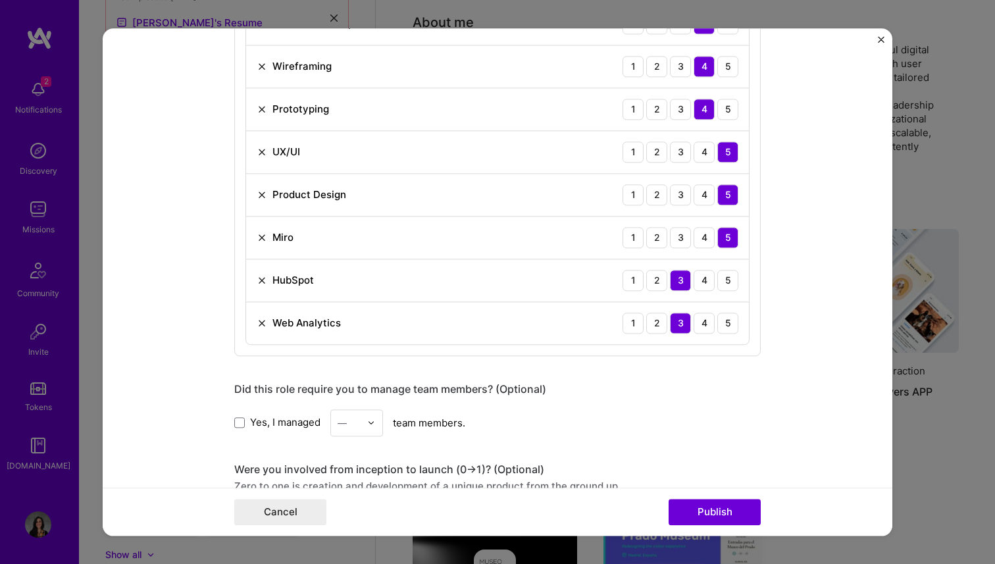
scroll to position [1165, 0]
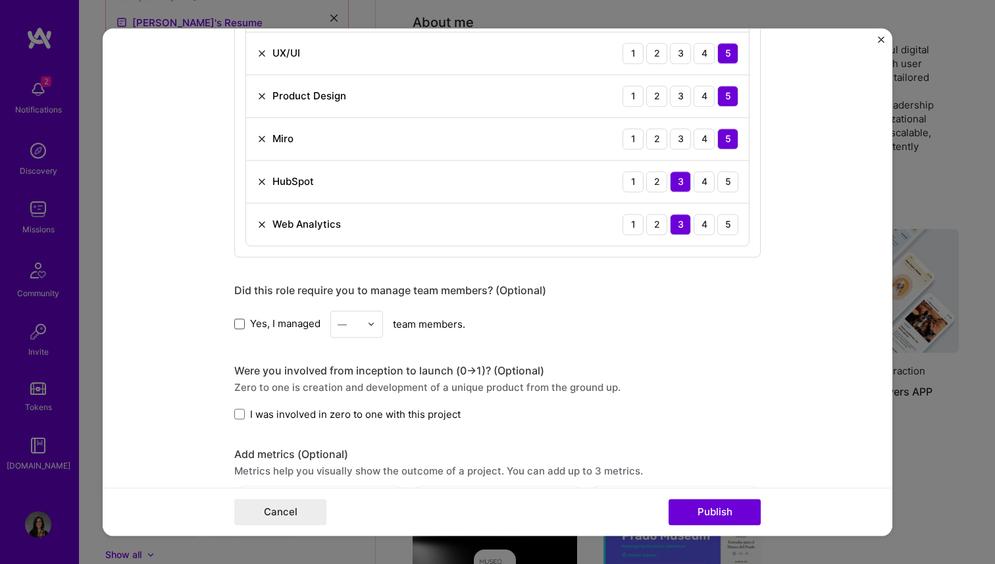
click at [238, 324] on span at bounding box center [239, 323] width 11 height 11
click at [0, 0] on input "Yes, I managed" at bounding box center [0, 0] width 0 height 0
click at [361, 330] on div "—" at bounding box center [349, 324] width 36 height 26
click at [357, 435] on div "4" at bounding box center [356, 432] width 45 height 24
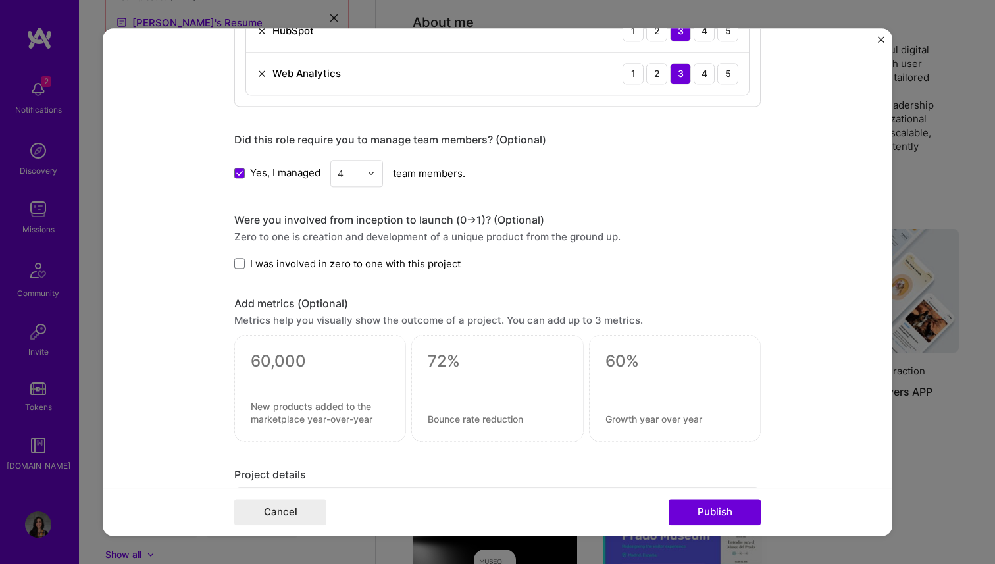
scroll to position [1316, 0]
click at [240, 268] on span at bounding box center [239, 263] width 11 height 11
click at [0, 0] on input "I was involved in zero to one with this project" at bounding box center [0, 0] width 0 height 0
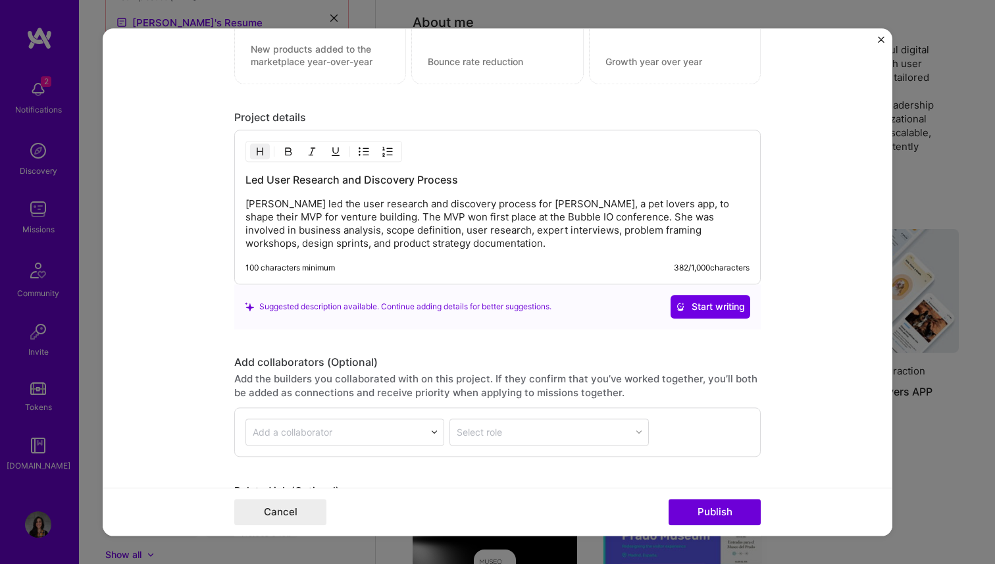
scroll to position [1676, 0]
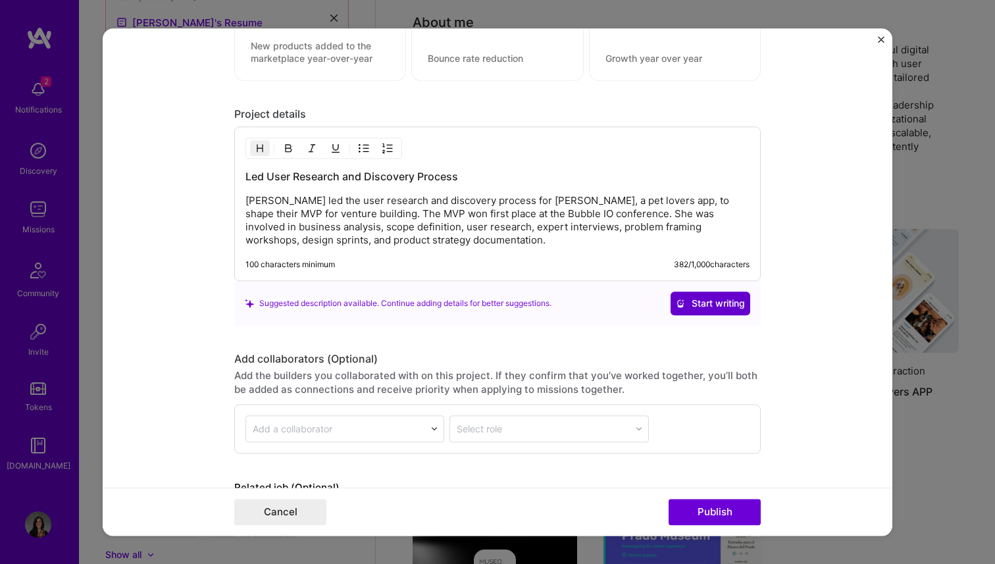
click at [697, 301] on span "Start writing" at bounding box center [710, 303] width 69 height 13
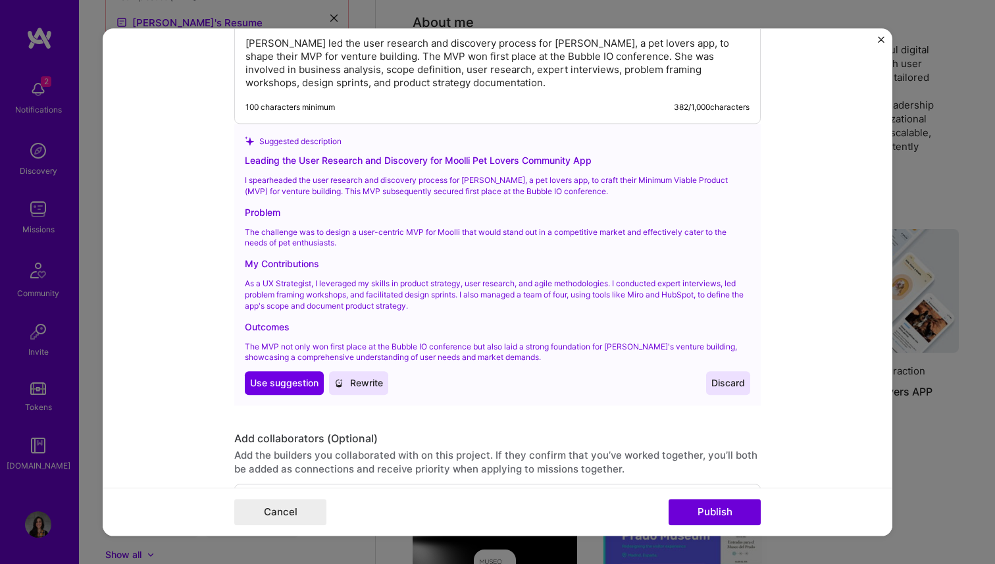
scroll to position [1962, 0]
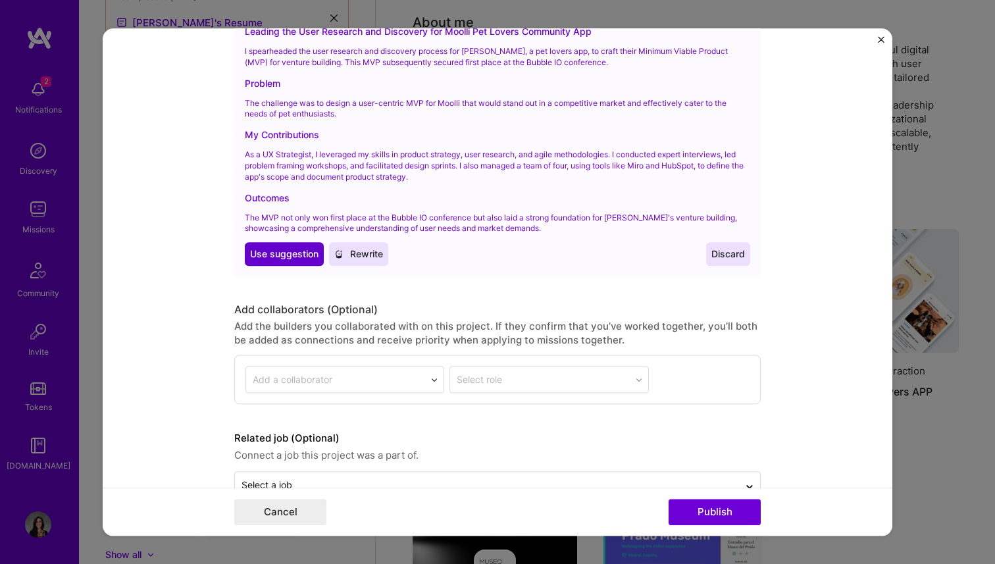
click at [278, 243] on button "Use Use suggestion" at bounding box center [284, 254] width 79 height 24
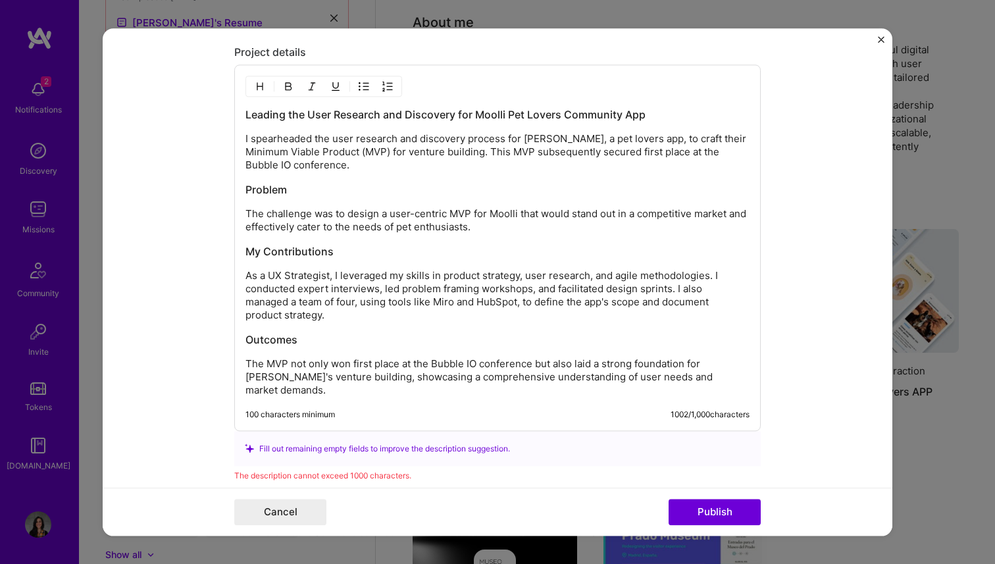
scroll to position [1735, 0]
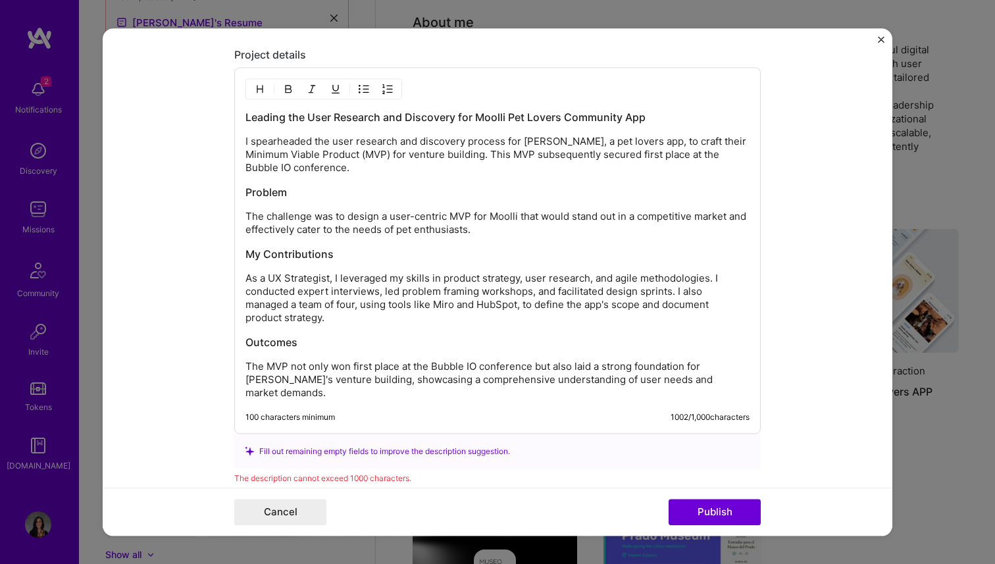
click at [291, 280] on p "As a UX Strategist, I leveraged my skills in product strategy, user research, a…" at bounding box center [497, 298] width 504 height 53
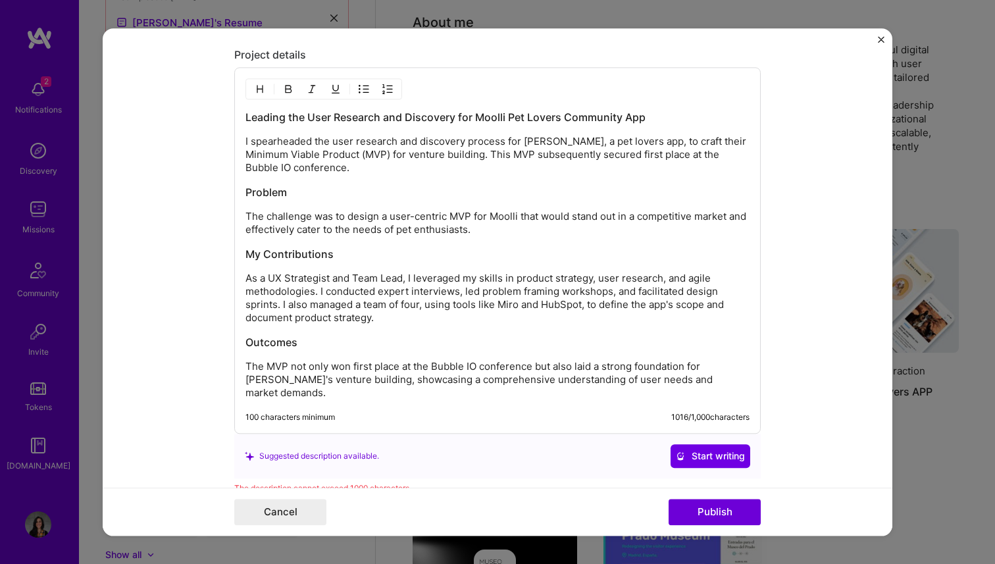
click at [537, 309] on p "As a UX Strategist and Team Lead, I leveraged my skills in product strategy, us…" at bounding box center [497, 298] width 504 height 53
click at [532, 310] on p "As a UX Strategist and Team Lead, I leveraged my skills in product strategy, us…" at bounding box center [497, 298] width 504 height 53
click at [565, 303] on p "As a UX Strategist and Team Lead, I leveraged my skills in product strategy, us…" at bounding box center [497, 298] width 504 height 53
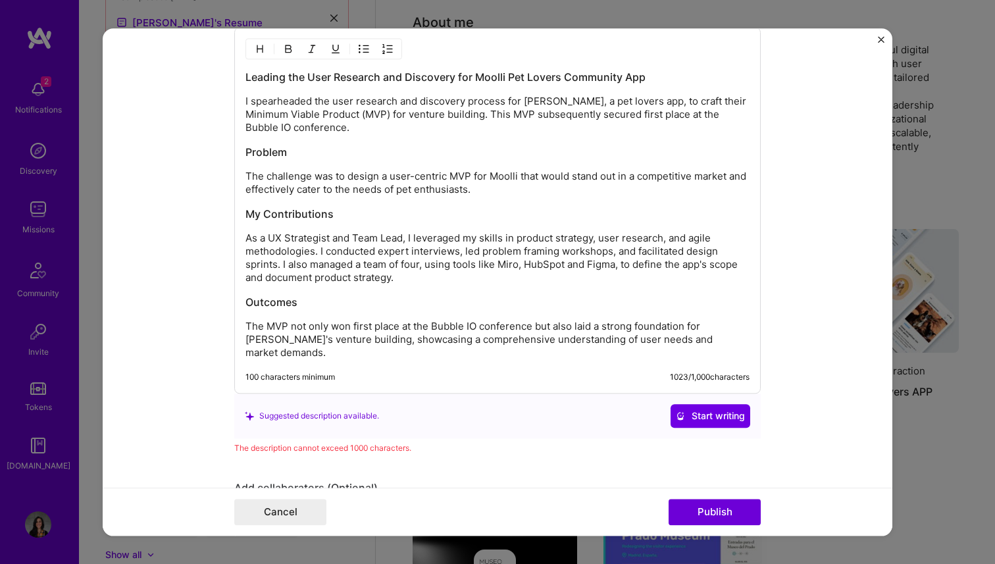
scroll to position [1779, 0]
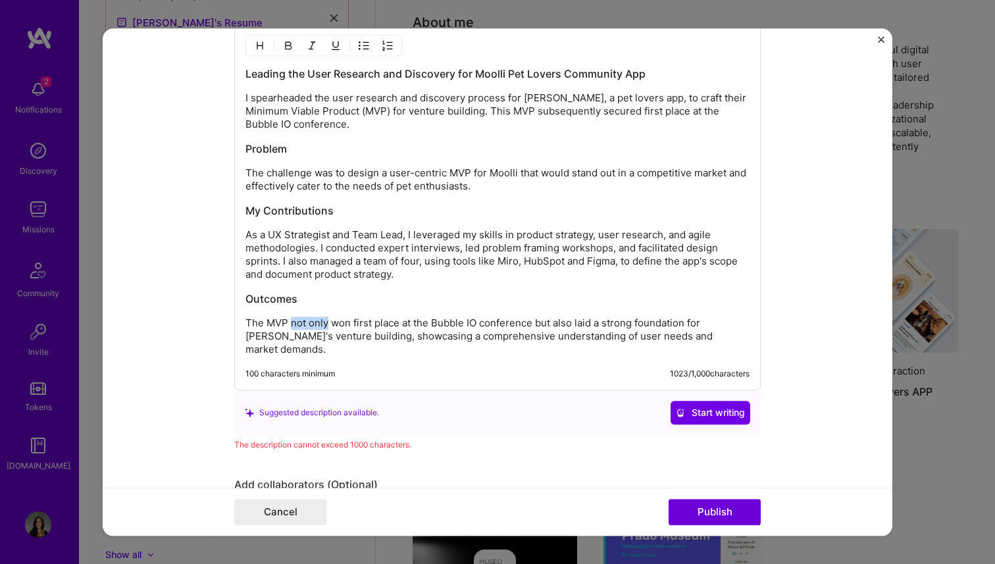
drag, startPoint x: 292, startPoint y: 325, endPoint x: 328, endPoint y: 325, distance: 36.2
click at [328, 325] on p "The MVP not only won first place at the Bubble IO conference but also laid a st…" at bounding box center [497, 335] width 504 height 39
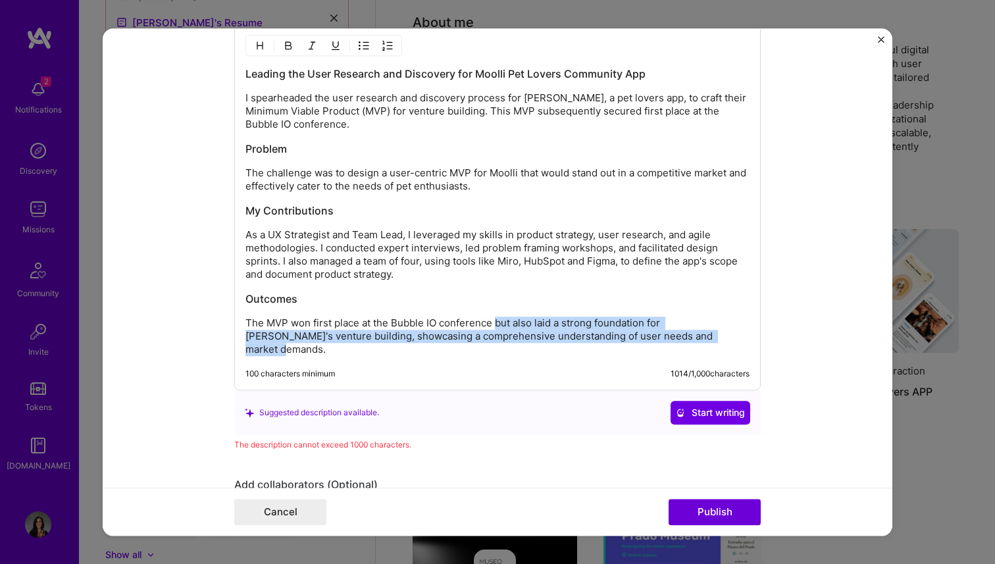
drag, startPoint x: 497, startPoint y: 324, endPoint x: 678, endPoint y: 335, distance: 181.3
click at [678, 335] on p "The MVP won first place at the Bubble IO conference but also laid a strong foun…" at bounding box center [497, 335] width 504 height 39
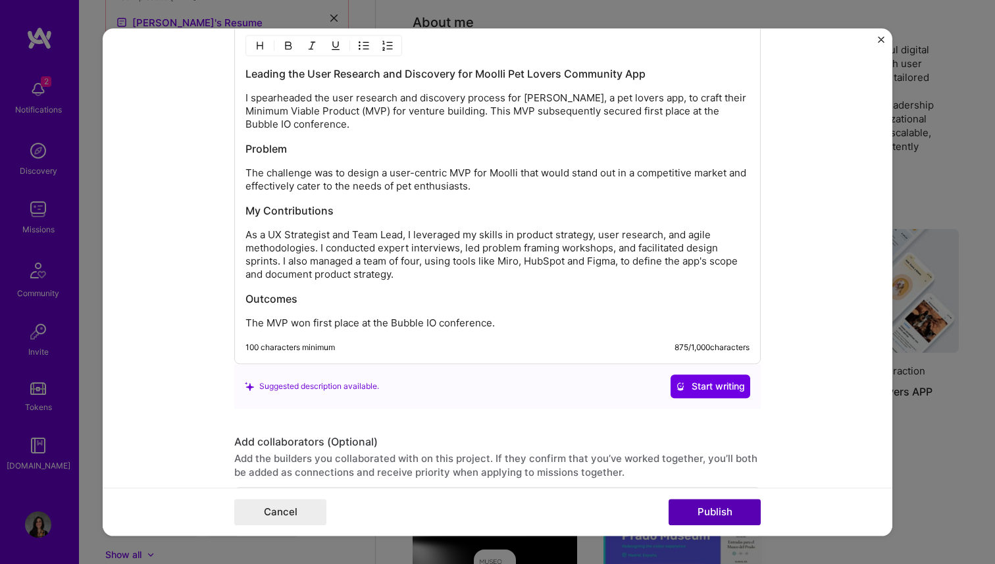
click at [726, 516] on button "Publish" at bounding box center [715, 512] width 92 height 26
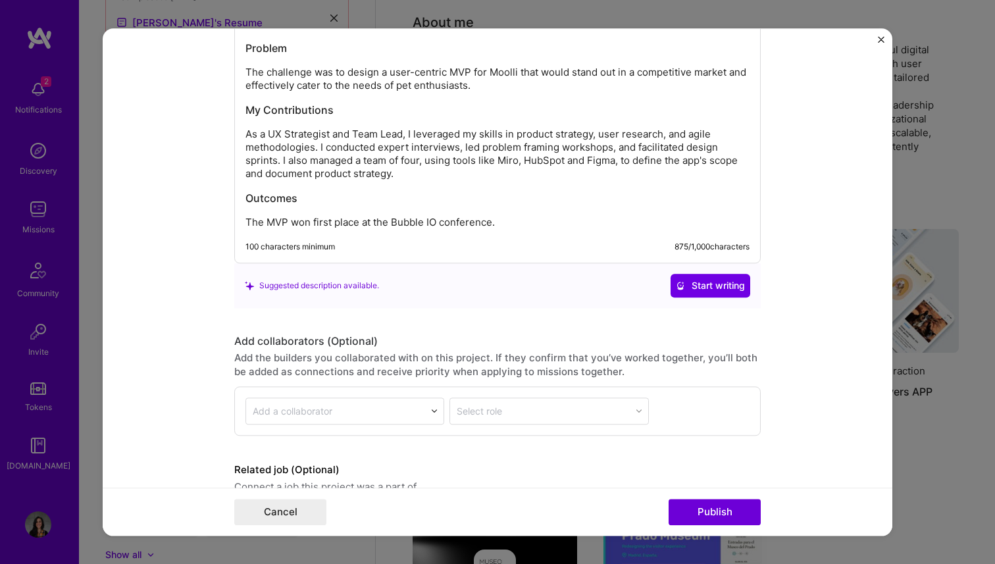
scroll to position [1963, 0]
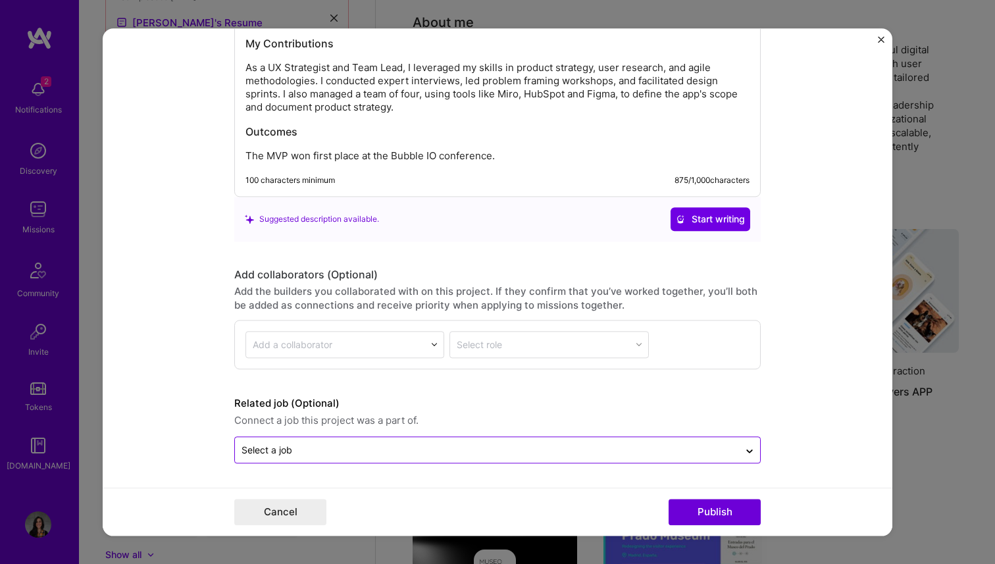
click at [306, 446] on input "text" at bounding box center [486, 450] width 491 height 14
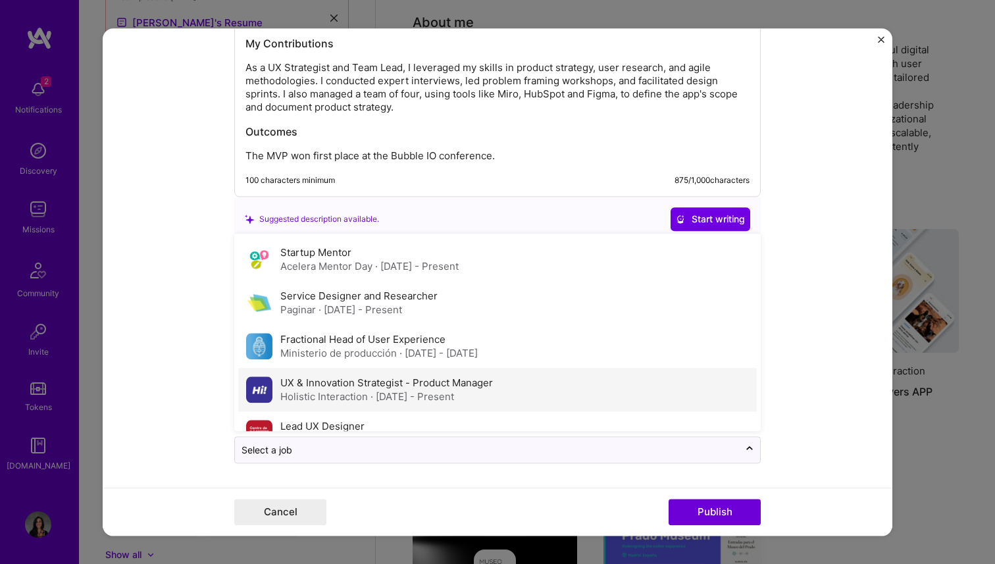
click at [278, 390] on div "UX & Innovation Strategist - Product Manager Holistic Interaction · [DATE] - Pr…" at bounding box center [497, 389] width 518 height 43
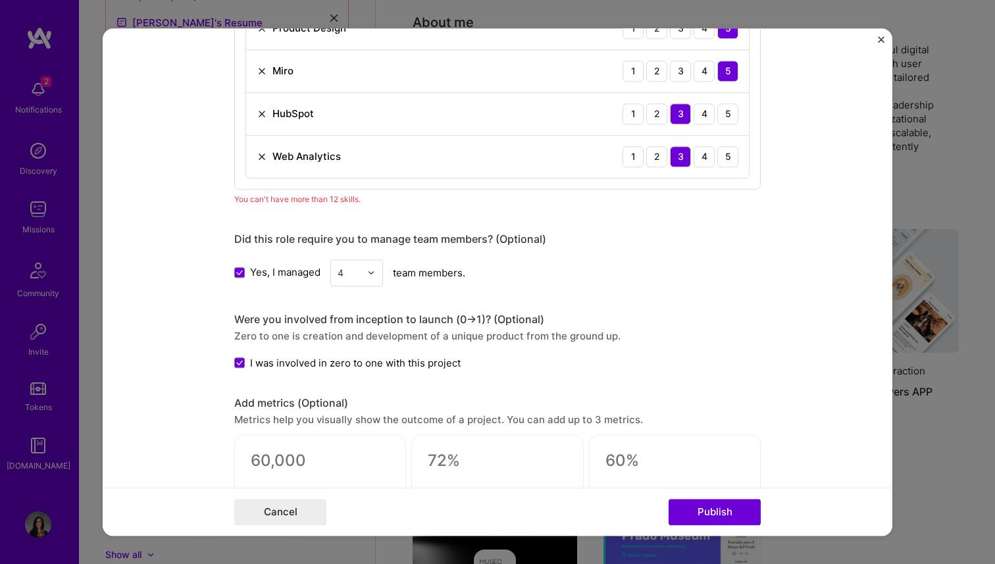
scroll to position [1230, 0]
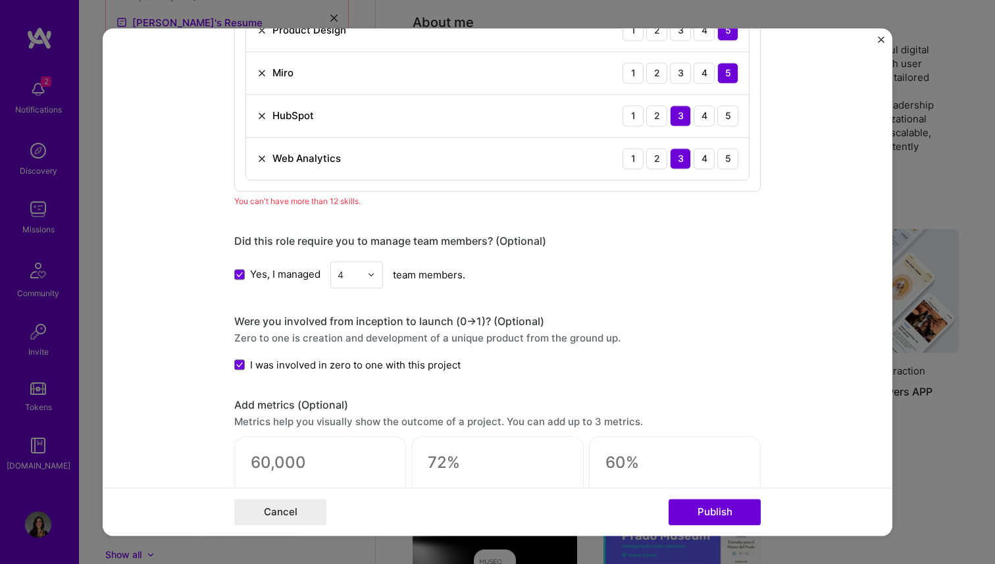
click at [259, 161] on img at bounding box center [262, 158] width 11 height 11
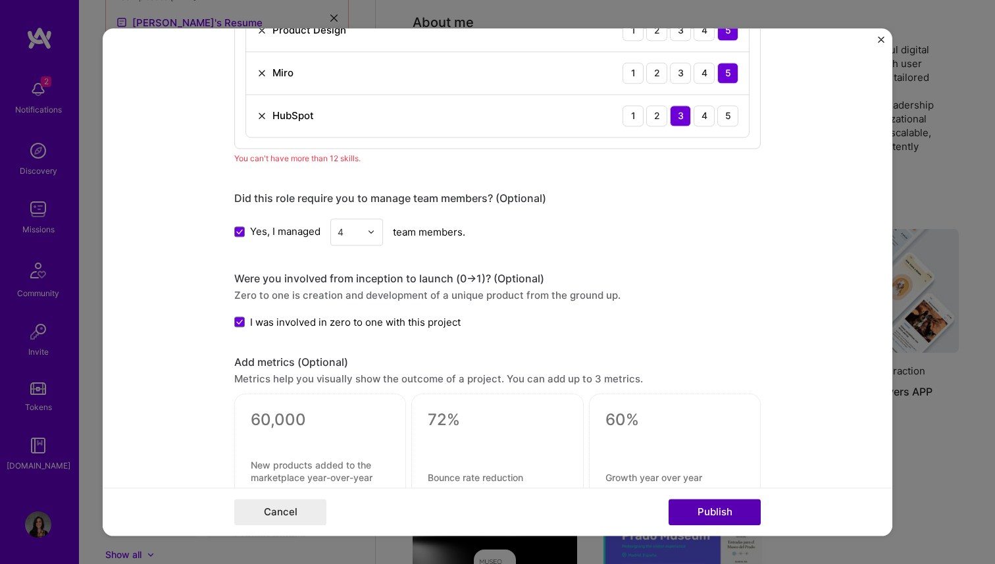
click at [720, 511] on button "Publish" at bounding box center [715, 512] width 92 height 26
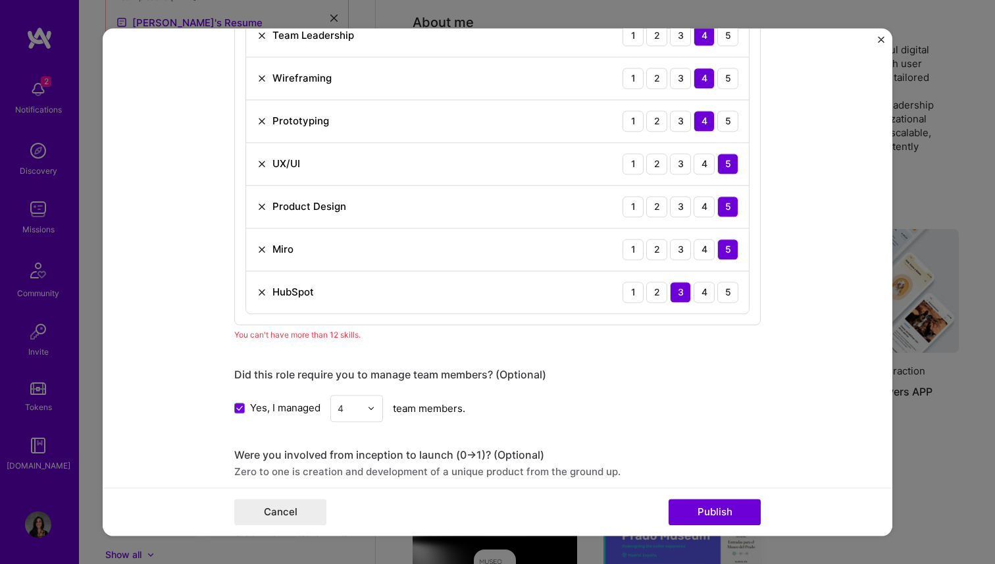
scroll to position [1055, 0]
click at [262, 290] on img at bounding box center [262, 291] width 11 height 11
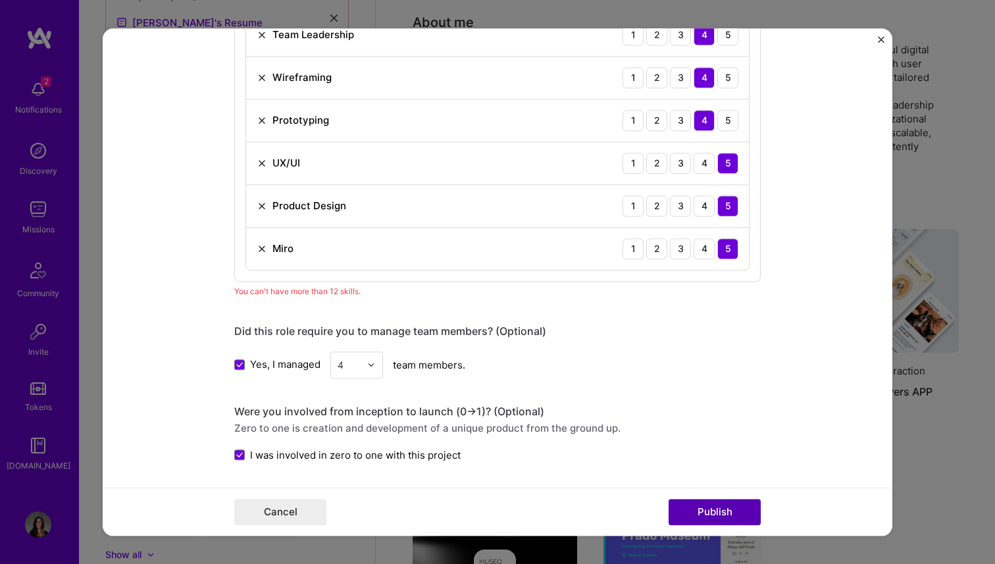
click at [699, 512] on button "Publish" at bounding box center [715, 512] width 92 height 26
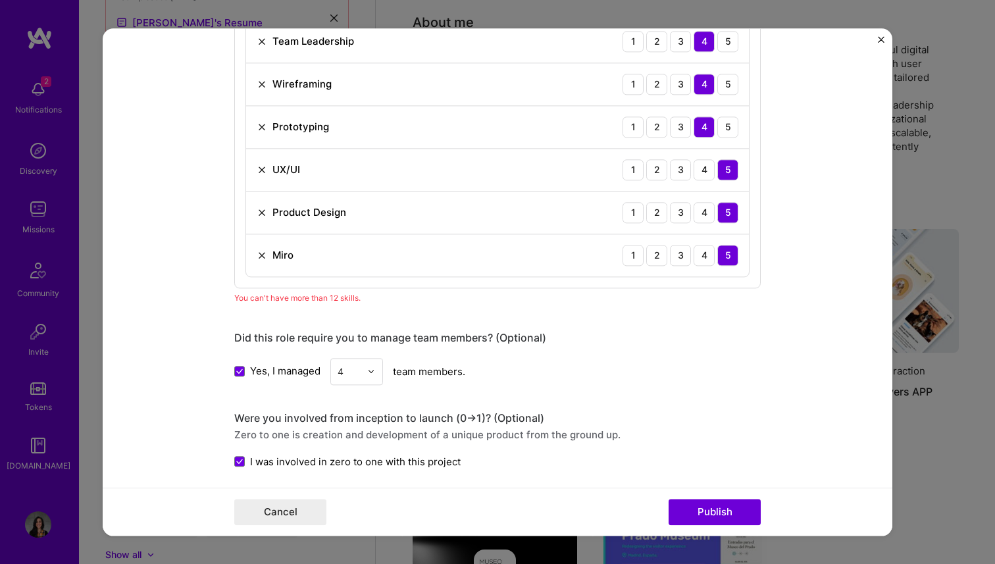
scroll to position [1062, 0]
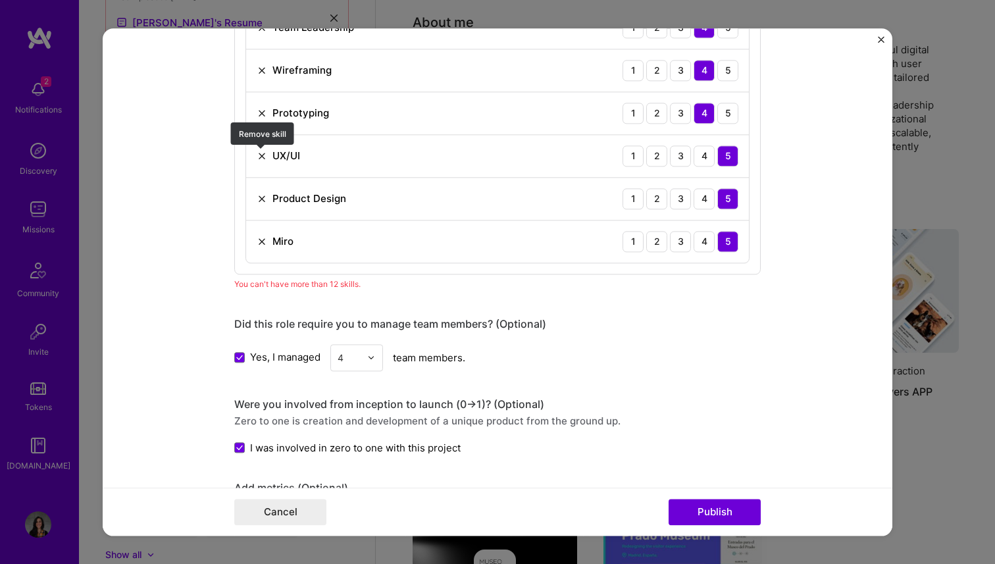
click at [261, 154] on img at bounding box center [262, 156] width 11 height 11
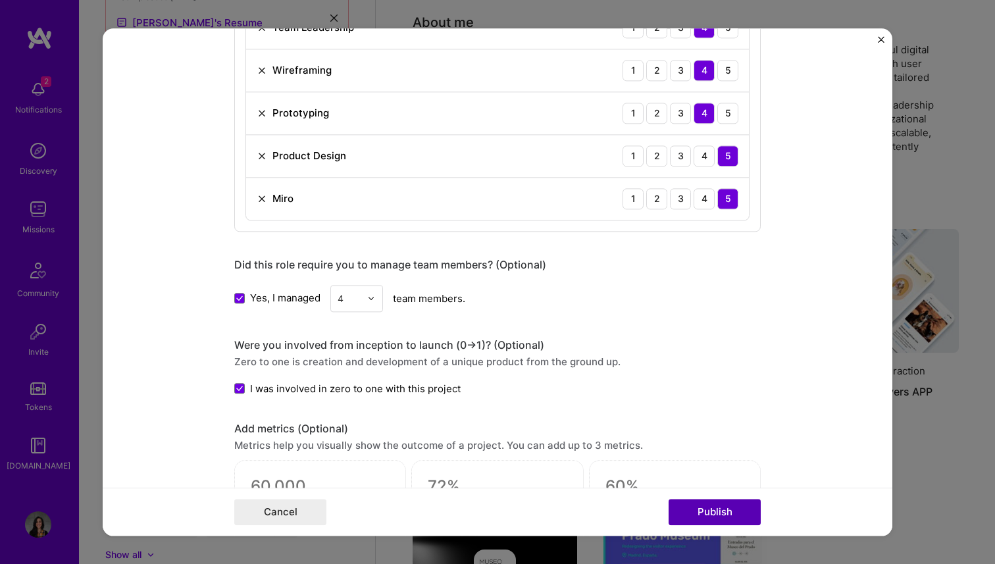
click at [729, 518] on button "Publish" at bounding box center [715, 512] width 92 height 26
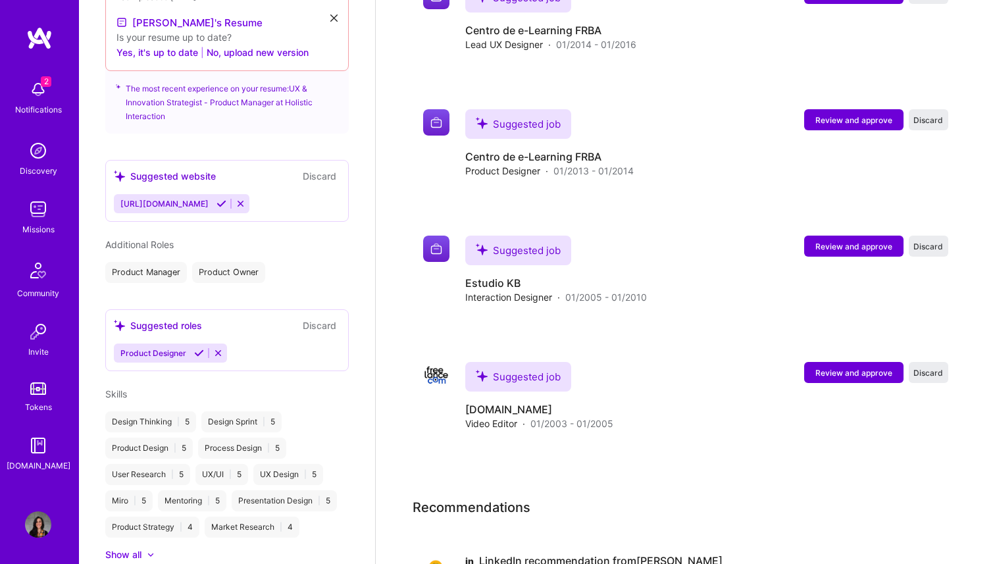
scroll to position [3004, 0]
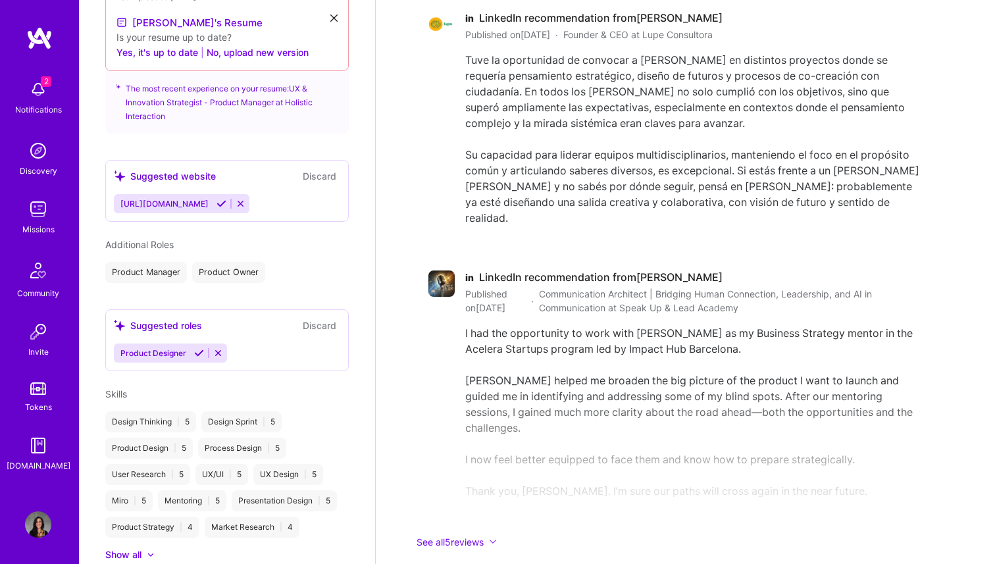
click at [38, 88] on img at bounding box center [38, 89] width 26 height 26
